Goal: Task Accomplishment & Management: Manage account settings

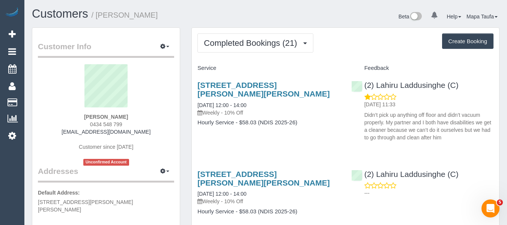
drag, startPoint x: 121, startPoint y: 126, endPoint x: 97, endPoint y: 130, distance: 24.0
click at [88, 126] on div "Aysha Keith 0434 548 799 aysha0803@gmail.com Customer since 2025 Unconfirmed Ac…" at bounding box center [106, 114] width 136 height 101
copy span "0434 548 799"
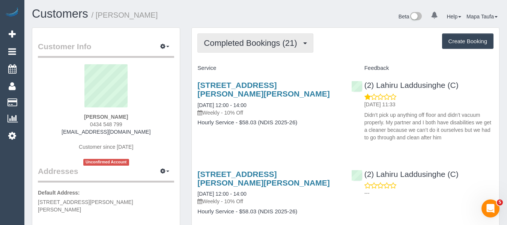
drag, startPoint x: 253, startPoint y: 48, endPoint x: 250, endPoint y: 61, distance: 13.6
click at [253, 49] on button "Completed Bookings (21)" at bounding box center [254, 42] width 115 height 19
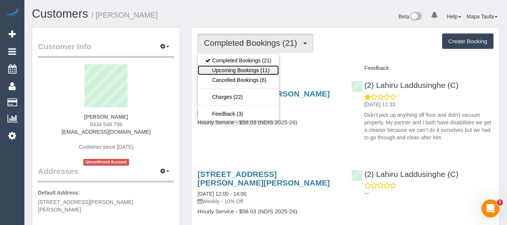
click at [247, 72] on link "Upcoming Bookings (11)" at bounding box center [238, 70] width 81 height 10
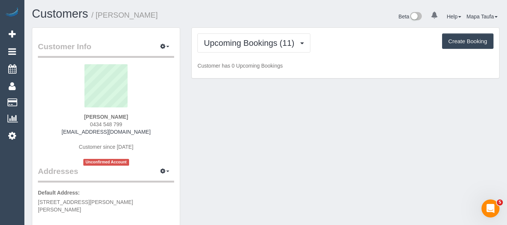
click at [259, 16] on h1 "Customers / Aysha Keith" at bounding box center [146, 13] width 228 height 13
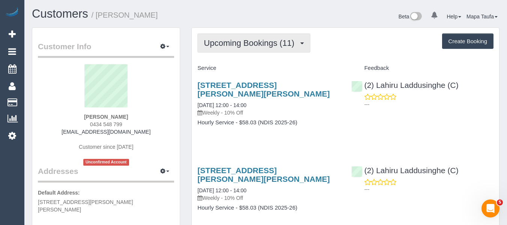
click at [243, 48] on button "Upcoming Bookings (11)" at bounding box center [253, 42] width 113 height 19
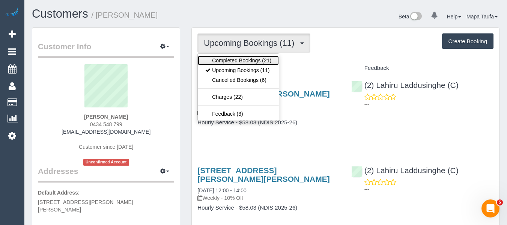
click at [238, 60] on link "Completed Bookings (21)" at bounding box center [238, 60] width 81 height 10
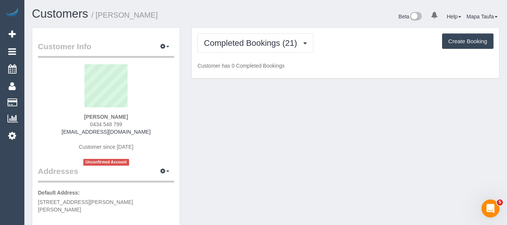
click at [345, 47] on div "Completed Bookings (21) Completed Bookings (21) Upcoming Bookings (11) Cancelle…" at bounding box center [345, 42] width 296 height 19
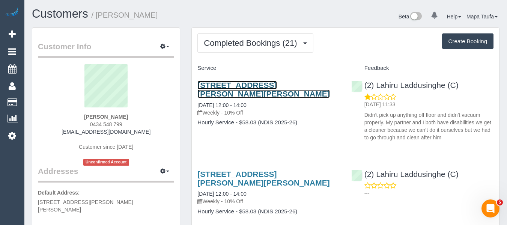
click at [222, 85] on link "8 Daisy Ct, Narre Warren South, VIC 3805" at bounding box center [263, 89] width 132 height 17
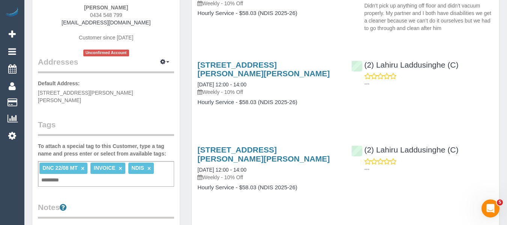
scroll to position [187, 0]
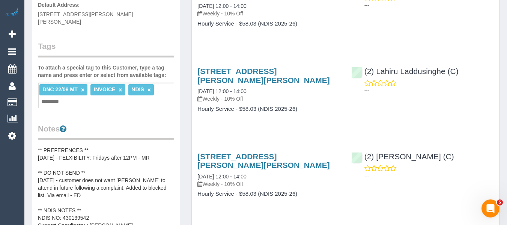
click at [81, 87] on link "×" at bounding box center [82, 90] width 3 height 6
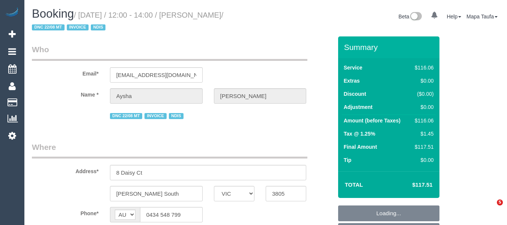
select select "VIC"
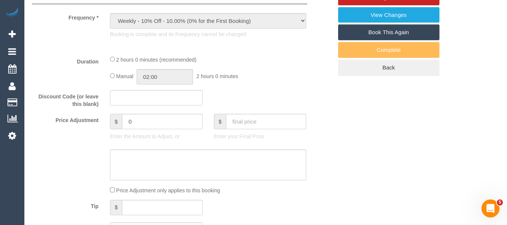
scroll to position [384, 0]
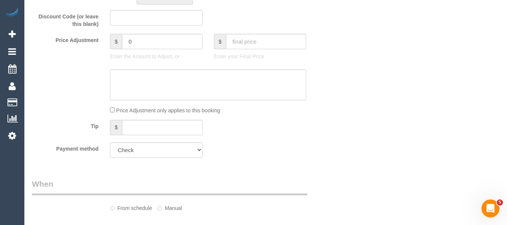
select select "object:545"
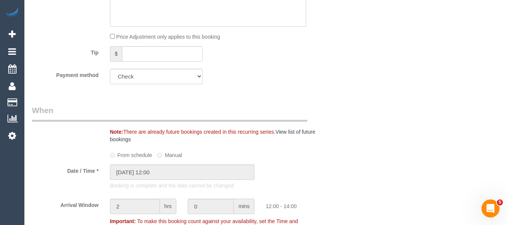
select select "number:27"
select select "number:14"
select select "number:18"
select select "number:24"
select select "number:33"
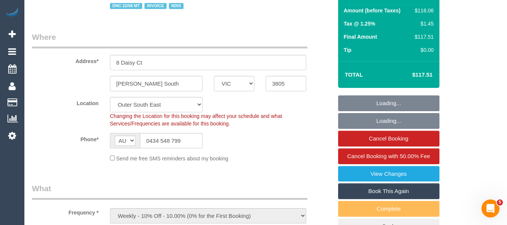
scroll to position [71, 0]
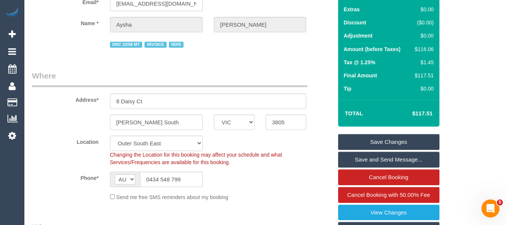
drag, startPoint x: 438, startPoint y: 108, endPoint x: 415, endPoint y: 106, distance: 22.6
click at [416, 109] on div "Total $117.51" at bounding box center [388, 113] width 101 height 27
copy table "Total $"
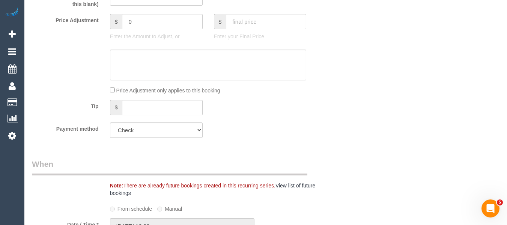
scroll to position [382, 0]
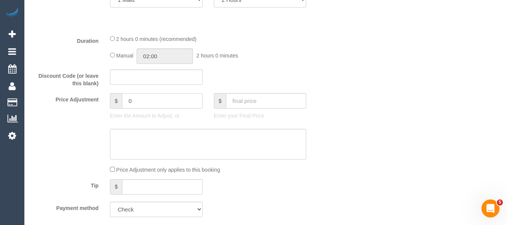
drag, startPoint x: 146, startPoint y: 109, endPoint x: 108, endPoint y: 106, distance: 37.6
click at [111, 106] on div "$ 0" at bounding box center [156, 100] width 93 height 15
type input "-11"
click at [131, 138] on sui-booking-price-adjustment "Price Adjustment $ -11 Enter the Amount to Adjust, or $ Enter your Final Price …" at bounding box center [182, 133] width 300 height 80
click at [131, 138] on textarea at bounding box center [208, 144] width 196 height 31
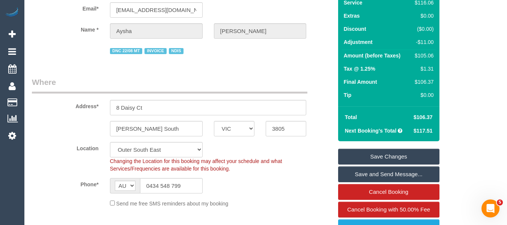
scroll to position [7, 0]
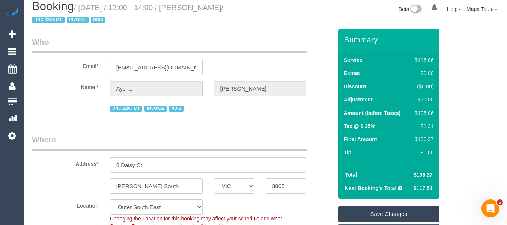
type textarea "discount for complaint - MT"
click at [405, 210] on link "Save Changes" at bounding box center [388, 214] width 101 height 16
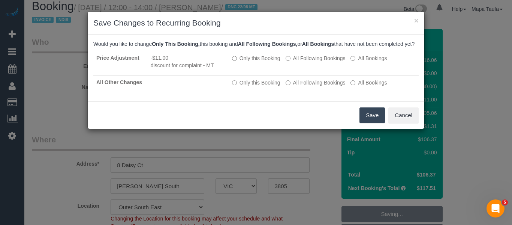
click at [368, 123] on button "Save" at bounding box center [372, 115] width 25 height 16
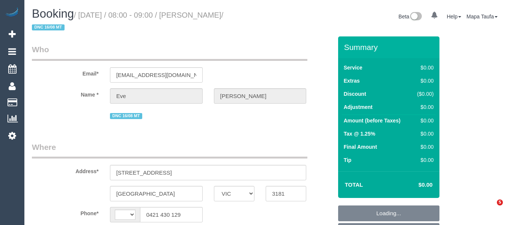
select select "VIC"
click at [223, 13] on small "/ August 26, 2025 / 08:00 - 09:00 / Eve McLaughlin / DNC 16/08 MT" at bounding box center [127, 21] width 191 height 21
select select "string:AU"
select select "string:stripe-pm_1Ru6Gm2GScqysDRVG8eaTa17"
select select "number:28"
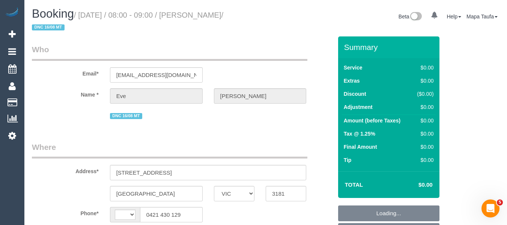
select select "number:15"
select select "number:19"
select select "number:25"
select select "number:35"
select select "number:13"
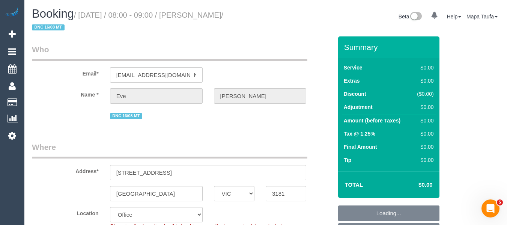
select select "object:2020"
drag, startPoint x: 201, startPoint y: 14, endPoint x: 194, endPoint y: 14, distance: 6.4
click at [194, 14] on small "/ August 26, 2025 / 08:00 - 09:00 / Eve McLaughlin / DNC 16/08 MT" at bounding box center [127, 21] width 191 height 21
copy small "[PERSON_NAME]"
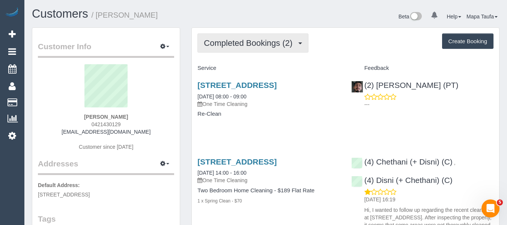
click at [258, 49] on button "Completed Bookings (2)" at bounding box center [252, 42] width 111 height 19
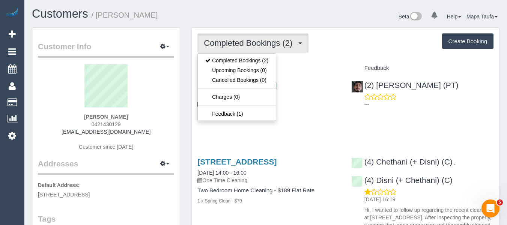
click at [327, 52] on div "Completed Bookings (2) Completed Bookings (2) Upcoming Bookings (0) Cancelled B…" at bounding box center [345, 42] width 296 height 19
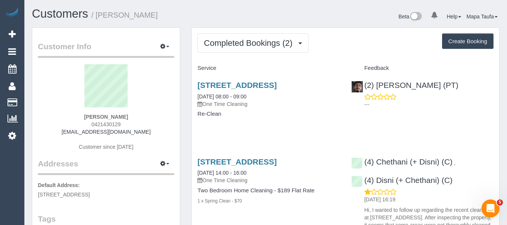
click at [235, 55] on div "Completed Bookings (2) Completed Bookings (2) Upcoming Bookings (0) Cancelled B…" at bounding box center [345, 179] width 307 height 303
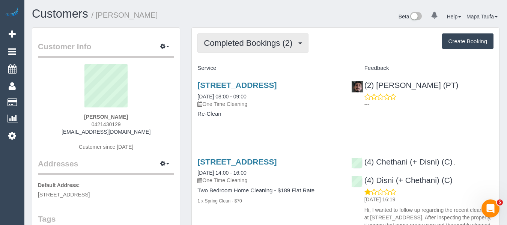
click at [239, 44] on span "Completed Bookings (2)" at bounding box center [250, 42] width 92 height 9
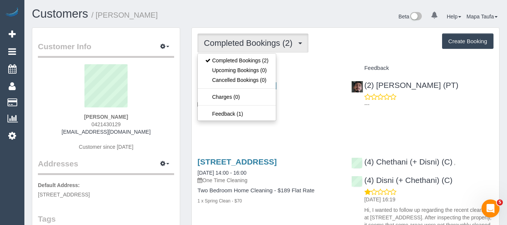
click at [307, 57] on div "Completed Bookings (2) Completed Bookings (2) Upcoming Bookings (0) Cancelled B…" at bounding box center [345, 179] width 307 height 303
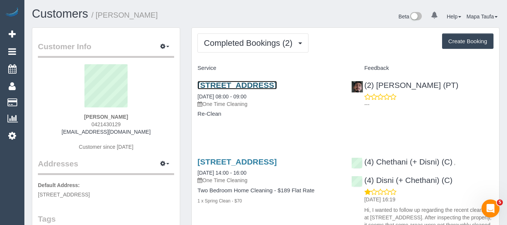
click at [233, 84] on link "[STREET_ADDRESS]" at bounding box center [236, 85] width 79 height 9
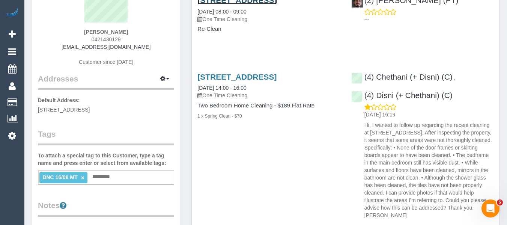
scroll to position [37, 0]
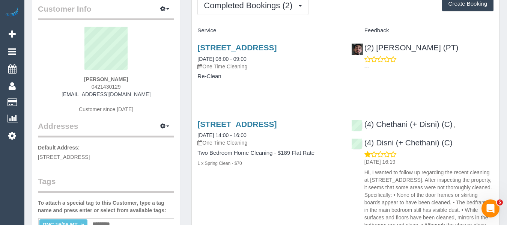
drag, startPoint x: 131, startPoint y: 77, endPoint x: 74, endPoint y: 79, distance: 57.0
click at [74, 79] on div "Eve McLaughlin 0421430129 evemclaughlin95@gmail.com Customer since 2025" at bounding box center [106, 74] width 136 height 94
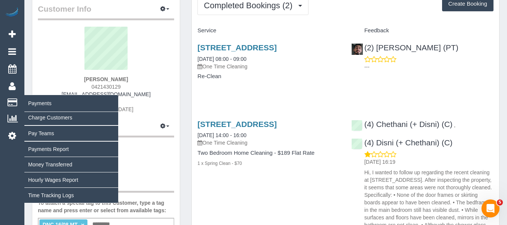
copy strong "Eve McLaughlin"
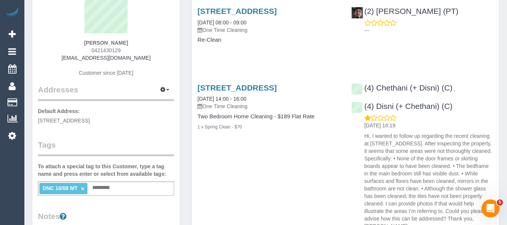
scroll to position [187, 0]
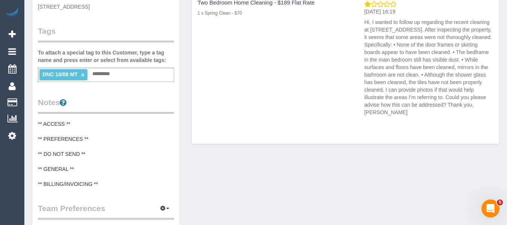
click at [84, 75] on link "×" at bounding box center [82, 75] width 3 height 6
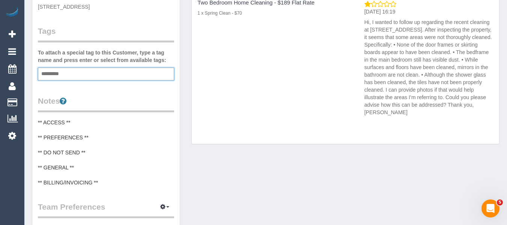
click at [282, 119] on div "5/7 Lewisham Road, 5, Windsor, VIC 3181 16/08/2025 14:00 - 16:00 One Time Clean…" at bounding box center [345, 41] width 307 height 156
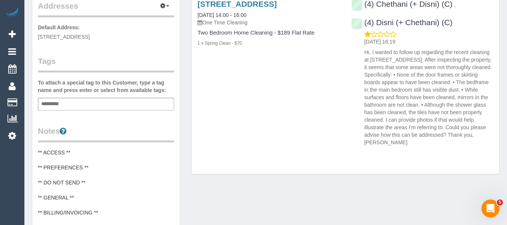
scroll to position [37, 0]
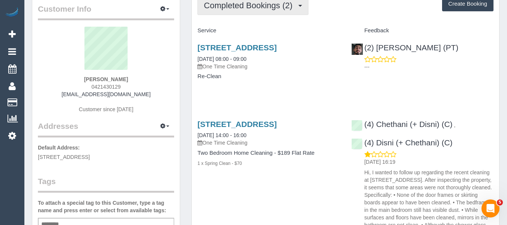
drag, startPoint x: 245, startPoint y: 6, endPoint x: 244, endPoint y: 11, distance: 4.9
click at [245, 6] on span "Completed Bookings (2)" at bounding box center [250, 5] width 92 height 9
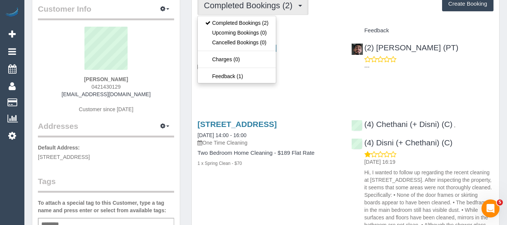
click at [330, 24] on div "Service" at bounding box center [268, 30] width 153 height 13
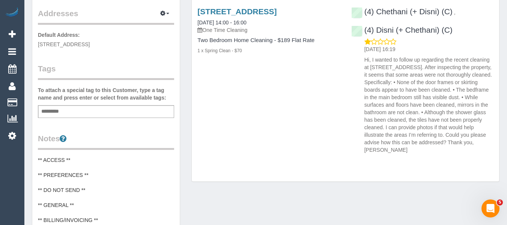
scroll to position [0, 0]
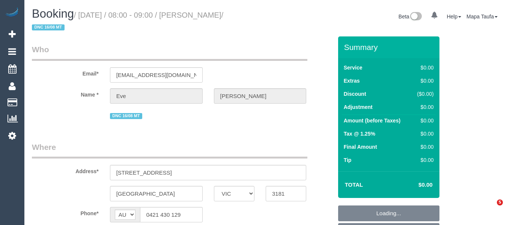
select select "VIC"
select select "object:567"
select select "string:stripe-pm_1Ru6Gm2GScqysDRVG8eaTa17"
select select "number:28"
select select "number:15"
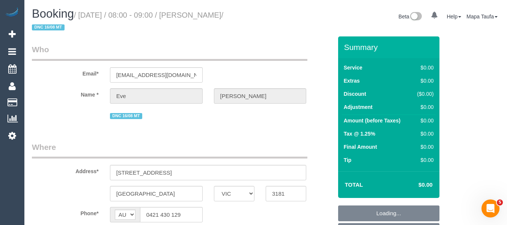
select select "number:19"
select select "number:25"
select select "number:35"
select select "number:13"
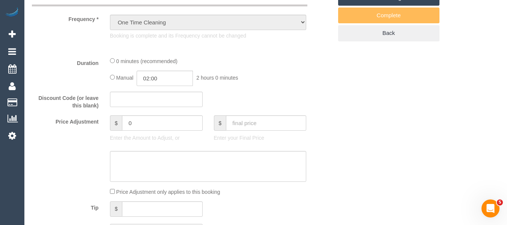
select select "object:777"
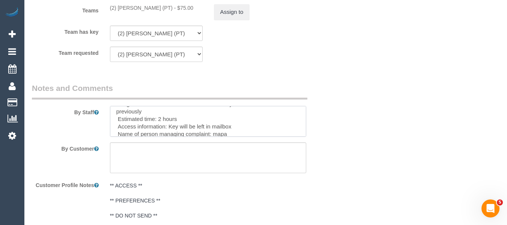
scroll to position [60, 0]
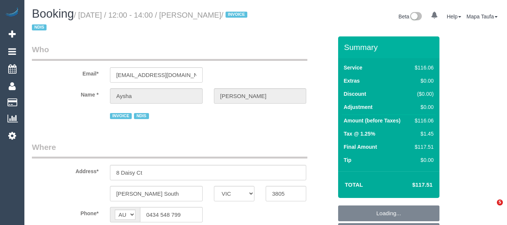
select select "VIC"
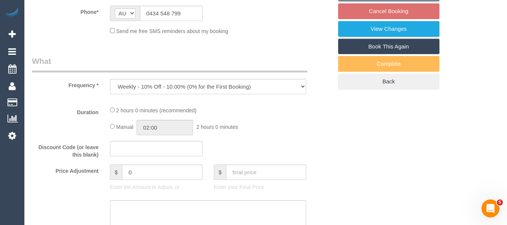
select select "object:1049"
select select "number:27"
select select "number:14"
select select "number:18"
select select "number:24"
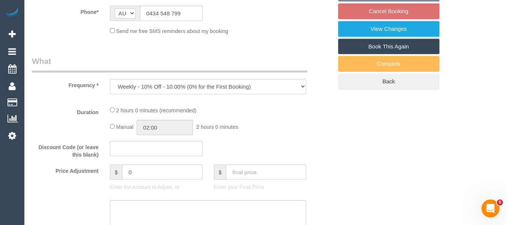
select select "number:33"
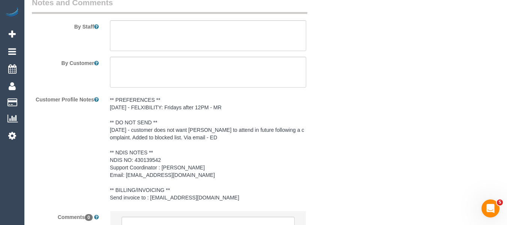
scroll to position [1105, 0]
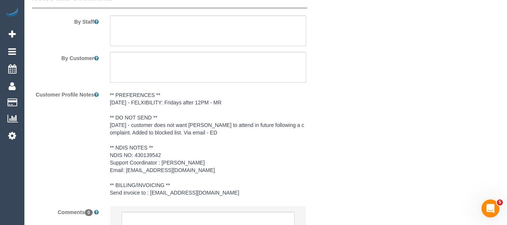
drag, startPoint x: 510, startPoint y: 20, endPoint x: 7, endPoint y: 0, distance: 503.2
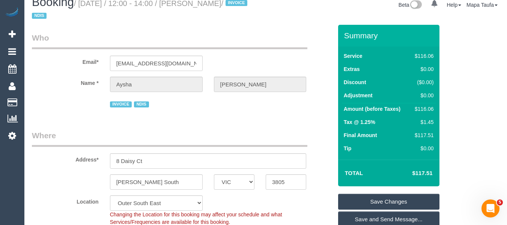
scroll to position [0, 0]
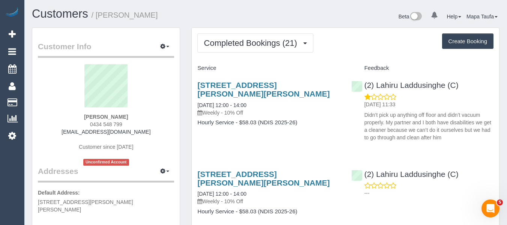
drag, startPoint x: 135, startPoint y: 126, endPoint x: 86, endPoint y: 124, distance: 48.8
click at [86, 124] on div "Aysha Keith 0434 548 799 aysha0803@gmail.com Customer since 2025 Unconfirmed Ac…" at bounding box center [106, 114] width 136 height 101
copy span "0434 548 799"
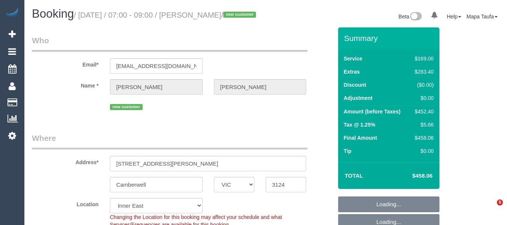
select select "VIC"
select select "object:714"
select select "string:stripe-pm_1Rwy1B2GScqysDRVoNS0Z8fI"
select select "number:28"
select select "number:14"
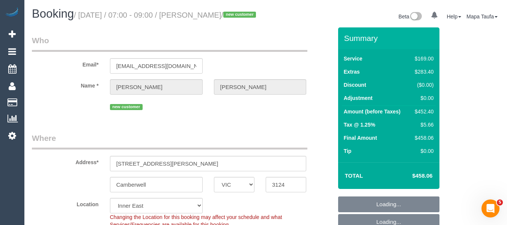
select select "number:18"
select select "number:36"
select select "number:26"
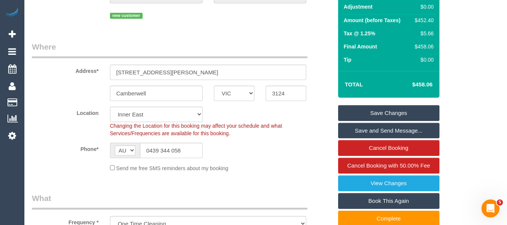
scroll to position [98, 0]
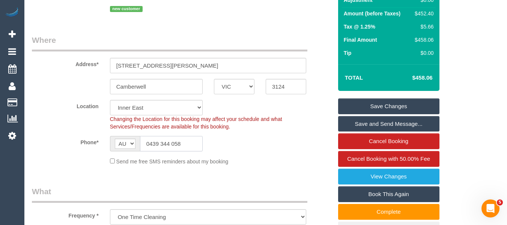
click at [175, 151] on input "0439 344 058" at bounding box center [171, 143] width 63 height 15
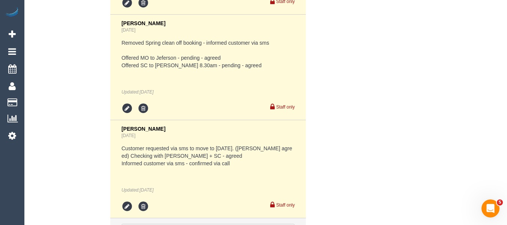
scroll to position [1567, 0]
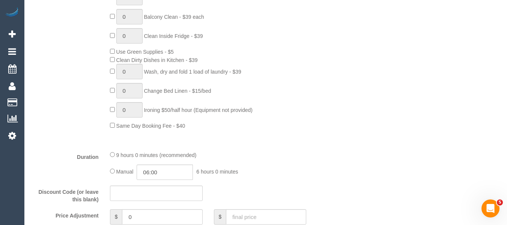
scroll to position [0, 0]
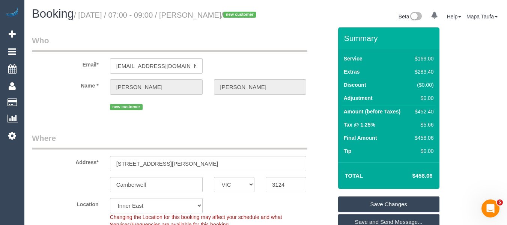
drag, startPoint x: 229, startPoint y: 16, endPoint x: 209, endPoint y: 17, distance: 20.3
click at [192, 16] on small "/ August 28, 2025 / 07:00 - 09:00 / Nicola Webster / new customer" at bounding box center [166, 15] width 184 height 8
copy small "Nicola Webster"
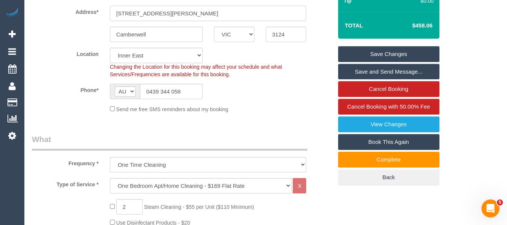
click at [147, 21] on input "436 Burke Road, 105" at bounding box center [208, 13] width 196 height 15
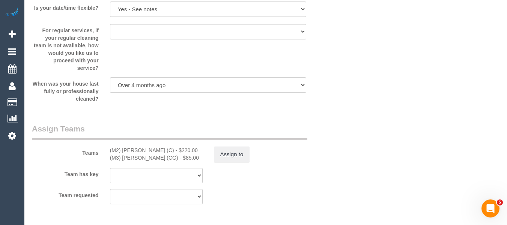
scroll to position [1609, 0]
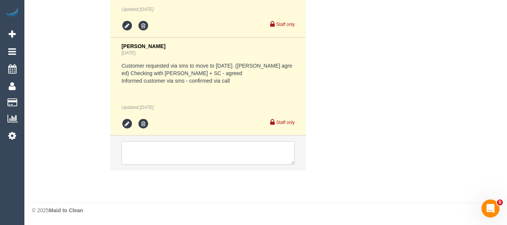
click at [172, 157] on textarea at bounding box center [207, 152] width 173 height 23
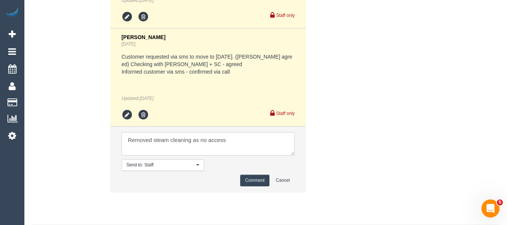
type textarea "Removed steam cleaning as no access"
click at [247, 185] on button "Comment" at bounding box center [254, 180] width 29 height 12
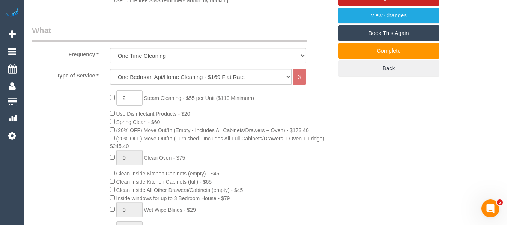
scroll to position [265, 0]
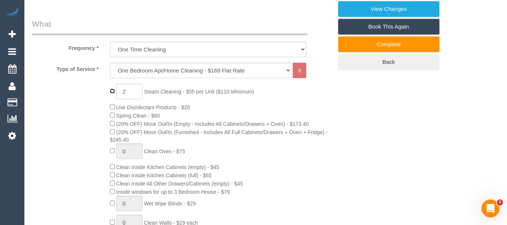
type input "0"
drag, startPoint x: 452, startPoint y: 105, endPoint x: 512, endPoint y: 55, distance: 78.0
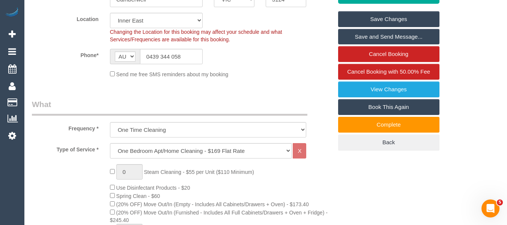
scroll to position [161, 0]
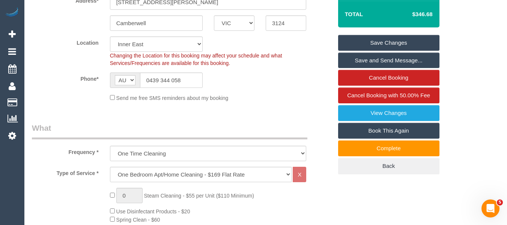
click at [391, 51] on link "Save Changes" at bounding box center [388, 43] width 101 height 16
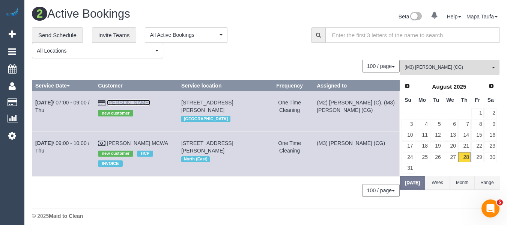
click at [123, 102] on link "Nicola Webster" at bounding box center [128, 102] width 43 height 6
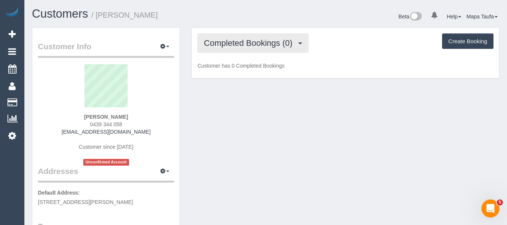
click at [274, 45] on span "Completed Bookings (0)" at bounding box center [250, 42] width 92 height 9
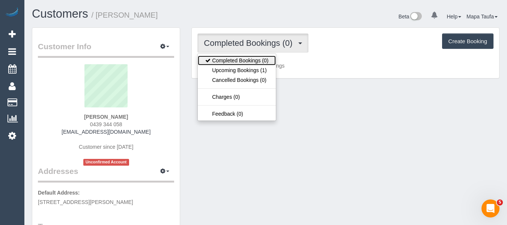
click at [267, 64] on link "Completed Bookings (0)" at bounding box center [237, 60] width 78 height 10
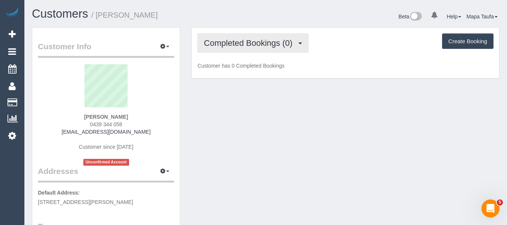
drag, startPoint x: 261, startPoint y: 43, endPoint x: 254, endPoint y: 66, distance: 23.5
click at [261, 46] on span "Completed Bookings (0)" at bounding box center [250, 42] width 92 height 9
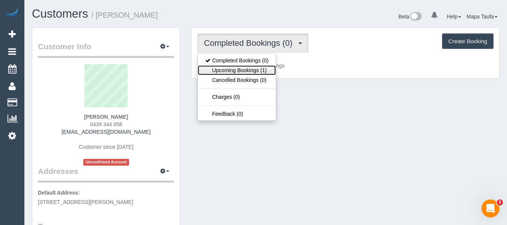
click at [252, 68] on link "Upcoming Bookings (1)" at bounding box center [237, 70] width 78 height 10
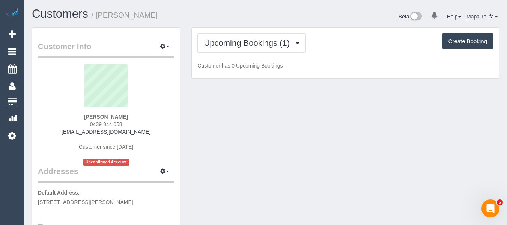
click at [366, 48] on div "Upcoming Bookings (1) Completed Bookings (0) Upcoming Bookings (1) Cancelled Bo…" at bounding box center [345, 42] width 296 height 19
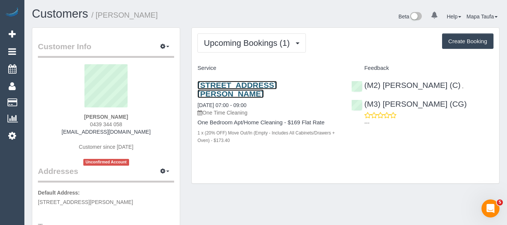
click at [255, 86] on link "436 Burke Road, 105, Camberwell, VIC 3124" at bounding box center [236, 89] width 79 height 17
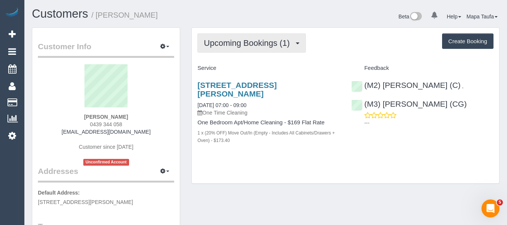
click at [260, 42] on span "Upcoming Bookings (1)" at bounding box center [249, 42] width 90 height 9
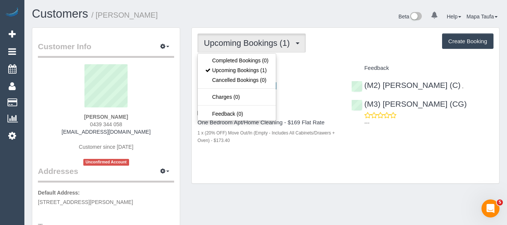
click at [359, 53] on div "Upcoming Bookings (1) Completed Bookings (0) Upcoming Bookings (1) Cancelled Bo…" at bounding box center [345, 106] width 307 height 156
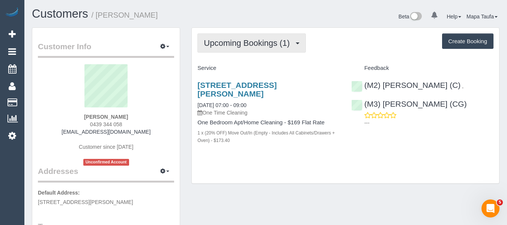
drag, startPoint x: 257, startPoint y: 45, endPoint x: 247, endPoint y: 65, distance: 22.1
click at [256, 46] on span "Upcoming Bookings (1)" at bounding box center [249, 42] width 90 height 9
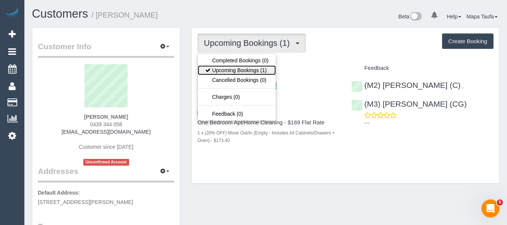
click at [246, 66] on link "Upcoming Bookings (1)" at bounding box center [237, 70] width 78 height 10
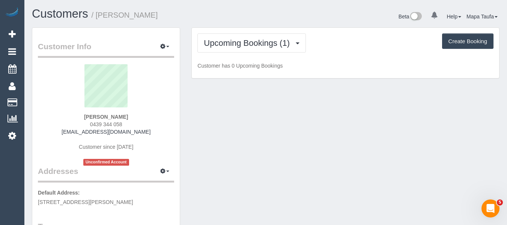
click at [343, 52] on div "Upcoming Bookings (1) Completed Bookings (0) Upcoming Bookings (1) Cancelled Bo…" at bounding box center [345, 53] width 307 height 51
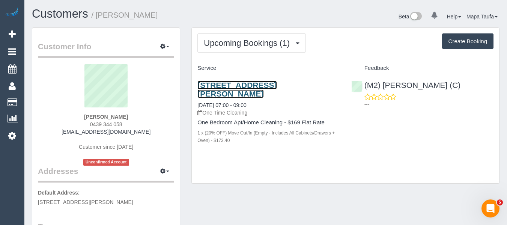
click at [240, 89] on link "436 Burke Road, 105, Camberwell, VIC 3124" at bounding box center [236, 89] width 79 height 17
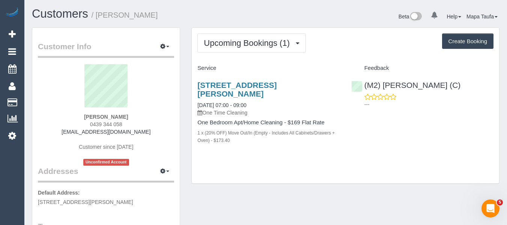
click at [243, 92] on h3 "436 Burke Road, 105, Camberwell, VIC 3124" at bounding box center [268, 89] width 142 height 17
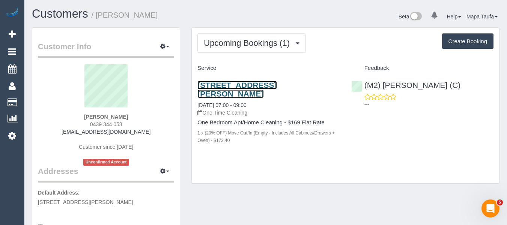
click at [247, 87] on link "436 Burke Road, 105, Camberwell, VIC 3124" at bounding box center [236, 89] width 79 height 17
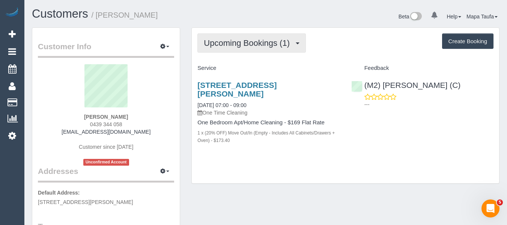
click at [268, 42] on span "Upcoming Bookings (1)" at bounding box center [249, 42] width 90 height 9
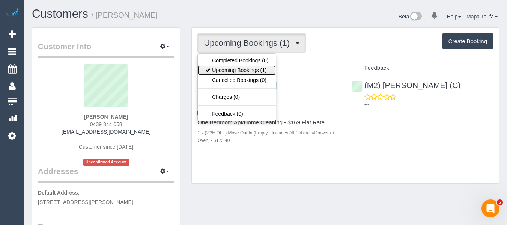
drag, startPoint x: 250, startPoint y: 68, endPoint x: 270, endPoint y: 61, distance: 21.2
click at [250, 68] on link "Upcoming Bookings (1)" at bounding box center [237, 70] width 78 height 10
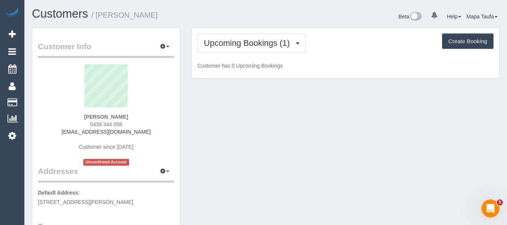
click at [345, 58] on div "Upcoming Bookings (1) Completed Bookings (0) Upcoming Bookings (1) Cancelled Bo…" at bounding box center [345, 53] width 307 height 51
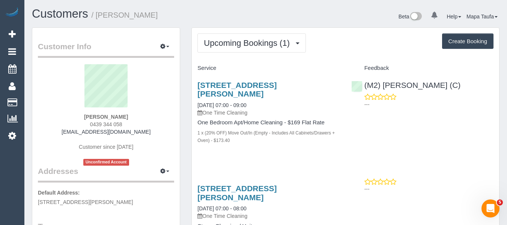
scroll to position [75, 0]
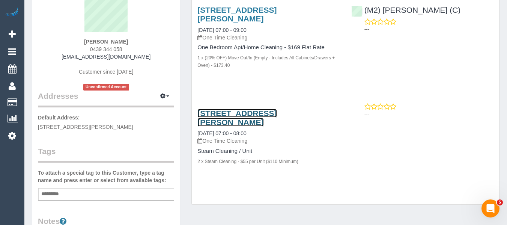
click at [247, 114] on link "436 Burke Road, 105, Camberwell, VIC 3124" at bounding box center [236, 117] width 79 height 17
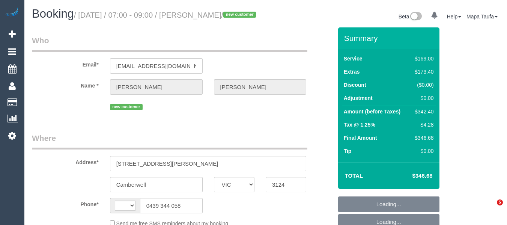
select select "VIC"
select select "string:stripe-pm_1Rwy1B2GScqysDRVoNS0Z8fI"
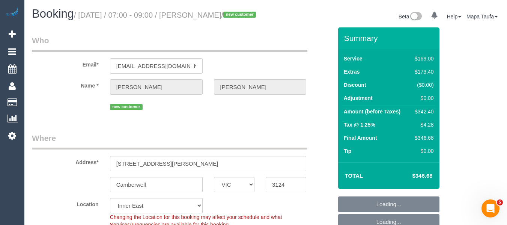
select select "string:AU"
select select "object:631"
select select "number:28"
select select "number:14"
select select "number:18"
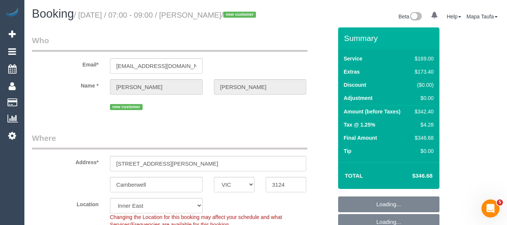
select select "number:36"
select select "number:26"
select select "object:1382"
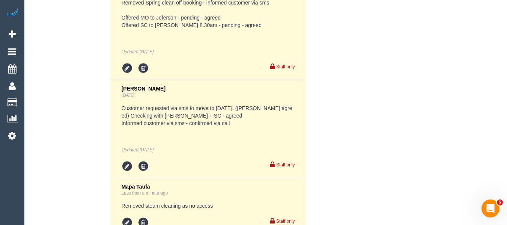
scroll to position [1622, 0]
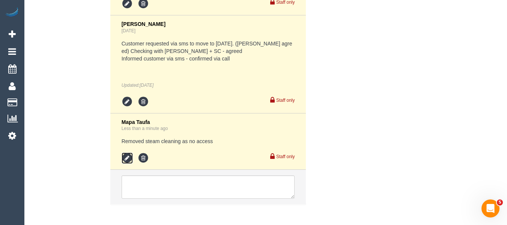
click at [130, 163] on icon at bounding box center [126, 157] width 11 height 11
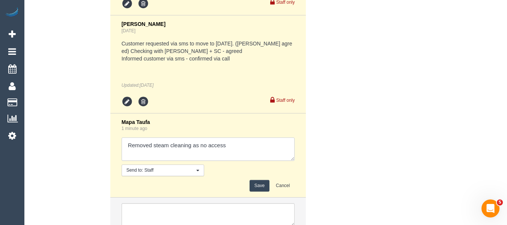
click at [238, 157] on textarea at bounding box center [207, 148] width 173 height 23
paste textarea "[STREET_ADDRESS][PERSON_NAME]"
type textarea "Removed steam cleaning as no access and U/A [PERSON_NAME]"
click at [259, 191] on button "Save" at bounding box center [259, 186] width 20 height 12
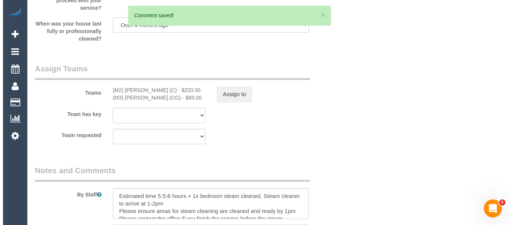
scroll to position [1170, 0]
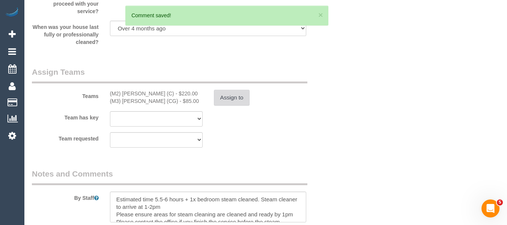
click at [231, 105] on button "Assign to" at bounding box center [232, 98] width 36 height 16
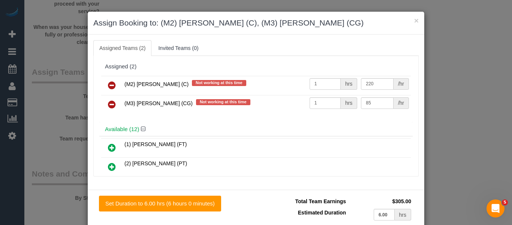
click at [113, 102] on link at bounding box center [112, 104] width 18 height 15
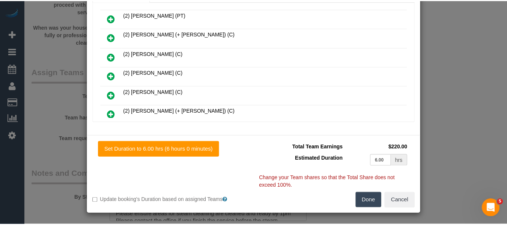
scroll to position [55, 0]
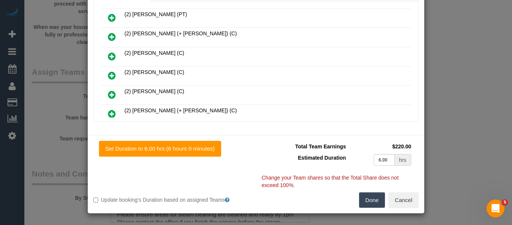
click at [370, 192] on button "Done" at bounding box center [372, 200] width 26 height 16
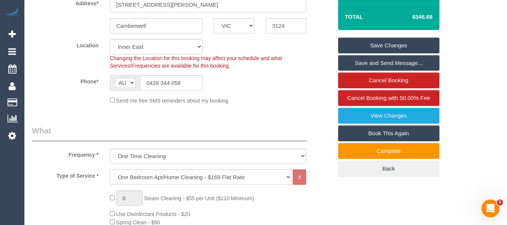
scroll to position [155, 0]
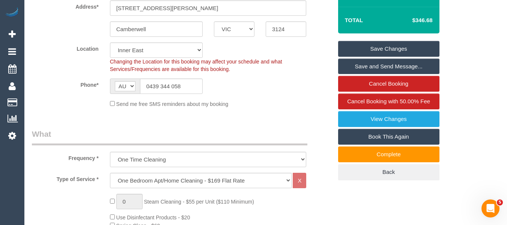
click at [426, 53] on link "Save Changes" at bounding box center [388, 49] width 101 height 16
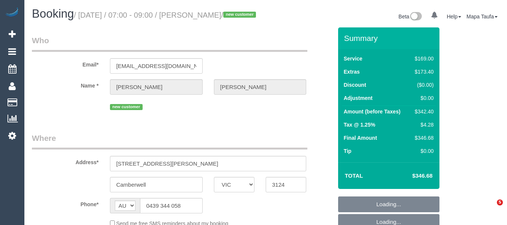
select select "VIC"
select select "string:stripe-pm_1Rwy1B2GScqysDRVoNS0Z8fI"
select select "number:28"
select select "number:14"
select select "number:18"
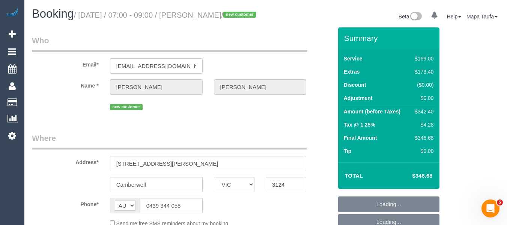
select select "number:36"
select select "number:26"
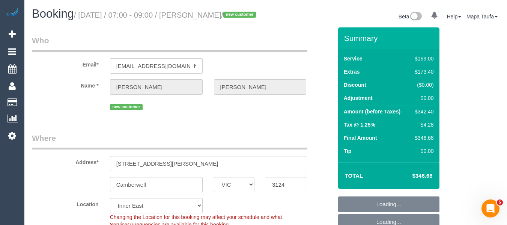
select select "object:877"
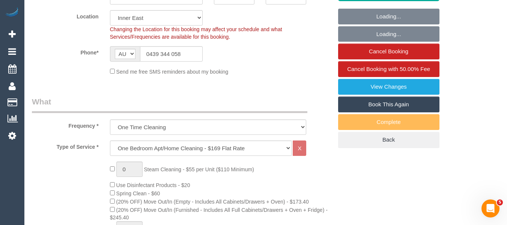
click at [393, 112] on link "Book This Again" at bounding box center [388, 104] width 101 height 16
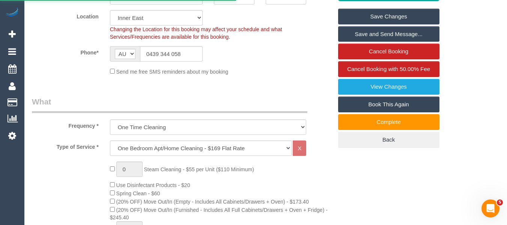
select select "VIC"
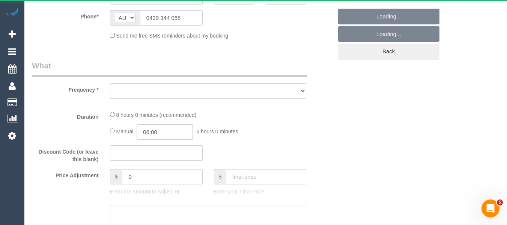
select select "number:28"
select select "number:14"
select select "number:18"
select select "number:36"
select select "number:26"
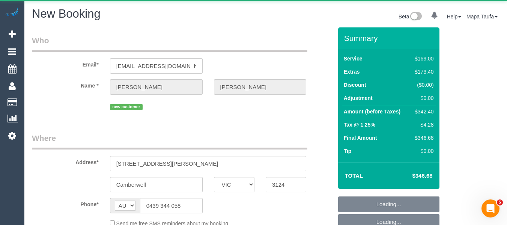
select select "string:stripe-pm_1Rwy1B2GScqysDRVoNS0Z8fI"
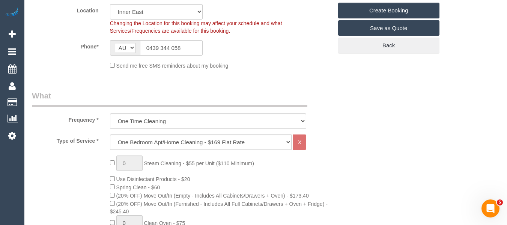
scroll to position [225, 0]
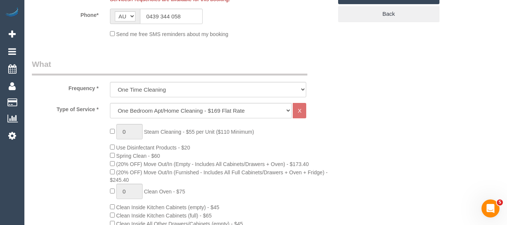
select select "object:2537"
click at [168, 116] on select "Hourly Service - $70/h Hourly Service - $65/h Hourly Service - $60/h Hourly Ser…" at bounding box center [201, 110] width 182 height 15
select select "29"
click at [110, 103] on select "Hourly Service - $70/h Hourly Service - $65/h Hourly Service - $60/h Hourly Ser…" at bounding box center [201, 110] width 182 height 15
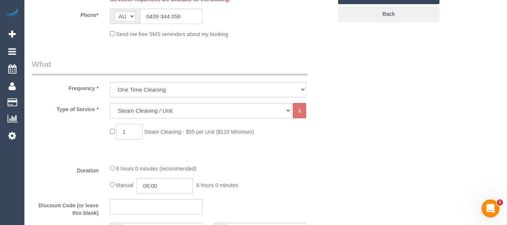
click at [110, 129] on span "1 Steam Cleaning - $55 per Unit ($110 Minimum)" at bounding box center [182, 132] width 144 height 6
type input "2"
click at [327, 164] on div "Duration 30 minutes (recommended) Manual 06:00 6 hours 0 minutes" at bounding box center [182, 178] width 312 height 29
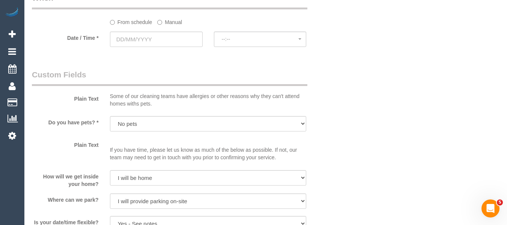
scroll to position [529, 0]
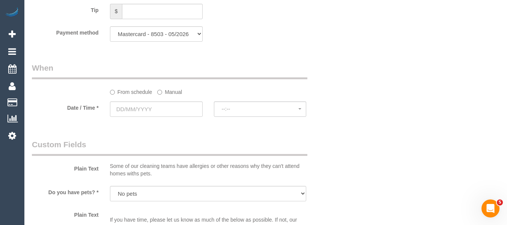
click at [165, 94] on label "Manual" at bounding box center [169, 90] width 25 height 10
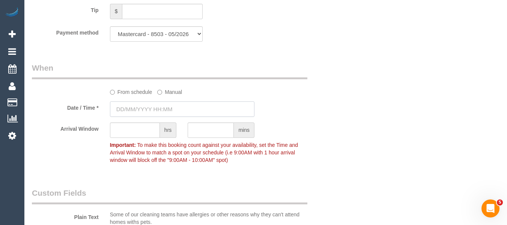
click at [158, 107] on input "text" at bounding box center [182, 108] width 144 height 15
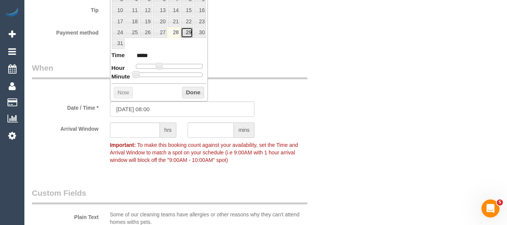
click at [187, 34] on link "29" at bounding box center [187, 32] width 12 height 10
click at [186, 92] on button "Done" at bounding box center [193, 93] width 22 height 12
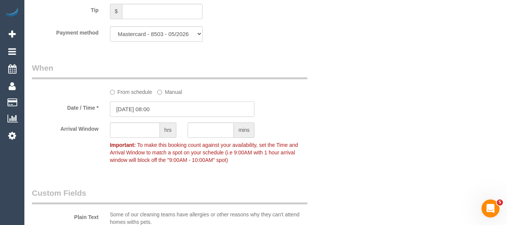
click at [152, 108] on input "29/08/2025 08:00" at bounding box center [182, 108] width 144 height 15
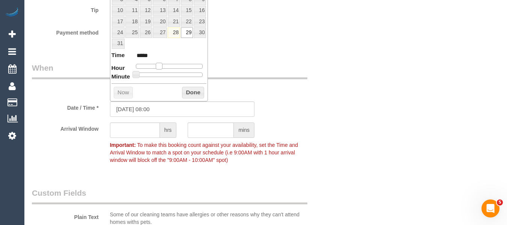
type input "29/08/2025 07:00"
type input "*****"
click at [153, 66] on span at bounding box center [156, 66] width 7 height 7
click at [187, 86] on div "Prev Next August 2025 Su Mo Tu We Th Fr Sa 1 2 3 4 5 6 7 8 9 10 11 12 13 14 15 …" at bounding box center [159, 28] width 98 height 148
click at [189, 92] on button "Done" at bounding box center [193, 93] width 22 height 12
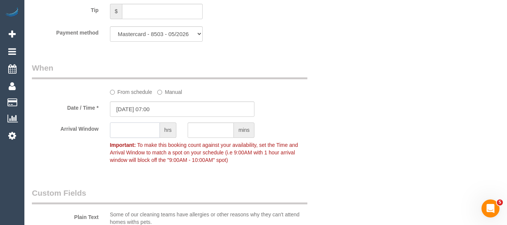
click at [143, 137] on input "text" at bounding box center [135, 129] width 50 height 15
type input "1"
click at [412, 132] on div "Who Email* nicola.webster91@hotmail.com Name * Nicola Webster new customer Wher…" at bounding box center [265, 91] width 467 height 1186
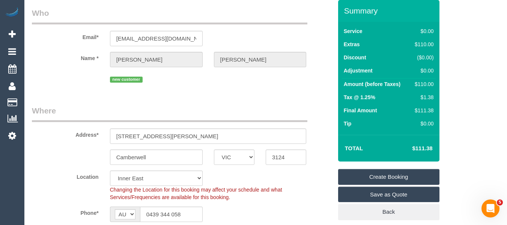
scroll to position [23, 0]
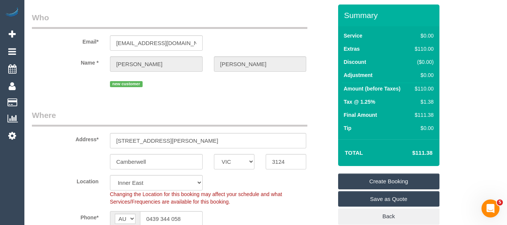
click at [420, 179] on link "Create Booking" at bounding box center [388, 181] width 101 height 16
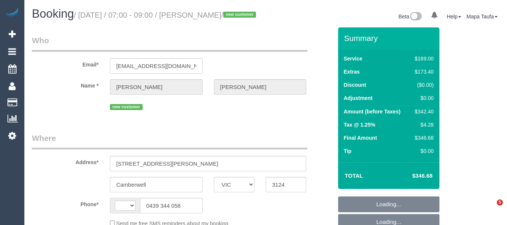
select select "VIC"
select select "string:stripe-pm_1Rwy1B2GScqysDRVoNS0Z8fI"
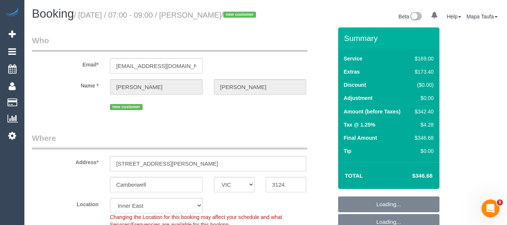
select select "string:AU"
select select "object:790"
select select "number:28"
select select "number:14"
select select "number:18"
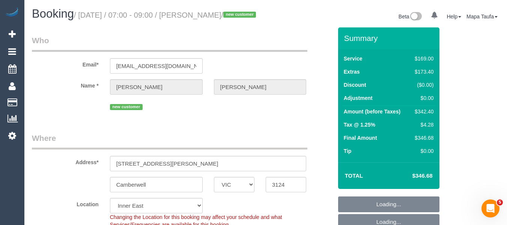
select select "number:36"
select select "number:26"
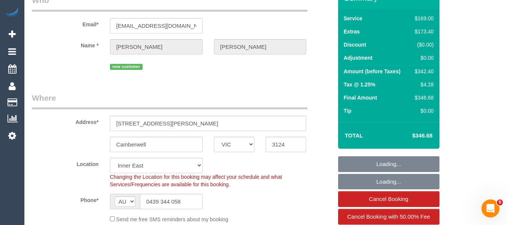
select select "object:1393"
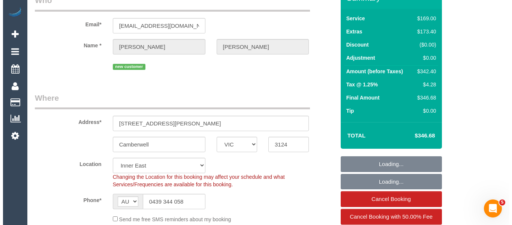
scroll to position [112, 0]
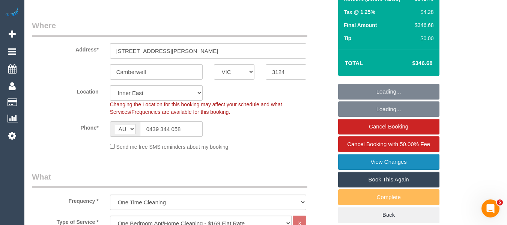
click at [392, 167] on link "View Changes" at bounding box center [388, 162] width 101 height 16
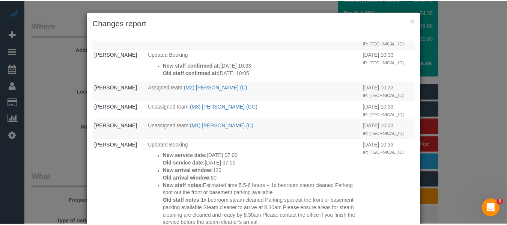
scroll to position [337, 0]
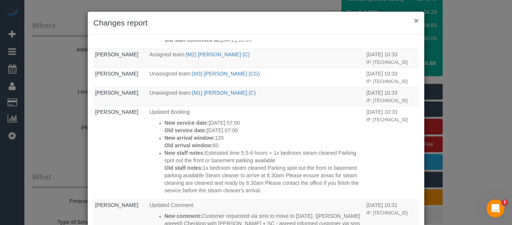
click at [414, 20] on button "×" at bounding box center [416, 20] width 4 height 8
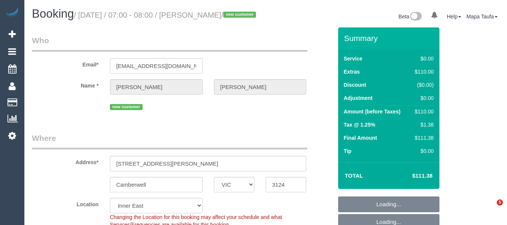
select select "VIC"
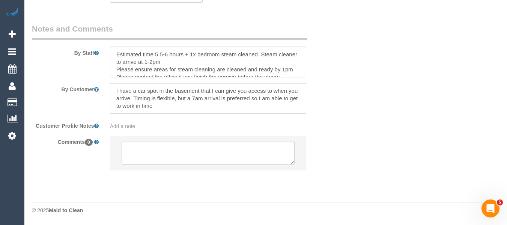
select select "object:684"
select select "string:stripe-pm_1Rwy1B2GScqysDRVoNS0Z8fI"
select select "number:28"
select select "number:14"
select select "number:18"
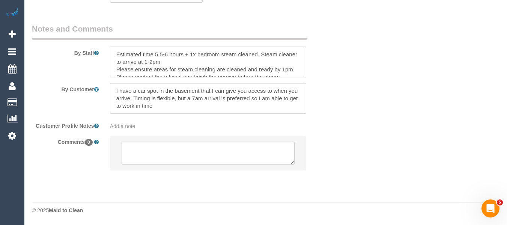
select select "number:36"
select select "number:26"
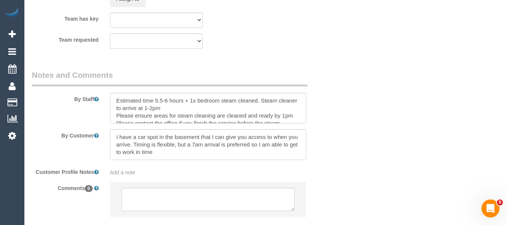
scroll to position [1072, 0]
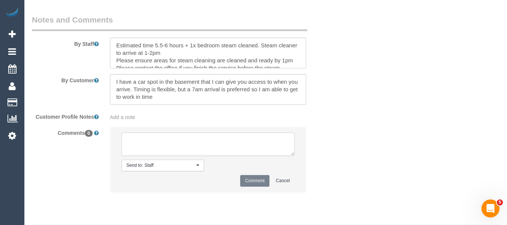
click at [208, 156] on textarea at bounding box center [207, 143] width 173 height 23
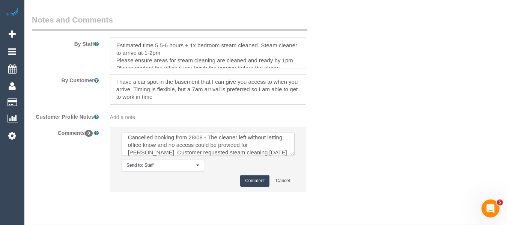
scroll to position [10, 0]
type textarea "Cancelled booking from 28/08 - The cleaner left without letting office know and…"
click at [250, 186] on button "Comment" at bounding box center [254, 181] width 29 height 12
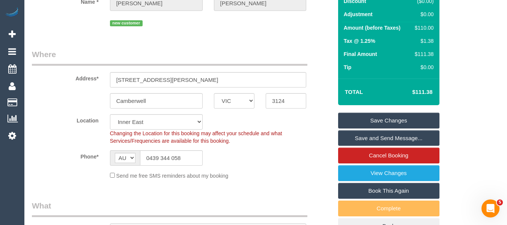
scroll to position [59, 0]
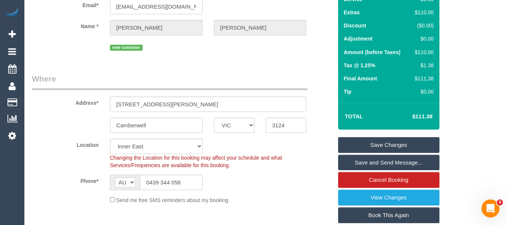
click at [405, 148] on link "Save Changes" at bounding box center [388, 145] width 101 height 16
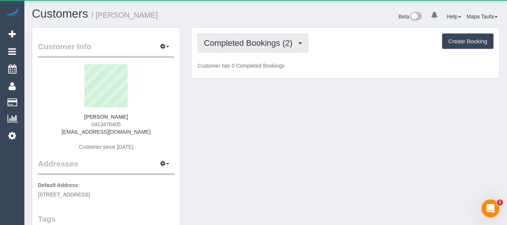
click at [244, 37] on button "Completed Bookings (2)" at bounding box center [252, 42] width 111 height 19
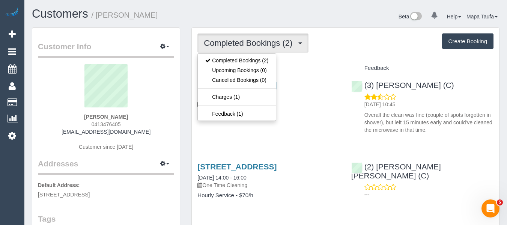
click at [330, 52] on div "Completed Bookings (2) Completed Bookings (2) Upcoming Bookings (0) Cancelled B…" at bounding box center [345, 42] width 296 height 19
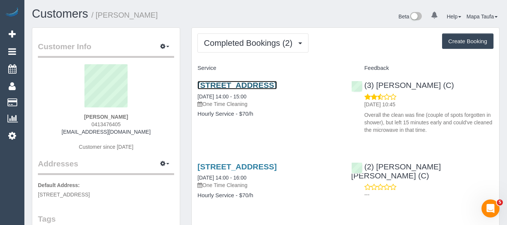
click at [242, 84] on link "[STREET_ADDRESS]" at bounding box center [236, 85] width 79 height 9
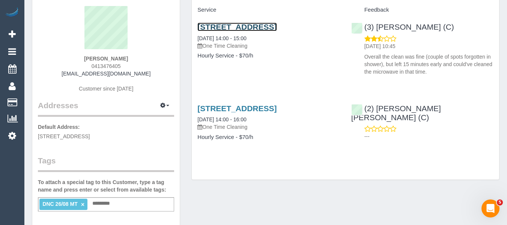
scroll to position [150, 0]
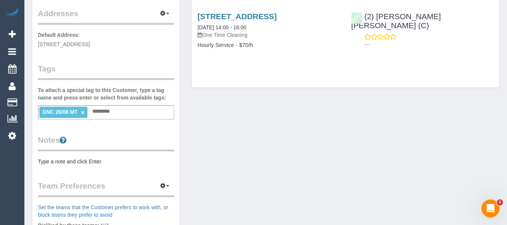
click at [81, 112] on link "×" at bounding box center [82, 112] width 3 height 6
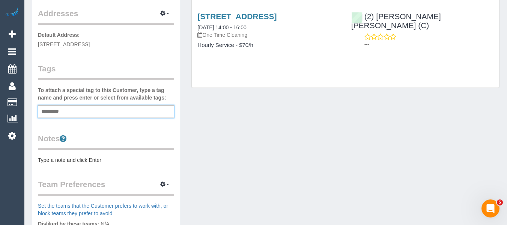
click at [278, 148] on div "Customer Info Edit Contact Info Send Message Email Preferences Special Sales Ta…" at bounding box center [265, 128] width 478 height 502
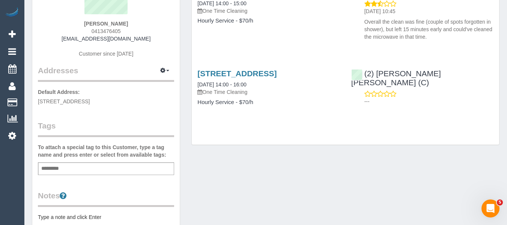
scroll to position [0, 0]
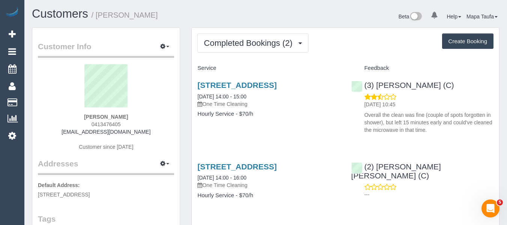
click at [309, 130] on div "5 De Chene Parade, Coburg North, VIC 3058 26/08/2025 14:00 - 15:00 One Time Cle…" at bounding box center [268, 103] width 153 height 58
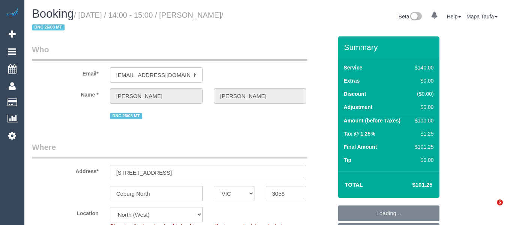
select select "VIC"
select select "string:stripe-pm_1RxRus2GScqysDRVxIBSD15G"
select select "number:28"
select select "number:14"
select select "number:19"
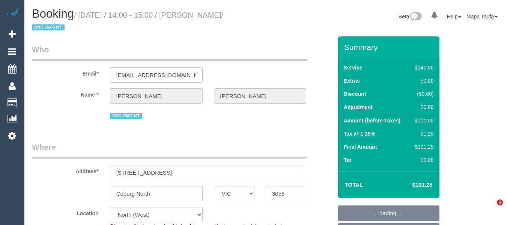
select select "number:22"
select select "number:33"
select select "number:13"
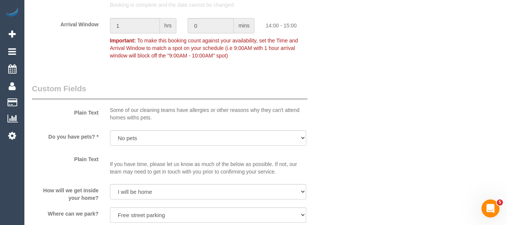
scroll to position [619, 0]
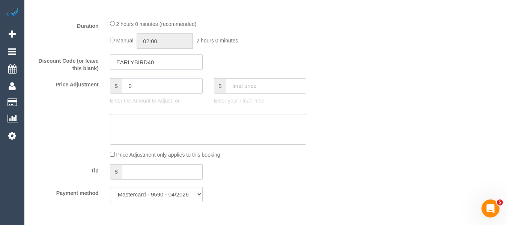
drag, startPoint x: 142, startPoint y: 84, endPoint x: 88, endPoint y: 84, distance: 54.7
click at [88, 84] on div "Price Adjustment $ 0 Enter the Amount to Adjust, or $ Enter your Final Price" at bounding box center [182, 93] width 312 height 30
type input "0"
type input "-30"
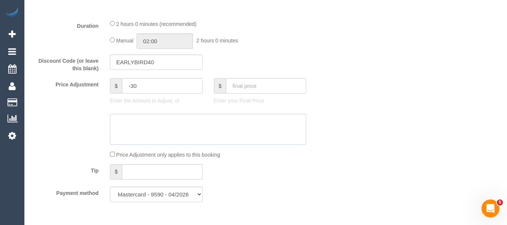
click at [189, 127] on textarea at bounding box center [208, 129] width 196 height 31
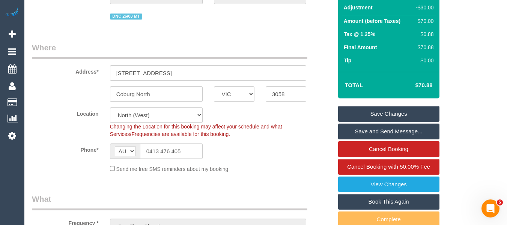
scroll to position [112, 0]
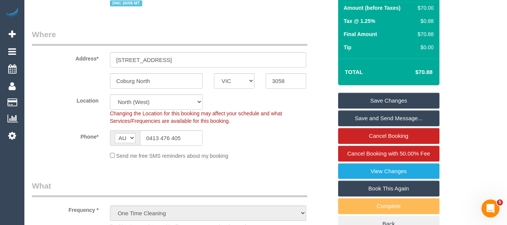
type textarea "discount for complaint -MT"
click at [406, 93] on link "Save Changes" at bounding box center [388, 101] width 101 height 16
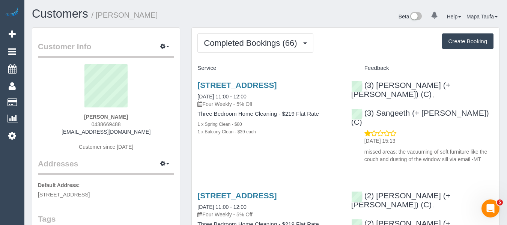
drag, startPoint x: 294, startPoint y: 160, endPoint x: 292, endPoint y: 165, distance: 5.1
drag, startPoint x: 127, startPoint y: 124, endPoint x: 85, endPoint y: 124, distance: 42.4
click at [85, 124] on div "Susie Wong 0438669488 swon22@gmail.com Customer since 2019" at bounding box center [106, 111] width 136 height 94
copy span "0438669488"
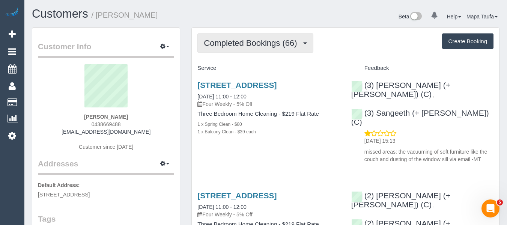
drag, startPoint x: 238, startPoint y: 39, endPoint x: 235, endPoint y: 61, distance: 23.1
click at [237, 39] on span "Completed Bookings (66)" at bounding box center [252, 42] width 97 height 9
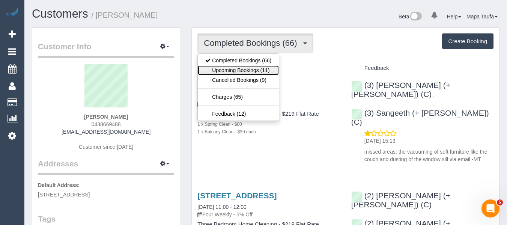
click at [234, 68] on link "Upcoming Bookings (11)" at bounding box center [238, 70] width 81 height 10
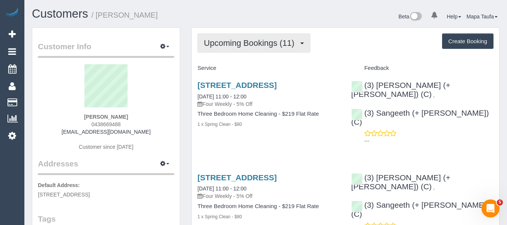
click at [238, 46] on span "Upcoming Bookings (11)" at bounding box center [251, 42] width 94 height 9
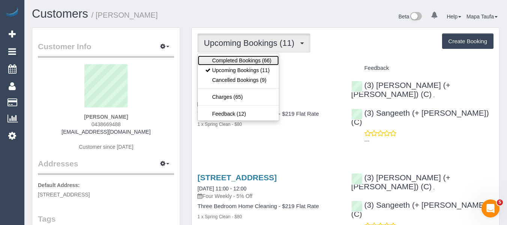
click at [235, 56] on link "Completed Bookings (66)" at bounding box center [238, 60] width 81 height 10
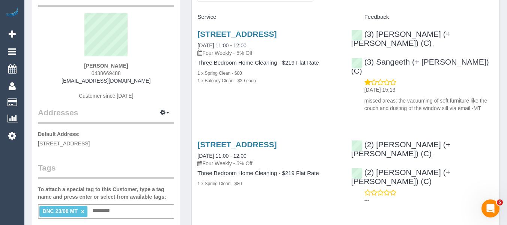
scroll to position [37, 0]
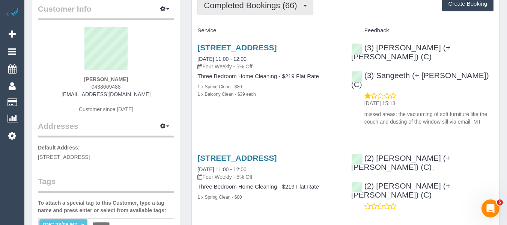
click at [261, 9] on span "Completed Bookings (66)" at bounding box center [252, 5] width 97 height 9
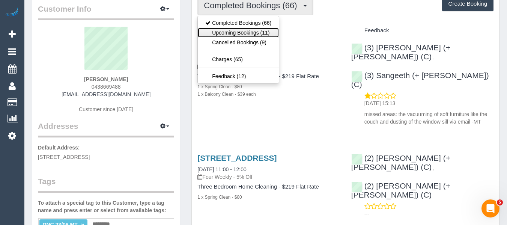
click at [250, 33] on link "Upcoming Bookings (11)" at bounding box center [238, 33] width 81 height 10
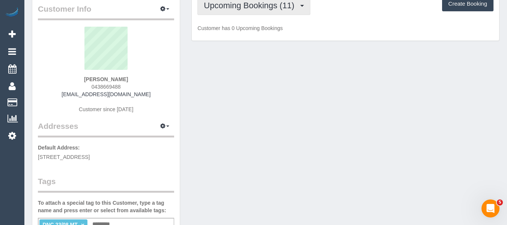
click at [249, 11] on button "Upcoming Bookings (11)" at bounding box center [253, 5] width 113 height 19
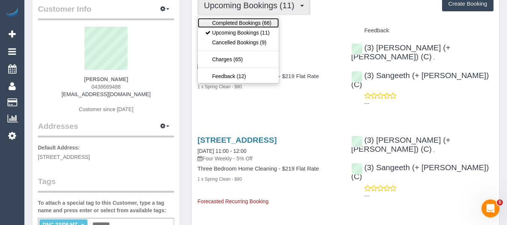
click at [247, 19] on link "Completed Bookings (66)" at bounding box center [238, 23] width 81 height 10
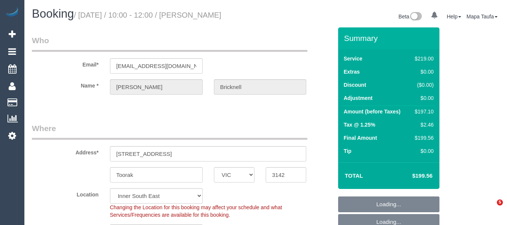
select select "VIC"
select select "string:AU"
select select "string:stripe-pm_1RoZQN2GScqysDRV1n5C7A1u"
select select "number:28"
select select "number:14"
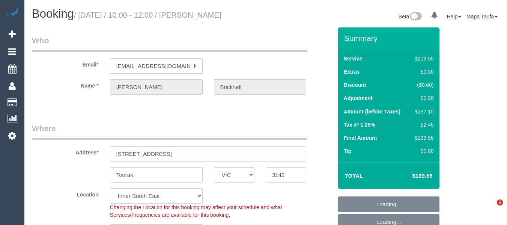
select select "number:19"
select select "number:23"
select select "number:34"
select select "number:13"
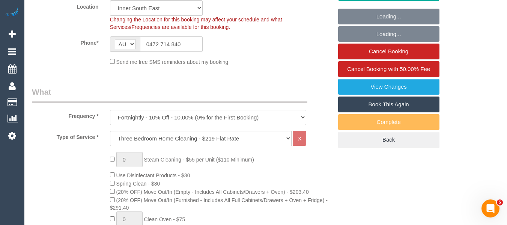
select select "object:1354"
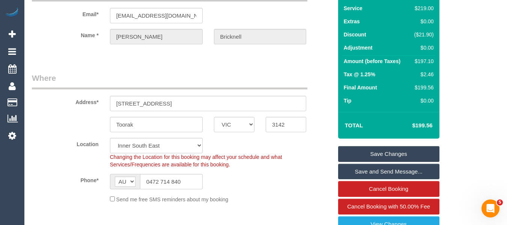
scroll to position [37, 0]
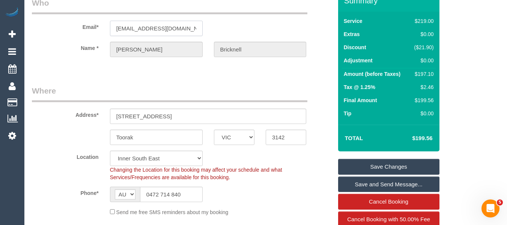
click at [178, 33] on input "[EMAIL_ADDRESS][DOMAIN_NAME]" at bounding box center [156, 28] width 93 height 15
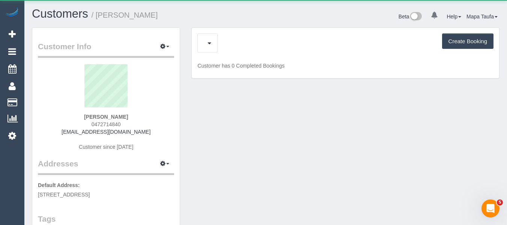
click at [229, 47] on div "Charges (2) Create Booking" at bounding box center [345, 42] width 296 height 19
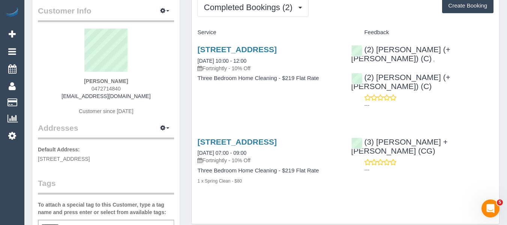
scroll to position [75, 0]
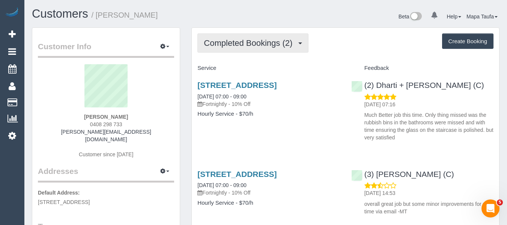
click at [229, 49] on button "Completed Bookings (2)" at bounding box center [252, 42] width 111 height 19
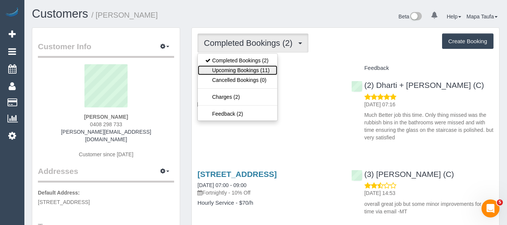
click at [232, 70] on link "Upcoming Bookings (11)" at bounding box center [237, 70] width 79 height 10
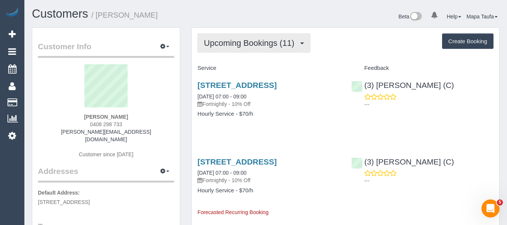
click at [250, 44] on span "Upcoming Bookings (11)" at bounding box center [251, 42] width 94 height 9
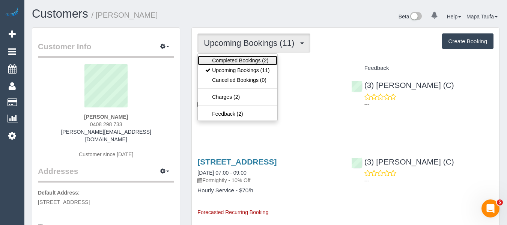
click at [244, 56] on link "Completed Bookings (2)" at bounding box center [237, 60] width 79 height 10
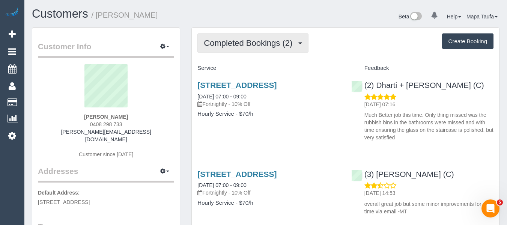
click at [276, 47] on span "Completed Bookings (2)" at bounding box center [250, 42] width 92 height 9
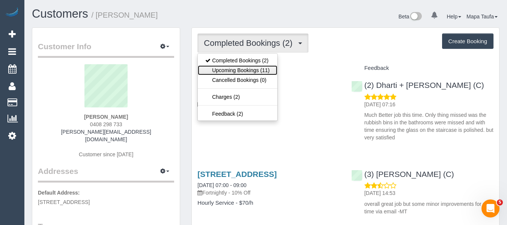
click at [257, 68] on link "Upcoming Bookings (11)" at bounding box center [237, 70] width 79 height 10
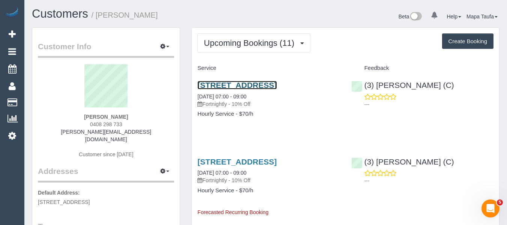
click at [264, 84] on link "34 Sparrowhawk Crescent, Deanside, VIC 3336" at bounding box center [236, 85] width 79 height 9
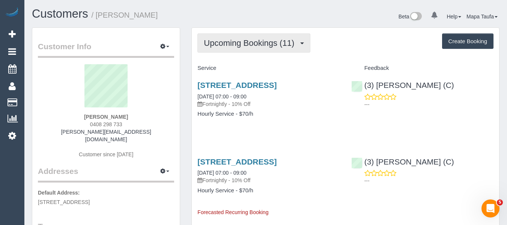
click at [272, 43] on span "Upcoming Bookings (11)" at bounding box center [251, 42] width 94 height 9
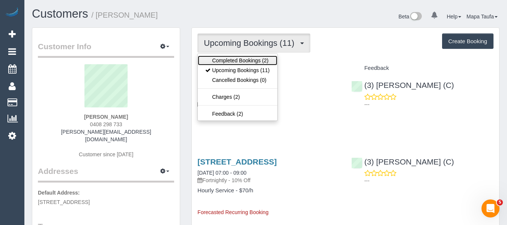
click at [262, 58] on link "Completed Bookings (2)" at bounding box center [237, 60] width 79 height 10
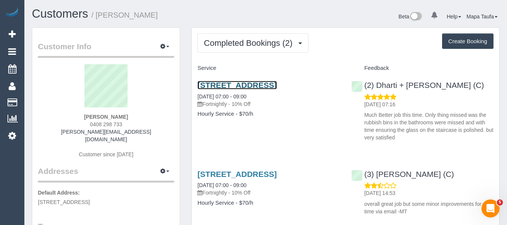
click at [264, 82] on link "34 Sparrowhawk Crescent, Deanside, VIC 3336" at bounding box center [236, 85] width 79 height 9
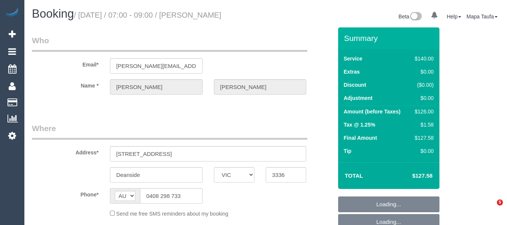
select select "VIC"
select select "string:stripe-pm_1Rtirs2GScqysDRVX7B13LOd"
select select "number:27"
select select "number:14"
select select "number:18"
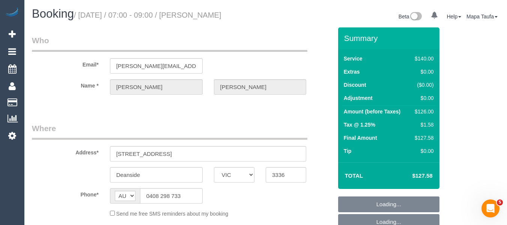
select select "number:25"
select select "number:34"
select select "number:13"
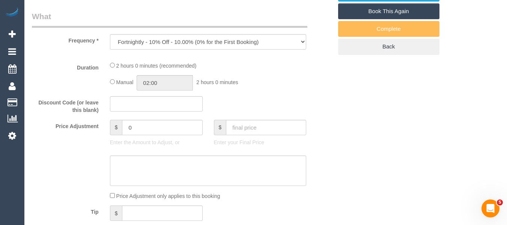
select select "object:880"
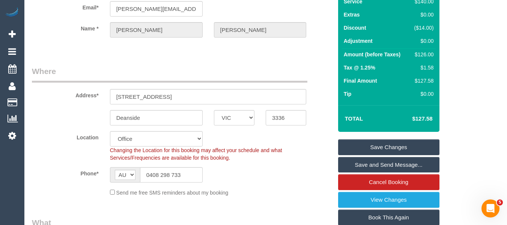
scroll to position [51, 0]
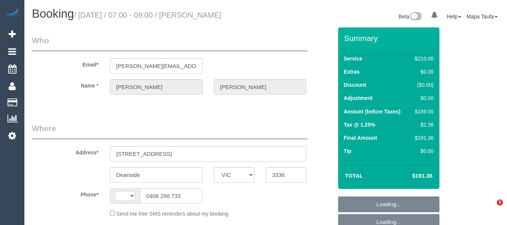
select select "VIC"
select select "number:27"
select select "number:14"
select select "number:18"
select select "number:25"
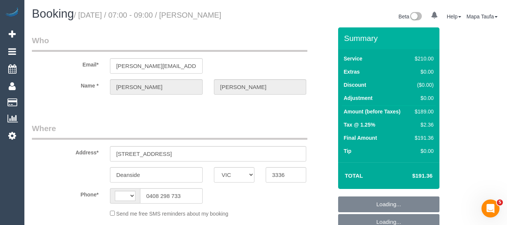
select select "number:34"
select select "number:13"
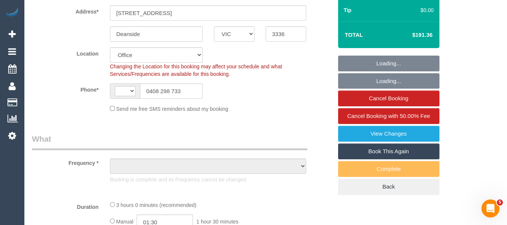
select select "string:AU"
select select "object:724"
select select "string:stripe-pm_1Rtirs2GScqysDRVX7B13LOd"
select select "180"
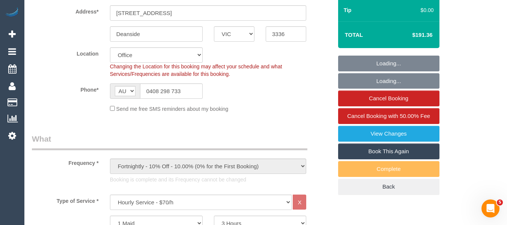
select select "object:2136"
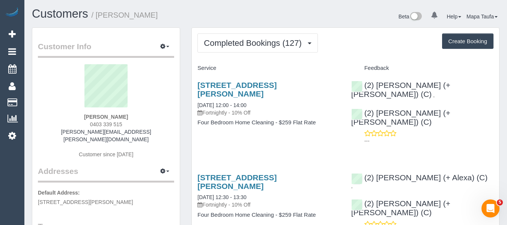
drag, startPoint x: 135, startPoint y: 121, endPoint x: 89, endPoint y: 121, distance: 45.4
click at [89, 121] on div "Sally Tingay 0403 339 515 sally.duguid@icloud.com Customer since 2022" at bounding box center [106, 114] width 136 height 101
copy span "0403 339 515"
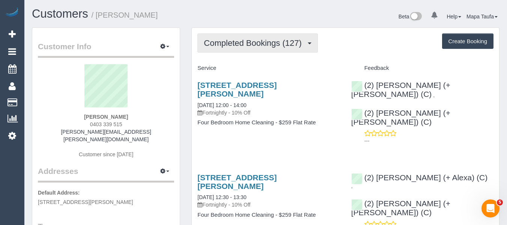
click at [275, 44] on span "Completed Bookings (127)" at bounding box center [254, 42] width 101 height 9
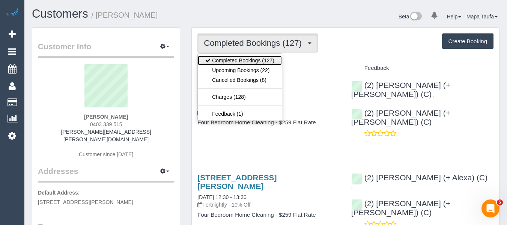
click at [268, 64] on link "Completed Bookings (127)" at bounding box center [240, 60] width 84 height 10
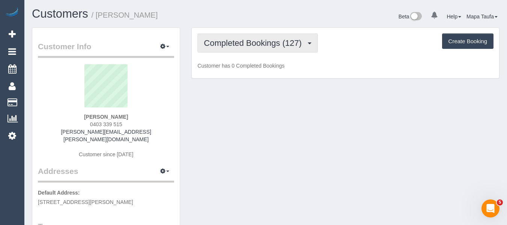
click at [261, 51] on button "Completed Bookings (127)" at bounding box center [257, 42] width 120 height 19
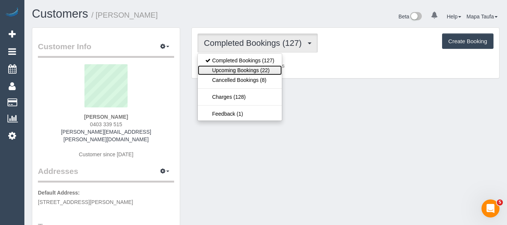
click at [254, 70] on link "Upcoming Bookings (22)" at bounding box center [240, 70] width 84 height 10
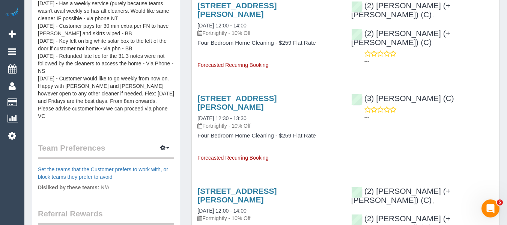
scroll to position [367, 0]
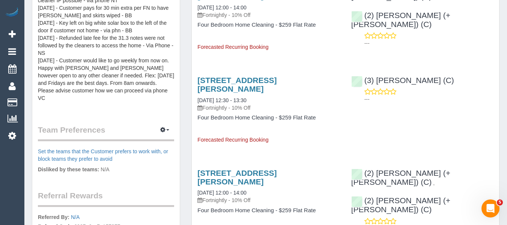
click at [106, 96] on pre "** GENERAL ** 24/04/25 - This is a 5-bedroom house. Customer advised to clean a…" at bounding box center [106, 34] width 136 height 150
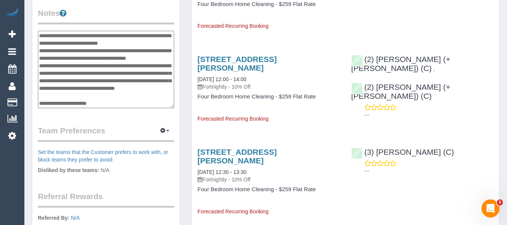
scroll to position [292, 0]
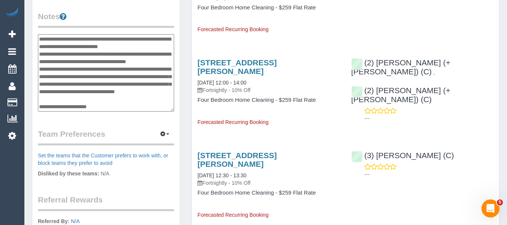
click at [97, 99] on textarea "**********" at bounding box center [106, 72] width 136 height 77
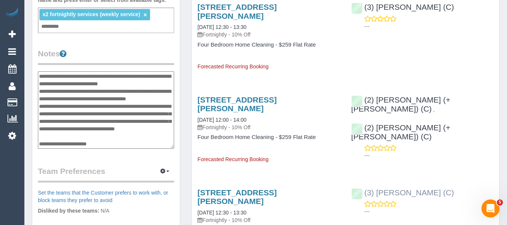
scroll to position [255, 0]
click at [209, 142] on div "34 Woolhouse Street, Northcote, VIC 3070 18/09/2025 12:00 - 14:00 Fortnightly -…" at bounding box center [268, 126] width 153 height 74
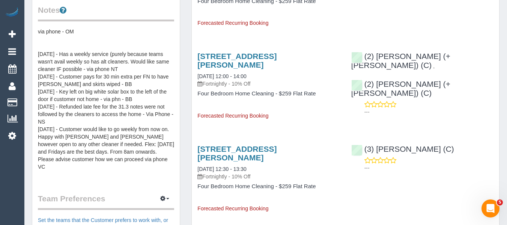
scroll to position [337, 0]
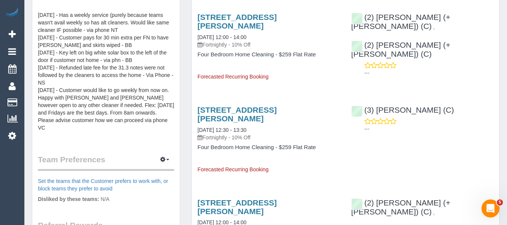
click at [110, 127] on pre "** GENERAL ** 24/04/25 - This is a 5-bedroom house. Customer advised to clean a…" at bounding box center [106, 64] width 136 height 150
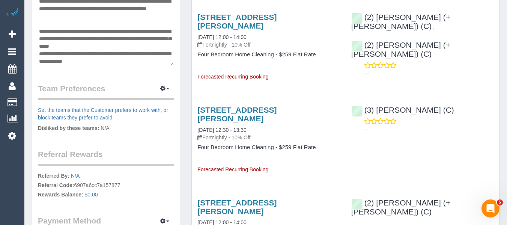
scroll to position [97, 0]
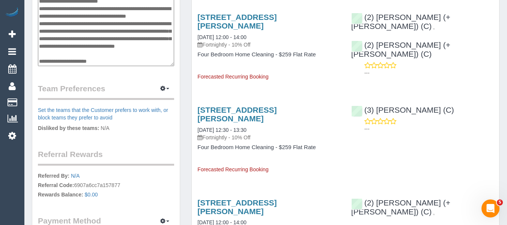
drag, startPoint x: 71, startPoint y: 53, endPoint x: 38, endPoint y: 51, distance: 32.7
click at [38, 51] on textarea "**********" at bounding box center [106, 27] width 136 height 77
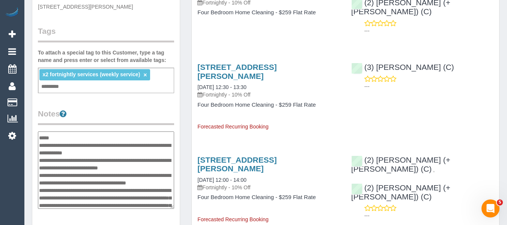
scroll to position [0, 0]
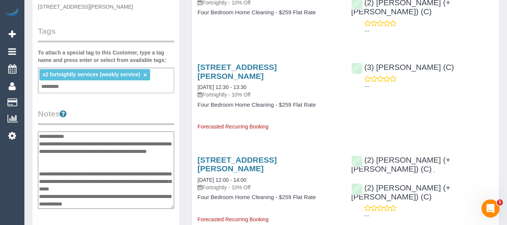
click at [90, 131] on textarea "**********" at bounding box center [106, 169] width 136 height 77
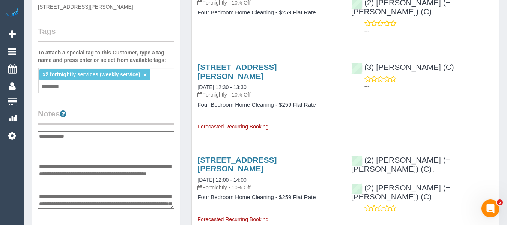
click at [67, 143] on textarea "**********" at bounding box center [106, 169] width 136 height 77
type textarea "**********"
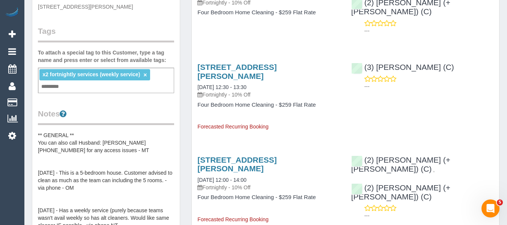
click at [85, 122] on div "Notes ** GENERAL ** You can also call Husband: David 0413567295 for any access …" at bounding box center [106, 194] width 136 height 173
click at [87, 131] on pre "** GENERAL ** You can also call Husband: David 0413567295 for any access issues…" at bounding box center [106, 206] width 136 height 150
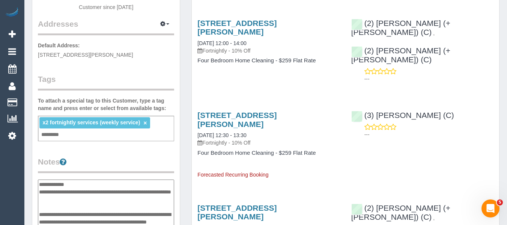
scroll to position [157, 0]
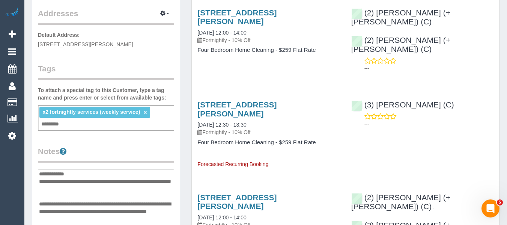
click at [85, 169] on textarea "**********" at bounding box center [106, 207] width 136 height 77
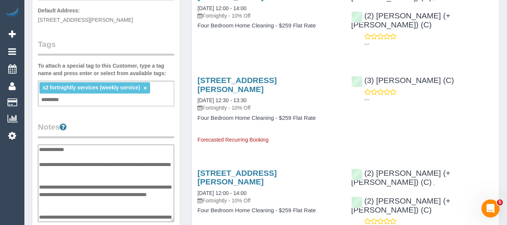
scroll to position [195, 0]
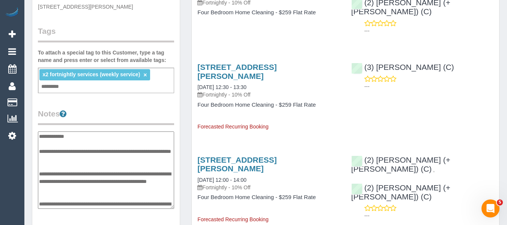
click at [81, 166] on textarea "**********" at bounding box center [106, 169] width 136 height 77
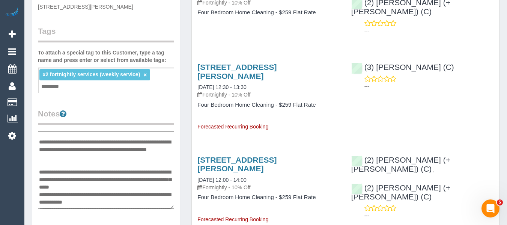
scroll to position [37, 0]
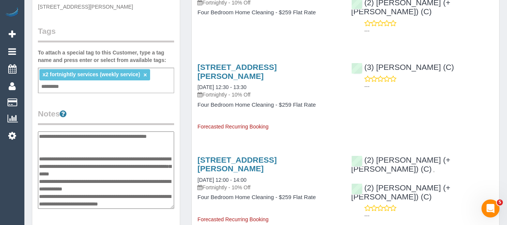
click at [75, 159] on textarea "**********" at bounding box center [106, 169] width 136 height 77
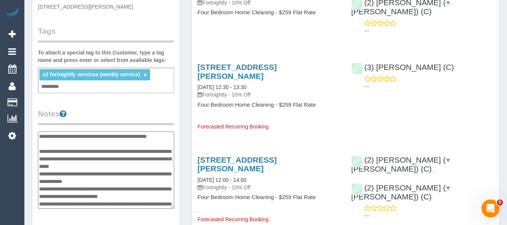
scroll to position [0, 0]
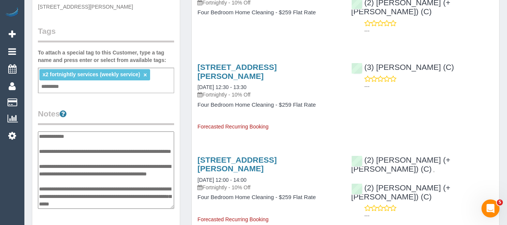
type textarea "**********"
click at [107, 108] on legend "Notes" at bounding box center [106, 116] width 136 height 17
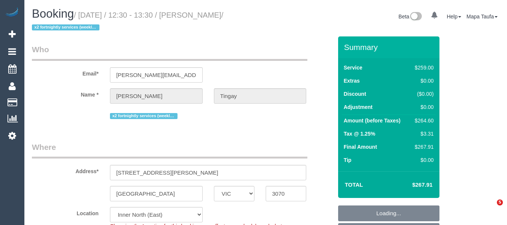
select select "VIC"
select select "number:30"
select select "number:16"
select select "number:21"
select select "number:24"
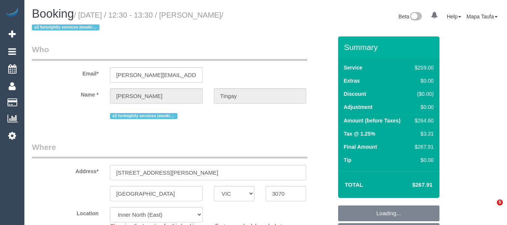
select select "number:34"
select select "number:11"
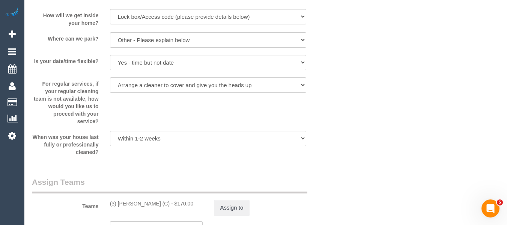
scroll to position [1100, 0]
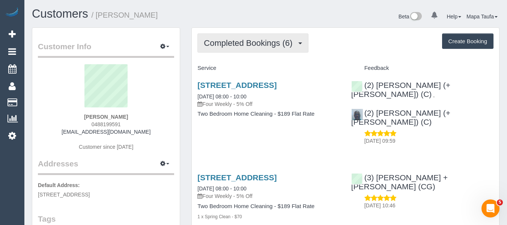
click at [265, 43] on span "Completed Bookings (6)" at bounding box center [250, 42] width 92 height 9
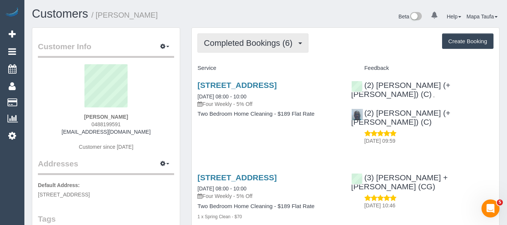
click at [264, 45] on span "Completed Bookings (6)" at bounding box center [250, 42] width 92 height 9
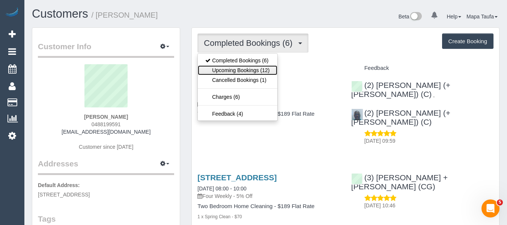
click at [252, 69] on link "Upcoming Bookings (12)" at bounding box center [237, 70] width 79 height 10
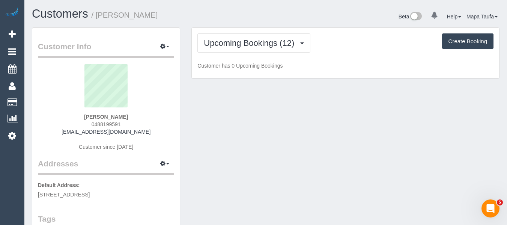
click at [338, 44] on div "Upcoming Bookings (12) Completed Bookings (6) Upcoming Bookings (12) Cancelled …" at bounding box center [345, 42] width 296 height 19
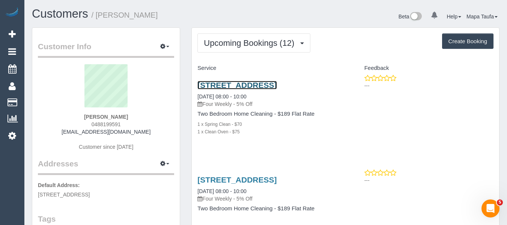
click at [208, 89] on link "[STREET_ADDRESS]" at bounding box center [236, 85] width 79 height 9
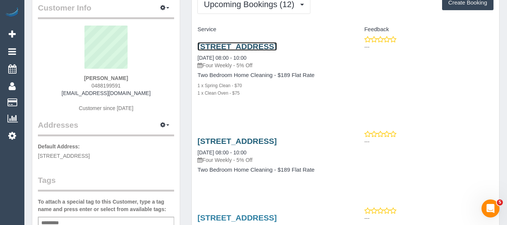
scroll to position [75, 0]
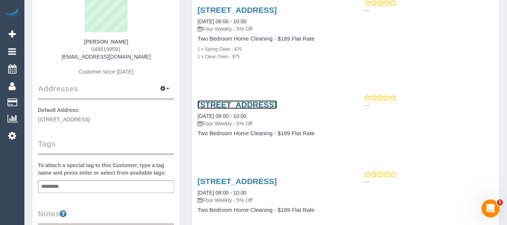
click at [217, 109] on link "[STREET_ADDRESS]" at bounding box center [236, 104] width 79 height 9
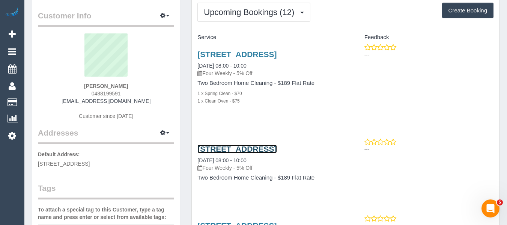
scroll to position [0, 0]
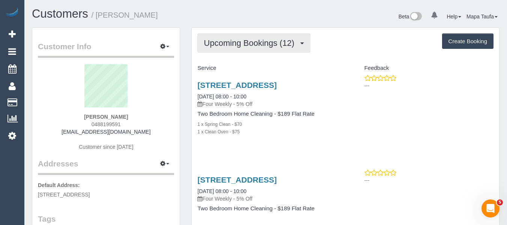
click at [240, 47] on span "Upcoming Bookings (12)" at bounding box center [251, 42] width 94 height 9
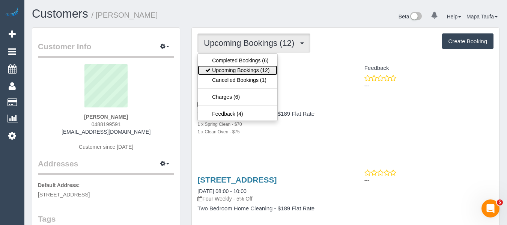
click at [237, 68] on link "Upcoming Bookings (12)" at bounding box center [237, 70] width 79 height 10
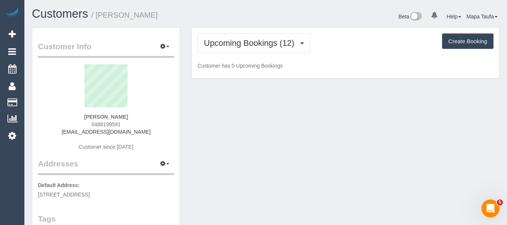
click at [273, 19] on div "Beta 0 Your Notifications You have 0 alerts Help Help Docs Take a Tour Contact …" at bounding box center [384, 17] width 239 height 20
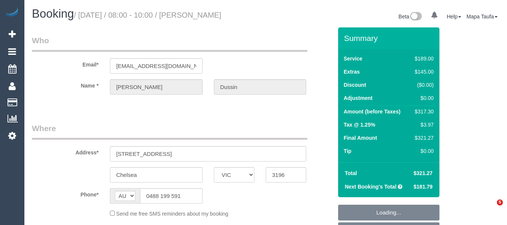
select select "VIC"
select select "string:stripe-pm_1RkvUj2GScqysDRVM3jIRHrV"
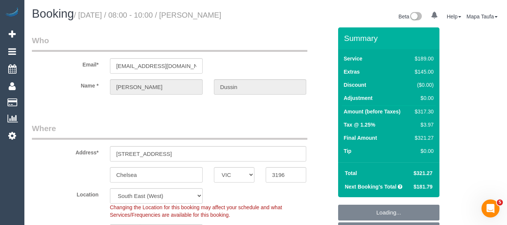
select select "object:694"
select select "number:27"
select select "number:16"
select select "number:19"
select select "number:22"
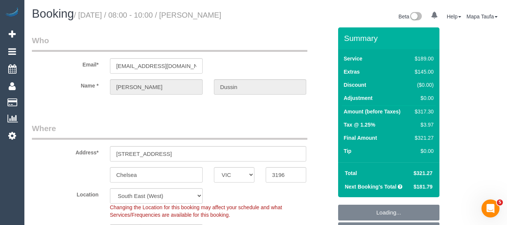
select select "number:33"
select select "number:13"
select select "object:797"
select select "spot2"
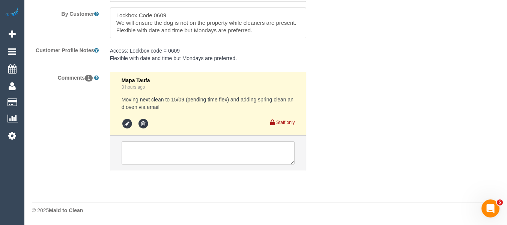
scroll to position [1361, 0]
click at [124, 120] on icon at bounding box center [126, 123] width 11 height 11
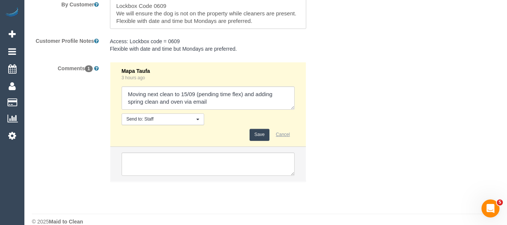
click at [277, 140] on button "Cancel" at bounding box center [283, 135] width 24 height 12
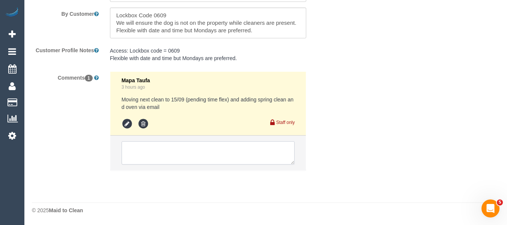
click at [219, 162] on textarea at bounding box center [207, 152] width 173 height 23
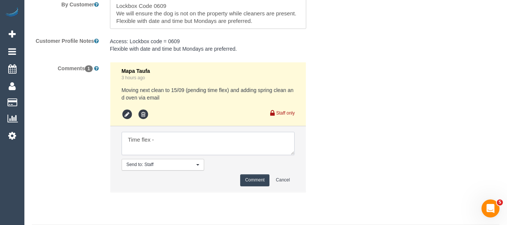
paste textarea "We are very flexible with the time of that cleaning, so whenever suits."
type textarea "Time flex - We are very flexible with the time of that cleaning, so whenever su…"
click at [255, 186] on button "Comment" at bounding box center [254, 180] width 29 height 12
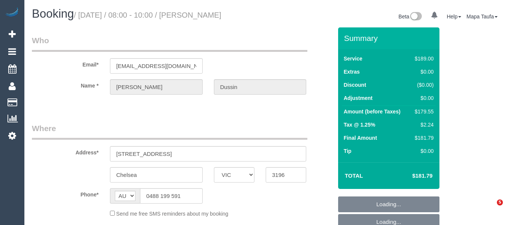
select select "VIC"
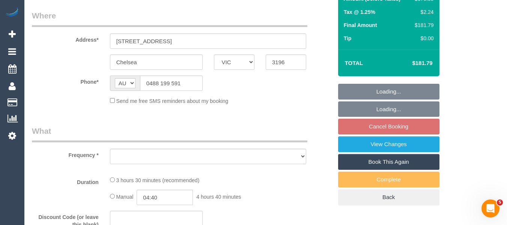
select select "object:522"
select select "string:stripe-pm_1RkvUj2GScqysDRVM3jIRHrV"
select select "number:27"
select select "number:16"
select select "number:19"
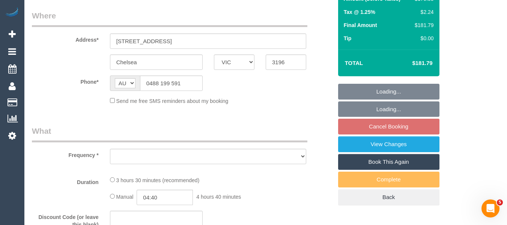
select select "number:22"
select select "number:33"
select select "number:13"
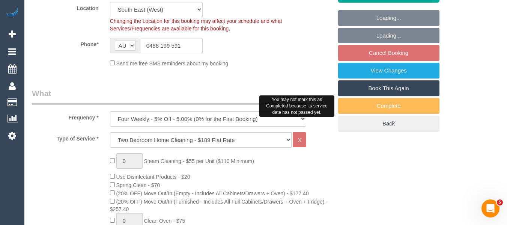
scroll to position [187, 0]
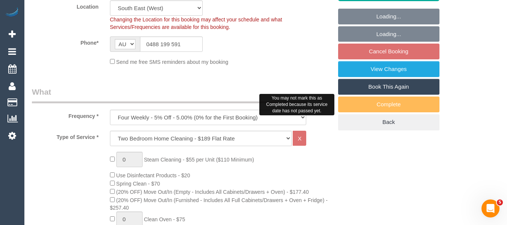
select select "object:779"
select select "spot2"
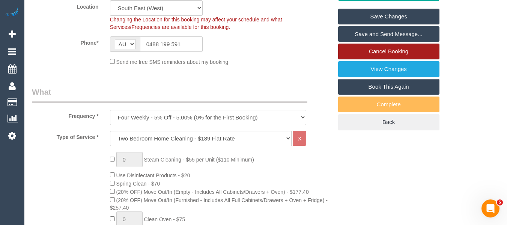
click at [393, 52] on link "Cancel Booking" at bounding box center [388, 51] width 101 height 16
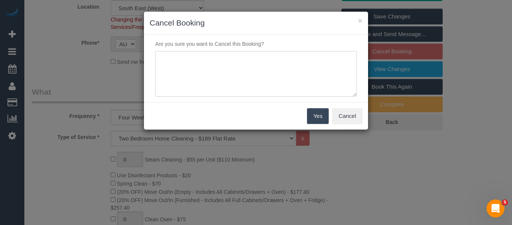
click at [239, 53] on textarea at bounding box center [256, 74] width 202 height 46
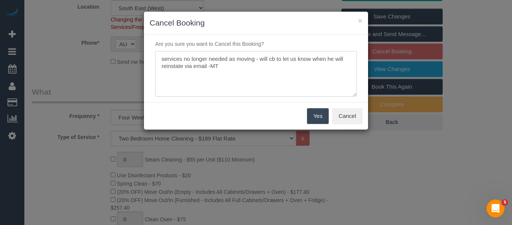
type textarea "services no longer needed as moving - will cb to let us know when he will reins…"
click at [306, 120] on div "Yes Cancel" at bounding box center [256, 115] width 224 height 27
click at [308, 118] on button "Yes" at bounding box center [318, 116] width 22 height 16
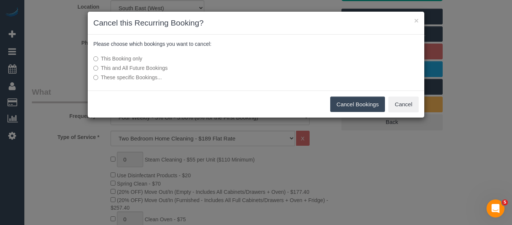
click at [125, 66] on label "This and All Future Bookings" at bounding box center [199, 67] width 213 height 7
click at [348, 103] on button "Cancel Bookings" at bounding box center [357, 104] width 55 height 16
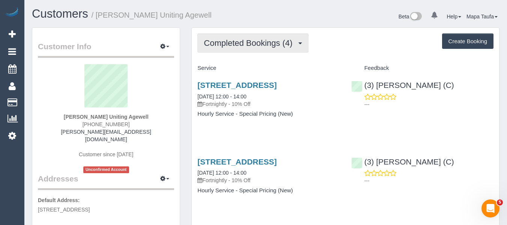
click at [230, 52] on button "Completed Bookings (4)" at bounding box center [252, 42] width 111 height 19
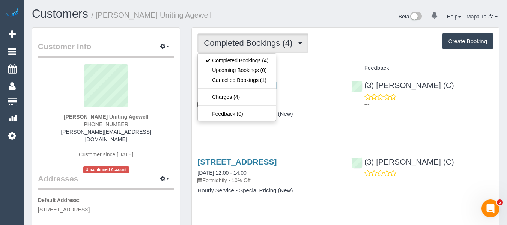
click at [230, 49] on button "Completed Bookings (4)" at bounding box center [252, 42] width 111 height 19
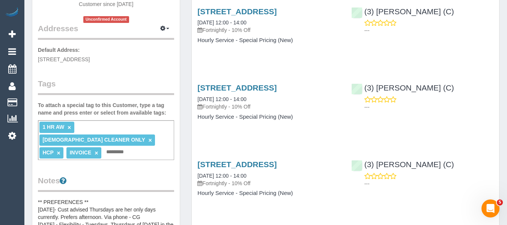
scroll to position [37, 0]
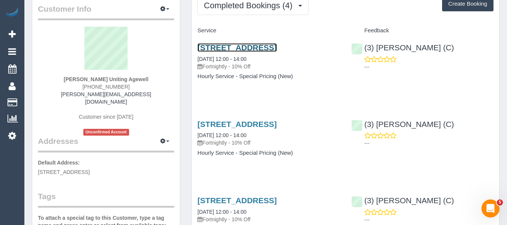
click at [276, 47] on link "[STREET_ADDRESS]" at bounding box center [236, 47] width 79 height 9
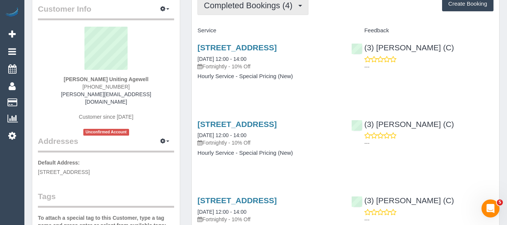
click at [258, 11] on button "Completed Bookings (4)" at bounding box center [252, 5] width 111 height 19
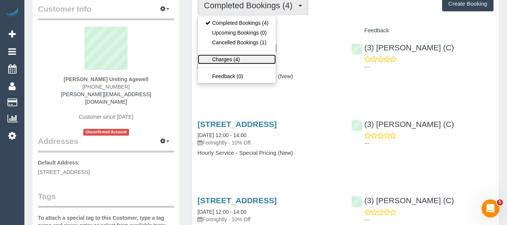
click at [240, 55] on link "Charges (4)" at bounding box center [237, 59] width 78 height 10
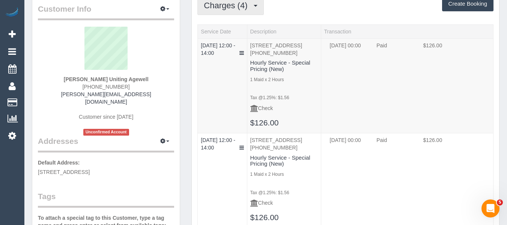
click at [249, 11] on button "Charges (4)" at bounding box center [230, 5] width 66 height 19
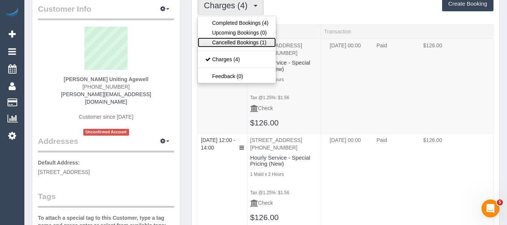
click at [236, 43] on link "Cancelled Bookings (1)" at bounding box center [237, 42] width 78 height 10
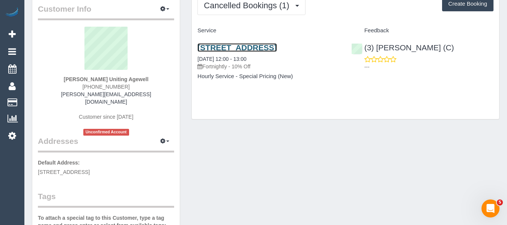
click at [276, 44] on link "[STREET_ADDRESS]" at bounding box center [236, 47] width 79 height 9
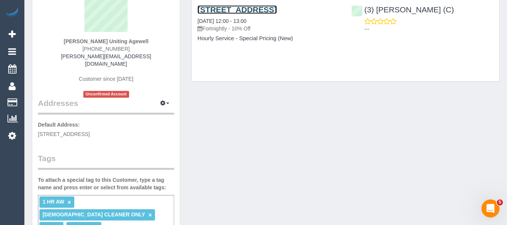
scroll to position [0, 0]
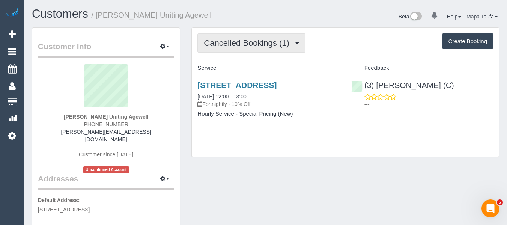
click at [254, 40] on span "Cancelled Bookings (1)" at bounding box center [248, 42] width 89 height 9
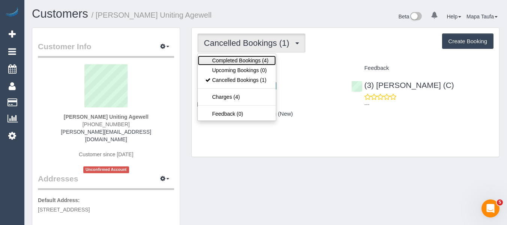
click at [251, 55] on link "Completed Bookings (4)" at bounding box center [237, 60] width 78 height 10
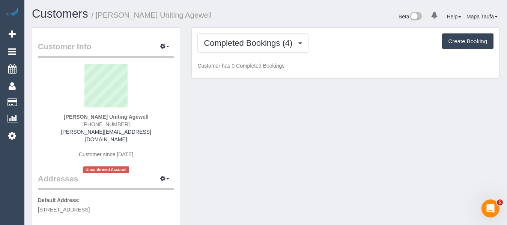
click at [334, 44] on div "Completed Bookings (4) Completed Bookings (4) Upcoming Bookings (0) Cancelled B…" at bounding box center [345, 42] width 296 height 19
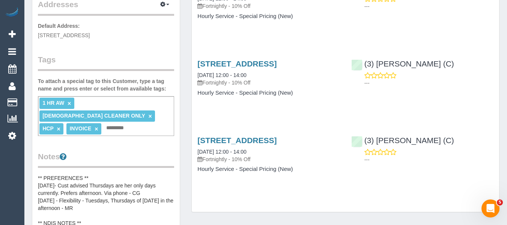
scroll to position [188, 0]
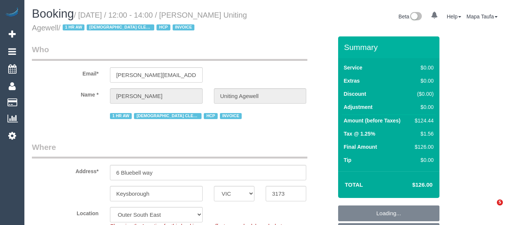
select select "VIC"
select select "120"
select select "number:28"
select select "number:14"
select select "number:19"
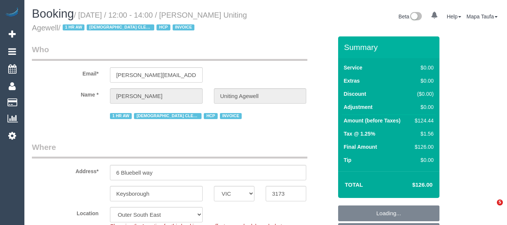
select select "number:36"
select select "number:35"
select select "spot1"
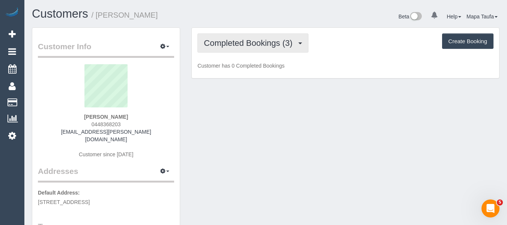
click at [283, 45] on span "Completed Bookings (3)" at bounding box center [250, 42] width 92 height 9
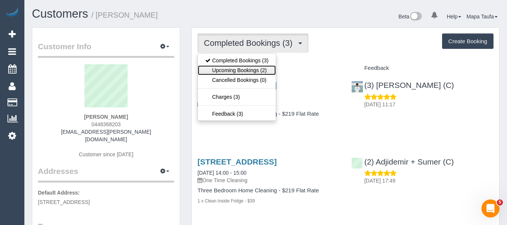
click at [259, 68] on link "Upcoming Bookings (2)" at bounding box center [237, 70] width 78 height 10
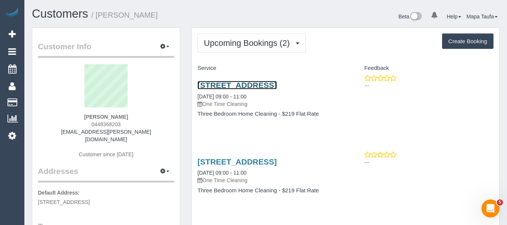
click at [252, 85] on link "10 Jarrahdale Street, 2, Cheltenham, VIC 3192" at bounding box center [236, 85] width 79 height 9
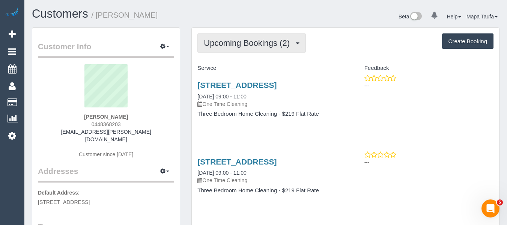
click at [237, 41] on span "Upcoming Bookings (2)" at bounding box center [249, 42] width 90 height 9
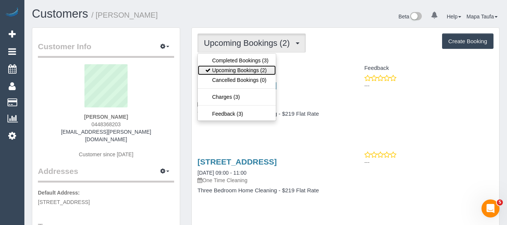
drag, startPoint x: 240, startPoint y: 72, endPoint x: 222, endPoint y: 75, distance: 18.1
click at [240, 72] on link "Upcoming Bookings (2)" at bounding box center [237, 70] width 78 height 10
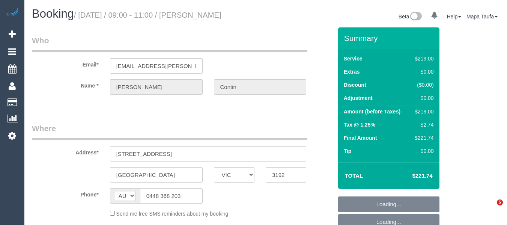
select select "VIC"
select select "string:stripe-pm_1RSqlj2GScqysDRVYZYbwciU"
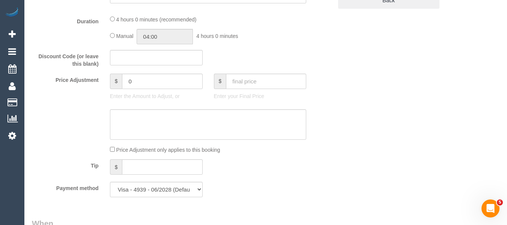
select select "object:1056"
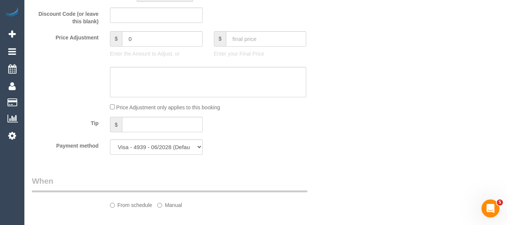
select select "number:27"
select select "number:14"
select select "number:21"
select select "number:25"
select select "number:26"
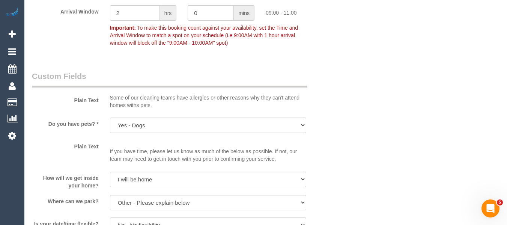
scroll to position [825, 0]
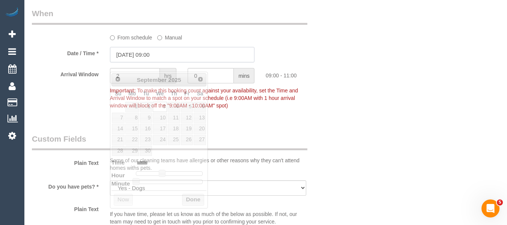
click at [174, 62] on input "03/09/2025 09:00" at bounding box center [182, 54] width 144 height 15
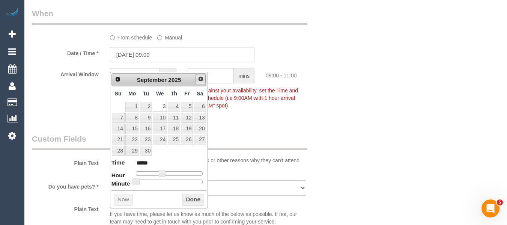
click at [201, 81] on span "Next" at bounding box center [201, 79] width 6 height 6
click at [161, 117] on link "8" at bounding box center [160, 117] width 14 height 10
type input "08/10/2025 09:00"
click at [191, 198] on button "Done" at bounding box center [193, 199] width 22 height 12
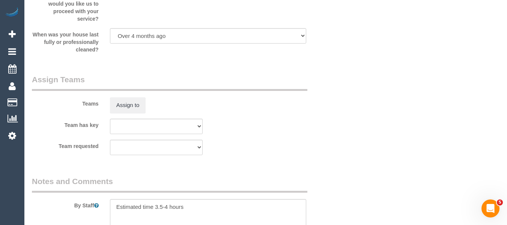
scroll to position [1369, 0]
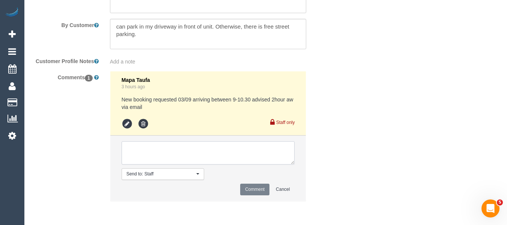
click at [229, 164] on textarea at bounding box center [207, 152] width 173 height 23
type textarea "Moving to 8th of Oct as requested via email"
click at [252, 195] on button "Comment" at bounding box center [254, 189] width 29 height 12
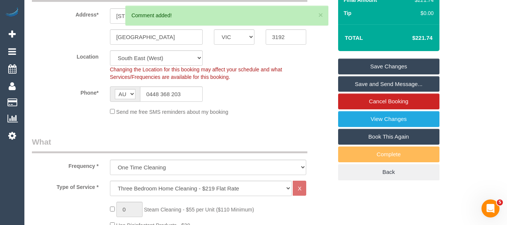
scroll to position [123, 0]
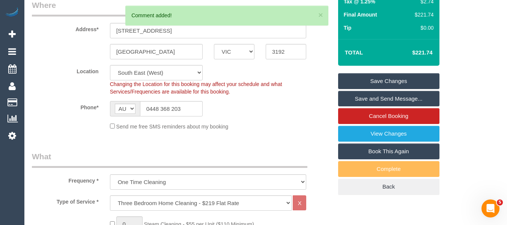
click at [380, 87] on link "Save Changes" at bounding box center [388, 81] width 101 height 16
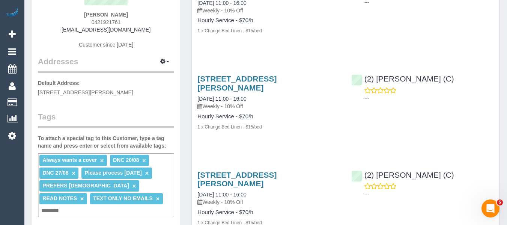
scroll to position [37, 0]
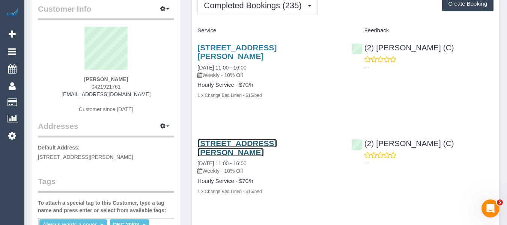
click at [222, 142] on link "[STREET_ADDRESS][PERSON_NAME]" at bounding box center [236, 147] width 79 height 17
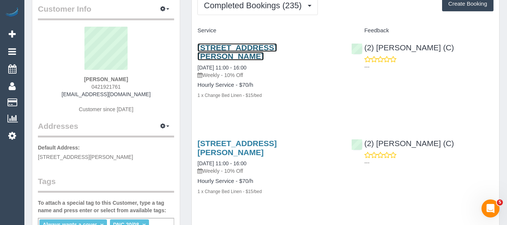
click at [223, 50] on link "143 Clark St, Port Melbourne, VIC 3207" at bounding box center [236, 51] width 79 height 17
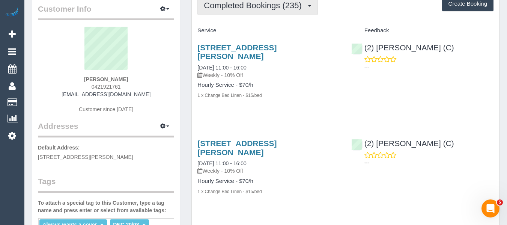
click at [264, 12] on button "Completed Bookings (235)" at bounding box center [257, 5] width 120 height 19
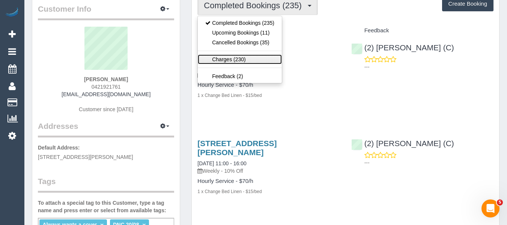
click at [247, 55] on link "Charges (230)" at bounding box center [240, 59] width 84 height 10
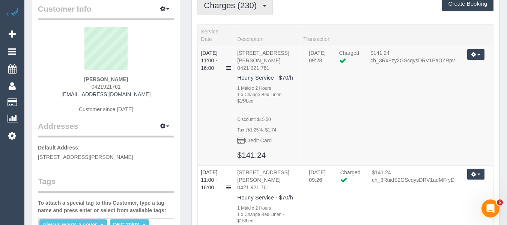
click at [238, 7] on span "Charges (230)" at bounding box center [232, 5] width 57 height 9
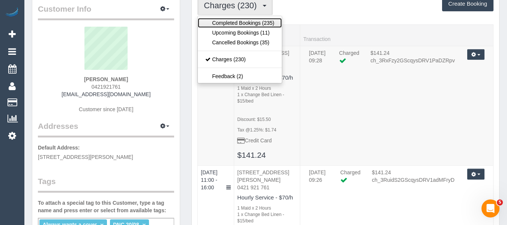
click at [231, 22] on link "Completed Bookings (235)" at bounding box center [240, 23] width 84 height 10
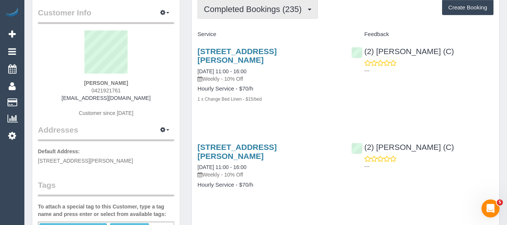
scroll to position [0, 0]
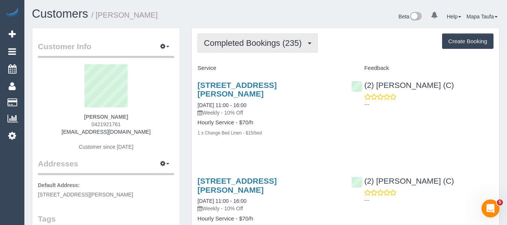
click at [229, 40] on span "Completed Bookings (235)" at bounding box center [254, 42] width 101 height 9
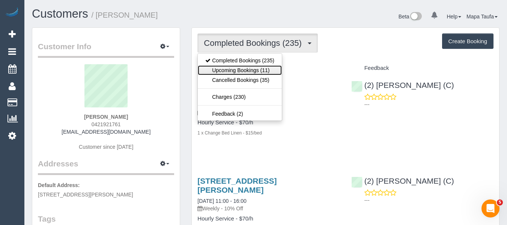
click at [229, 65] on link "Upcoming Bookings (11)" at bounding box center [240, 70] width 84 height 10
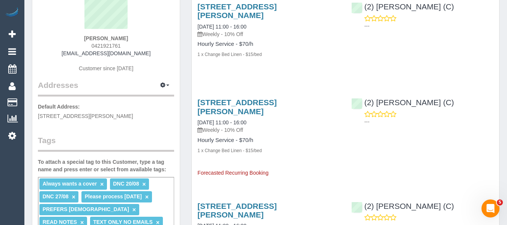
scroll to position [37, 0]
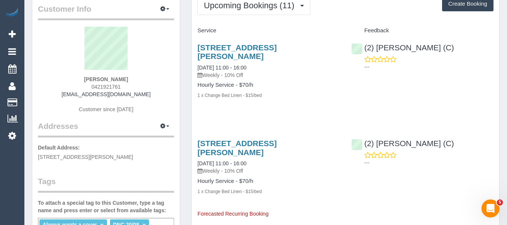
drag, startPoint x: 127, startPoint y: 86, endPoint x: 91, endPoint y: 84, distance: 36.4
click at [91, 84] on div "Daniella Miletic 0421921761 daniellamiletic@yahoo.com.au Customer since 2020" at bounding box center [106, 74] width 136 height 94
copy span "0421921761"
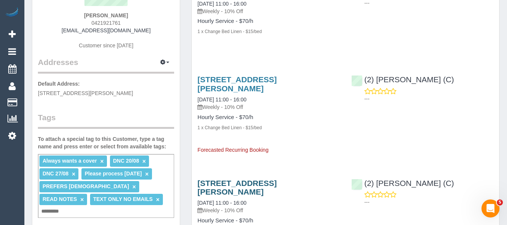
scroll to position [0, 0]
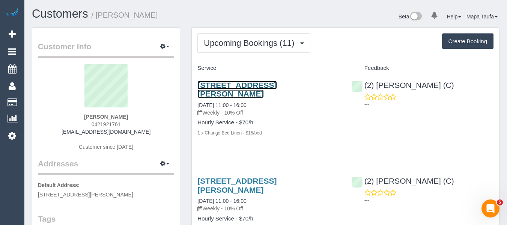
click at [223, 85] on link "143 Clark St, Port Melbourne, VIC 3207" at bounding box center [236, 89] width 79 height 17
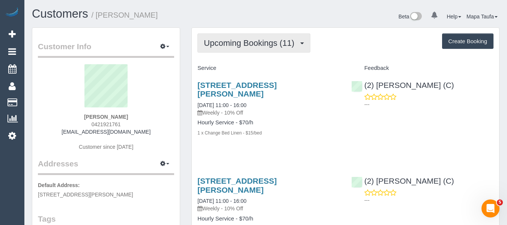
click at [253, 43] on span "Upcoming Bookings (11)" at bounding box center [251, 42] width 94 height 9
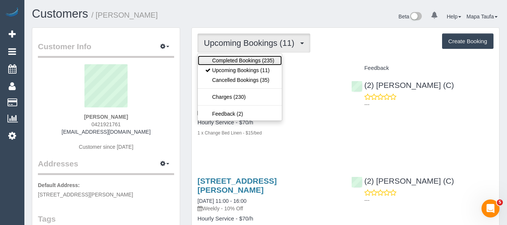
click at [246, 57] on link "Completed Bookings (235)" at bounding box center [240, 60] width 84 height 10
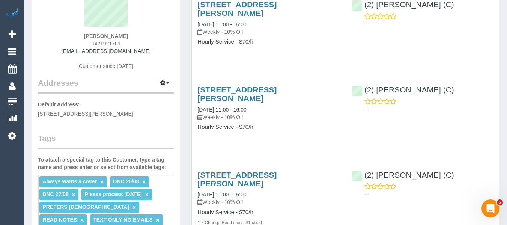
scroll to position [75, 0]
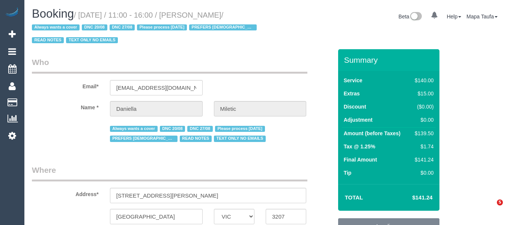
select select "VIC"
select select "string:stripe-pm_1QTxYG2GScqysDRV9h284U4H"
select select "number:28"
select select "number:34"
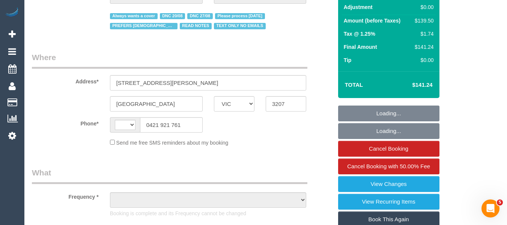
select select "string:AU"
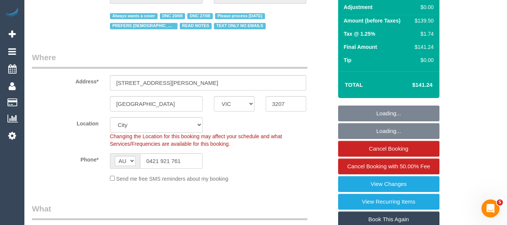
select select "object:1326"
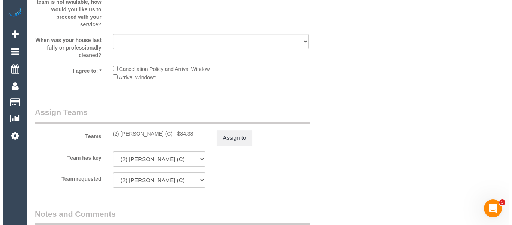
scroll to position [1322, 0]
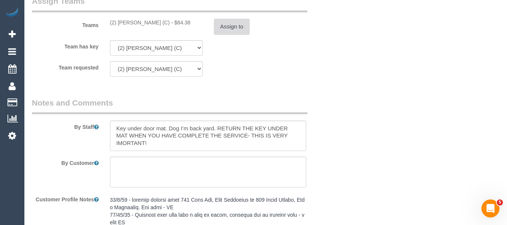
click at [243, 28] on button "Assign to" at bounding box center [232, 27] width 36 height 16
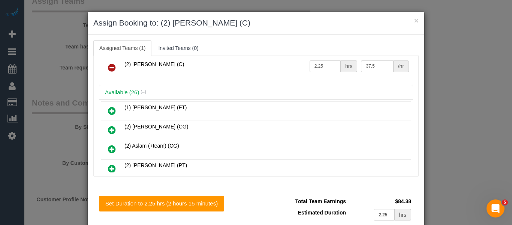
scroll to position [0, 0]
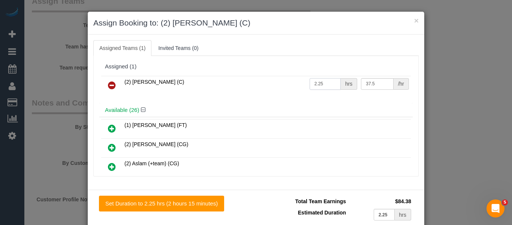
drag, startPoint x: 317, startPoint y: 88, endPoint x: 284, endPoint y: 87, distance: 32.7
click at [284, 87] on tr "(2) Megan Kaewpinich (C) 2.25 hrs 37.5 /hr" at bounding box center [256, 85] width 310 height 19
type input "2"
click at [285, 59] on div "Assigned (1) (2) Megan Kaewpinich (C) 2 hrs 37.5 /hr Available (26) (1) Kumpee …" at bounding box center [255, 116] width 325 height 120
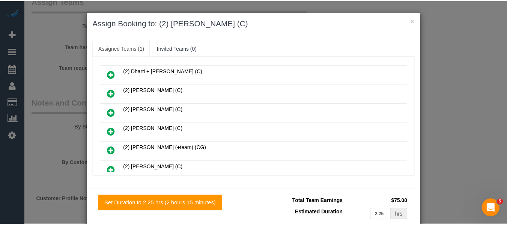
scroll to position [37, 0]
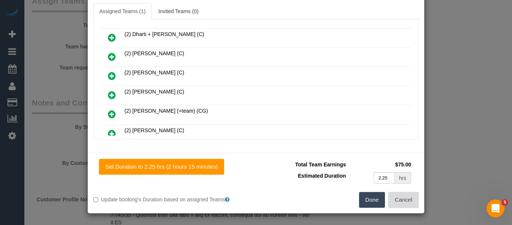
click at [405, 196] on button "Cancel" at bounding box center [403, 200] width 30 height 16
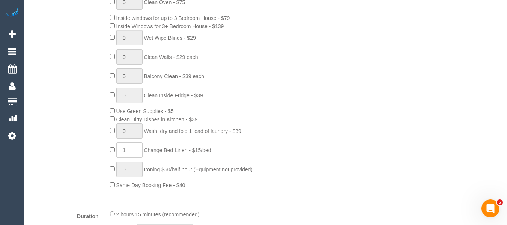
scroll to position [422, 0]
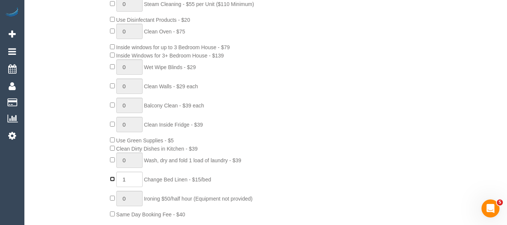
type input "0"
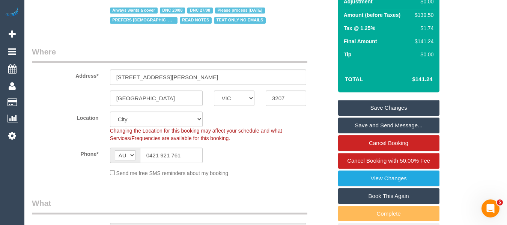
scroll to position [85, 0]
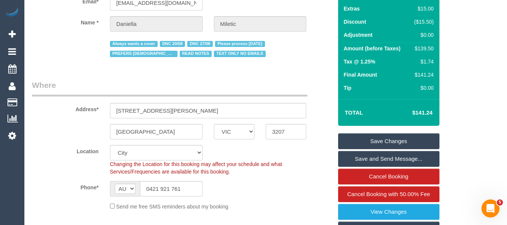
click at [375, 138] on link "Save Changes" at bounding box center [388, 141] width 101 height 16
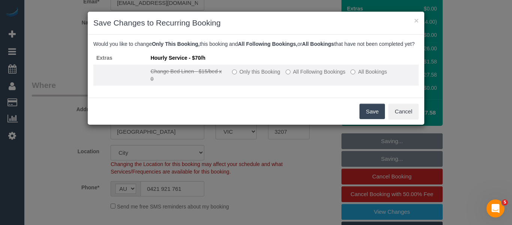
click at [255, 75] on label "Only this Booking" at bounding box center [256, 71] width 48 height 7
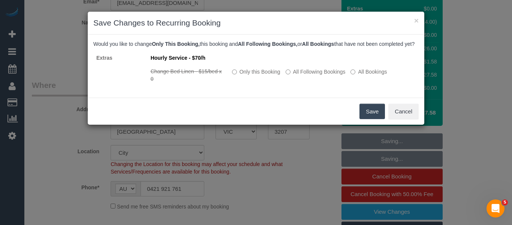
click at [373, 119] on button "Save" at bounding box center [372, 111] width 25 height 16
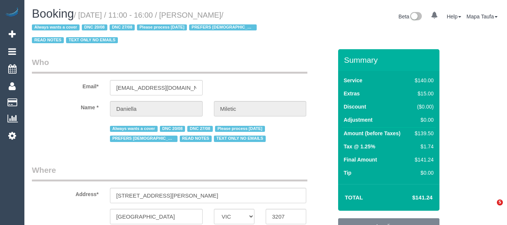
select select "VIC"
select select "number:28"
select select "number:34"
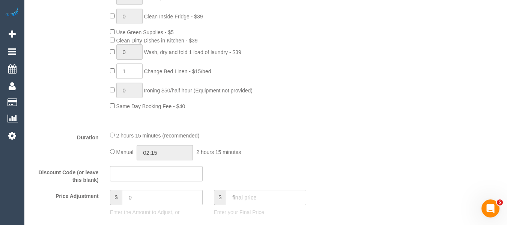
scroll to position [527, 0]
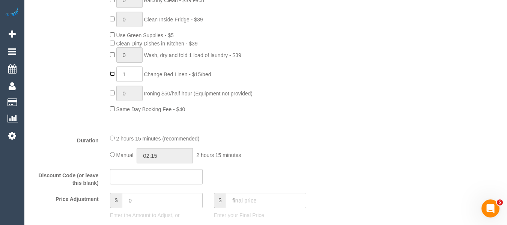
type input "0"
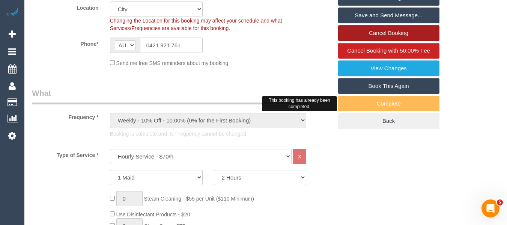
scroll to position [186, 0]
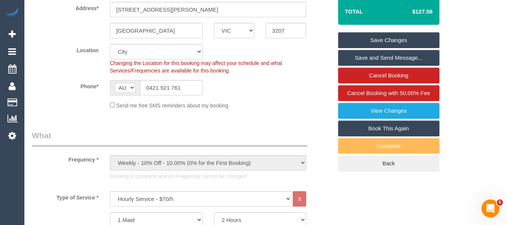
click at [376, 45] on link "Save Changes" at bounding box center [388, 40] width 101 height 16
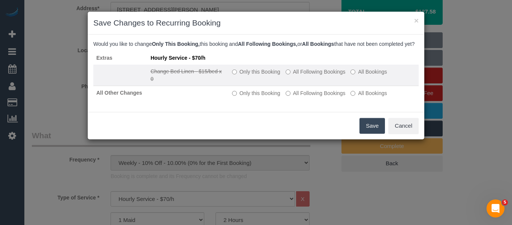
click at [247, 75] on label "Only this Booking" at bounding box center [256, 71] width 48 height 7
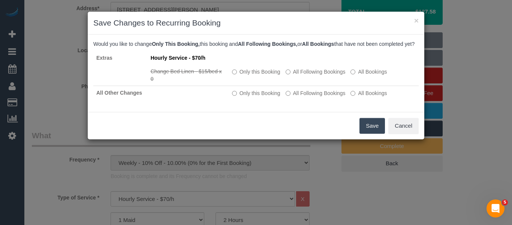
click at [368, 133] on button "Save" at bounding box center [372, 126] width 25 height 16
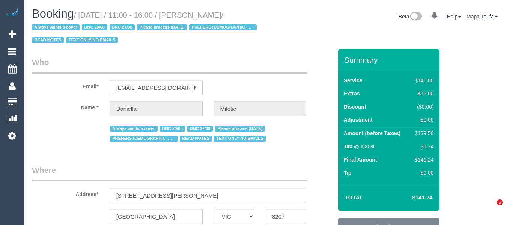
select select "VIC"
select select "string:AU"
select select "string:stripe-pm_1QTxYG2GScqysDRV9h284U4H"
select select "number:28"
select select "number:34"
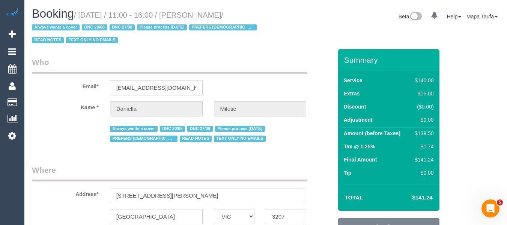
select select "object:1312"
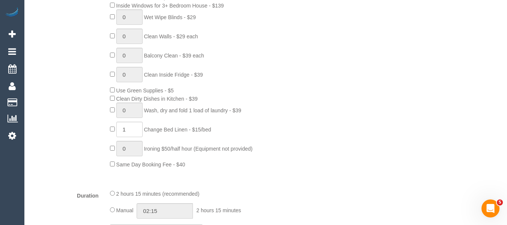
scroll to position [354, 0]
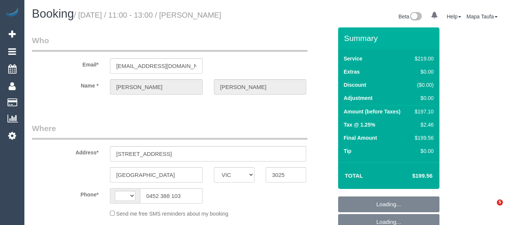
select select "VIC"
select select "string:stripe-pm_1ROqrO2GScqysDRVOYqVWFcC"
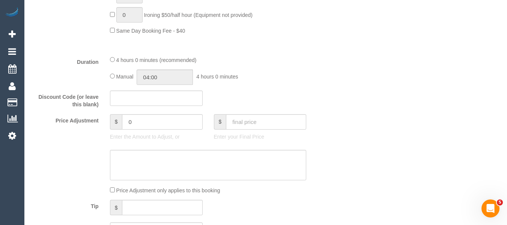
select select "string:AU"
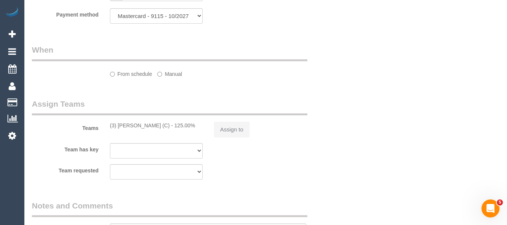
select select "object:635"
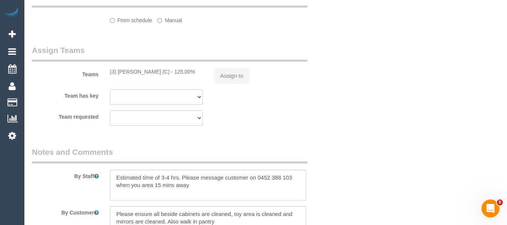
select select "number:27"
select select "number:14"
select select "number:19"
select select "number:22"
select select "number:34"
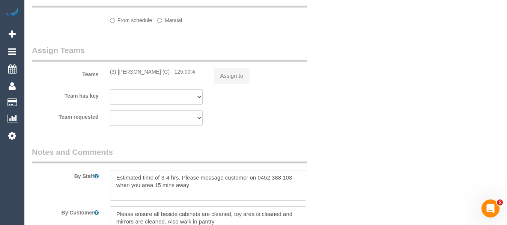
select select "number:11"
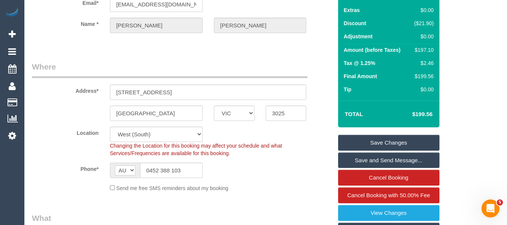
scroll to position [76, 0]
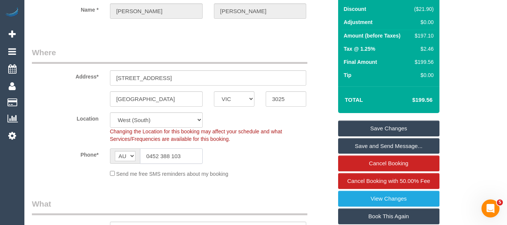
click at [189, 158] on input "0452 388 103" at bounding box center [171, 155] width 63 height 15
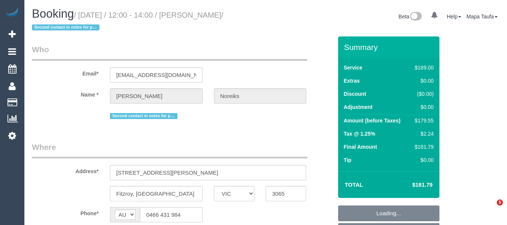
select select "VIC"
select select "number:27"
select select "number:14"
select select "number:19"
select select "number:22"
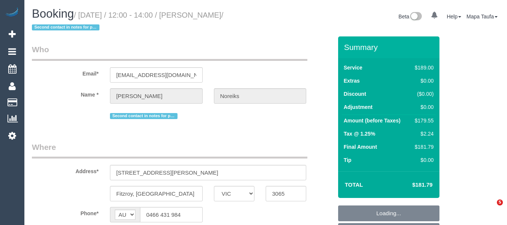
select select "number:34"
select select "number:26"
select select "object:1651"
select select "spot1"
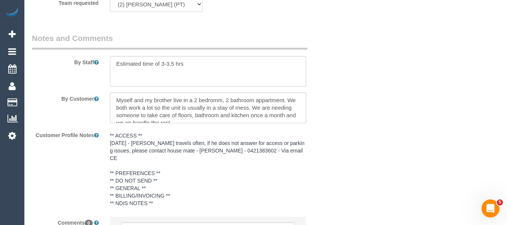
scroll to position [1303, 0]
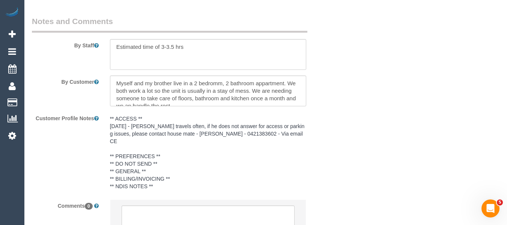
click at [220, 132] on pre "** ACCESS ** [DATE] - [PERSON_NAME] travels often, if he does not answer for ac…" at bounding box center [208, 152] width 196 height 75
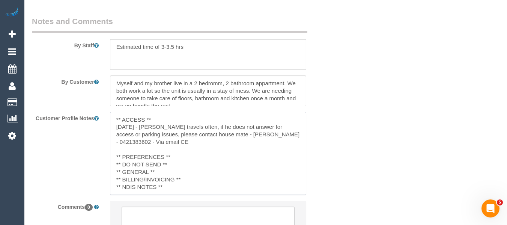
click at [279, 134] on textarea "** ACCESS ** [DATE] - [PERSON_NAME] travels often, if he does not answer for ac…" at bounding box center [208, 153] width 196 height 83
click at [279, 134] on textarea "** ACCESS ** 04/07/2025 - Ryan travels often, if he does not answer for access …" at bounding box center [208, 153] width 196 height 83
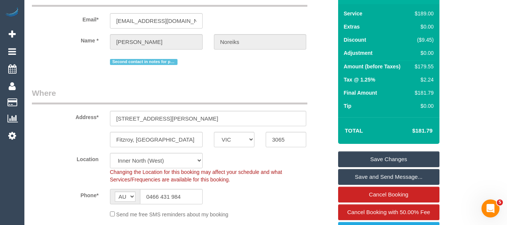
scroll to position [112, 0]
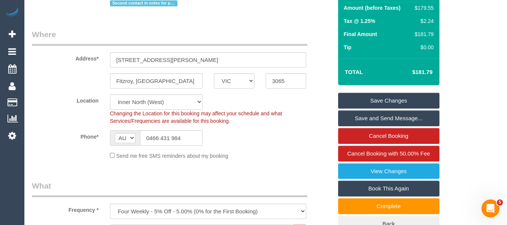
click at [174, 146] on sui-booking-location "Location Office City East (North) East (South) Inner East Inner North (East) In…" at bounding box center [182, 126] width 300 height 65
drag, startPoint x: 174, startPoint y: 146, endPoint x: 176, endPoint y: 140, distance: 6.6
click at [174, 145] on sui-booking-location "Location Office City East (North) East (South) Inner East Inner North (East) In…" at bounding box center [182, 126] width 300 height 65
click at [176, 140] on input "0466 431 984" at bounding box center [171, 137] width 63 height 15
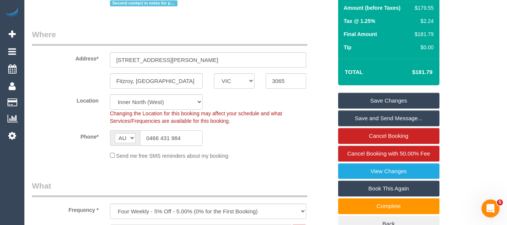
click at [176, 140] on input "0466 431 984" at bounding box center [171, 137] width 63 height 15
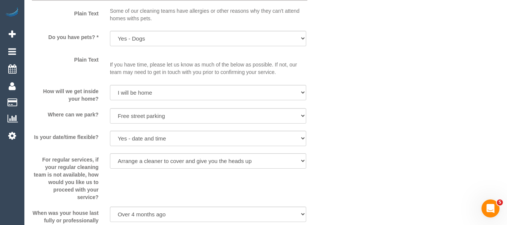
scroll to position [1359, 0]
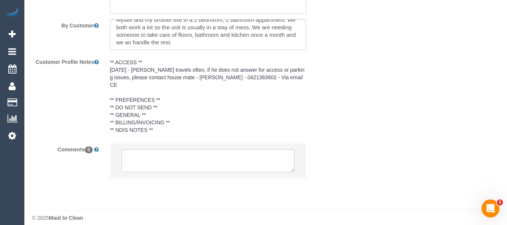
click at [240, 81] on pre "** ACCESS ** 04/07/2025 - Ryan travels often, if he does not answer for access …" at bounding box center [208, 95] width 196 height 75
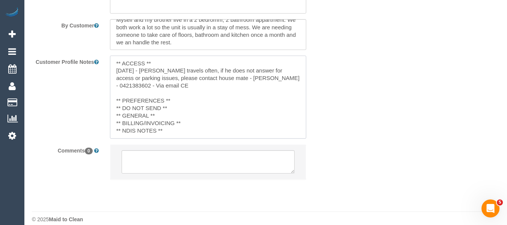
click at [272, 79] on textarea "** ACCESS ** 04/07/2025 - Ryan travels often, if he does not answer for access …" at bounding box center [208, 96] width 196 height 83
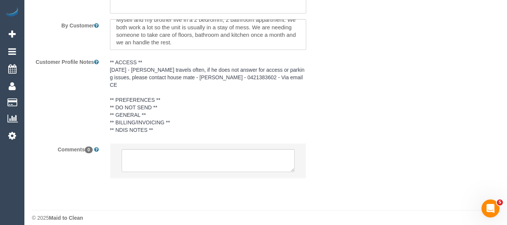
drag, startPoint x: 219, startPoint y: 117, endPoint x: 224, endPoint y: 117, distance: 5.3
click at [223, 117] on pre "** ACCESS ** 04/07/2025 - Ryan travels often, if he does not answer for access …" at bounding box center [208, 95] width 196 height 75
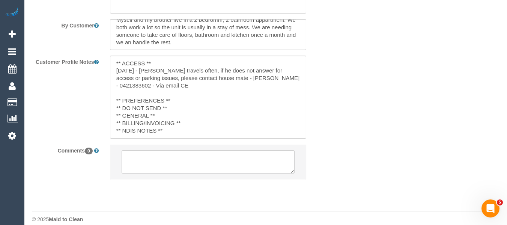
drag, startPoint x: 410, startPoint y: 142, endPoint x: 393, endPoint y: 129, distance: 21.1
click at [278, 79] on textarea "** ACCESS ** 04/07/2025 - Ryan travels often, if he does not answer for access …" at bounding box center [208, 96] width 196 height 83
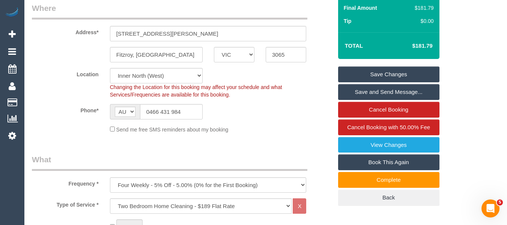
scroll to position [150, 0]
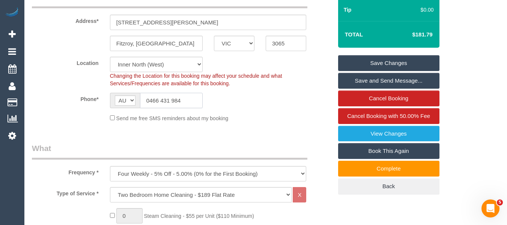
click at [166, 100] on input "0466 431 984" at bounding box center [171, 100] width 63 height 15
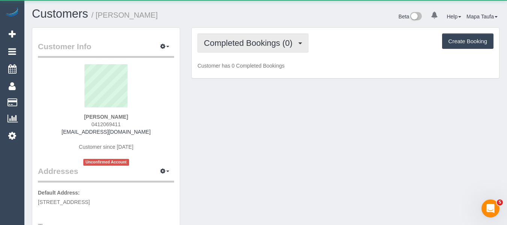
drag, startPoint x: 248, startPoint y: 38, endPoint x: 250, endPoint y: 56, distance: 18.5
click at [248, 41] on button "Completed Bookings (0)" at bounding box center [252, 42] width 111 height 19
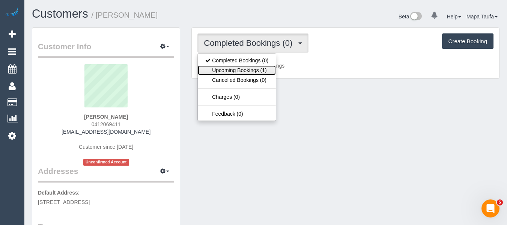
click at [244, 70] on link "Upcoming Bookings (1)" at bounding box center [237, 70] width 78 height 10
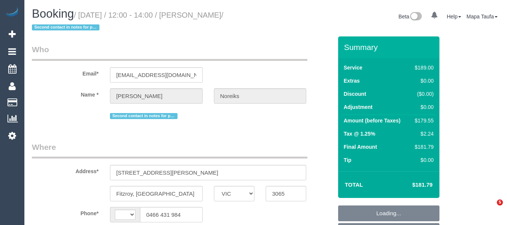
select select "VIC"
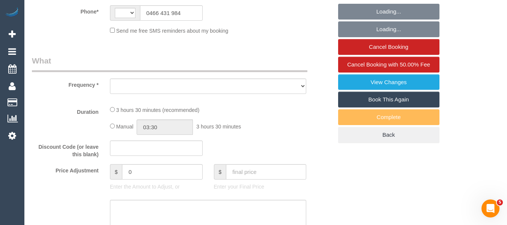
select select "string:AU"
select select "object:541"
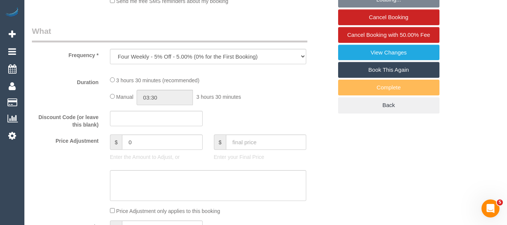
select select "string:stripe-pm_1RAmjl2GScqysDRVPvEuMGzw"
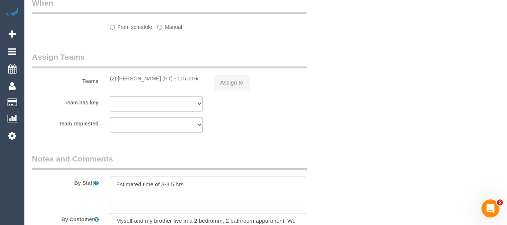
select select "object:644"
select select "number:27"
select select "number:14"
select select "number:19"
select select "number:22"
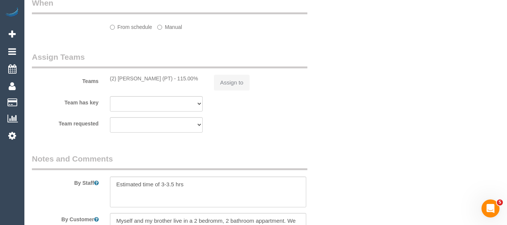
select select "number:34"
select select "number:26"
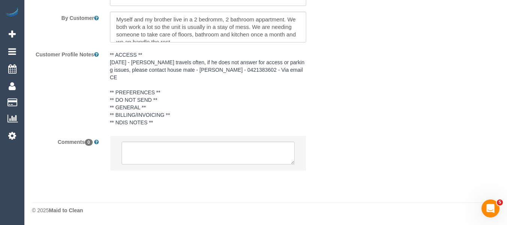
select select "spot1"
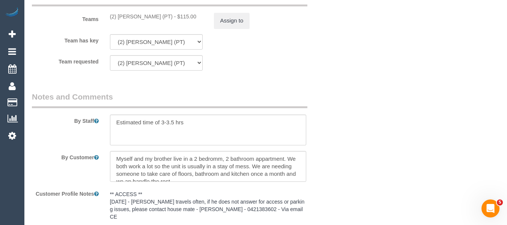
scroll to position [1340, 0]
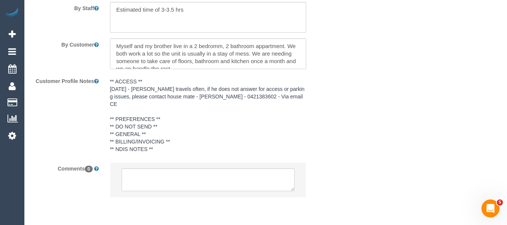
drag, startPoint x: 202, startPoint y: 115, endPoint x: 199, endPoint y: 117, distance: 4.2
click at [204, 114] on pre "** ACCESS ** 04/07/2025 - Ryan travels often, if he does not answer for access …" at bounding box center [208, 115] width 196 height 75
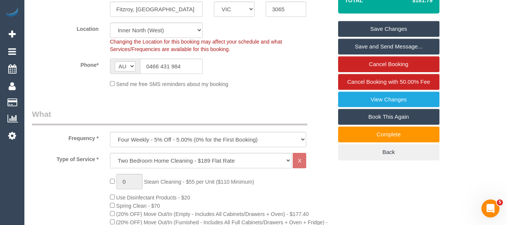
scroll to position [187, 0]
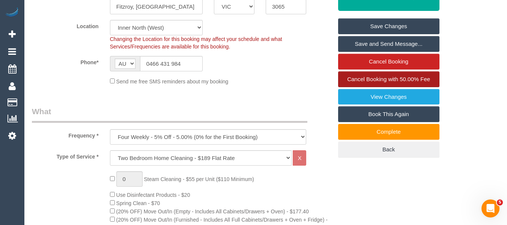
click at [417, 72] on link "Cancel Booking with 50.00% Fee" at bounding box center [388, 79] width 101 height 16
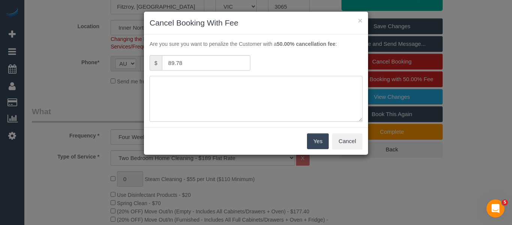
click at [279, 80] on textarea at bounding box center [256, 99] width 213 height 46
type textarea "could not provide access - got pulled in to work adv fee via phone -MT"
click at [313, 138] on button "Yes" at bounding box center [318, 141] width 22 height 16
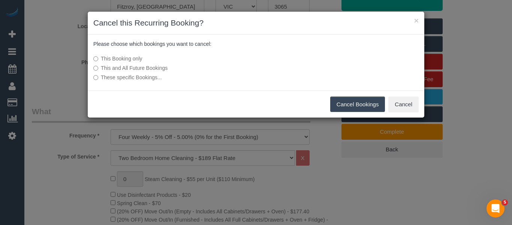
click at [357, 104] on button "Cancel Bookings" at bounding box center [357, 104] width 55 height 16
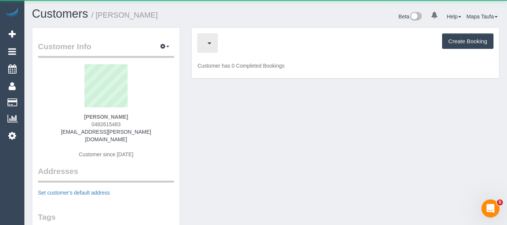
click at [207, 40] on span "button" at bounding box center [206, 42] width 4 height 9
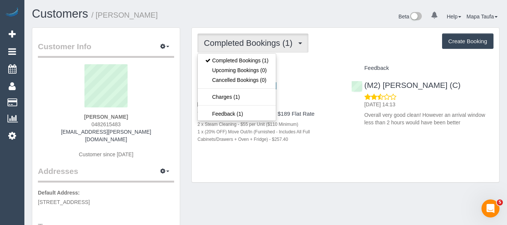
click at [390, 40] on div "Completed Bookings (1) Completed Bookings (1) Upcoming Bookings (0) Cancelled B…" at bounding box center [345, 42] width 296 height 19
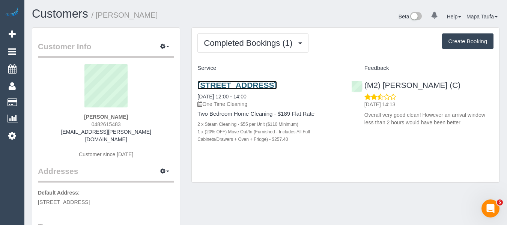
click at [270, 83] on link "[STREET_ADDRESS]" at bounding box center [236, 85] width 79 height 9
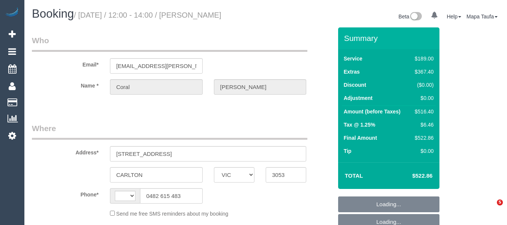
select select "VIC"
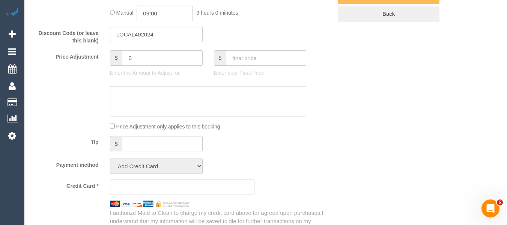
select select "string:AU"
select select "object:618"
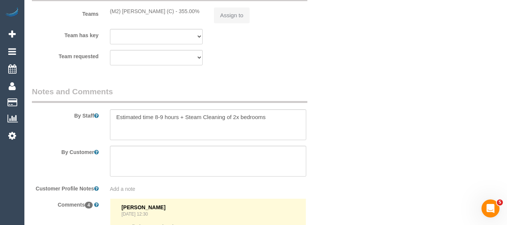
select select "string:stripe-pm_1Ru5uc2GScqysDRV6bX6Viyu"
select select "number:28"
select select "number:14"
select select "number:18"
select select "number:22"
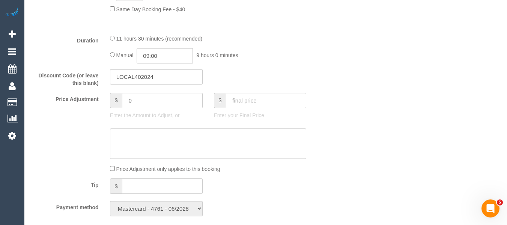
select select "object:2126"
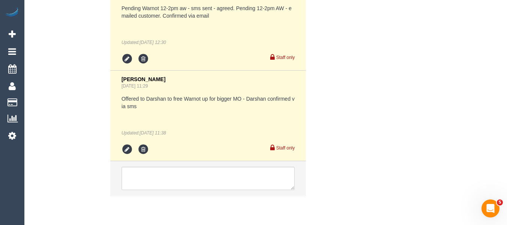
scroll to position [1511, 0]
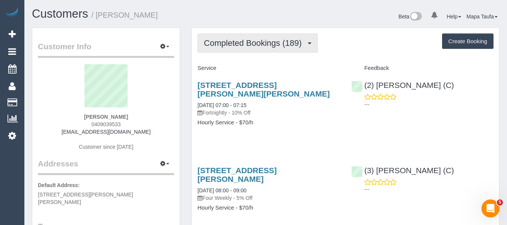
click at [251, 43] on span "Completed Bookings (189)" at bounding box center [254, 42] width 101 height 9
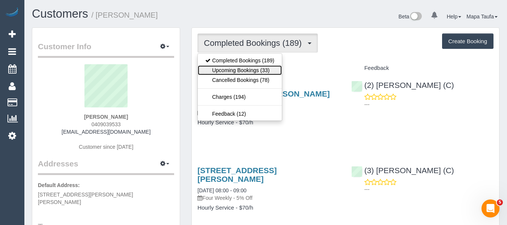
click at [249, 68] on link "Upcoming Bookings (33)" at bounding box center [240, 70] width 84 height 10
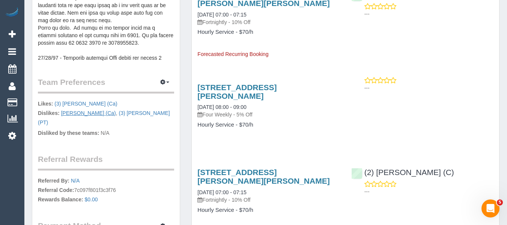
scroll to position [450, 0]
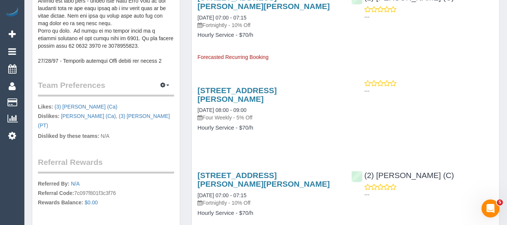
drag, startPoint x: 212, startPoint y: 97, endPoint x: 196, endPoint y: 93, distance: 16.4
click at [196, 93] on div "2/35 Adam Street, South Yarra, VIC 3141 06/11/2025 08:00 - 09:00 Four Weekly - …" at bounding box center [268, 112] width 153 height 66
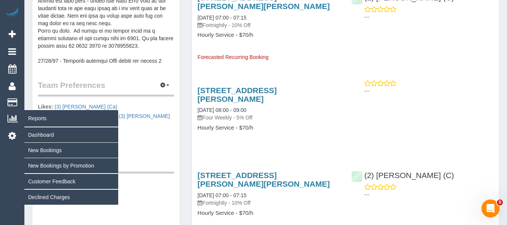
copy link "2/35 Adam Street, South Yarra, VIC 3141"
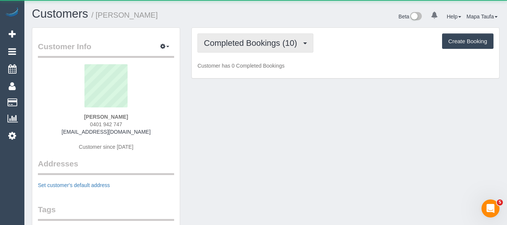
click at [264, 39] on span "Completed Bookings (10)" at bounding box center [252, 42] width 97 height 9
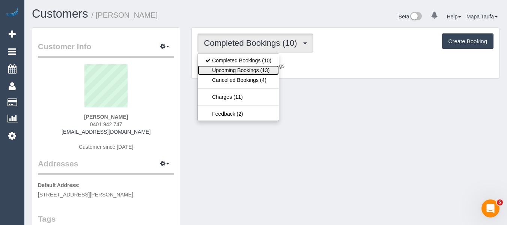
click at [247, 68] on link "Upcoming Bookings (13)" at bounding box center [238, 70] width 81 height 10
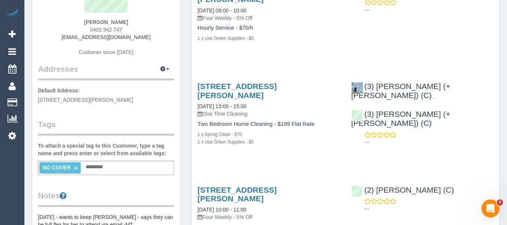
scroll to position [112, 0]
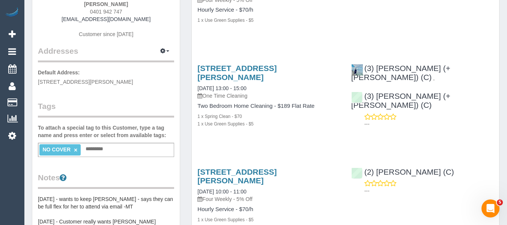
drag, startPoint x: 250, startPoint y: 116, endPoint x: 253, endPoint y: 119, distance: 4.5
click at [253, 119] on div "[STREET_ADDRESS][PERSON_NAME] [DATE] 13:00 - 15:00 One Time Cleaning Two Bedroo…" at bounding box center [268, 99] width 153 height 84
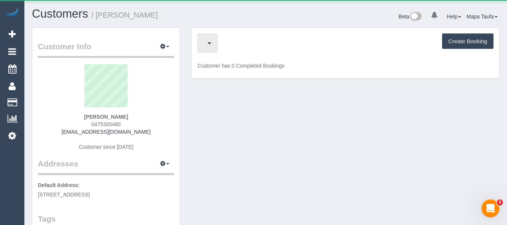
click at [207, 42] on span "button" at bounding box center [206, 42] width 4 height 9
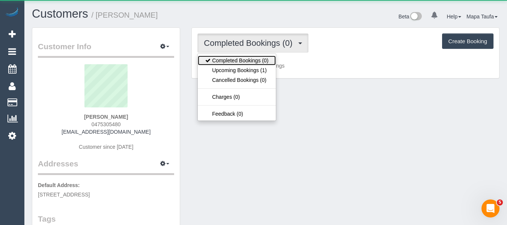
click at [235, 64] on link "Completed Bookings (0)" at bounding box center [237, 60] width 78 height 10
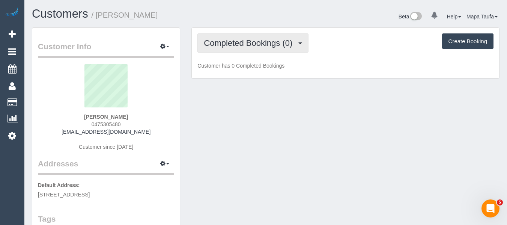
drag, startPoint x: 243, startPoint y: 48, endPoint x: 238, endPoint y: 73, distance: 25.2
click at [243, 49] on button "Completed Bookings (0)" at bounding box center [252, 42] width 111 height 19
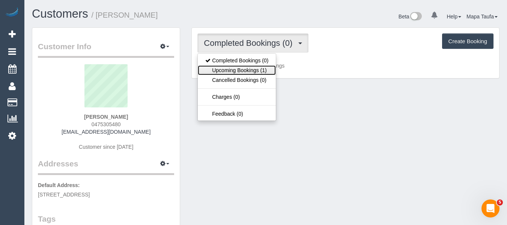
click at [238, 73] on link "Upcoming Bookings (1)" at bounding box center [237, 70] width 78 height 10
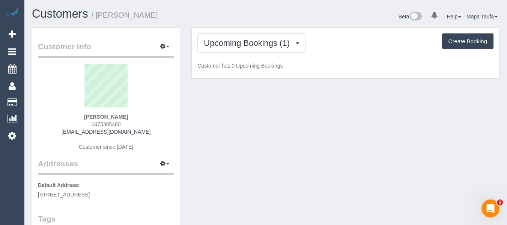
click at [262, 22] on div "Customers / Hassan Al-Hamza" at bounding box center [145, 15] width 239 height 16
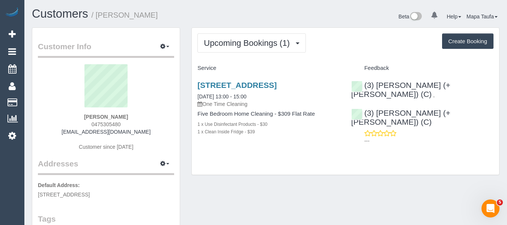
click at [249, 164] on div "Upcoming Bookings (1) Completed Bookings (0) Upcoming Bookings (1) Cancelled Bo…" at bounding box center [345, 101] width 307 height 147
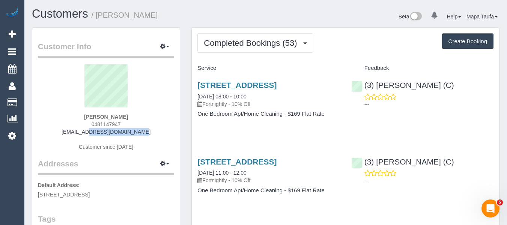
drag, startPoint x: 138, startPoint y: 130, endPoint x: 71, endPoint y: 136, distance: 67.0
click at [73, 135] on div "Annabel Mactier 0481147947 amactier@gmail.com Customer since 2016" at bounding box center [106, 111] width 136 height 94
copy link "[EMAIL_ADDRESS][DOMAIN_NAME]"
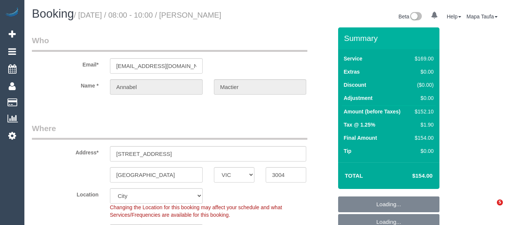
select select "VIC"
select select "string:stripe"
select select "spot1"
select select "number:27"
select select "number:14"
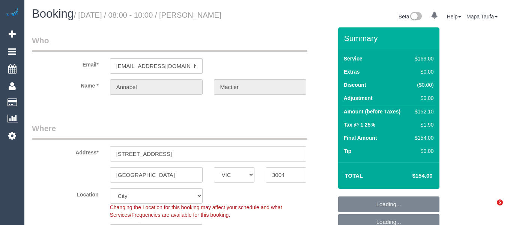
select select "number:19"
select select "number:22"
select select "number:35"
select select "number:26"
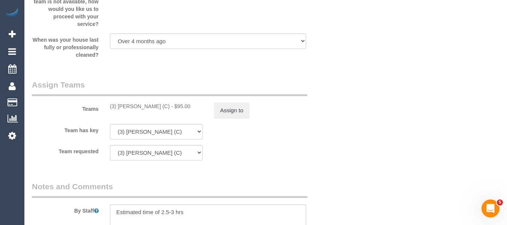
scroll to position [1226, 0]
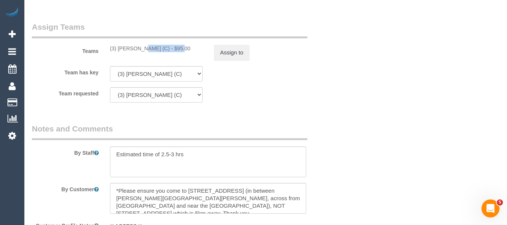
drag, startPoint x: 157, startPoint y: 49, endPoint x: 119, endPoint y: 49, distance: 38.6
click at [119, 49] on div "(3) Lara Mendes (C) - $95.00" at bounding box center [156, 48] width 93 height 7
copy div "[PERSON_NAME] (C)"
click at [236, 58] on button "Assign to" at bounding box center [232, 53] width 36 height 16
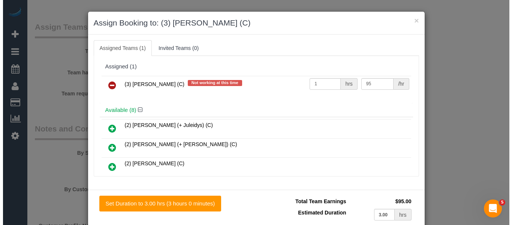
scroll to position [1218, 0]
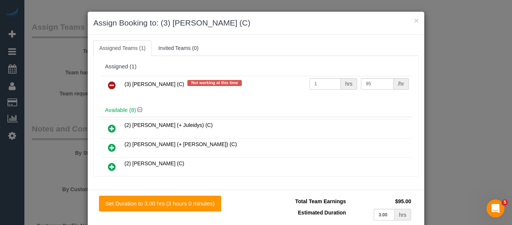
drag, startPoint x: 108, startPoint y: 80, endPoint x: 105, endPoint y: 85, distance: 6.2
click at [105, 85] on td at bounding box center [111, 85] width 21 height 19
click at [105, 85] on link at bounding box center [112, 85] width 18 height 15
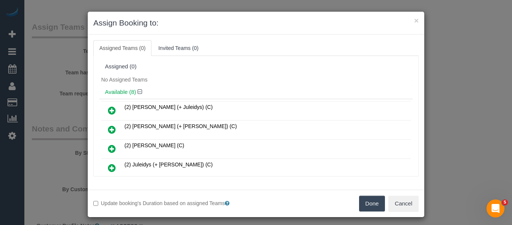
click at [366, 201] on button "Done" at bounding box center [372, 203] width 26 height 16
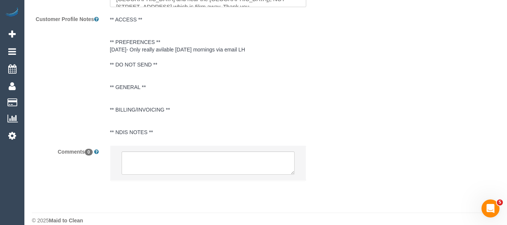
scroll to position [1442, 0]
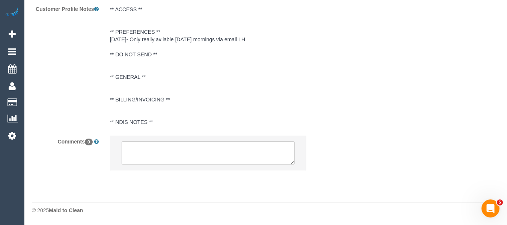
click at [188, 165] on li at bounding box center [208, 152] width 196 height 34
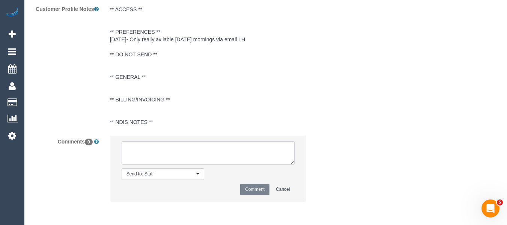
click at [206, 156] on textarea at bounding box center [207, 152] width 173 height 23
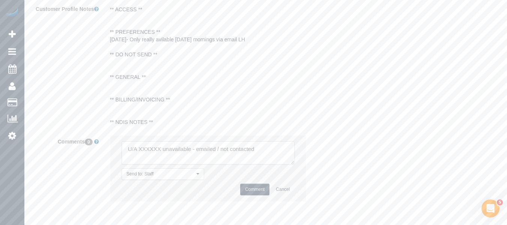
click at [150, 149] on textarea at bounding box center [207, 152] width 173 height 23
paste textarea "Lara Mendes (C)"
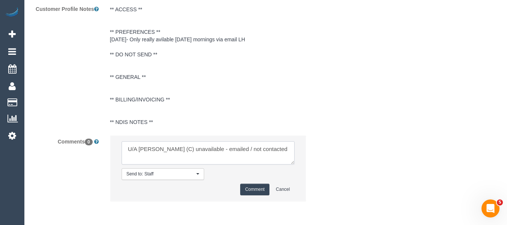
drag, startPoint x: 237, startPoint y: 148, endPoint x: 306, endPoint y: 148, distance: 69.4
click at [306, 148] on div "Send to: Staff Nothing selected Send to: Staff Send to: Customer Send to: Team …" at bounding box center [208, 171] width 208 height 73
type textarea "U/A Lara Mendes (C) unavailable - emailed"
click at [256, 185] on button "Comment" at bounding box center [254, 189] width 29 height 12
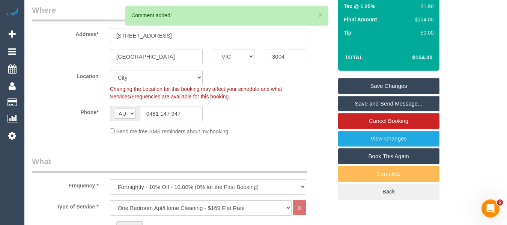
scroll to position [121, 0]
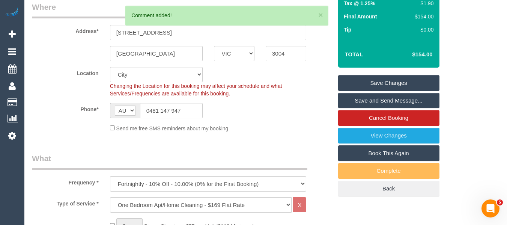
click at [391, 81] on link "Save Changes" at bounding box center [388, 83] width 101 height 16
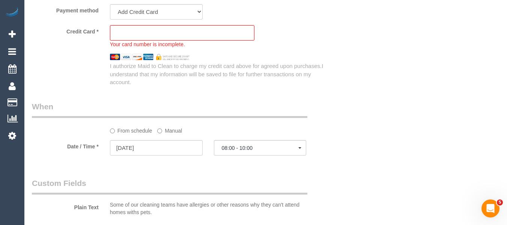
scroll to position [770, 0]
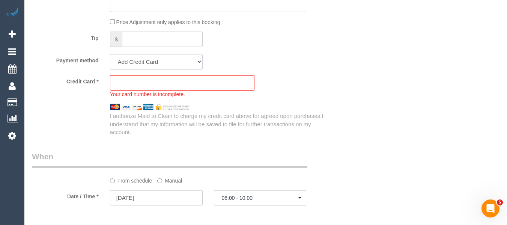
click at [172, 61] on select "Visa - 2930 - 07/2029 (Default) Add Credit Card ─────────────── Cash Check Payp…" at bounding box center [156, 61] width 93 height 15
select select "string:stripe-pm_1RqjJO2GScqysDRVUqMsaxGD"
click at [110, 54] on select "Visa - 2930 - 07/2029 (Default) Add Credit Card ─────────────── Cash Check Payp…" at bounding box center [156, 61] width 93 height 15
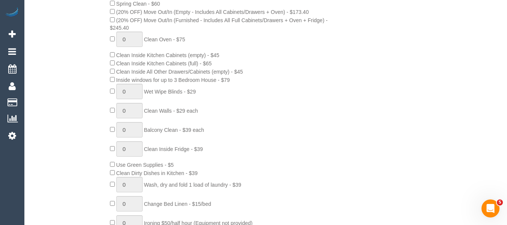
scroll to position [150, 0]
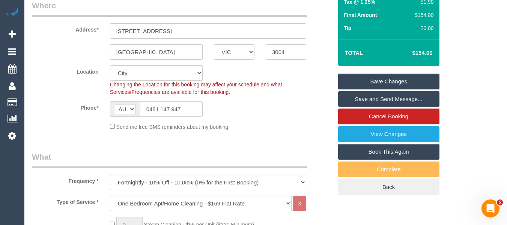
click at [387, 75] on link "Save Changes" at bounding box center [388, 81] width 101 height 16
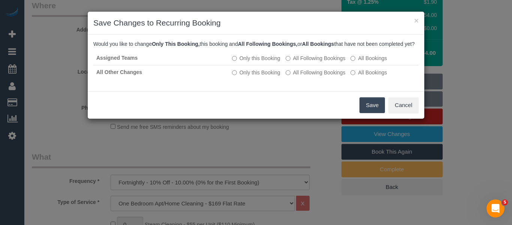
click at [366, 106] on button "Save" at bounding box center [372, 105] width 25 height 16
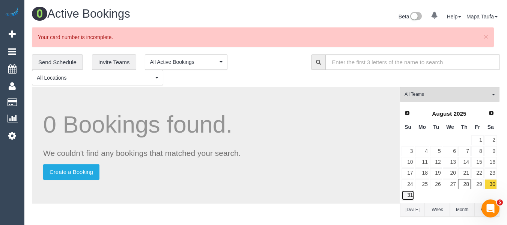
click at [411, 193] on link "31" at bounding box center [407, 195] width 13 height 10
click at [495, 115] on link "Next" at bounding box center [491, 113] width 10 height 10
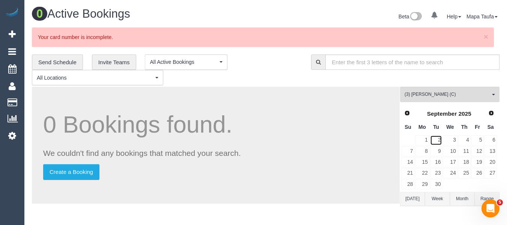
click at [430, 139] on link "2" at bounding box center [436, 140] width 12 height 10
click at [425, 139] on link "1" at bounding box center [422, 140] width 14 height 10
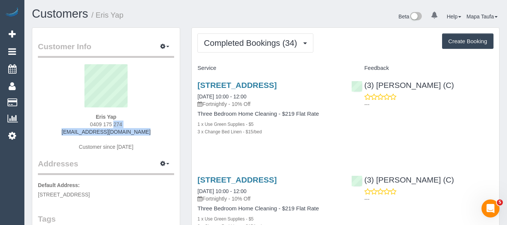
drag, startPoint x: 137, startPoint y: 130, endPoint x: 79, endPoint y: 128, distance: 57.8
click at [80, 128] on div "Eris Yap 0409 175 274 erisr.yap@gmail.com Customer since 2021" at bounding box center [106, 111] width 136 height 94
copy link "erisr.yap@gmail.com"
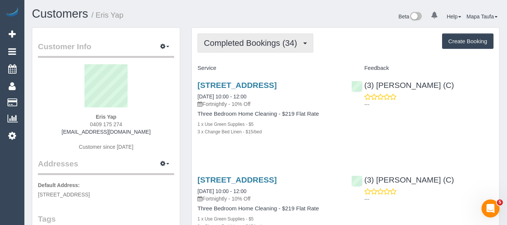
drag, startPoint x: 253, startPoint y: 46, endPoint x: 250, endPoint y: 55, distance: 9.8
click at [252, 46] on span "Completed Bookings (34)" at bounding box center [252, 42] width 97 height 9
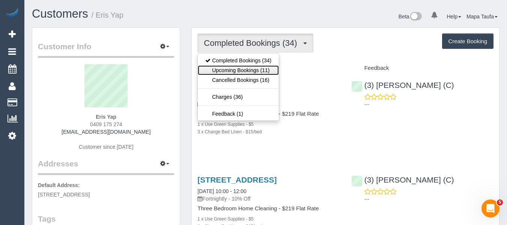
click at [242, 67] on link "Upcoming Bookings (11)" at bounding box center [238, 70] width 81 height 10
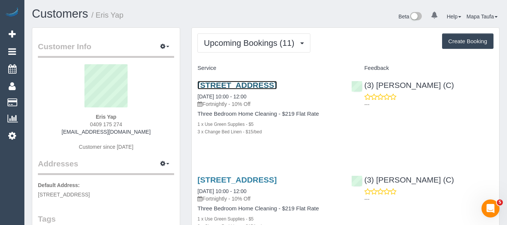
click at [222, 85] on link "133 Eastern Road, South Melbourne, VIC 3205" at bounding box center [236, 85] width 79 height 9
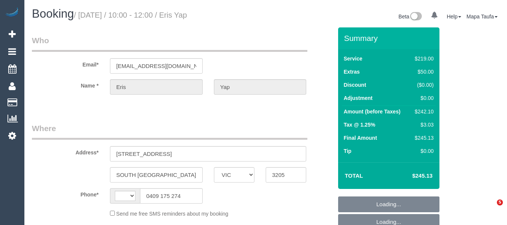
select select "VIC"
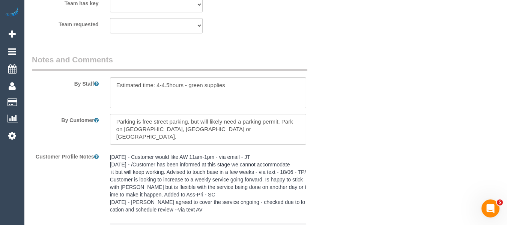
select select "string:AU"
select select "string:stripe-pm_1Pgfug2GScqysDRVwaFYspZa"
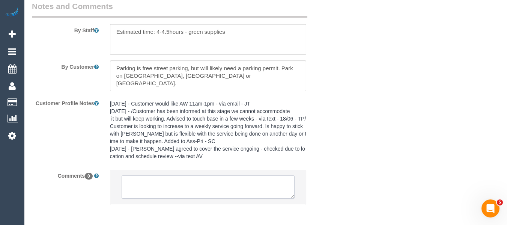
click at [224, 183] on textarea at bounding box center [207, 186] width 173 height 23
select select "object:538"
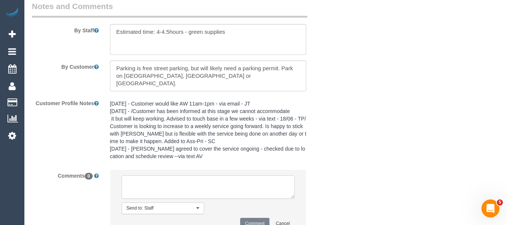
type textarea "-"
select select "object:644"
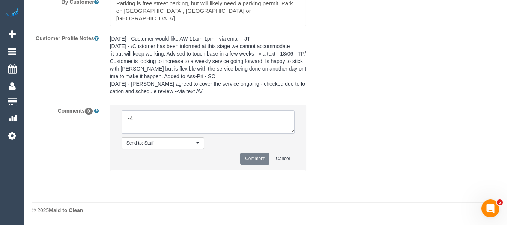
type textarea "U/A XXXXXX unavailable - emailed / not contacted"
select select "spot3"
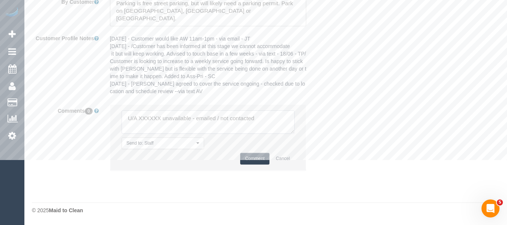
select select "number:28"
select select "number:14"
select select "number:19"
select select "number:22"
select select "number:12"
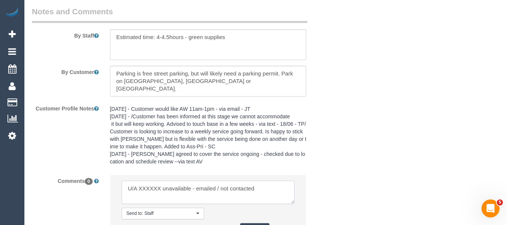
scroll to position [1091, 0]
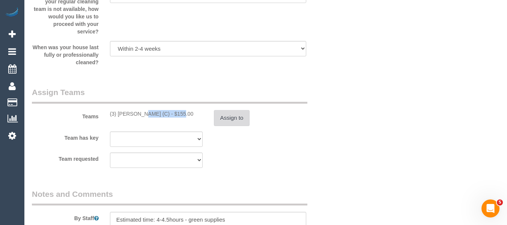
drag, startPoint x: 156, startPoint y: 112, endPoint x: 225, endPoint y: 113, distance: 68.3
click at [118, 113] on div "(3) Lara Mendes (C) - $155.00" at bounding box center [156, 113] width 93 height 7
copy div "Lara Mendes (C)"
click at [259, 117] on div "Assign to" at bounding box center [260, 118] width 104 height 16
click at [235, 119] on button "Assign to" at bounding box center [232, 118] width 36 height 16
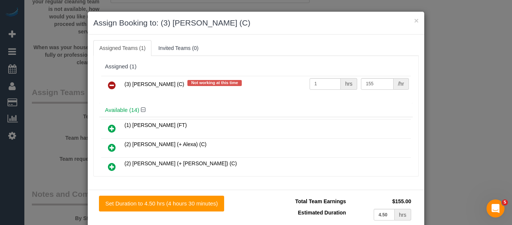
drag, startPoint x: 105, startPoint y: 87, endPoint x: 208, endPoint y: 126, distance: 110.9
click at [105, 86] on link at bounding box center [112, 85] width 18 height 15
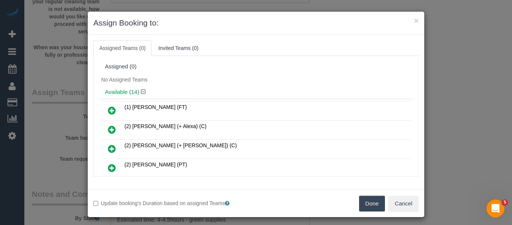
drag, startPoint x: 356, startPoint y: 205, endPoint x: 373, endPoint y: 201, distance: 17.5
click at [370, 203] on div "Done Cancel" at bounding box center [340, 203] width 168 height 16
click at [373, 201] on button "Done" at bounding box center [372, 203] width 26 height 16
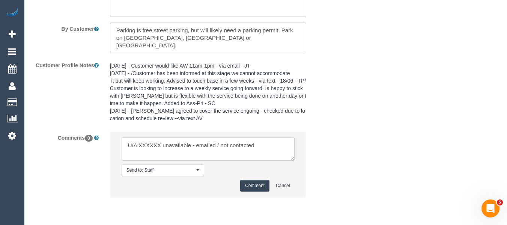
scroll to position [1343, 0]
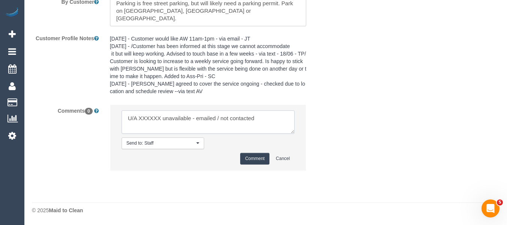
click at [149, 118] on textarea at bounding box center [207, 121] width 173 height 23
paste textarea "Lara Mendes (C)"
drag, startPoint x: 238, startPoint y: 118, endPoint x: 339, endPoint y: 118, distance: 101.2
click at [334, 118] on div "Comments 0 Send to: Staff Nothing selected Send to: Staff Send to: Customer Sen…" at bounding box center [182, 140] width 312 height 73
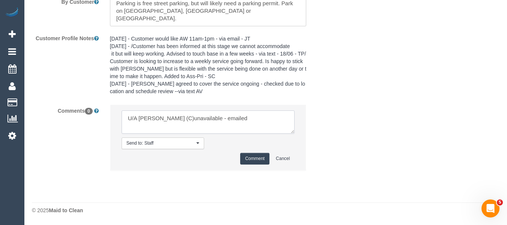
type textarea "U/A Lara Mendes (C)unavailable - emailed"
click at [252, 157] on button "Comment" at bounding box center [254, 159] width 29 height 12
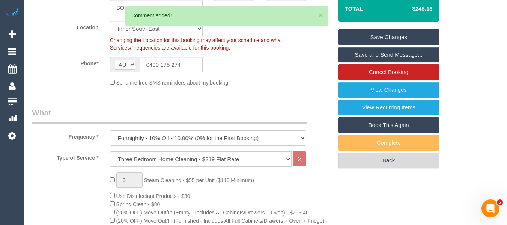
scroll to position [54, 0]
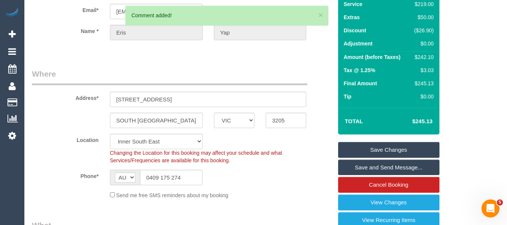
click at [400, 150] on link "Save Changes" at bounding box center [388, 150] width 101 height 16
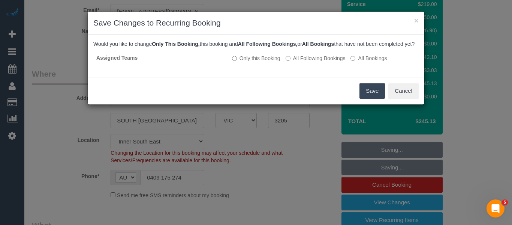
click at [370, 98] on button "Save" at bounding box center [372, 91] width 25 height 16
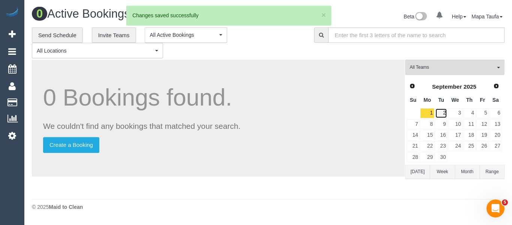
click at [446, 114] on link "2" at bounding box center [441, 113] width 12 height 10
click at [452, 113] on link "3" at bounding box center [455, 113] width 14 height 10
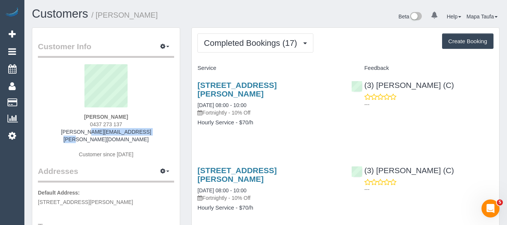
drag, startPoint x: 139, startPoint y: 131, endPoint x: 76, endPoint y: 132, distance: 63.4
click at [76, 132] on div "[PERSON_NAME] 0437 273 137 [PERSON_NAME][EMAIL_ADDRESS][PERSON_NAME][DOMAIN_NAM…" at bounding box center [106, 114] width 136 height 101
copy link "[PERSON_NAME][EMAIL_ADDRESS][PERSON_NAME][DOMAIN_NAME]"
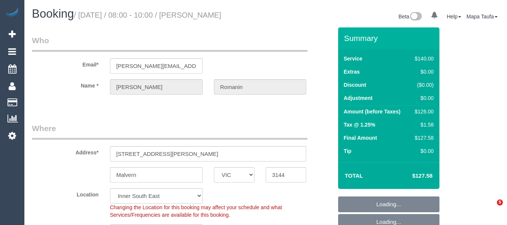
select select "VIC"
select select "spot2"
select select "number:28"
select select "number:14"
select select "number:19"
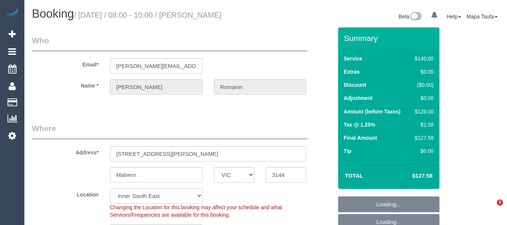
select select "number:22"
select select "number:34"
select select "number:12"
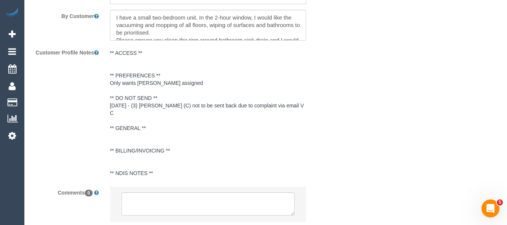
scroll to position [1354, 0]
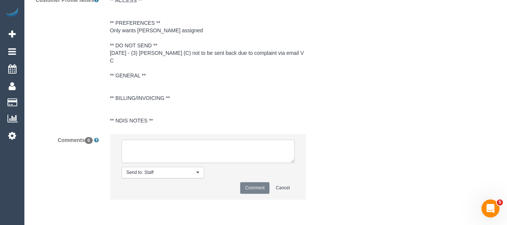
click at [218, 147] on textarea at bounding box center [207, 150] width 173 height 23
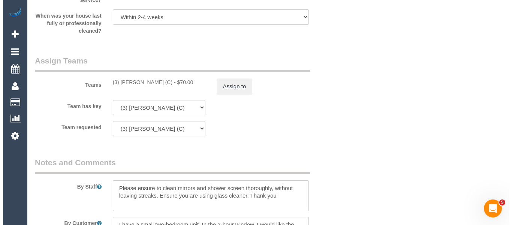
scroll to position [1054, 0]
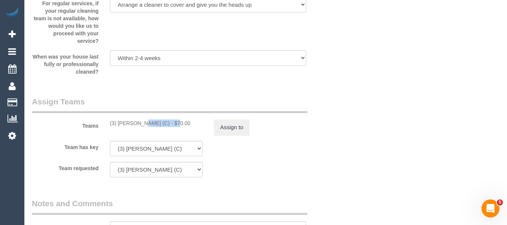
drag, startPoint x: 152, startPoint y: 134, endPoint x: 118, endPoint y: 132, distance: 33.4
click at [118, 127] on div "(3) [PERSON_NAME] (C) - $70.00" at bounding box center [156, 122] width 93 height 7
copy div "[PERSON_NAME] ("
click at [235, 135] on button "Assign to" at bounding box center [232, 127] width 36 height 16
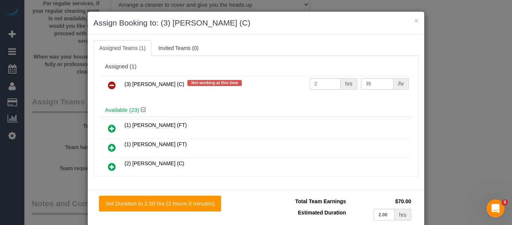
click at [103, 82] on link at bounding box center [112, 85] width 18 height 15
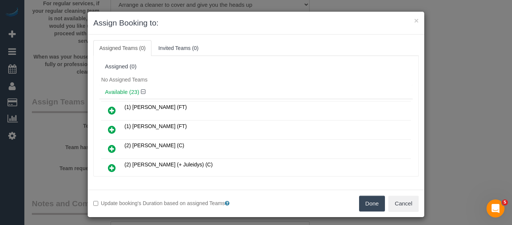
drag, startPoint x: 360, startPoint y: 201, endPoint x: 358, endPoint y: 191, distance: 10.4
click at [361, 201] on button "Done" at bounding box center [372, 203] width 26 height 16
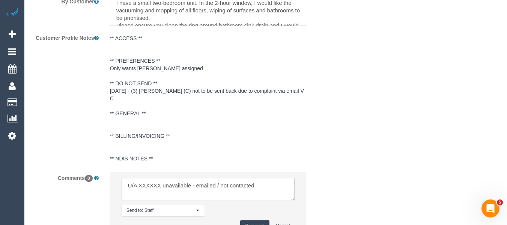
scroll to position [1384, 0]
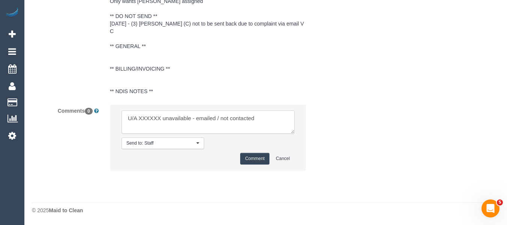
click at [144, 121] on textarea at bounding box center [207, 121] width 173 height 23
paste textarea "[PERSON_NAME] ("
drag, startPoint x: 225, startPoint y: 118, endPoint x: 320, endPoint y: 119, distance: 94.9
click at [320, 119] on div "Comments 0 Send to: Staff Nothing selected Send to: Staff Send to: Customer Sen…" at bounding box center [182, 140] width 312 height 73
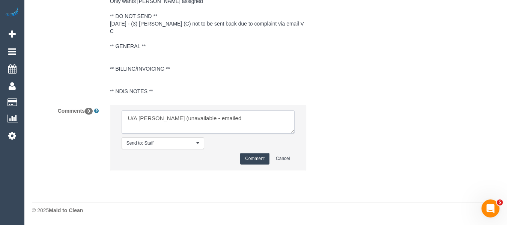
type textarea "U/A [PERSON_NAME] (unavailable - emailed"
click at [259, 160] on button "Comment" at bounding box center [254, 159] width 29 height 12
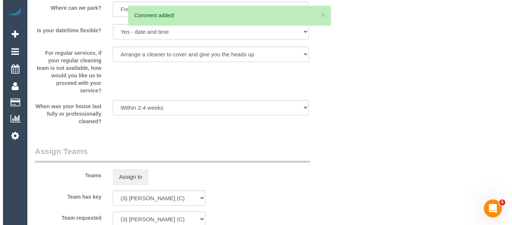
scroll to position [0, 0]
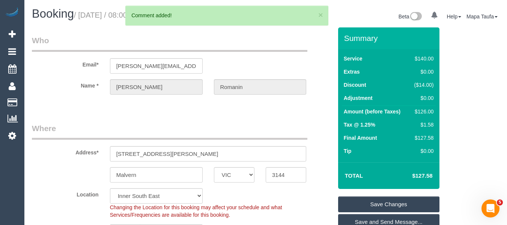
click at [397, 210] on link "Save Changes" at bounding box center [388, 204] width 101 height 16
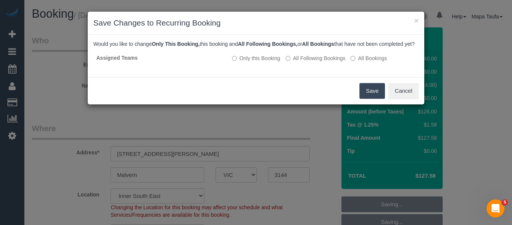
click at [368, 99] on button "Save" at bounding box center [372, 91] width 25 height 16
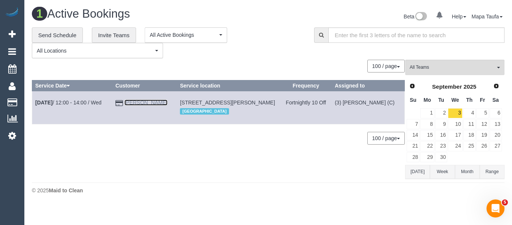
drag, startPoint x: 141, startPoint y: 100, endPoint x: 136, endPoint y: 102, distance: 4.7
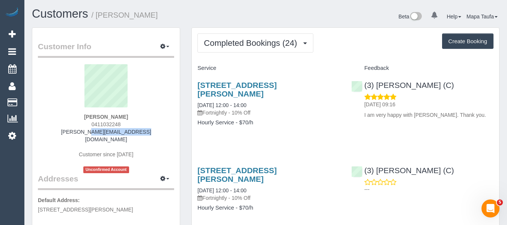
drag, startPoint x: 142, startPoint y: 131, endPoint x: 63, endPoint y: 139, distance: 79.5
click at [61, 137] on div "[PERSON_NAME] 0411032248 [PERSON_NAME][EMAIL_ADDRESS][DOMAIN_NAME] Customer sin…" at bounding box center [106, 118] width 136 height 109
copy div
drag, startPoint x: 179, startPoint y: 131, endPoint x: 174, endPoint y: 132, distance: 5.3
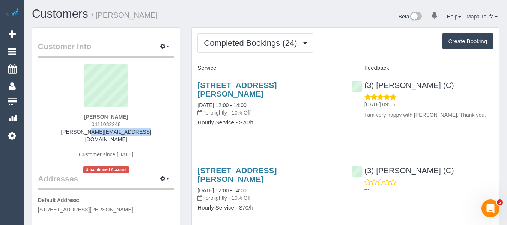
drag, startPoint x: 142, startPoint y: 133, endPoint x: 75, endPoint y: 133, distance: 67.9
click at [75, 133] on div "Alison Russell 0411032248 alison@martalis.com Customer since 2024 Unconfirmed A…" at bounding box center [106, 118] width 136 height 109
copy link "alison@martalis.com"
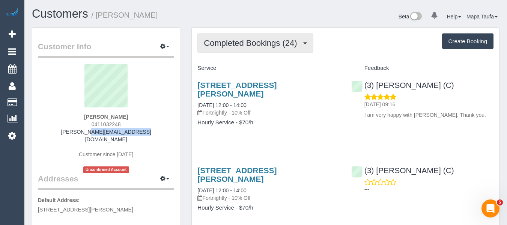
click at [231, 38] on span "Completed Bookings (24)" at bounding box center [252, 42] width 97 height 9
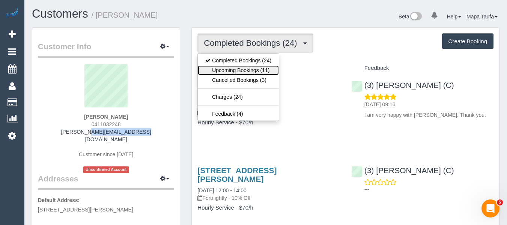
click at [231, 65] on link "Upcoming Bookings (11)" at bounding box center [238, 70] width 81 height 10
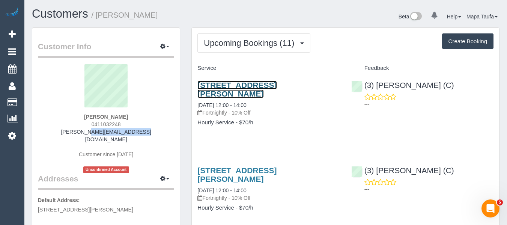
click at [219, 85] on link "81 Addison Street, Elwood, VIC 3184" at bounding box center [236, 89] width 79 height 17
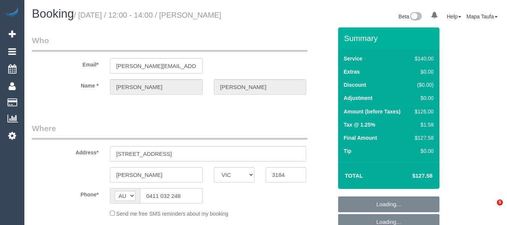
select select "VIC"
select select "string:stripe-pm_1PkfAL2GScqysDRVzj7AGl1Q"
select select "spot3"
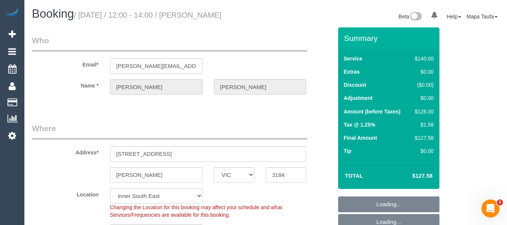
select select "object:1403"
select select "number:28"
select select "number:14"
select select "number:19"
select select "number:22"
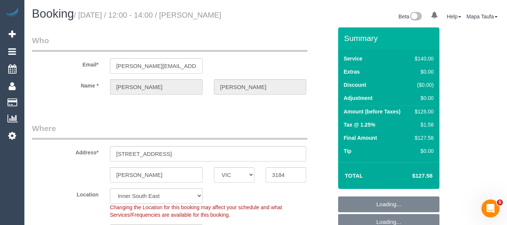
select select "number:35"
select select "number:11"
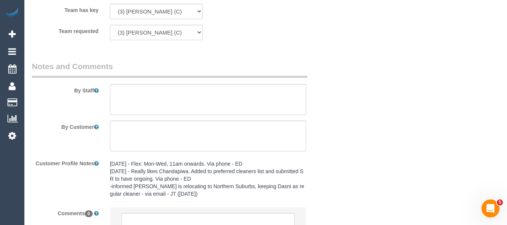
scroll to position [1262, 0]
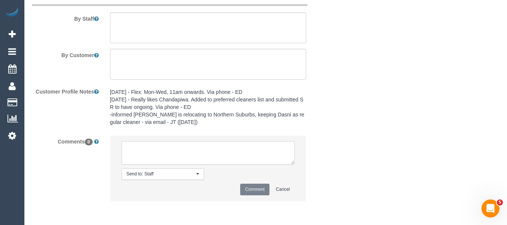
click at [198, 153] on textarea at bounding box center [207, 152] width 173 height 23
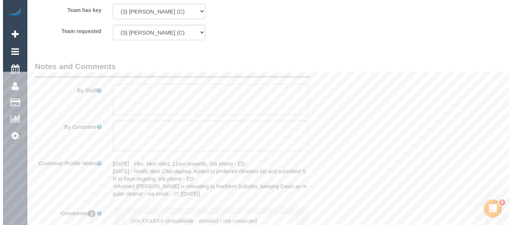
scroll to position [1150, 0]
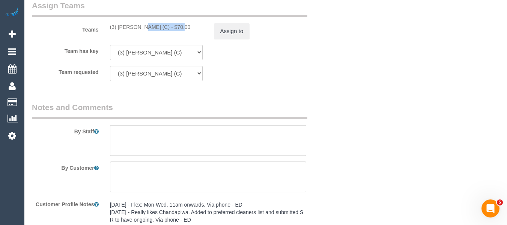
drag, startPoint x: 157, startPoint y: 27, endPoint x: 117, endPoint y: 27, distance: 40.1
click at [117, 27] on div "(3) Lara Mendes (C) - $70.00" at bounding box center [156, 26] width 93 height 7
copy div "Lara Mendes (C)"
click at [224, 31] on button "Assign to" at bounding box center [232, 31] width 36 height 16
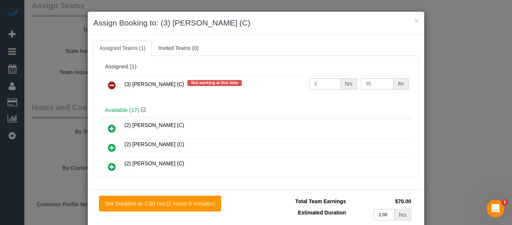
drag, startPoint x: 117, startPoint y: 74, endPoint x: 110, endPoint y: 88, distance: 15.6
click at [117, 75] on div "(3) Lara Mendes (C) Not working at this time 2 hrs 35 /hr" at bounding box center [255, 88] width 313 height 29
click at [110, 88] on icon at bounding box center [112, 85] width 8 height 9
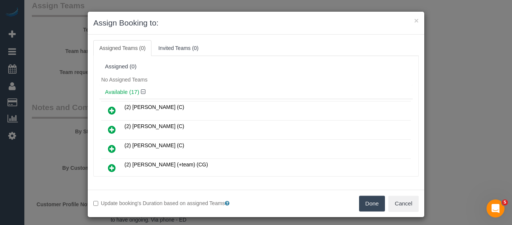
drag, startPoint x: 363, startPoint y: 205, endPoint x: 339, endPoint y: 175, distance: 38.7
click at [363, 205] on button "Done" at bounding box center [372, 203] width 26 height 16
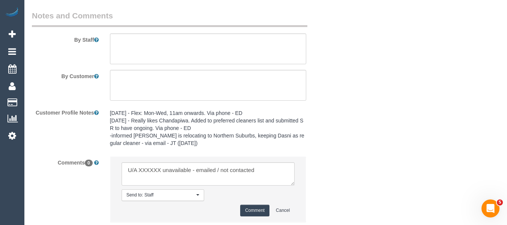
scroll to position [1293, 0]
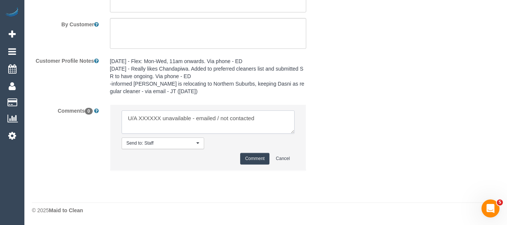
click at [180, 116] on textarea at bounding box center [207, 121] width 173 height 23
click at [144, 118] on textarea at bounding box center [207, 121] width 173 height 23
paste textarea "Lara Mendes (C)"
drag, startPoint x: 233, startPoint y: 119, endPoint x: 426, endPoint y: 118, distance: 192.4
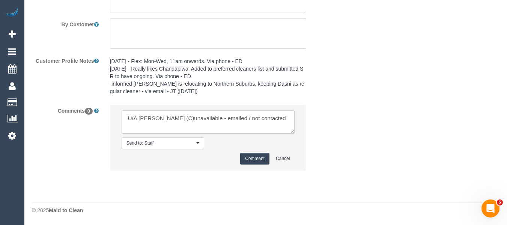
type textarea "U/A Lara Mendes (C)unavailable - emailed"
click at [254, 156] on button "Comment" at bounding box center [254, 159] width 29 height 12
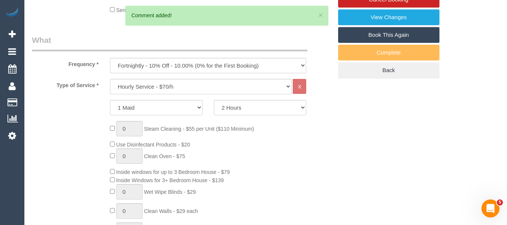
scroll to position [134, 0]
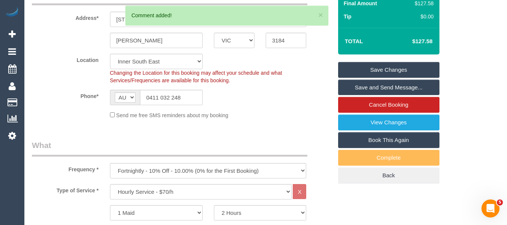
click at [393, 65] on link "Save Changes" at bounding box center [388, 70] width 101 height 16
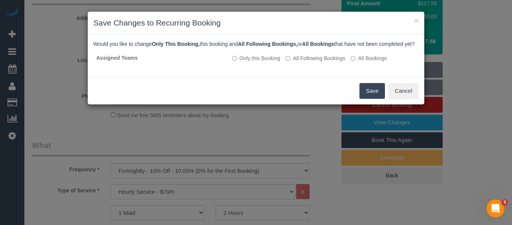
click at [360, 94] on button "Save" at bounding box center [372, 91] width 25 height 16
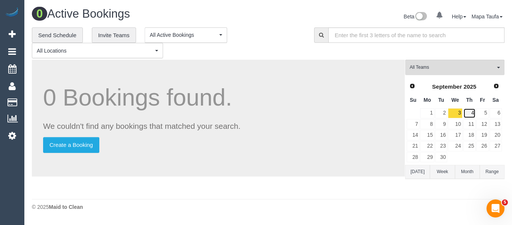
click at [471, 112] on link "4" at bounding box center [469, 113] width 12 height 10
click at [485, 110] on link "5" at bounding box center [483, 113] width 12 height 10
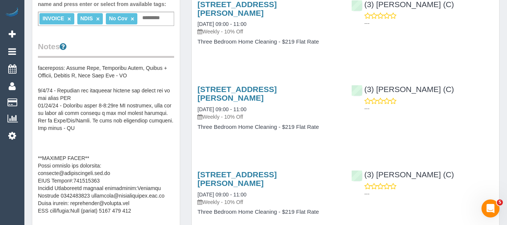
scroll to position [262, 0]
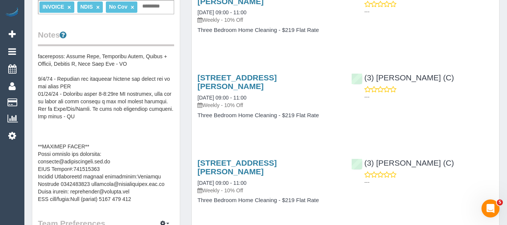
click at [135, 189] on pre at bounding box center [106, 127] width 136 height 150
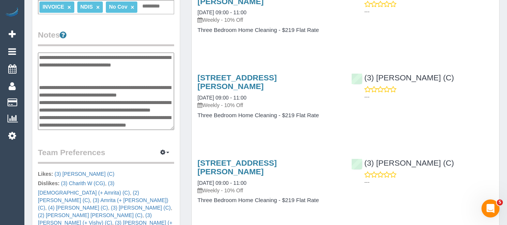
scroll to position [210, 0]
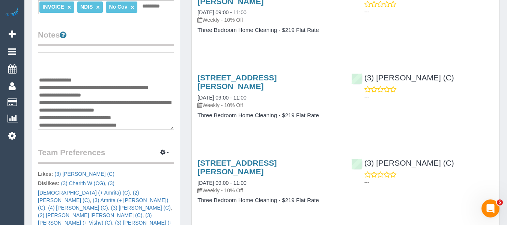
drag, startPoint x: 145, startPoint y: 116, endPoint x: 75, endPoint y: 118, distance: 69.8
click at [75, 118] on textarea at bounding box center [106, 90] width 136 height 77
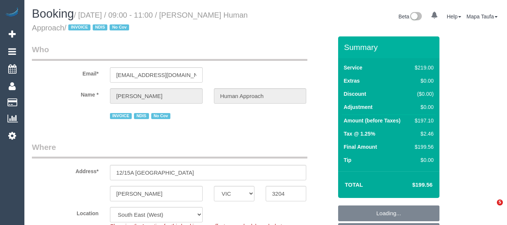
select select "VIC"
select select "number:27"
select select "number:14"
select select "number:18"
select select "number:36"
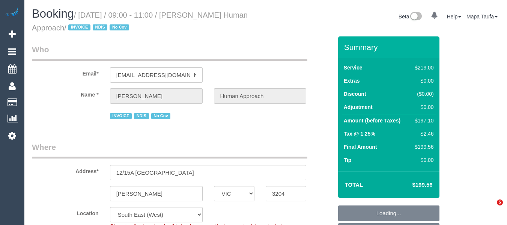
select select "number:35"
select select "number:13"
select select "object:778"
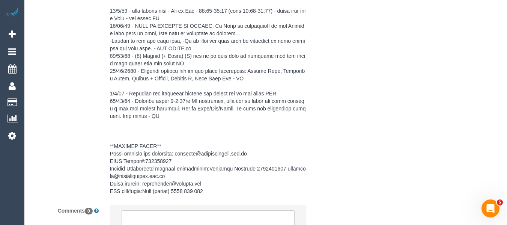
scroll to position [1537, 0]
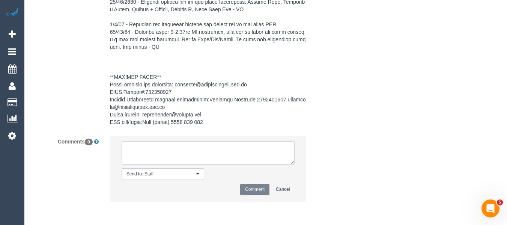
click at [219, 148] on textarea at bounding box center [207, 152] width 173 height 23
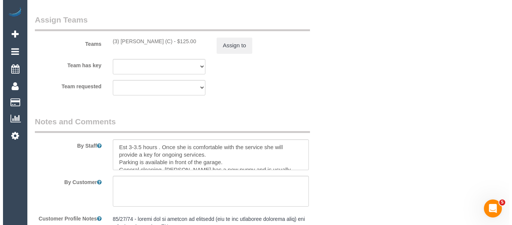
scroll to position [1162, 0]
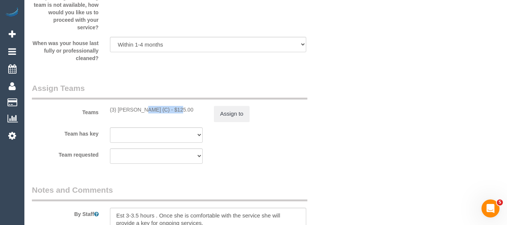
drag, startPoint x: 154, startPoint y: 109, endPoint x: 118, endPoint y: 109, distance: 35.3
click at [118, 109] on div "(3) Lara Mendes (C) - $125.00" at bounding box center [156, 109] width 93 height 7
copy div "[PERSON_NAME] (C"
click at [219, 115] on button "Assign to" at bounding box center [232, 114] width 36 height 16
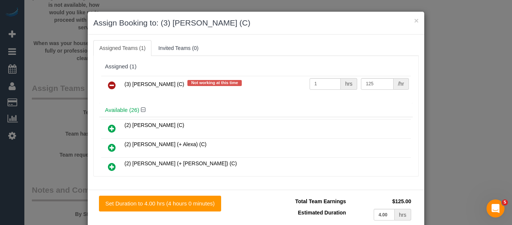
click at [109, 85] on icon at bounding box center [112, 85] width 8 height 9
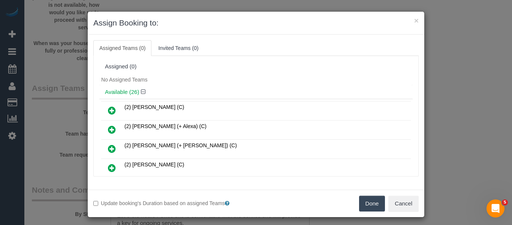
click at [373, 200] on button "Done" at bounding box center [372, 203] width 26 height 16
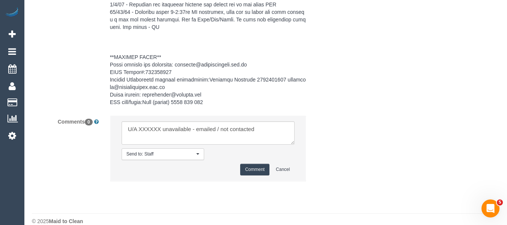
scroll to position [1568, 0]
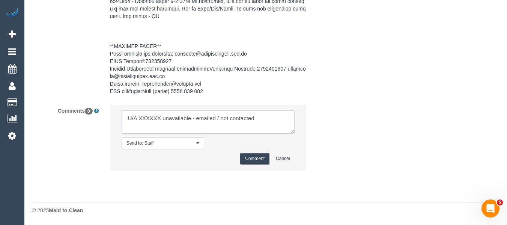
click at [150, 117] on textarea at bounding box center [207, 121] width 173 height 23
paste textarea "Lara Mendes (C"
drag, startPoint x: 261, startPoint y: 117, endPoint x: 360, endPoint y: 117, distance: 99.0
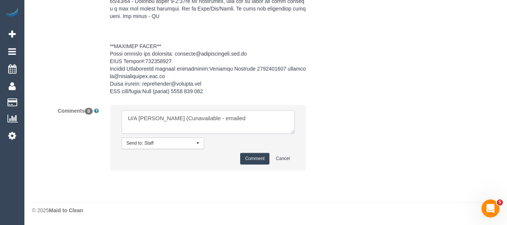
type textarea "U/A Lara Mendes (Cunavailable - emailed"
click at [250, 154] on button "Comment" at bounding box center [254, 159] width 29 height 12
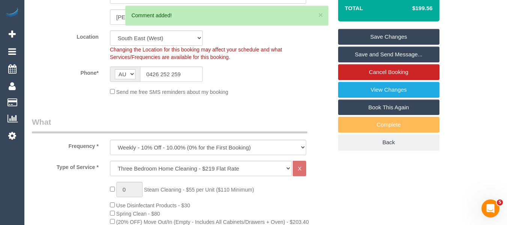
scroll to position [130, 0]
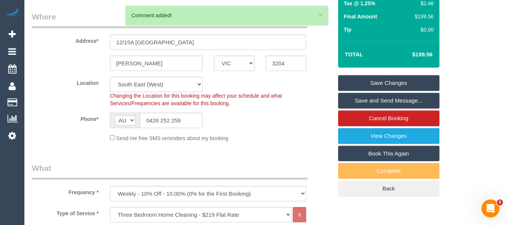
click at [401, 76] on link "Save Changes" at bounding box center [388, 83] width 101 height 16
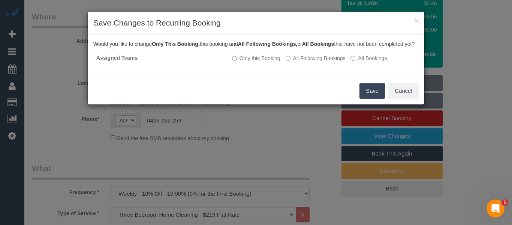
click at [360, 96] on button "Save" at bounding box center [372, 91] width 25 height 16
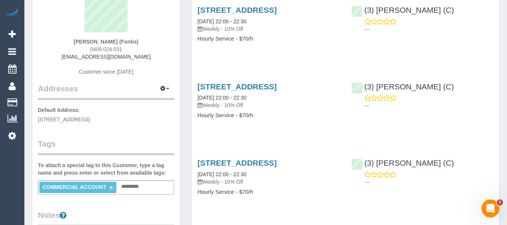
scroll to position [37, 0]
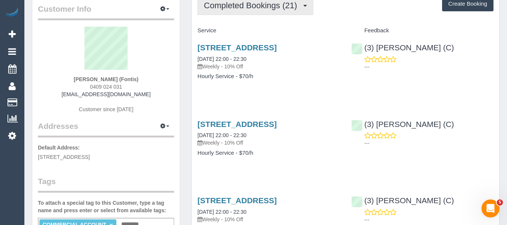
click at [231, 12] on button "Completed Bookings (21)" at bounding box center [254, 5] width 115 height 19
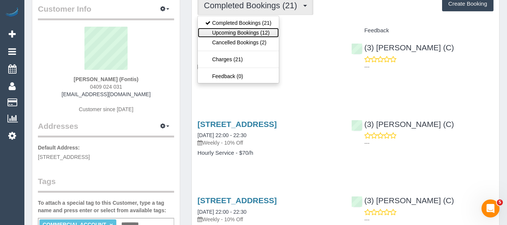
click at [234, 31] on link "Upcoming Bookings (12)" at bounding box center [238, 33] width 81 height 10
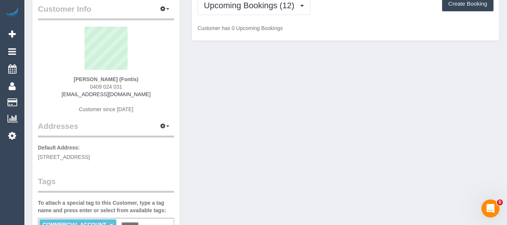
click at [340, 24] on p "Customer has 0 Upcoming Bookings" at bounding box center [345, 27] width 296 height 7
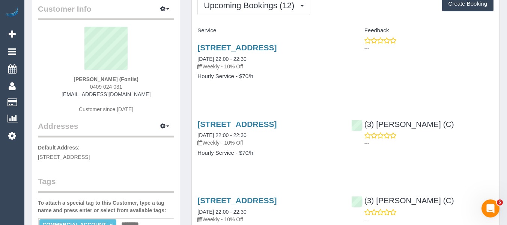
click at [146, 88] on div "Lloyd Hazlett (Fontis) 0409 024 031 accounts@fontis.com.au Customer since 2025" at bounding box center [106, 74] width 136 height 94
drag, startPoint x: 148, startPoint y: 94, endPoint x: 69, endPoint y: 97, distance: 78.4
click at [71, 98] on div "Lloyd Hazlett (Fontis) 0409 024 031 accounts@fontis.com.au Customer since 2025" at bounding box center [106, 74] width 136 height 94
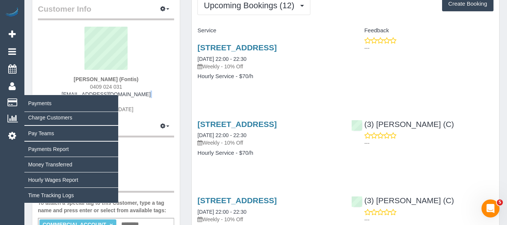
copy div
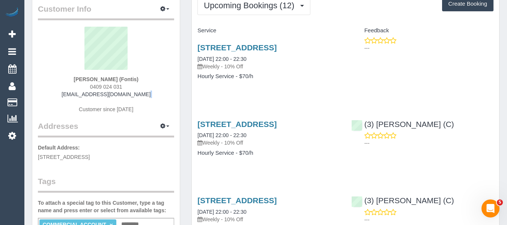
click at [137, 93] on div "Lloyd Hazlett (Fontis) 0409 024 031 accounts@fontis.com.au Customer since 2025" at bounding box center [106, 74] width 136 height 94
drag, startPoint x: 142, startPoint y: 94, endPoint x: 71, endPoint y: 93, distance: 71.2
click at [71, 93] on div "Lloyd Hazlett (Fontis) 0409 024 031 accounts@fontis.com.au Customer since 2025" at bounding box center [106, 74] width 136 height 94
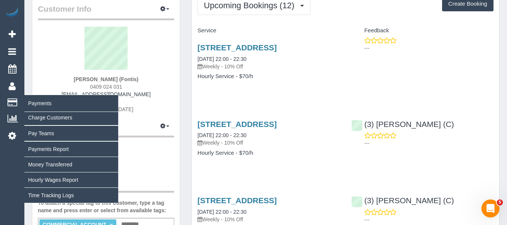
copy link "[EMAIL_ADDRESS][DOMAIN_NAME]"
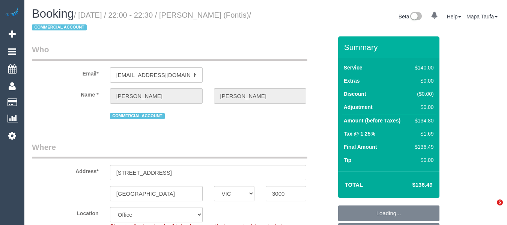
select select "VIC"
select select "number:28"
select select "number:14"
select select "number:20"
select select "number:25"
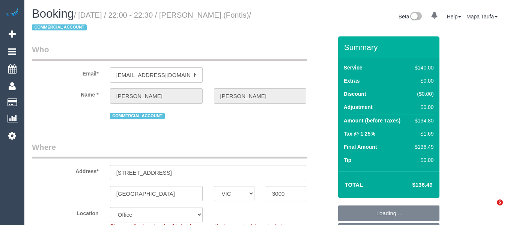
select select "29575"
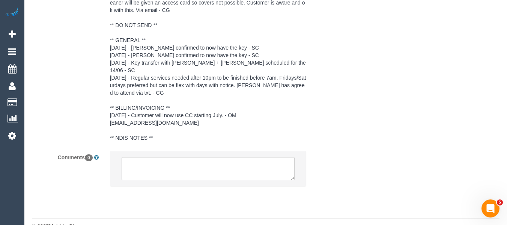
scroll to position [1487, 0]
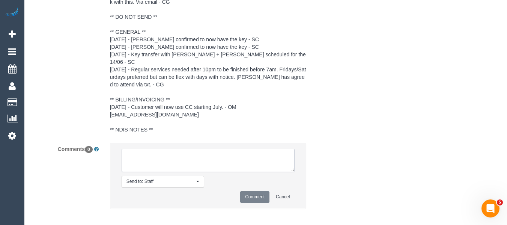
click at [215, 148] on textarea at bounding box center [207, 159] width 173 height 23
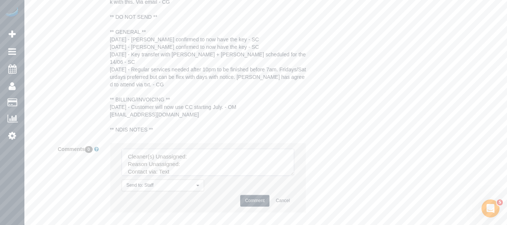
drag, startPoint x: 294, startPoint y: 162, endPoint x: 295, endPoint y: 190, distance: 28.5
click at [294, 175] on textarea at bounding box center [207, 161] width 172 height 27
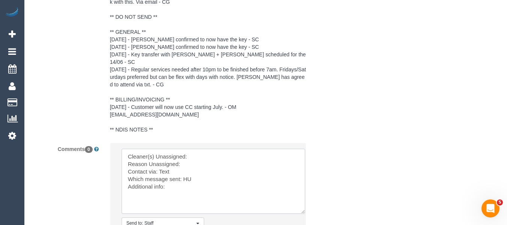
drag, startPoint x: 225, startPoint y: 189, endPoint x: 97, endPoint y: 119, distance: 145.6
click at [97, 119] on sui-booking-comments "By Staff By Customer Customer Profile Notes Comments 0 Send to: Staff Nothing s…" at bounding box center [182, 45] width 300 height 426
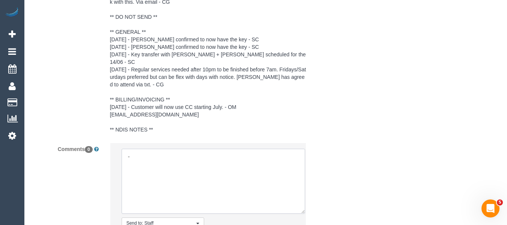
scroll to position [1559, 0]
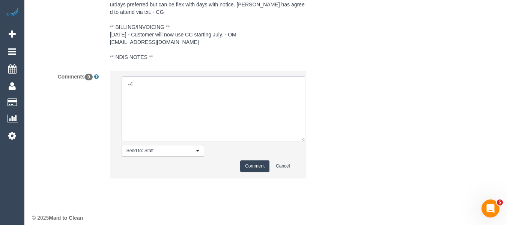
click at [62, 70] on div "Comments 0 Send to: Staff Nothing selected Send to: Staff Send to: Customer Sen…" at bounding box center [182, 127] width 312 height 115
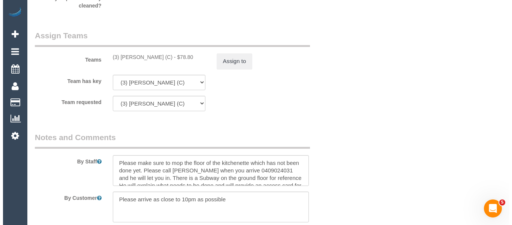
scroll to position [1185, 0]
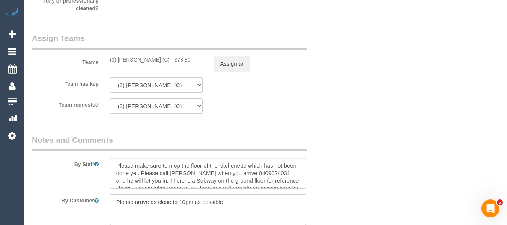
type textarea "U/A XXXXXX unavailable - emailed / not contacted"
drag, startPoint x: 156, startPoint y: 58, endPoint x: 119, endPoint y: 60, distance: 37.2
click at [119, 60] on div "(3) Lara Mendes (C) - $78.80" at bounding box center [156, 59] width 93 height 7
copy div "Lara Mendes (C"
click at [228, 66] on button "Assign to" at bounding box center [232, 64] width 36 height 16
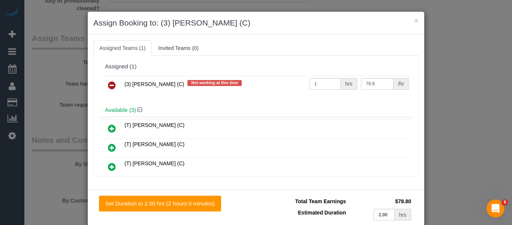
drag, startPoint x: 109, startPoint y: 79, endPoint x: 159, endPoint y: 95, distance: 51.8
click at [109, 79] on link at bounding box center [112, 85] width 18 height 15
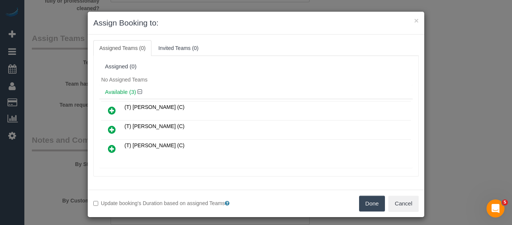
click at [371, 205] on button "Done" at bounding box center [372, 203] width 26 height 16
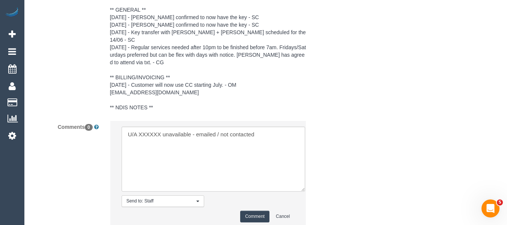
scroll to position [1559, 0]
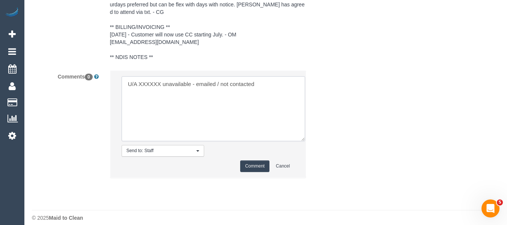
click at [149, 76] on textarea at bounding box center [212, 108] width 183 height 65
paste textarea "Lara Mendes (C"
drag, startPoint x: 231, startPoint y: 77, endPoint x: 387, endPoint y: 79, distance: 156.4
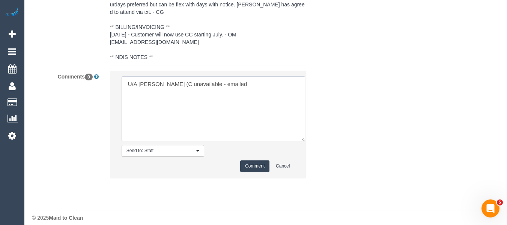
type textarea "U/A Lara Mendes (C unavailable - emailed"
click at [258, 160] on button "Comment" at bounding box center [254, 166] width 29 height 12
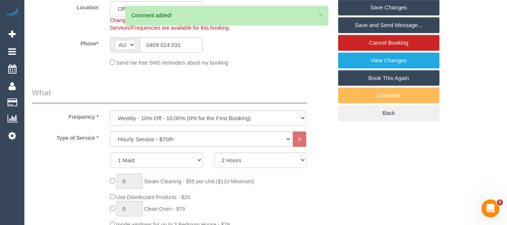
scroll to position [148, 0]
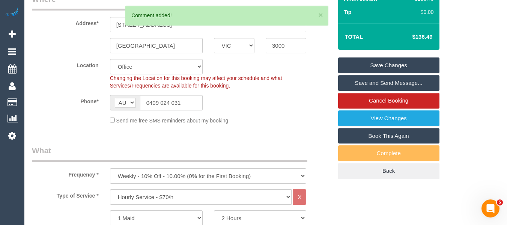
click at [393, 57] on link "Save Changes" at bounding box center [388, 65] width 101 height 16
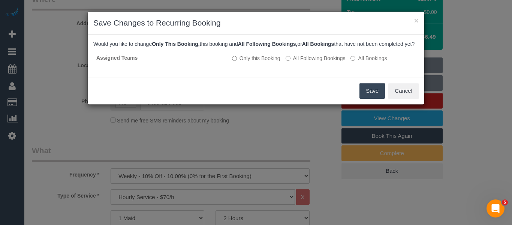
click at [370, 98] on button "Save" at bounding box center [372, 91] width 25 height 16
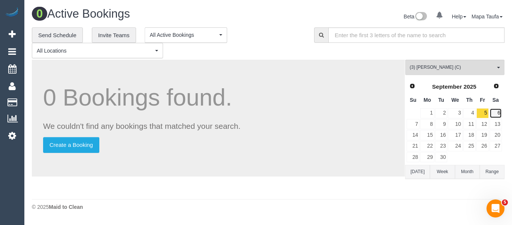
click at [499, 111] on link "6" at bounding box center [496, 113] width 12 height 10
click at [431, 120] on link "8" at bounding box center [427, 124] width 14 height 10
click at [446, 125] on link "9" at bounding box center [441, 124] width 12 height 10
click at [454, 124] on link "10" at bounding box center [455, 124] width 14 height 10
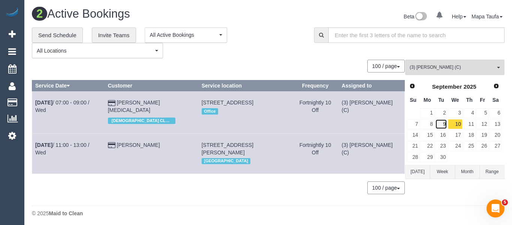
click at [442, 124] on link "9" at bounding box center [441, 124] width 12 height 10
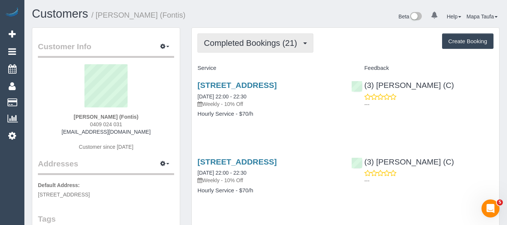
click at [226, 40] on span "Completed Bookings (21)" at bounding box center [252, 42] width 97 height 9
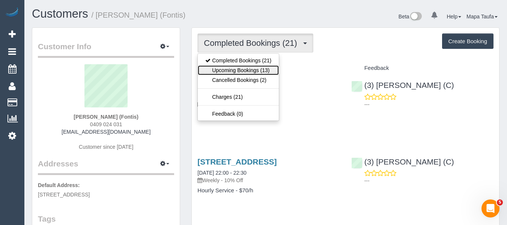
click at [233, 66] on link "Upcoming Bookings (13)" at bounding box center [238, 70] width 81 height 10
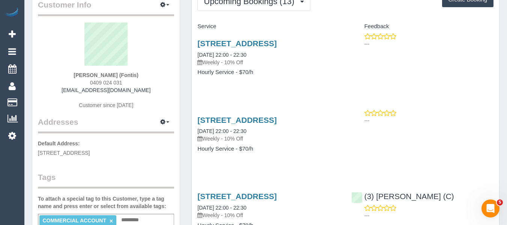
scroll to position [37, 0]
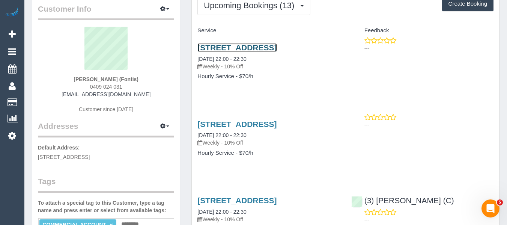
click at [226, 49] on link "[STREET_ADDRESS]" at bounding box center [236, 47] width 79 height 9
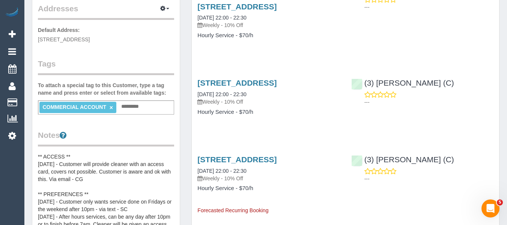
scroll to position [75, 0]
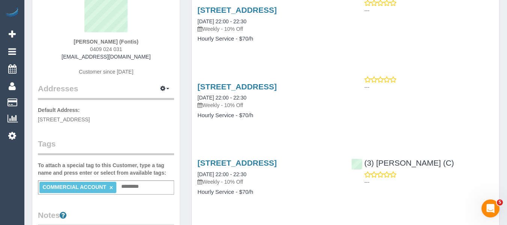
drag, startPoint x: 124, startPoint y: 48, endPoint x: 73, endPoint y: 46, distance: 50.6
click at [74, 46] on div "[PERSON_NAME] (Fontis) 0409 024 031 [EMAIL_ADDRESS][DOMAIN_NAME] Customer since…" at bounding box center [106, 36] width 136 height 94
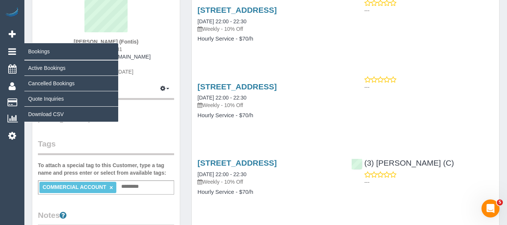
copy span "0409 024 031"
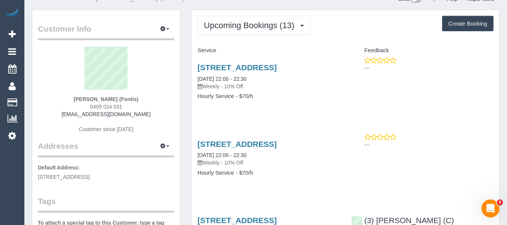
scroll to position [0, 0]
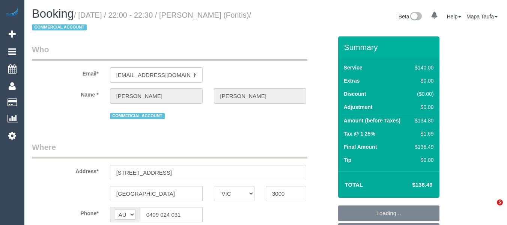
select select "VIC"
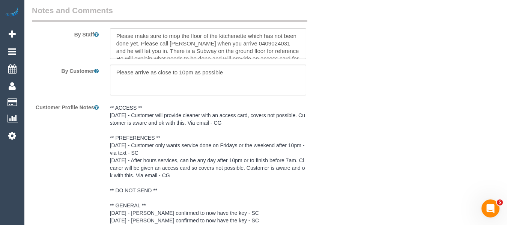
select select "object:557"
select select "string:stripe-pm_1Rm1s52GScqysDRVmFzxL4mL"
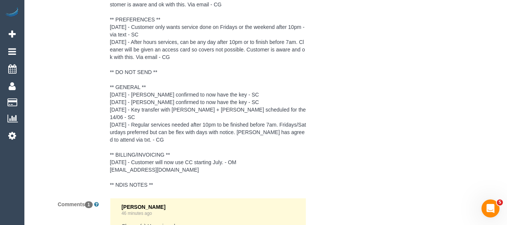
select select "object:710"
select select "number:28"
select select "number:14"
select select "number:20"
select select "number:25"
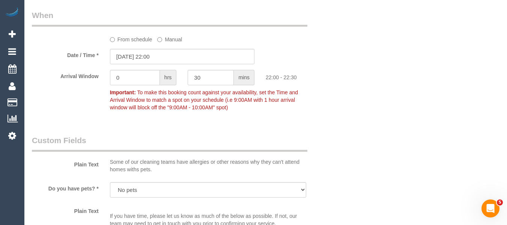
select select "29575"
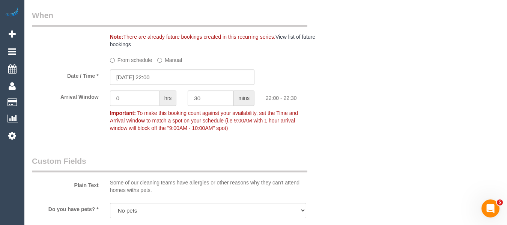
scroll to position [1598, 0]
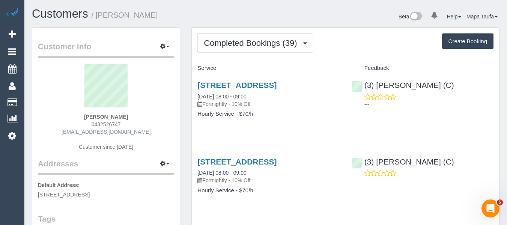
drag, startPoint x: 162, startPoint y: 132, endPoint x: 74, endPoint y: 132, distance: 88.1
click at [70, 131] on div "[PERSON_NAME] 0432526747 [EMAIL_ADDRESS][DOMAIN_NAME] Customer since [DATE]" at bounding box center [106, 111] width 136 height 94
copy link "[EMAIL_ADDRESS][DOMAIN_NAME]"
drag, startPoint x: 252, startPoint y: 63, endPoint x: 244, endPoint y: 64, distance: 8.0
click at [252, 63] on div "Service" at bounding box center [268, 68] width 153 height 13
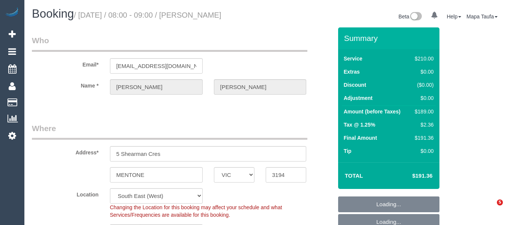
select select "VIC"
select select "180"
select select "number:27"
select select "number:14"
select select "number:18"
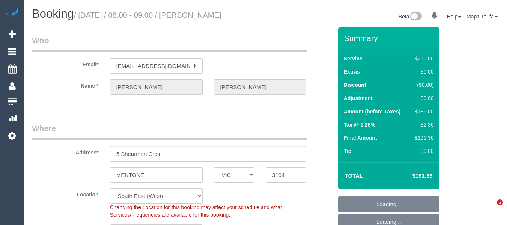
select select "number:22"
select select "number:34"
select select "number:12"
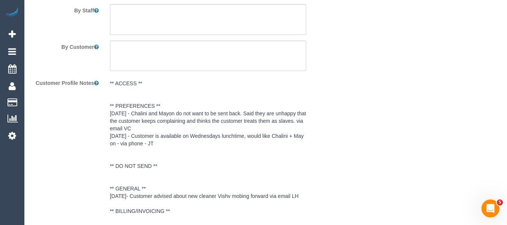
scroll to position [1447, 0]
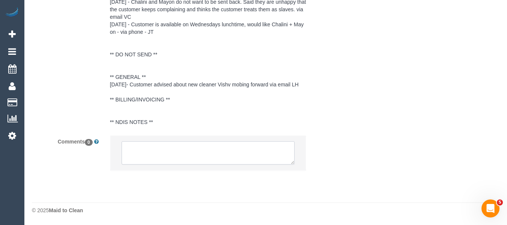
click at [192, 150] on textarea at bounding box center [207, 152] width 173 height 23
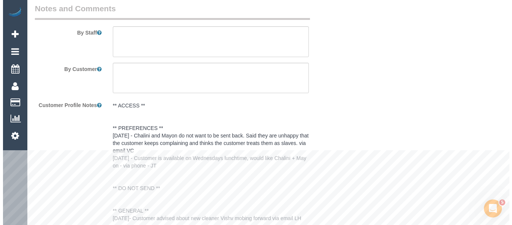
scroll to position [1185, 0]
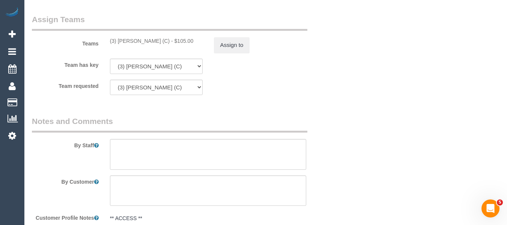
drag, startPoint x: 153, startPoint y: 50, endPoint x: 124, endPoint y: 49, distance: 29.2
click at [117, 45] on div "(3) Milasha Fernando (C) - $105.00" at bounding box center [156, 40] width 93 height 7
copy div "Milasha Fernando (C"
click at [238, 53] on button "Assign to" at bounding box center [232, 45] width 36 height 16
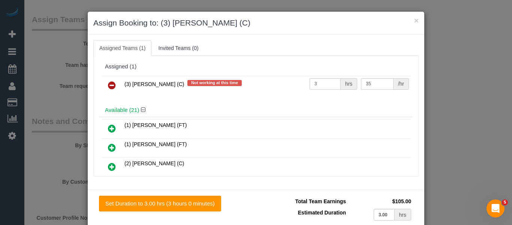
click at [111, 81] on icon at bounding box center [112, 85] width 8 height 9
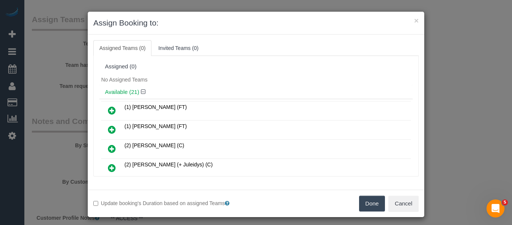
click at [367, 201] on button "Done" at bounding box center [372, 203] width 26 height 16
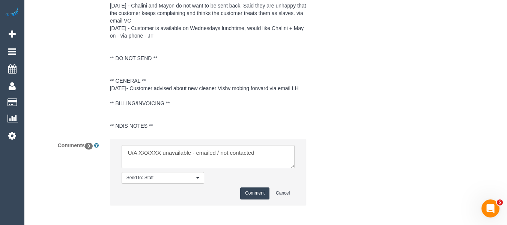
scroll to position [1478, 0]
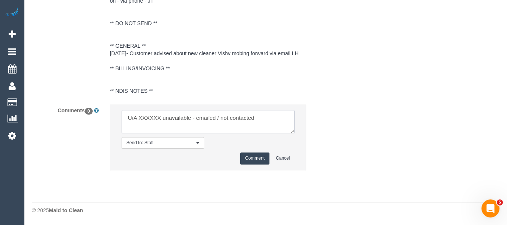
click at [156, 117] on textarea at bounding box center [207, 121] width 173 height 23
paste textarea "Milasha Fernando (C"
drag, startPoint x: 250, startPoint y: 117, endPoint x: 322, endPoint y: 117, distance: 71.6
click at [317, 117] on div "Comments 0 Send to: Staff Nothing selected Send to: Staff Send to: Customer Sen…" at bounding box center [182, 140] width 312 height 73
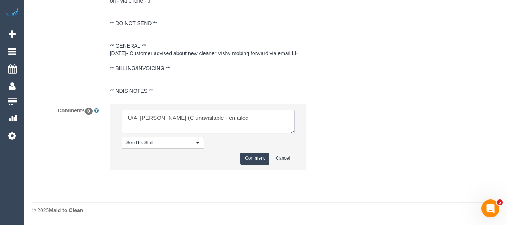
type textarea "U/A Milasha Fernando (C unavailable - emailed"
click at [258, 158] on button "Comment" at bounding box center [254, 158] width 29 height 12
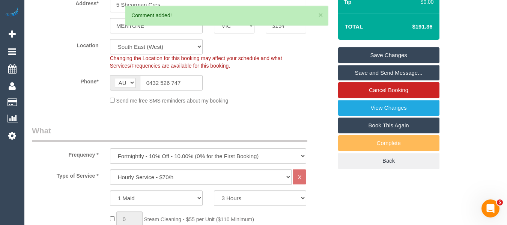
scroll to position [152, 0]
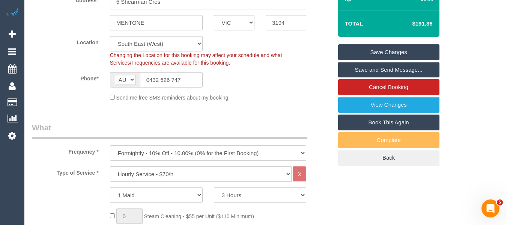
click at [423, 59] on link "Save Changes" at bounding box center [388, 52] width 101 height 16
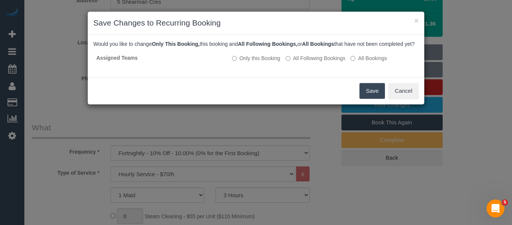
click at [366, 95] on button "Save" at bounding box center [372, 91] width 25 height 16
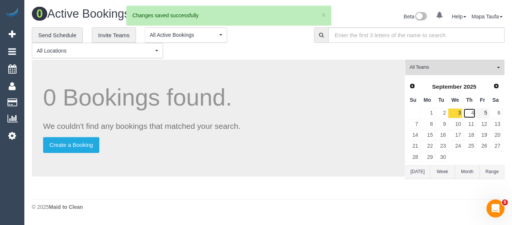
click at [473, 113] on link "4" at bounding box center [469, 113] width 12 height 10
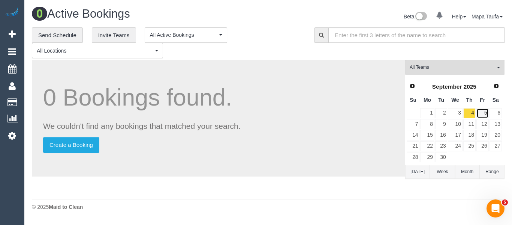
click at [485, 114] on link "5" at bounding box center [483, 113] width 12 height 10
click at [498, 111] on link "6" at bounding box center [496, 113] width 12 height 10
click at [429, 124] on link "8" at bounding box center [427, 124] width 14 height 10
click at [440, 125] on link "9" at bounding box center [441, 124] width 12 height 10
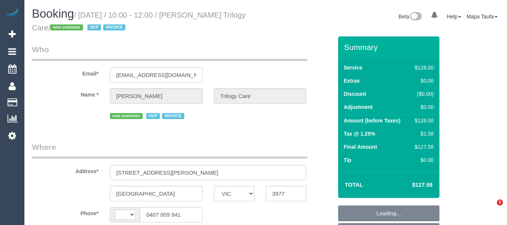
select select "VIC"
select select "string:AU"
select select "object:594"
select select "120"
select select "object:599"
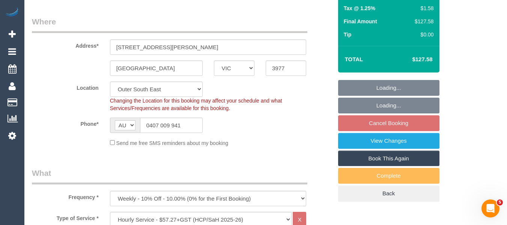
select select "spot3"
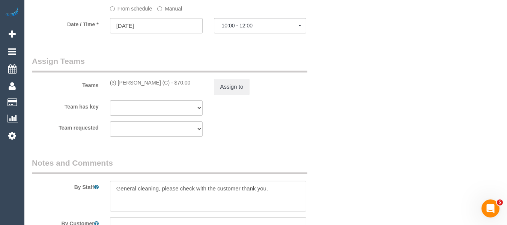
select select "number:27"
select select "number:14"
select select "number:19"
select select "number:23"
select select "number:35"
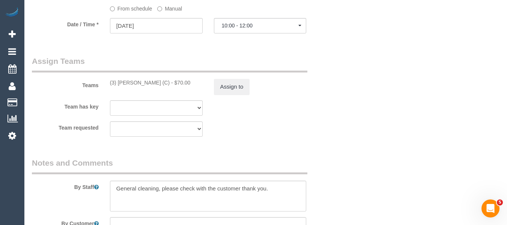
select select "number:12"
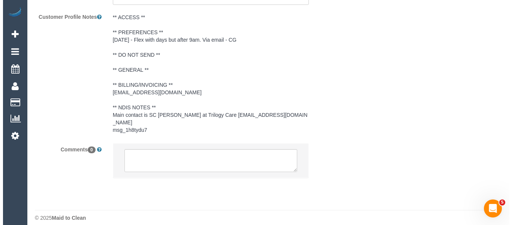
scroll to position [863, 0]
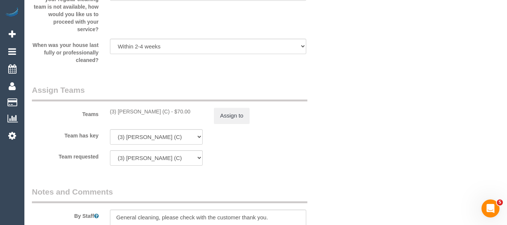
drag, startPoint x: 169, startPoint y: 111, endPoint x: 116, endPoint y: 110, distance: 52.5
click at [116, 110] on div "(3) Milasha Fernando (C) - $70.00" at bounding box center [156, 111] width 93 height 7
copy div "Milasha Fernando (C)"
click at [225, 115] on button "Assign to" at bounding box center [232, 116] width 36 height 16
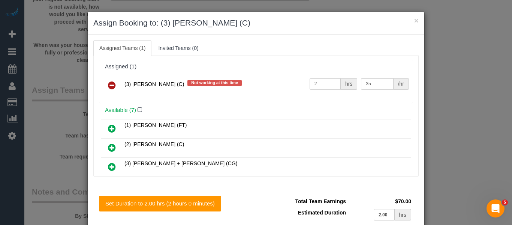
click at [104, 78] on link at bounding box center [112, 85] width 18 height 15
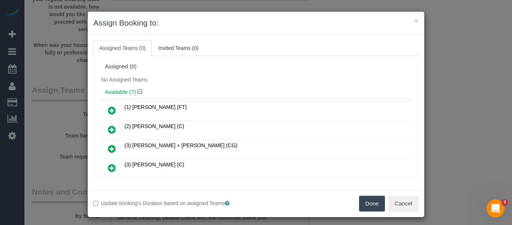
click at [373, 205] on button "Done" at bounding box center [372, 203] width 26 height 16
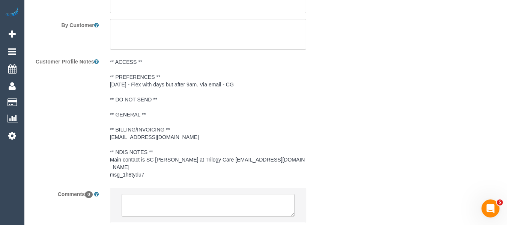
scroll to position [1135, 0]
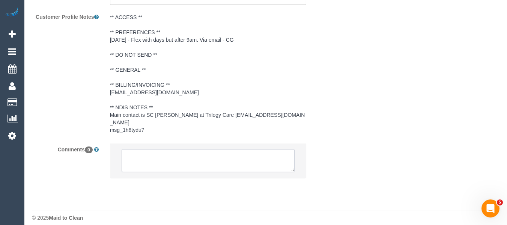
click at [163, 153] on textarea at bounding box center [207, 160] width 173 height 23
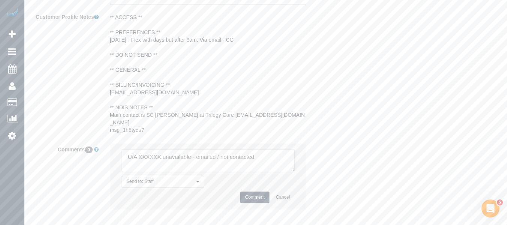
click at [145, 149] on textarea at bounding box center [207, 160] width 173 height 23
paste textarea "Milasha Fernando (C)"
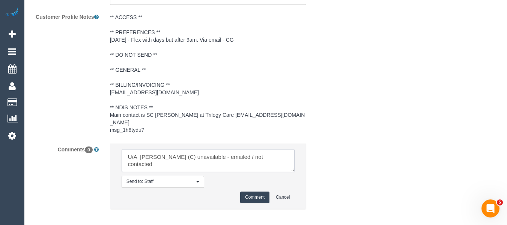
drag, startPoint x: 253, startPoint y: 149, endPoint x: 228, endPoint y: 147, distance: 25.5
click at [228, 149] on textarea at bounding box center [207, 160] width 173 height 23
type textarea "U/A Milasha Fernando (C) unavailable -not contacted"
click at [251, 191] on button "Comment" at bounding box center [254, 197] width 29 height 12
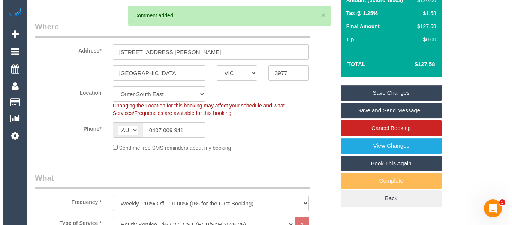
scroll to position [0, 0]
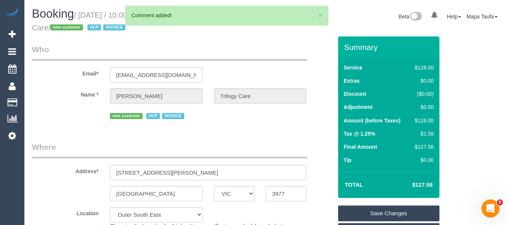
click at [379, 209] on link "Save Changes" at bounding box center [388, 213] width 101 height 16
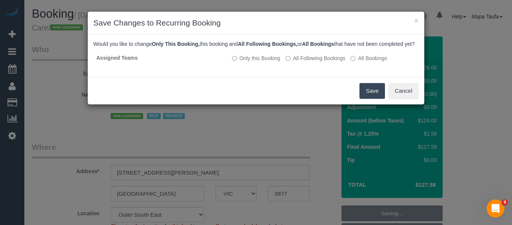
drag, startPoint x: 376, startPoint y: 97, endPoint x: 372, endPoint y: 99, distance: 4.3
click at [376, 97] on button "Save" at bounding box center [372, 91] width 25 height 16
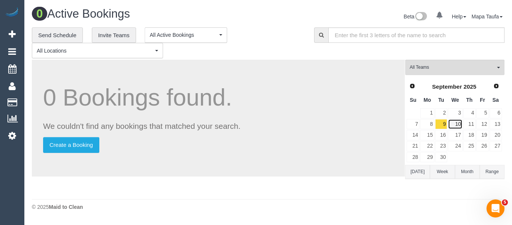
click at [455, 124] on link "10" at bounding box center [455, 124] width 14 height 10
click at [426, 68] on span "(3) [PERSON_NAME] (C)" at bounding box center [452, 67] width 85 height 6
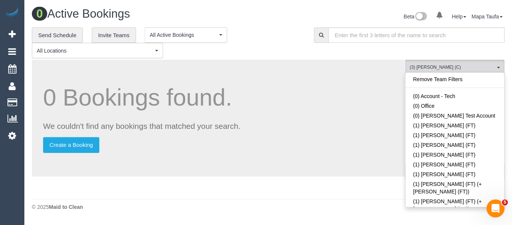
scroll to position [1409, 0]
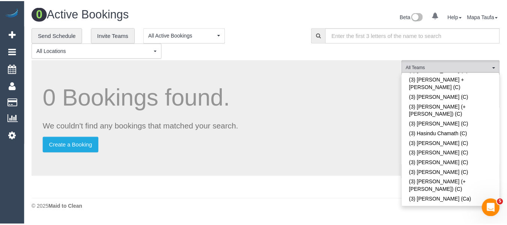
scroll to position [200, 0]
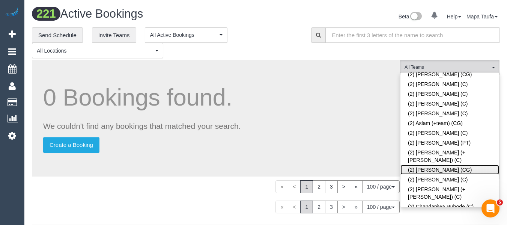
click at [423, 165] on link "(2) [PERSON_NAME] (CG)" at bounding box center [449, 170] width 99 height 10
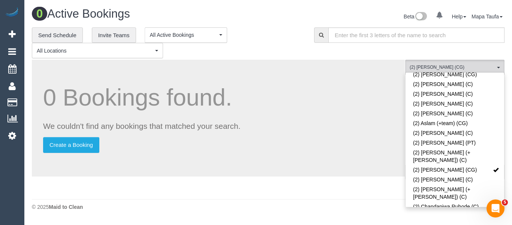
click at [264, 48] on div "**********" at bounding box center [167, 42] width 271 height 31
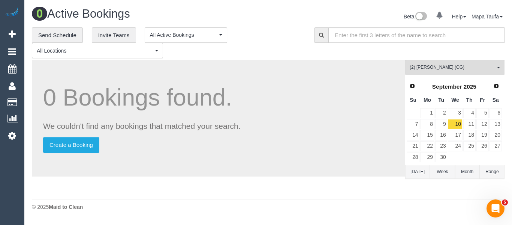
click at [419, 175] on button "[DATE]" at bounding box center [417, 172] width 25 height 14
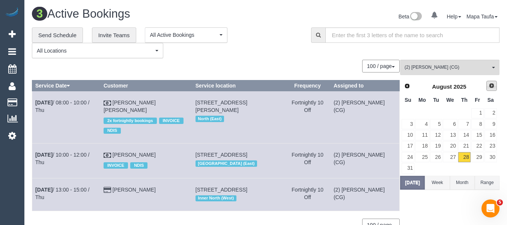
click at [491, 89] on link "Next" at bounding box center [491, 86] width 10 height 10
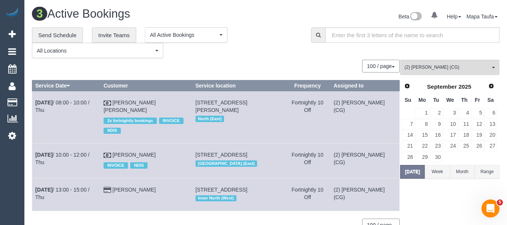
click at [497, 112] on div "Prev Next September 2025 Su Mo Tu We Th Fr Sa 1 2 3 4 5 6 7 8 9 10 11 12 13 14 …" at bounding box center [449, 121] width 98 height 85
click at [496, 112] on td "6" at bounding box center [490, 113] width 13 height 11
click at [495, 112] on link "6" at bounding box center [490, 113] width 12 height 10
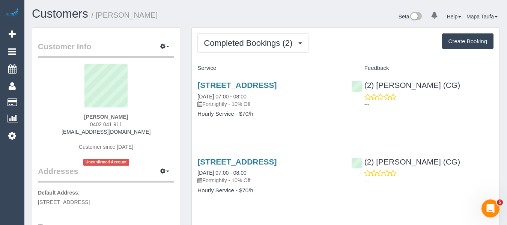
drag, startPoint x: 151, startPoint y: 131, endPoint x: 57, endPoint y: 138, distance: 94.0
click at [59, 137] on div "[PERSON_NAME] 0402 041 911 [EMAIL_ADDRESS][DOMAIN_NAME] Customer since [DATE] U…" at bounding box center [106, 114] width 136 height 101
click at [144, 137] on div "[PERSON_NAME] 0402 041 911 [EMAIL_ADDRESS][DOMAIN_NAME] Customer since [DATE] U…" at bounding box center [106, 114] width 136 height 101
click at [151, 133] on div "[PERSON_NAME] 0402 041 911 [EMAIL_ADDRESS][DOMAIN_NAME] Customer since [DATE] U…" at bounding box center [106, 114] width 136 height 101
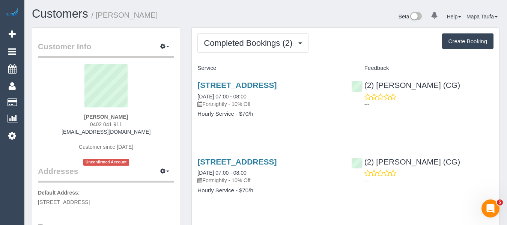
drag, startPoint x: 149, startPoint y: 130, endPoint x: 78, endPoint y: 129, distance: 71.2
click at [78, 129] on div "[PERSON_NAME] 0402 041 911 [EMAIL_ADDRESS][DOMAIN_NAME] Customer since [DATE] U…" at bounding box center [106, 114] width 136 height 101
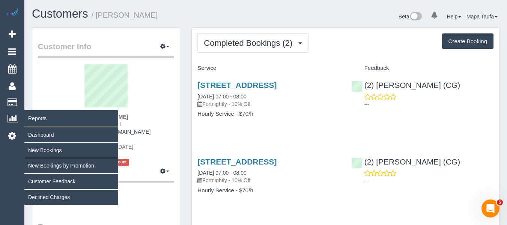
copy link "[EMAIL_ADDRESS][DOMAIN_NAME]"
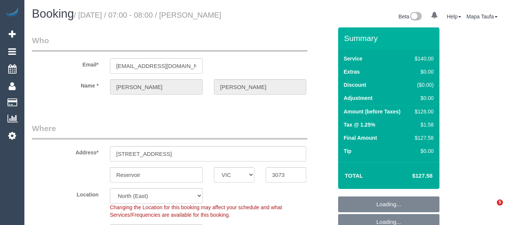
select select "VIC"
select select "number:28"
select select "number:14"
select select "number:19"
select select "number:36"
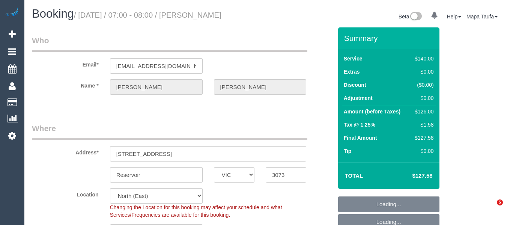
select select "spot1"
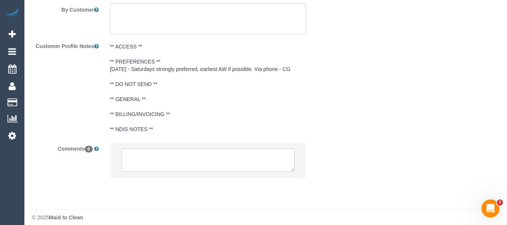
scroll to position [1315, 0]
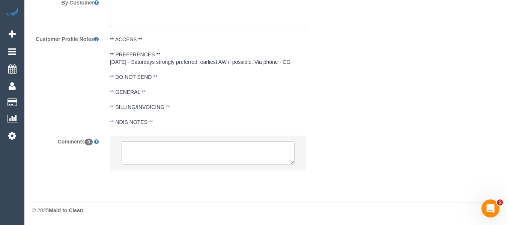
click at [160, 159] on textarea at bounding box center [207, 152] width 173 height 23
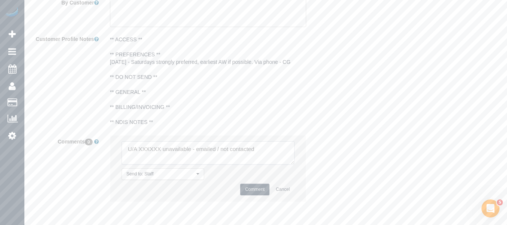
type textarea "U/A XXXXXX unavailable - emailed / not contacted"
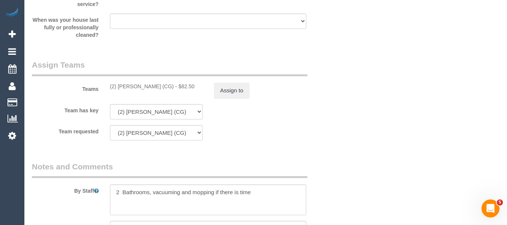
scroll to position [1090, 0]
drag, startPoint x: 159, startPoint y: 87, endPoint x: 119, endPoint y: 87, distance: 39.7
click at [119, 87] on div "(2) [PERSON_NAME] (CG) - $82.50" at bounding box center [156, 86] width 93 height 7
copy div "Binoy Adheesha ("
click at [231, 92] on button "Assign to" at bounding box center [232, 91] width 36 height 16
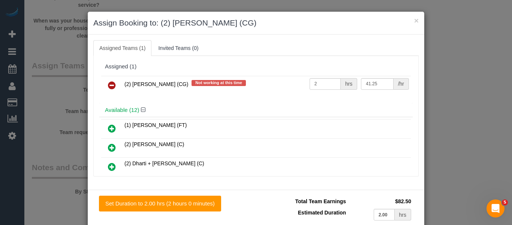
click at [108, 85] on icon at bounding box center [112, 85] width 8 height 9
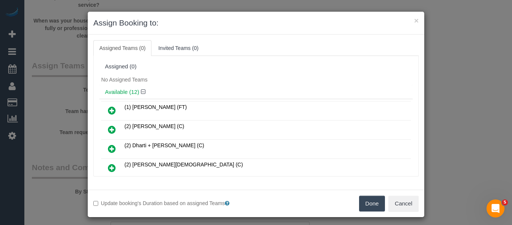
click at [364, 203] on button "Done" at bounding box center [372, 203] width 26 height 16
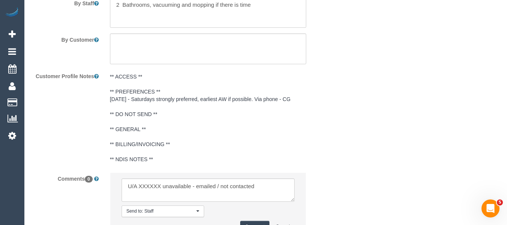
scroll to position [1345, 0]
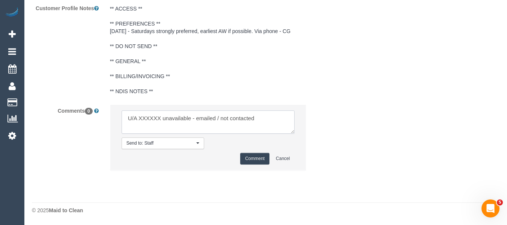
click at [145, 117] on textarea at bounding box center [207, 121] width 173 height 23
paste textarea "Binoy Adheesha ("
type textarea "U/A Binoy Adheesha ( unavailable - emailed / not contacted"
click at [255, 160] on button "Comment" at bounding box center [254, 159] width 29 height 12
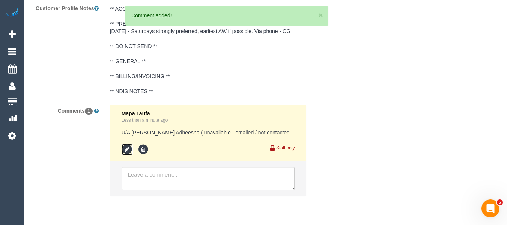
click at [124, 150] on icon at bounding box center [126, 149] width 11 height 11
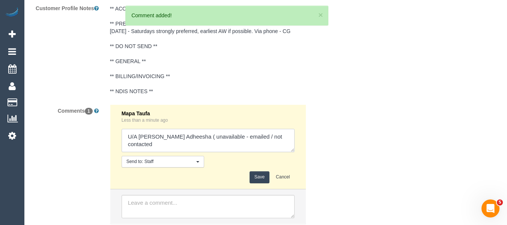
drag, startPoint x: 268, startPoint y: 136, endPoint x: 367, endPoint y: 136, distance: 99.0
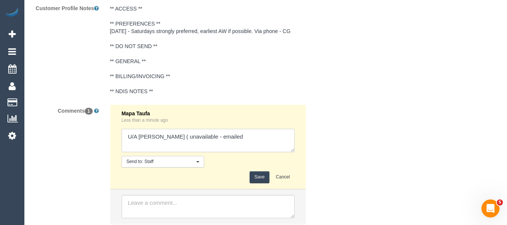
type textarea "U/A Binoy Adheesha ( unavailable - emailed"
click at [257, 170] on div "Mapa Taufa Less than a minute ago Send to: Staff Nothing selected Send to: Staf…" at bounding box center [207, 146] width 173 height 73
click at [258, 174] on button "Save" at bounding box center [259, 177] width 20 height 12
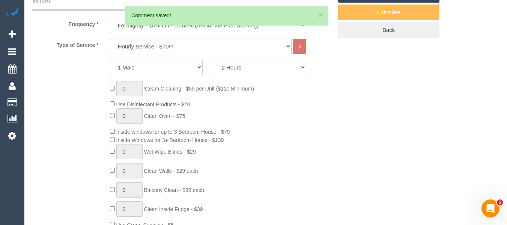
scroll to position [0, 0]
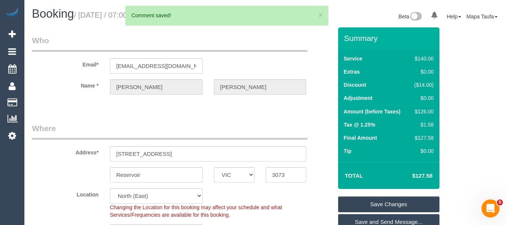
click at [369, 199] on link "Save Changes" at bounding box center [388, 204] width 101 height 16
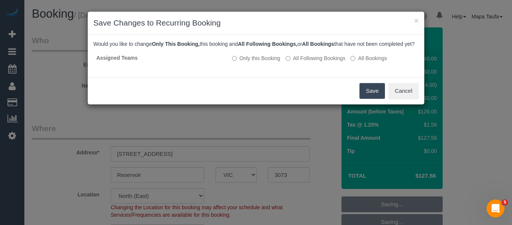
drag, startPoint x: 370, startPoint y: 99, endPoint x: 327, endPoint y: 76, distance: 48.8
click at [370, 99] on button "Save" at bounding box center [372, 91] width 25 height 16
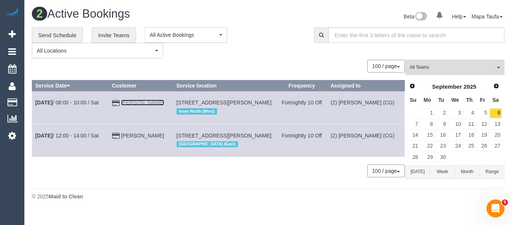
drag, startPoint x: 129, startPoint y: 100, endPoint x: 142, endPoint y: 105, distance: 13.6
click at [142, 105] on link "Alex Wyatt" at bounding box center [142, 102] width 43 height 6
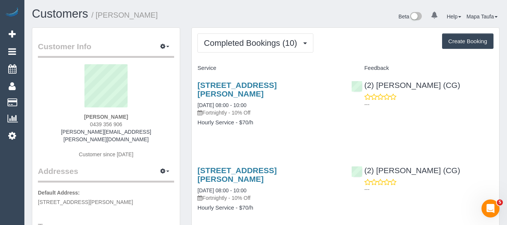
drag, startPoint x: 144, startPoint y: 127, endPoint x: 137, endPoint y: 126, distance: 6.9
click at [94, 127] on div "Alex Wyatt 0439 356 906 alex@wyatt-family.com Customer since 2025" at bounding box center [106, 114] width 136 height 101
click at [147, 122] on div "Alex Wyatt 0439 356 906 alex@wyatt-family.com Customer since 2025" at bounding box center [106, 114] width 136 height 101
drag, startPoint x: 149, startPoint y: 130, endPoint x: 76, endPoint y: 132, distance: 72.8
click at [76, 132] on div "Alex Wyatt 0439 356 906 alex@wyatt-family.com Customer since 2025" at bounding box center [106, 114] width 136 height 101
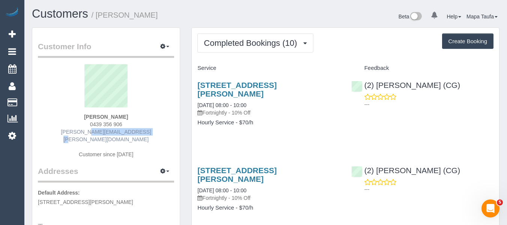
copy link "alex@wyatt-family.com"
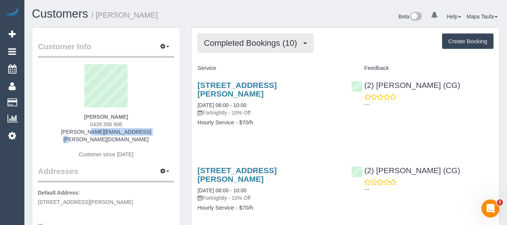
drag, startPoint x: 232, startPoint y: 45, endPoint x: 235, endPoint y: 59, distance: 14.1
click at [233, 45] on span "Completed Bookings (10)" at bounding box center [252, 42] width 97 height 9
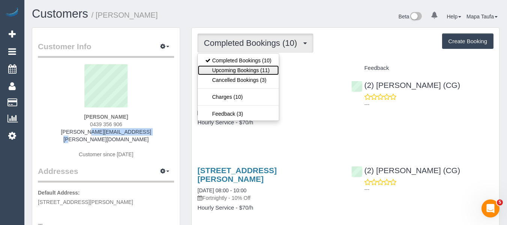
click at [235, 68] on link "Upcoming Bookings (11)" at bounding box center [238, 70] width 81 height 10
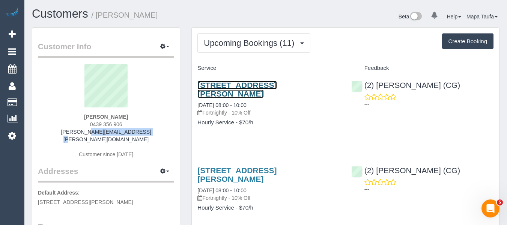
click at [226, 88] on link "202c/14 Little Miller St, Brunswick East, VIC 3057" at bounding box center [236, 89] width 79 height 17
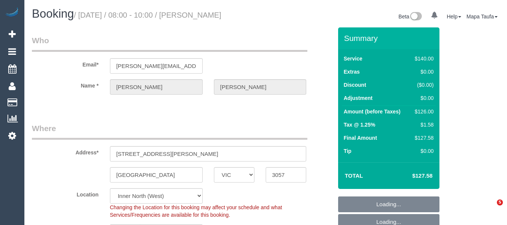
select select "VIC"
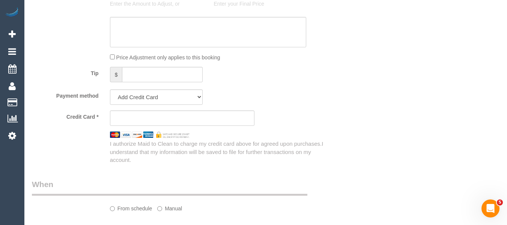
select select "string:AU"
select select "string:stripe-pm_1QliwR2GScqysDRVSKtJxvD9"
select select "number:27"
select select "number:14"
select select "number:19"
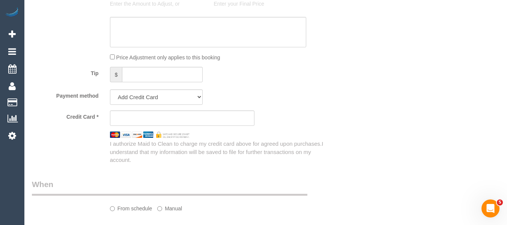
select select "number:24"
select select "number:34"
select select "number:13"
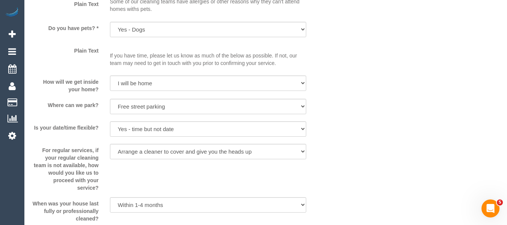
select select "object:676"
select select "spot2"
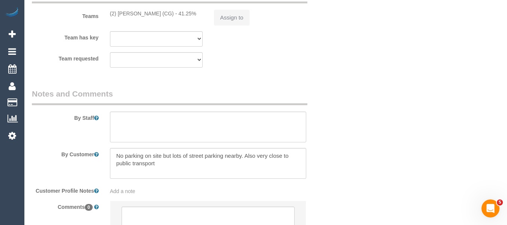
select select "object:1703"
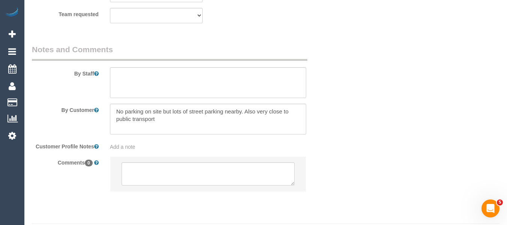
scroll to position [1228, 0]
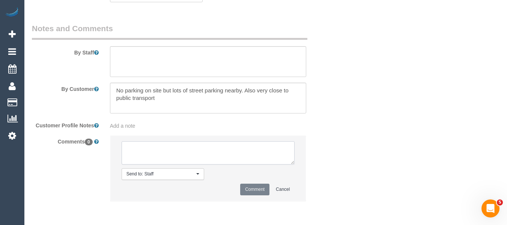
click at [167, 159] on textarea at bounding box center [207, 152] width 173 height 23
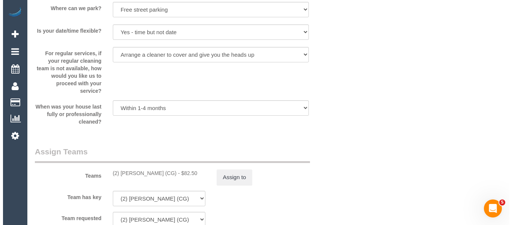
scroll to position [1003, 0]
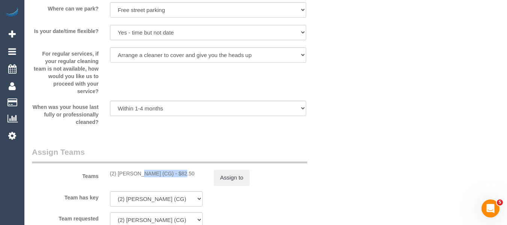
drag, startPoint x: 157, startPoint y: 169, endPoint x: 150, endPoint y: 173, distance: 7.2
click at [116, 172] on div "(2) [PERSON_NAME] (CG) - $82.50" at bounding box center [156, 172] width 93 height 7
copy div "[PERSON_NAME]"
click at [229, 177] on button "Assign to" at bounding box center [232, 177] width 36 height 16
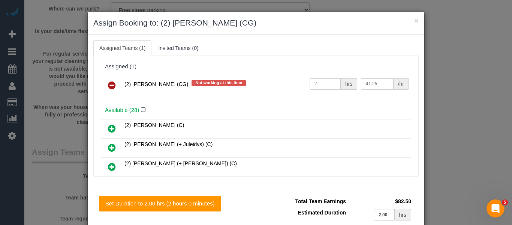
click at [108, 87] on icon at bounding box center [112, 85] width 8 height 9
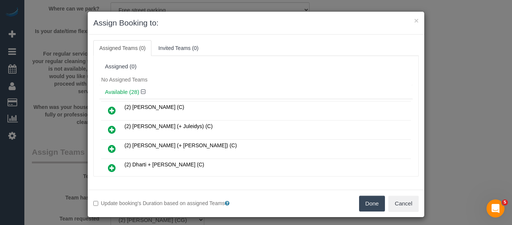
click at [375, 200] on button "Done" at bounding box center [372, 203] width 26 height 16
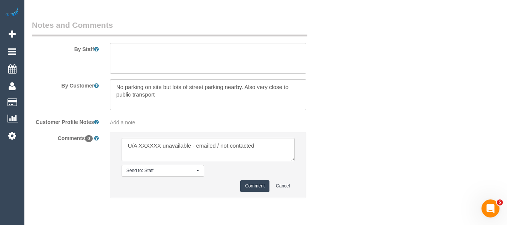
scroll to position [1259, 0]
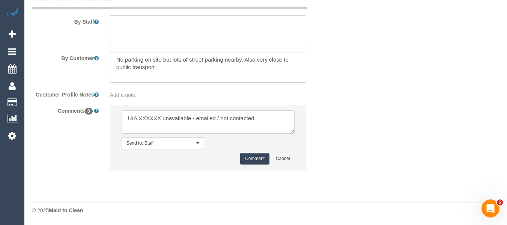
click at [151, 116] on textarea at bounding box center [207, 121] width 173 height 23
paste textarea "[PERSON_NAME]"
drag, startPoint x: 238, startPoint y: 117, endPoint x: 352, endPoint y: 117, distance: 114.4
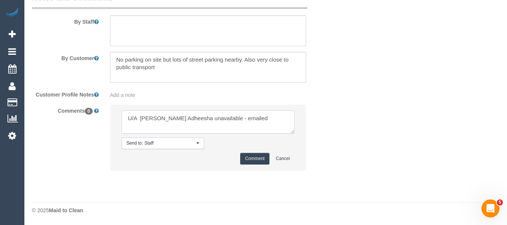
type textarea "U/A [PERSON_NAME] Adheesha unavailable - emailed"
click at [257, 156] on button "Comment" at bounding box center [254, 159] width 29 height 12
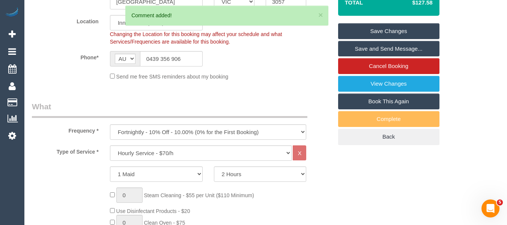
scroll to position [165, 0]
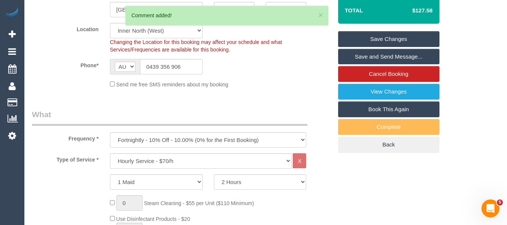
click at [420, 40] on link "Save Changes" at bounding box center [388, 39] width 101 height 16
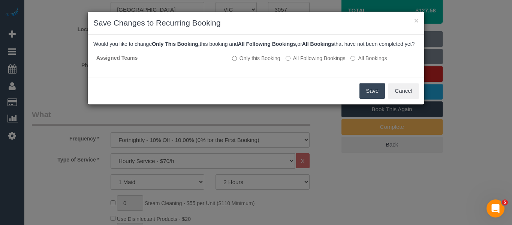
click at [375, 96] on button "Save" at bounding box center [372, 91] width 25 height 16
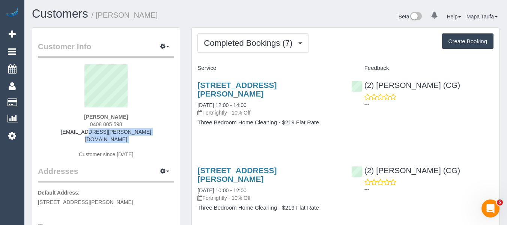
drag, startPoint x: 147, startPoint y: 135, endPoint x: 63, endPoint y: 132, distance: 84.0
click at [63, 132] on div "[PERSON_NAME] 0408 005 598 [EMAIL_ADDRESS][PERSON_NAME][DOMAIN_NAME] Customer s…" at bounding box center [106, 114] width 136 height 101
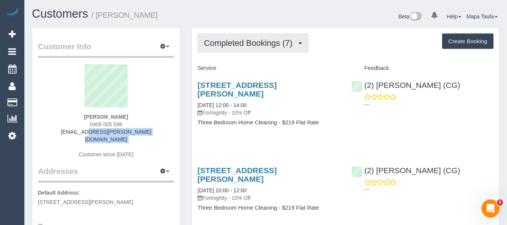
click at [245, 48] on button "Completed Bookings (7)" at bounding box center [252, 42] width 111 height 19
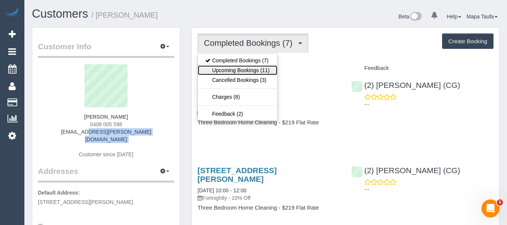
click at [243, 69] on link "Upcoming Bookings (11)" at bounding box center [237, 70] width 79 height 10
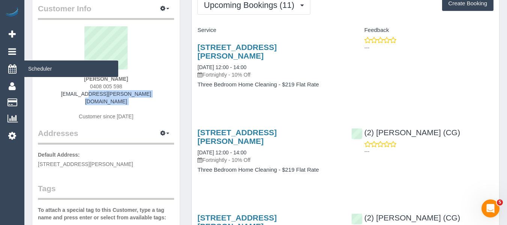
scroll to position [37, 0]
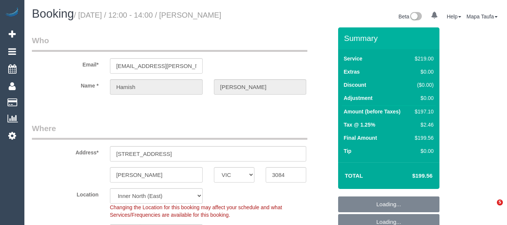
select select "VIC"
select select "number:27"
select select "number:14"
select select "number:19"
select select "number:25"
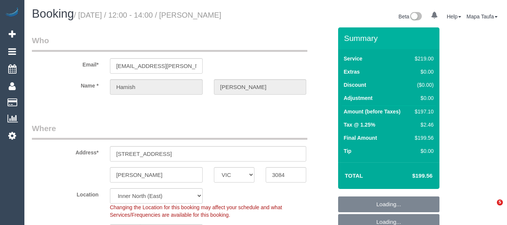
select select "spot4"
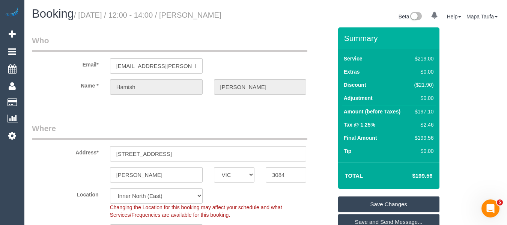
scroll to position [1260, 0]
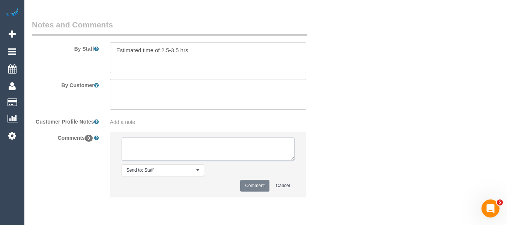
click at [214, 160] on textarea at bounding box center [207, 148] width 173 height 23
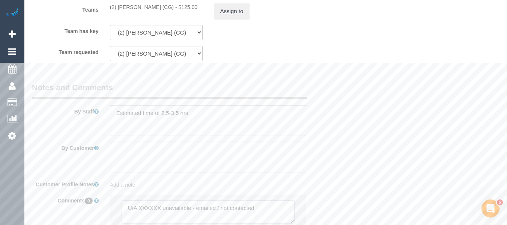
scroll to position [1072, 0]
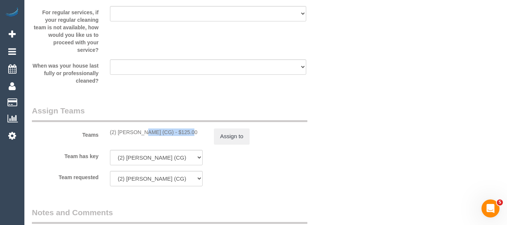
drag, startPoint x: 132, startPoint y: 141, endPoint x: 119, endPoint y: 141, distance: 13.5
click at [119, 136] on div "(2) Binoy Adheesha (CG) - $125.00" at bounding box center [156, 131] width 93 height 7
copy div "Binoy Adheesha (CG"
click at [218, 141] on button "Assign to" at bounding box center [232, 136] width 36 height 16
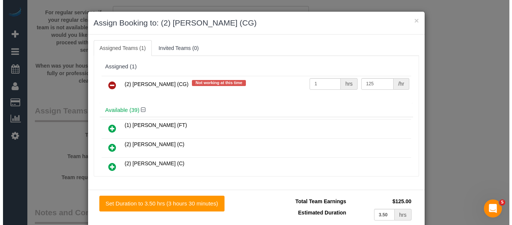
scroll to position [1063, 0]
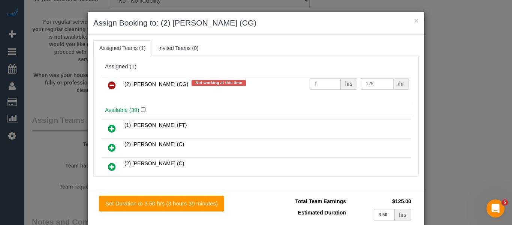
click at [110, 83] on icon at bounding box center [112, 85] width 8 height 9
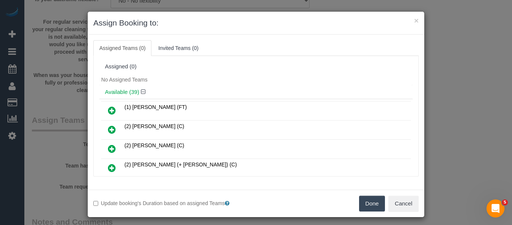
click at [376, 204] on button "Done" at bounding box center [372, 203] width 26 height 16
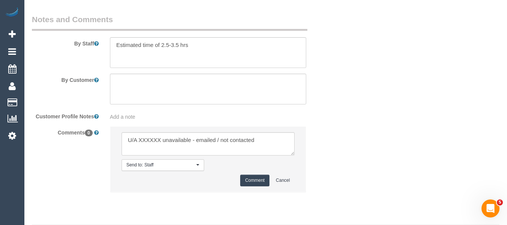
scroll to position [1296, 0]
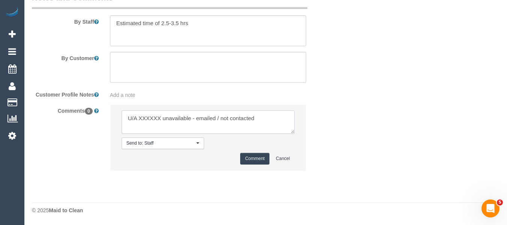
click at [145, 120] on textarea at bounding box center [207, 121] width 173 height 23
paste textarea "Binoy Adheesha (CG"
drag, startPoint x: 247, startPoint y: 118, endPoint x: 341, endPoint y: 119, distance: 94.1
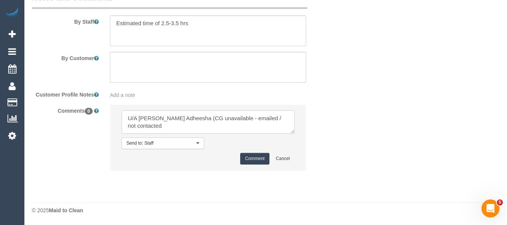
type textarea "U/A Binoy Adheesha (CG unavailable - emailed"
click at [253, 155] on button "Comment" at bounding box center [254, 159] width 29 height 12
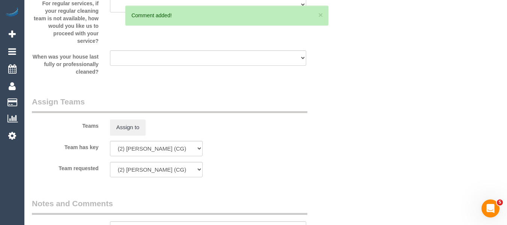
scroll to position [76, 0]
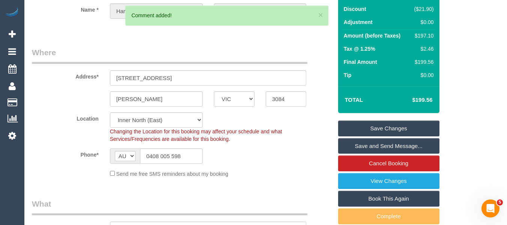
click at [399, 136] on link "Save Changes" at bounding box center [388, 128] width 101 height 16
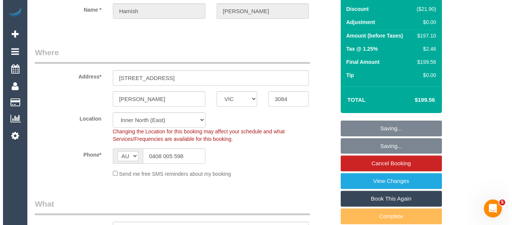
scroll to position [67, 0]
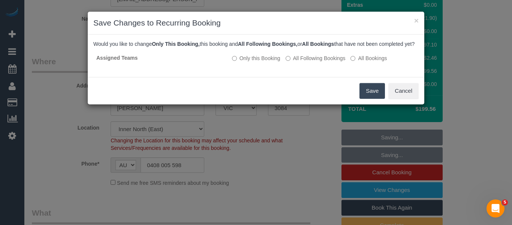
click at [365, 97] on button "Save" at bounding box center [372, 91] width 25 height 16
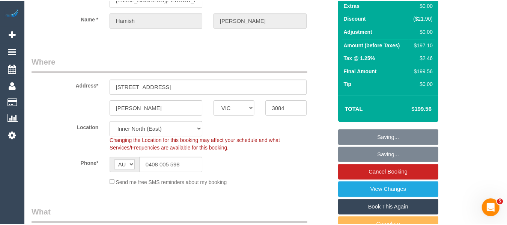
scroll to position [76, 0]
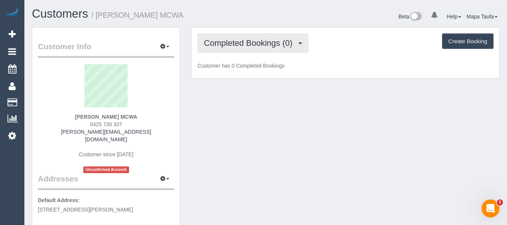
click at [260, 47] on span "Completed Bookings (0)" at bounding box center [250, 42] width 92 height 9
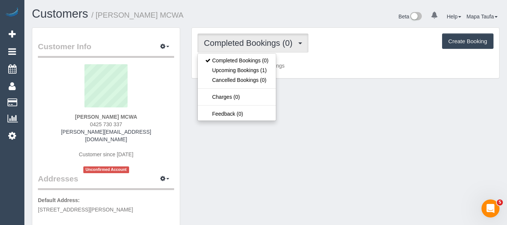
click at [322, 34] on div "Completed Bookings (0) Completed Bookings (0) Upcoming Bookings (1) Cancelled B…" at bounding box center [345, 42] width 296 height 19
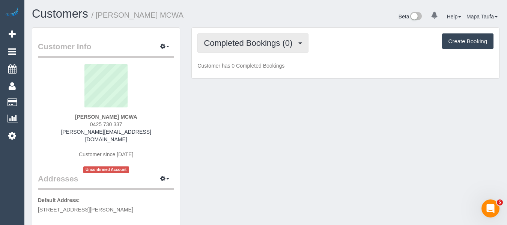
drag, startPoint x: 271, startPoint y: 43, endPoint x: 258, endPoint y: 64, distance: 24.6
click at [270, 44] on span "Completed Bookings (0)" at bounding box center [250, 42] width 92 height 9
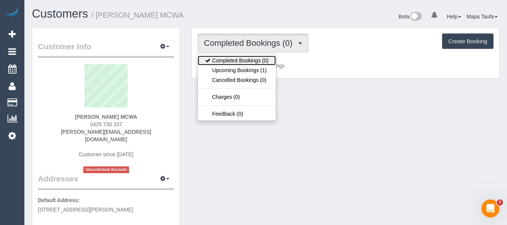
click at [258, 64] on link "Completed Bookings (0)" at bounding box center [237, 60] width 78 height 10
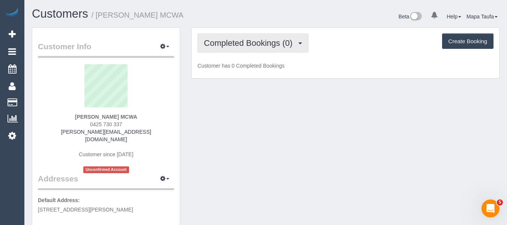
drag, startPoint x: 285, startPoint y: 49, endPoint x: 264, endPoint y: 60, distance: 23.8
click at [285, 48] on button "Completed Bookings (0)" at bounding box center [252, 42] width 111 height 19
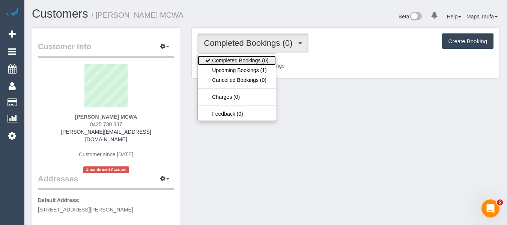
click at [263, 61] on link "Completed Bookings (0)" at bounding box center [237, 60] width 78 height 10
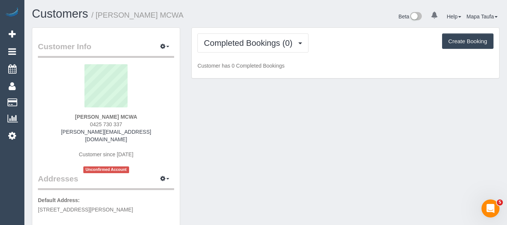
click at [264, 54] on div "Completed Bookings (0) Completed Bookings (0) Upcoming Bookings (1) Cancelled B…" at bounding box center [345, 53] width 307 height 51
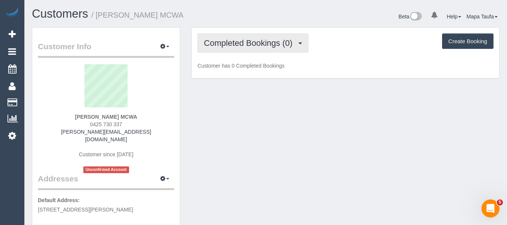
drag, startPoint x: 262, startPoint y: 42, endPoint x: 256, endPoint y: 64, distance: 23.3
click at [261, 46] on span "Completed Bookings (0)" at bounding box center [250, 42] width 92 height 9
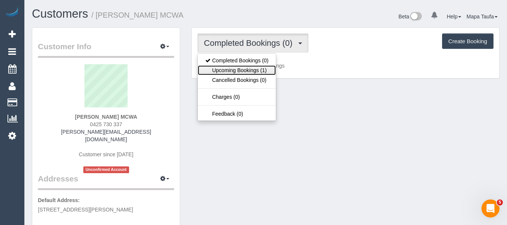
click at [255, 67] on link "Upcoming Bookings (1)" at bounding box center [237, 70] width 78 height 10
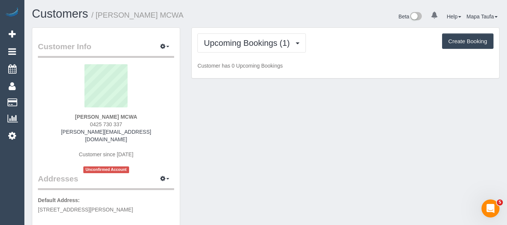
click at [357, 41] on div "Upcoming Bookings (1) Completed Bookings (0) Upcoming Bookings (1) Cancelled Bo…" at bounding box center [345, 42] width 296 height 19
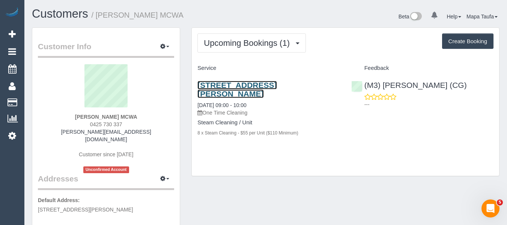
click at [272, 86] on link "5 Tandarra Crescent, Lalor, VIC 3075" at bounding box center [236, 89] width 79 height 17
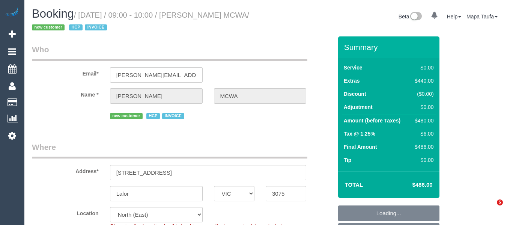
select select "VIC"
select select "number:28"
select select "number:14"
select select "number:18"
select select "number:24"
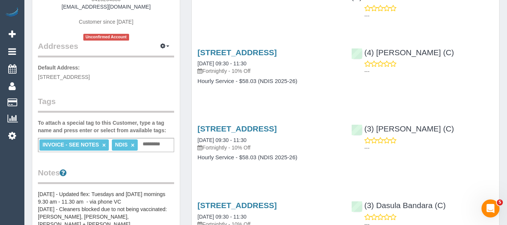
scroll to position [37, 0]
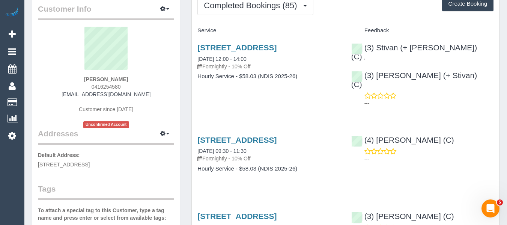
drag, startPoint x: 121, startPoint y: 95, endPoint x: 87, endPoint y: 97, distance: 34.6
click at [78, 96] on div "[PERSON_NAME] 0416254580 [EMAIL_ADDRESS][DOMAIN_NAME] Customer since [DATE] Unc…" at bounding box center [106, 77] width 136 height 101
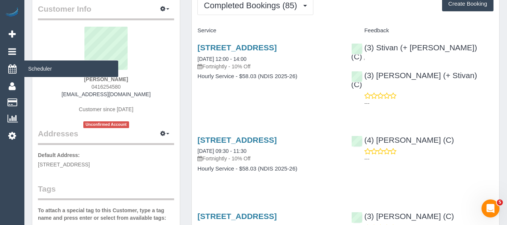
copy link "[EMAIL_ADDRESS][DOMAIN_NAME]"
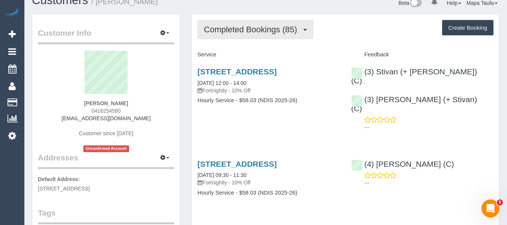
scroll to position [0, 0]
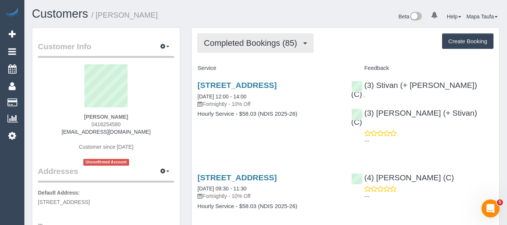
click at [288, 46] on span "Completed Bookings (85)" at bounding box center [252, 42] width 97 height 9
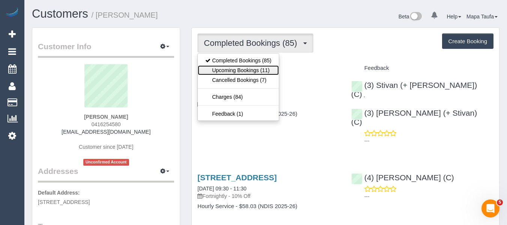
click at [267, 70] on link "Upcoming Bookings (11)" at bounding box center [238, 70] width 81 height 10
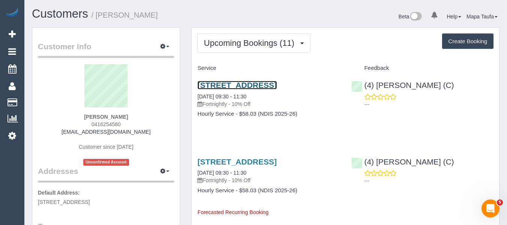
click at [253, 83] on link "[STREET_ADDRESS]" at bounding box center [236, 85] width 79 height 9
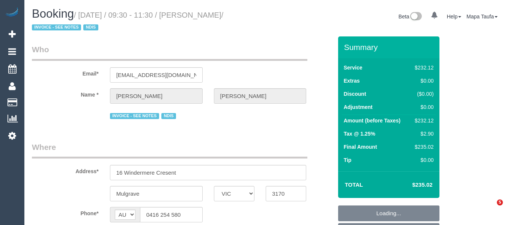
select select "VIC"
select select "object:525"
select select "number:32"
select select "number:14"
select select "number:18"
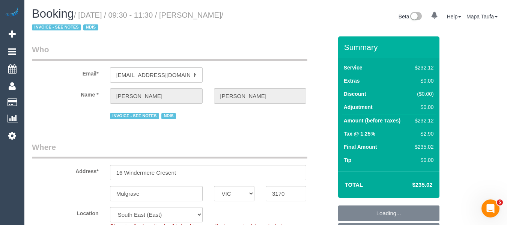
select select "object:1166"
select select "240"
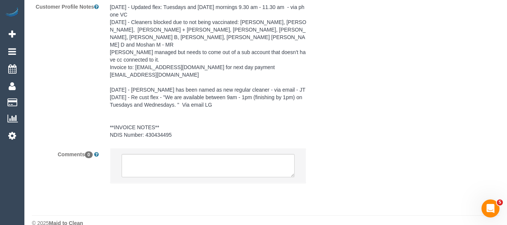
scroll to position [1221, 0]
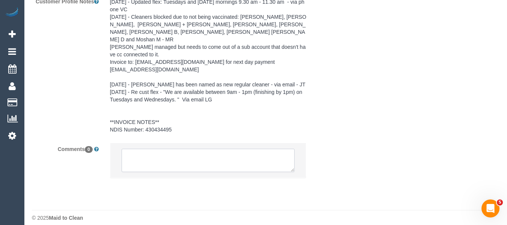
click at [202, 156] on textarea at bounding box center [207, 159] width 173 height 23
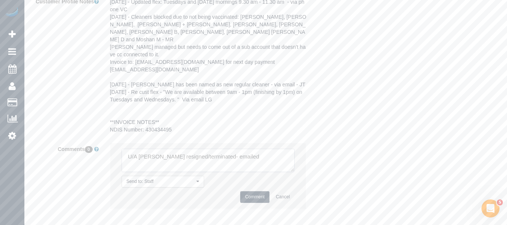
type textarea "U/A [PERSON_NAME] resigned/terminated- emailed"
click at [255, 191] on button "Comment" at bounding box center [254, 197] width 29 height 12
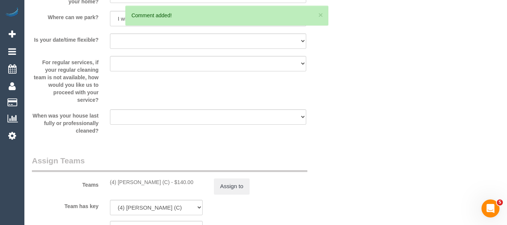
scroll to position [856, 0]
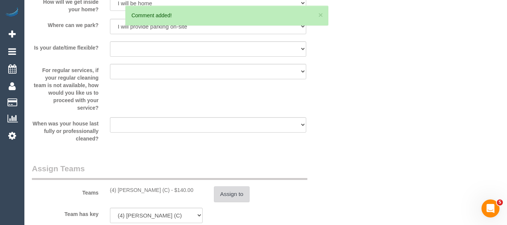
click at [240, 192] on button "Assign to" at bounding box center [232, 194] width 36 height 16
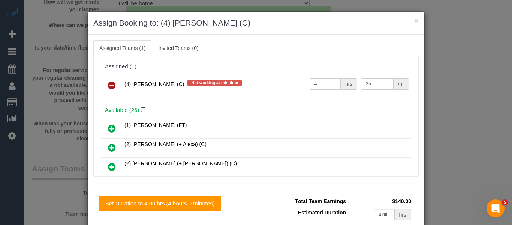
click at [108, 84] on icon at bounding box center [112, 85] width 8 height 9
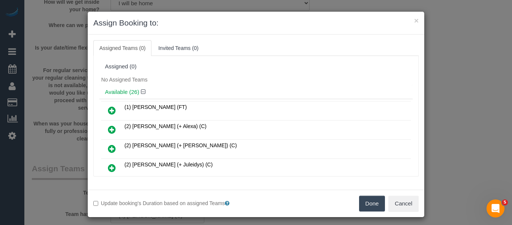
click at [371, 205] on button "Done" at bounding box center [372, 203] width 26 height 16
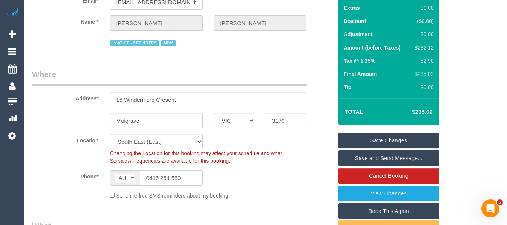
scroll to position [75, 0]
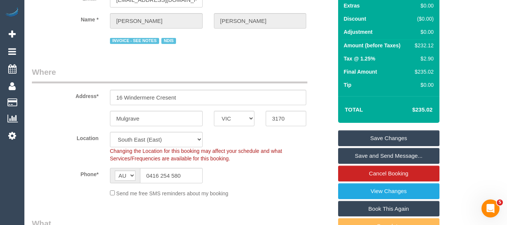
click at [402, 140] on link "Save Changes" at bounding box center [388, 138] width 101 height 16
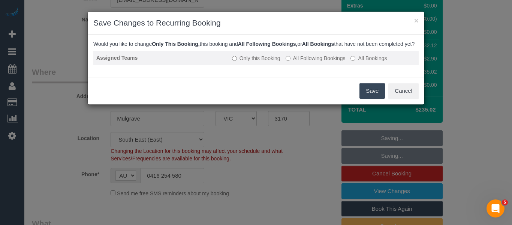
click at [298, 62] on label "All Following Bookings" at bounding box center [316, 57] width 60 height 7
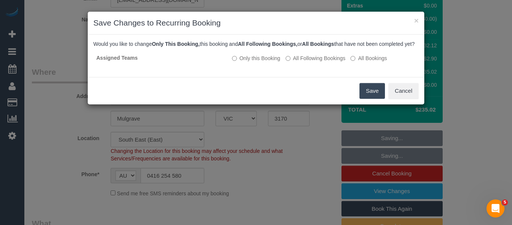
click at [371, 99] on button "Save" at bounding box center [372, 91] width 25 height 16
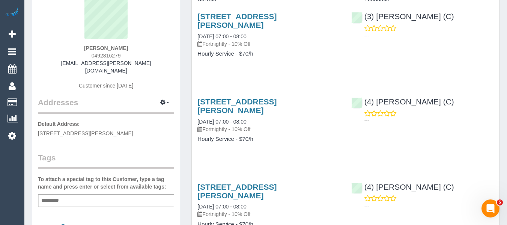
scroll to position [37, 0]
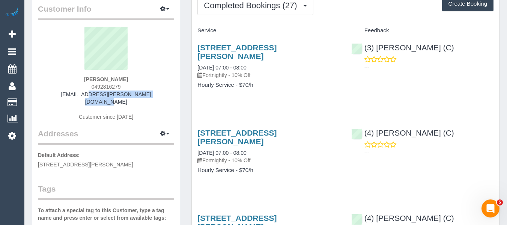
drag, startPoint x: 147, startPoint y: 94, endPoint x: 61, endPoint y: 96, distance: 85.9
click at [60, 95] on div "Sue Drummond 0492816279 sue.drummond@optusnet.com.au Customer since 2023" at bounding box center [106, 77] width 136 height 101
copy link "[EMAIL_ADDRESS][PERSON_NAME][DOMAIN_NAME]"
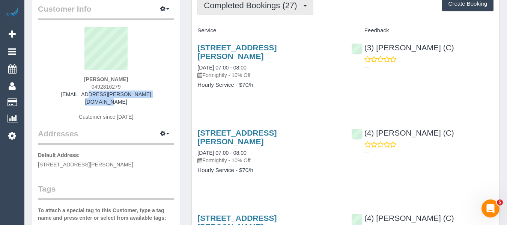
drag, startPoint x: 247, startPoint y: 5, endPoint x: 249, endPoint y: 30, distance: 24.8
click at [247, 6] on span "Completed Bookings (27)" at bounding box center [252, 5] width 97 height 9
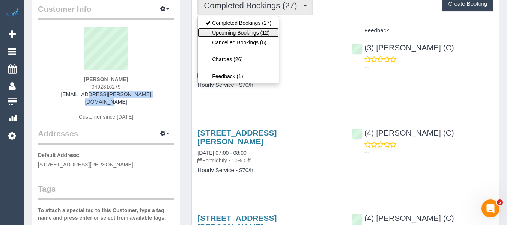
click at [249, 32] on link "Upcoming Bookings (12)" at bounding box center [238, 33] width 81 height 10
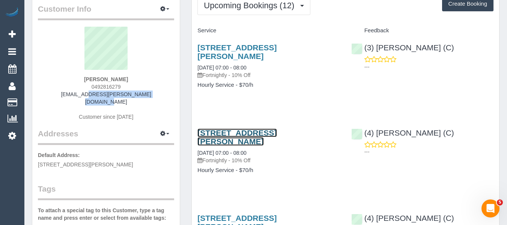
click at [268, 128] on link "5 Field Street, Mckinnon, VIC 3204" at bounding box center [236, 136] width 79 height 17
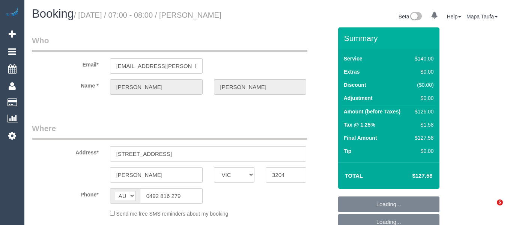
select select "VIC"
select select "string:stripe-pm_1PLbwW2GScqysDRVrSqgO6Gw"
select select "number:28"
select select "number:15"
select select "number:19"
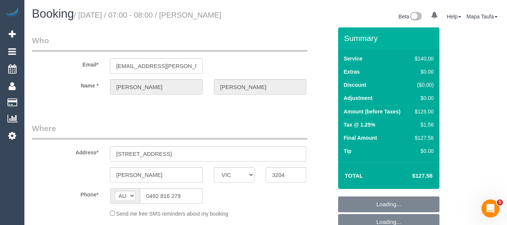
select select "number:22"
select select "number:33"
select select "number:26"
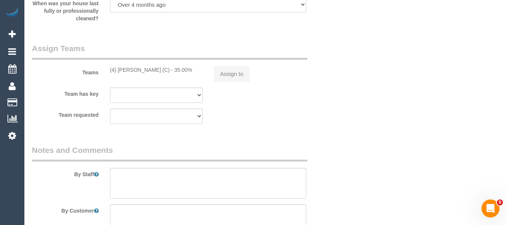
select select "object:845"
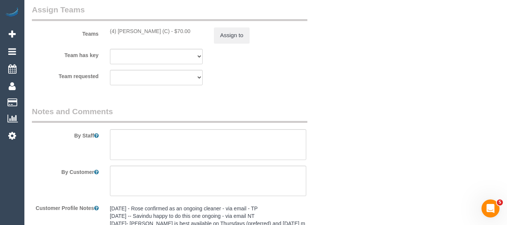
scroll to position [1266, 0]
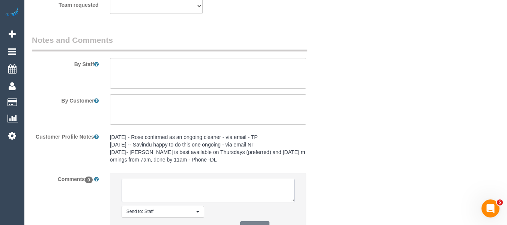
click at [188, 181] on textarea at bounding box center [207, 189] width 173 height 23
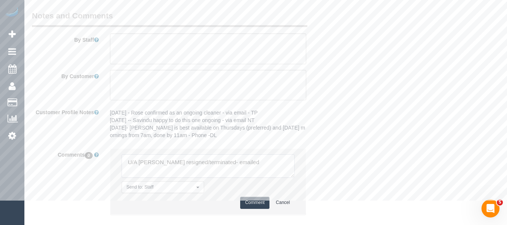
scroll to position [1303, 0]
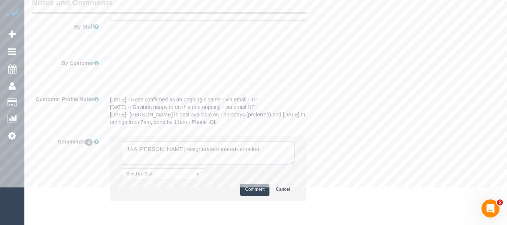
type textarea "U/A [PERSON_NAME] resigned/terminated- emailed"
click at [252, 189] on button "Comment" at bounding box center [254, 189] width 29 height 12
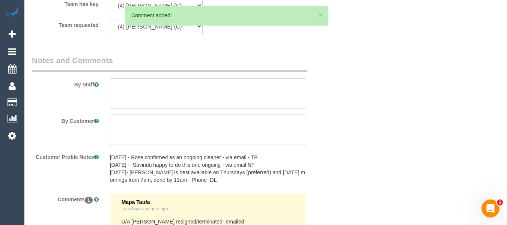
scroll to position [1191, 0]
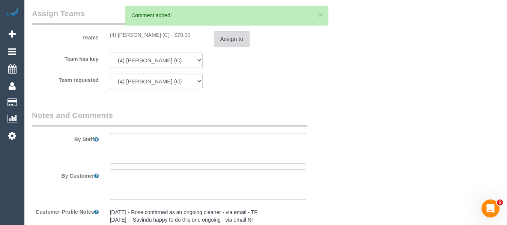
click at [230, 45] on button "Assign to" at bounding box center [232, 39] width 36 height 16
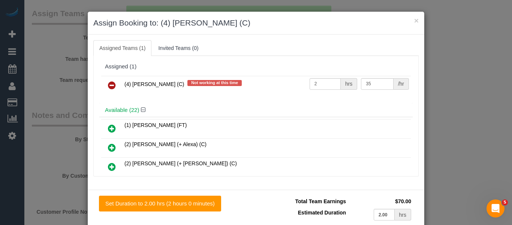
click at [108, 87] on icon at bounding box center [112, 85] width 8 height 9
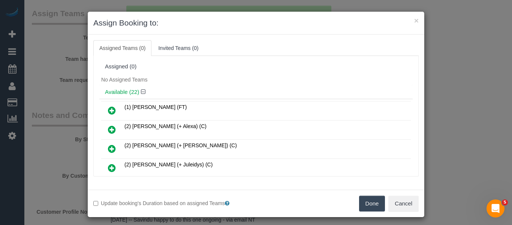
drag, startPoint x: 369, startPoint y: 202, endPoint x: 376, endPoint y: 201, distance: 7.1
click at [372, 202] on button "Done" at bounding box center [372, 203] width 26 height 16
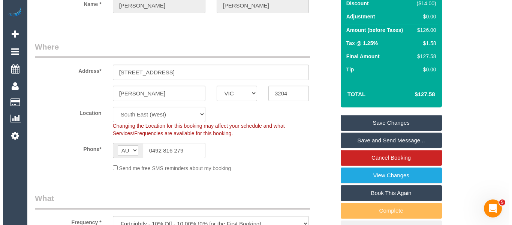
scroll to position [0, 0]
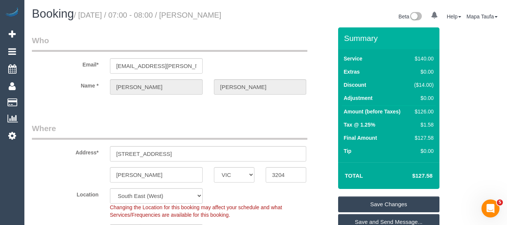
click at [382, 199] on link "Save Changes" at bounding box center [388, 204] width 101 height 16
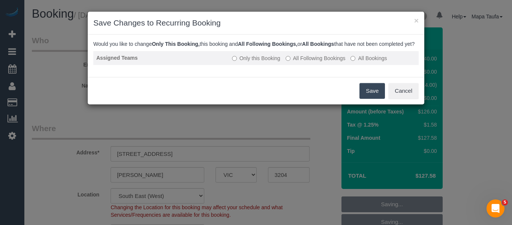
click at [313, 62] on label "All Following Bookings" at bounding box center [316, 57] width 60 height 7
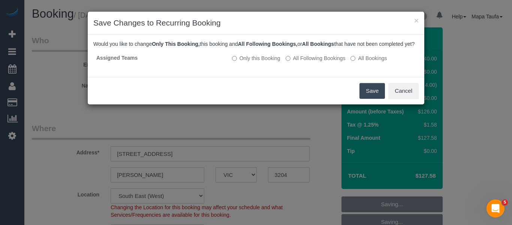
click at [362, 93] on button "Save" at bounding box center [372, 91] width 25 height 16
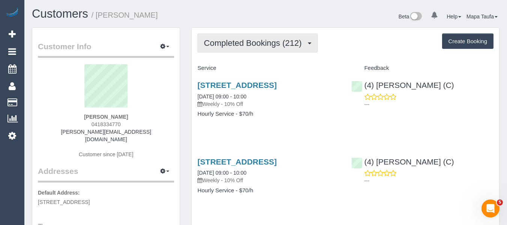
drag, startPoint x: 279, startPoint y: 38, endPoint x: 252, endPoint y: 65, distance: 38.2
click at [276, 40] on button "Completed Bookings (212)" at bounding box center [257, 42] width 120 height 19
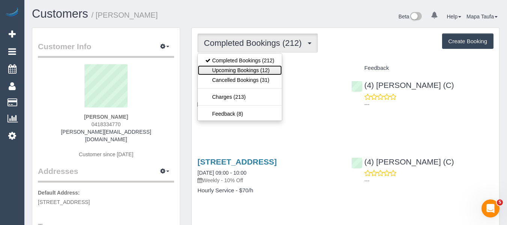
click at [252, 66] on link "Upcoming Bookings (12)" at bounding box center [240, 70] width 84 height 10
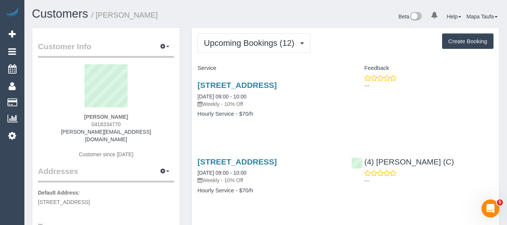
scroll to position [75, 0]
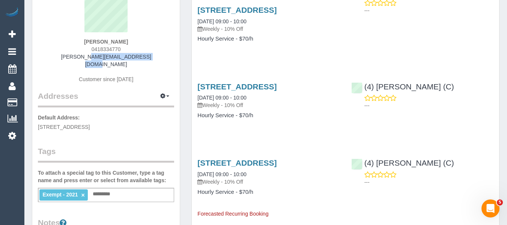
drag, startPoint x: 106, startPoint y: 57, endPoint x: 73, endPoint y: 56, distance: 33.4
click at [73, 56] on div "[PERSON_NAME] 0418334770 [PERSON_NAME][EMAIL_ADDRESS][DOMAIN_NAME] Customer sin…" at bounding box center [106, 39] width 136 height 101
click at [213, 91] on link "[STREET_ADDRESS]" at bounding box center [236, 86] width 79 height 9
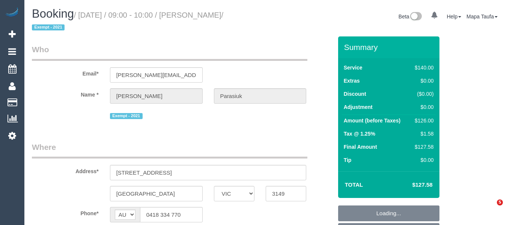
select select "VIC"
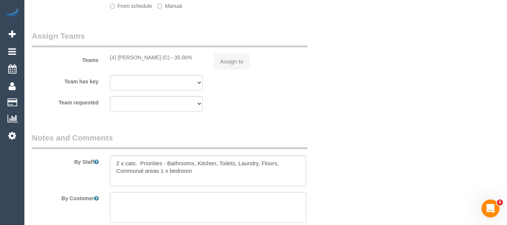
select select "string:stripe-pm_1Ii7D32GScqysDRV5dxfz2ED"
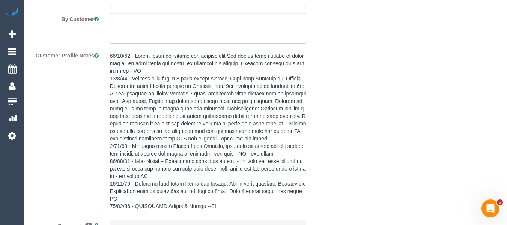
drag, startPoint x: 511, startPoint y: 27, endPoint x: 12, endPoint y: 16, distance: 498.8
select select "object:690"
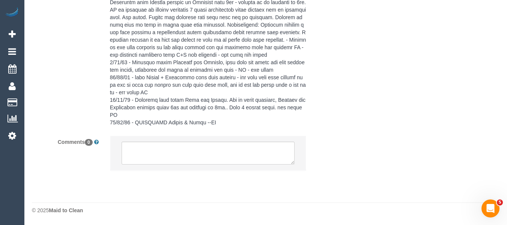
select select "number:29"
select select "number:14"
select select "number:19"
select select "number:22"
select select "number:26"
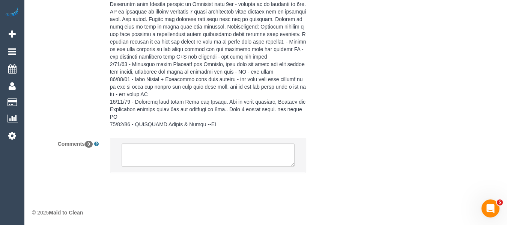
scroll to position [1450, 0]
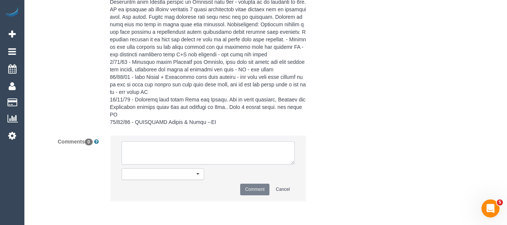
click at [228, 155] on textarea at bounding box center [207, 152] width 173 height 23
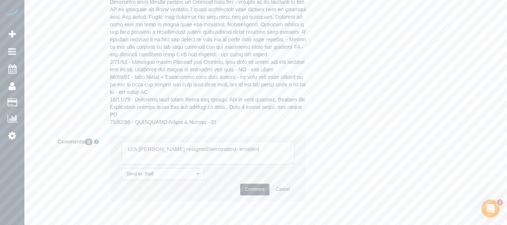
type textarea "U/A [PERSON_NAME] resigned/terminated- emailed"
click at [250, 186] on button "Comment" at bounding box center [254, 189] width 29 height 12
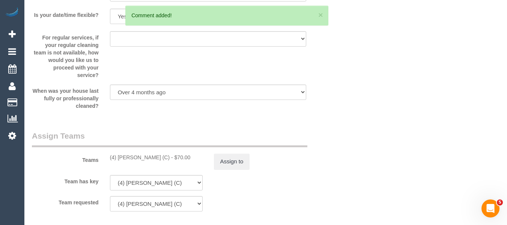
scroll to position [1096, 0]
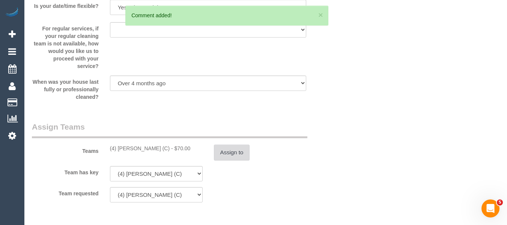
drag, startPoint x: 250, startPoint y: 153, endPoint x: 245, endPoint y: 153, distance: 4.6
click at [247, 153] on div "Assign to" at bounding box center [260, 152] width 104 height 16
drag, startPoint x: 217, startPoint y: 148, endPoint x: 222, endPoint y: 148, distance: 5.2
click at [222, 148] on button "Assign to" at bounding box center [232, 152] width 36 height 16
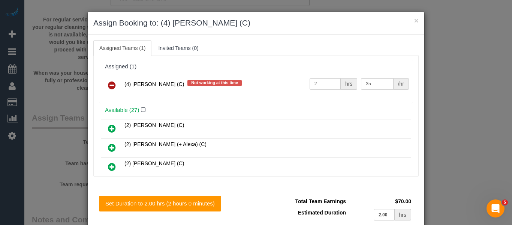
click at [115, 87] on link at bounding box center [112, 85] width 18 height 15
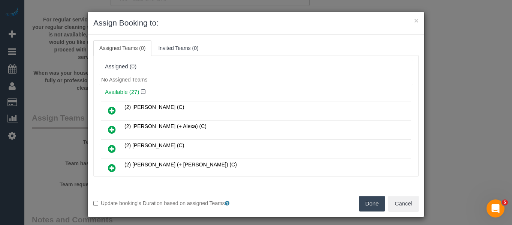
click at [382, 201] on button "Done" at bounding box center [372, 203] width 26 height 16
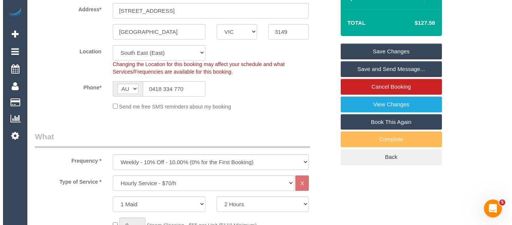
scroll to position [0, 0]
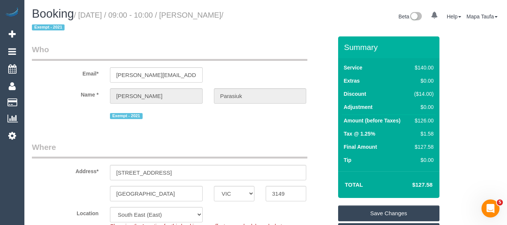
click at [382, 210] on link "Save Changes" at bounding box center [388, 213] width 101 height 16
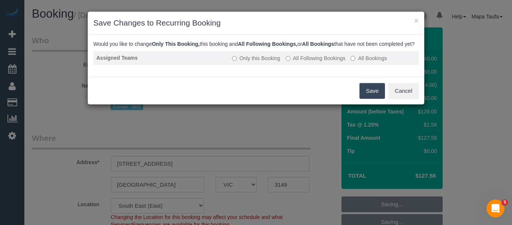
click at [310, 62] on label "All Following Bookings" at bounding box center [316, 57] width 60 height 7
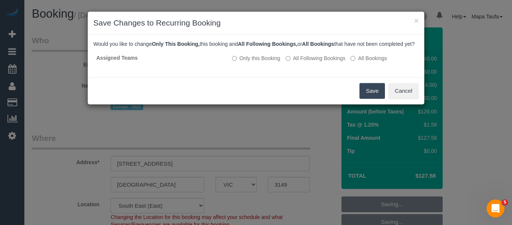
click at [361, 94] on button "Save" at bounding box center [372, 91] width 25 height 16
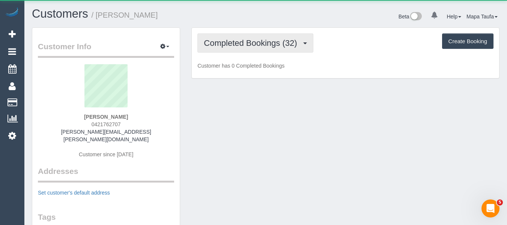
drag, startPoint x: 280, startPoint y: 42, endPoint x: 270, endPoint y: 62, distance: 22.8
click at [279, 42] on span "Completed Bookings (32)" at bounding box center [252, 42] width 97 height 9
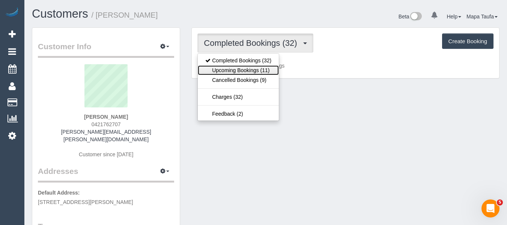
click at [268, 65] on link "Upcoming Bookings (11)" at bounding box center [238, 70] width 81 height 10
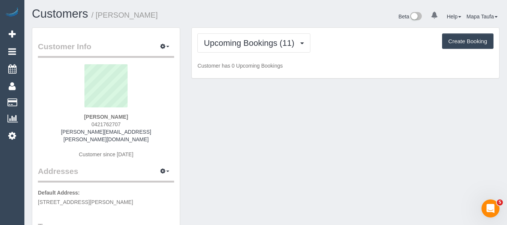
click at [336, 48] on div "Upcoming Bookings (11) Completed Bookings (32) Upcoming Bookings (11) Cancelled…" at bounding box center [345, 42] width 296 height 19
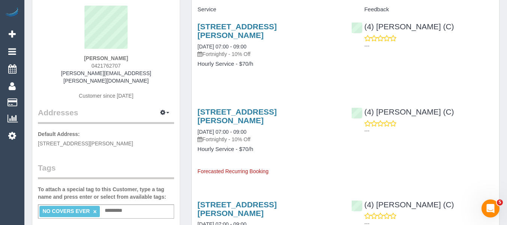
scroll to position [75, 0]
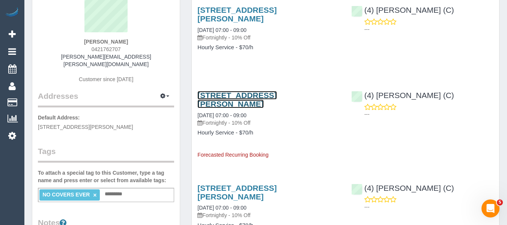
click at [264, 97] on link "102 Thomas Mitchell Drive, Endeavour Hills, VIC 3802" at bounding box center [236, 99] width 79 height 17
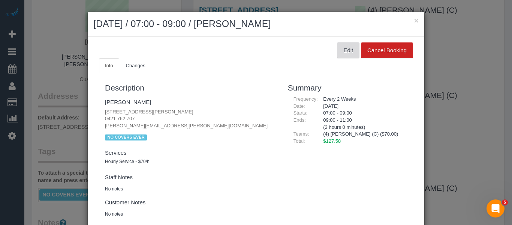
drag, startPoint x: 343, startPoint y: 55, endPoint x: 342, endPoint y: 68, distance: 12.8
click at [343, 55] on button "Edit" at bounding box center [348, 50] width 22 height 16
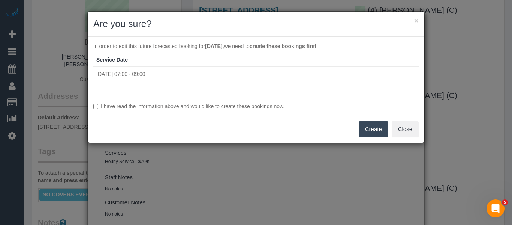
click at [258, 111] on div "I have read the information above and would like to create these bookings now. …" at bounding box center [256, 118] width 337 height 50
click at [257, 109] on label "I have read the information above and would like to create these bookings now." at bounding box center [255, 105] width 325 height 7
click at [374, 129] on button "Create" at bounding box center [374, 129] width 30 height 16
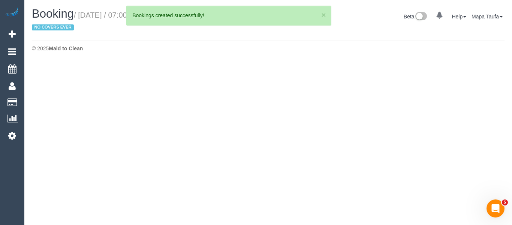
select select "VIC"
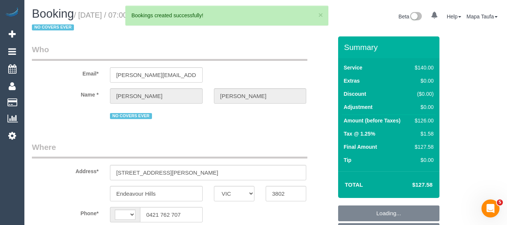
select select "number:27"
select select "number:14"
select select "number:19"
select select "number:36"
select select "number:35"
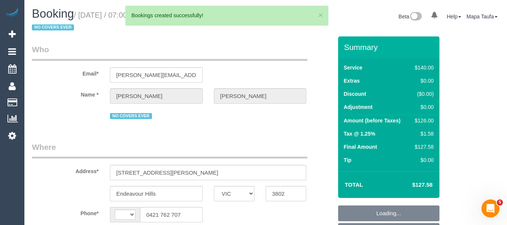
select select "number:11"
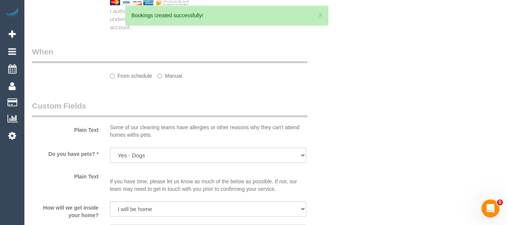
select select "string:AU"
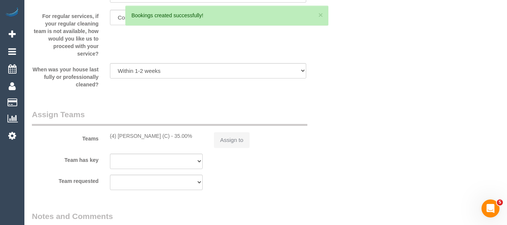
select select "string:stripe-pm_1OZ8TD2GScqysDRVj76NFVLR"
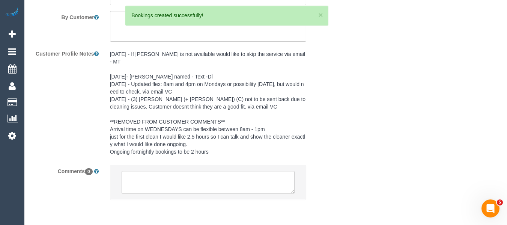
select select "object:2064"
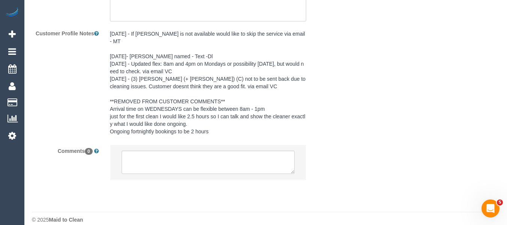
scroll to position [1390, 0]
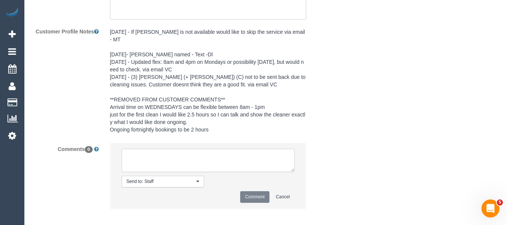
click at [204, 151] on textarea at bounding box center [207, 159] width 173 height 23
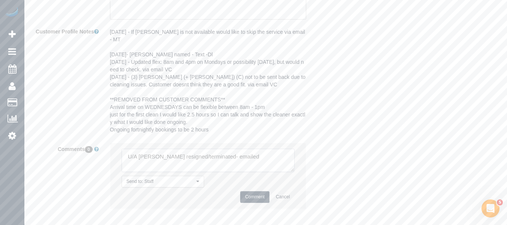
type textarea "U/A [PERSON_NAME] resigned/terminated- emailed"
click at [263, 192] on button "Comment" at bounding box center [254, 197] width 29 height 12
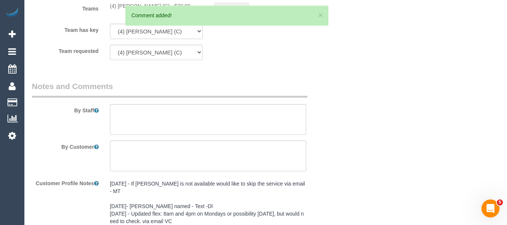
scroll to position [1202, 0]
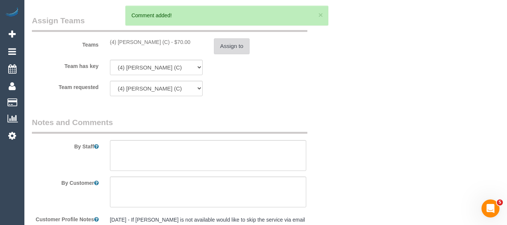
click at [226, 44] on button "Assign to" at bounding box center [232, 46] width 36 height 16
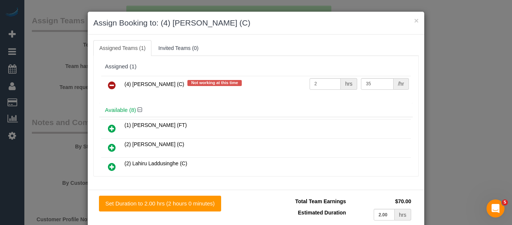
click at [109, 79] on link at bounding box center [112, 85] width 18 height 15
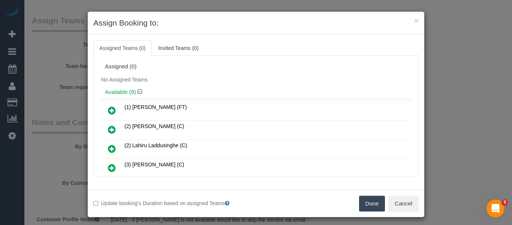
click at [366, 202] on button "Done" at bounding box center [372, 203] width 26 height 16
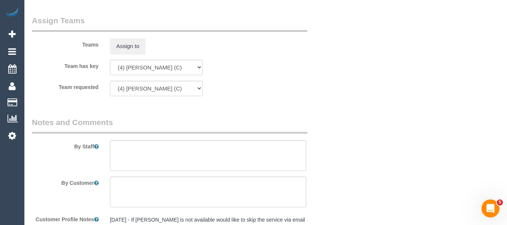
drag, startPoint x: 488, startPoint y: 100, endPoint x: 489, endPoint y: 106, distance: 6.1
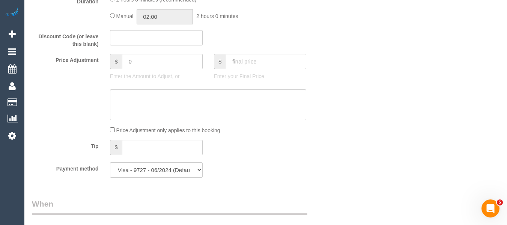
scroll to position [0, 0]
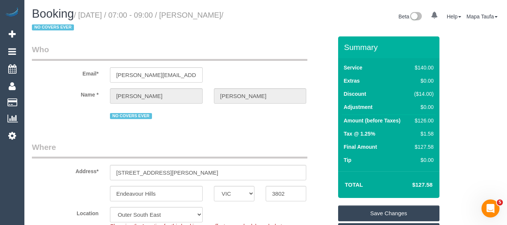
click at [187, 83] on sui-booking-customer "Email* rachel.waters@hotmail.com.au Name * Rachel Correnti NO COVERS EVER" at bounding box center [182, 82] width 300 height 77
click at [186, 78] on input "rachel.waters@hotmail.com.au" at bounding box center [156, 74] width 93 height 15
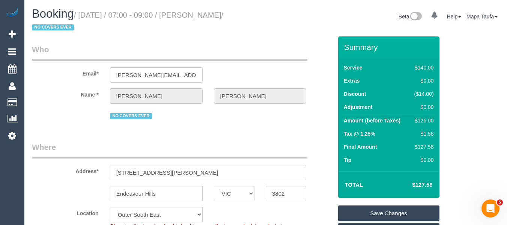
click at [378, 211] on link "Save Changes" at bounding box center [388, 213] width 101 height 16
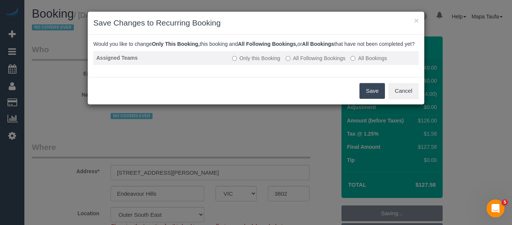
click at [309, 62] on label "All Following Bookings" at bounding box center [316, 57] width 60 height 7
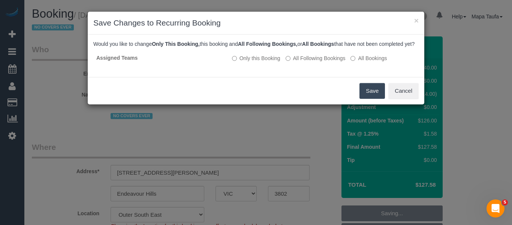
click at [369, 95] on button "Save" at bounding box center [372, 91] width 25 height 16
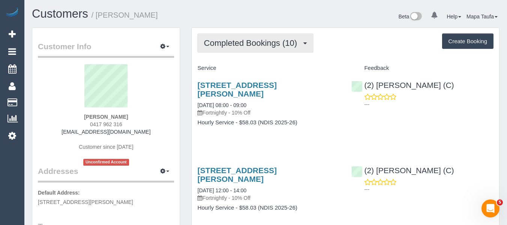
click at [275, 47] on span "Completed Bookings (10)" at bounding box center [252, 42] width 97 height 9
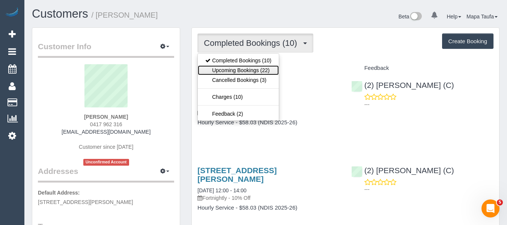
click at [268, 71] on link "Upcoming Bookings (22)" at bounding box center [238, 70] width 81 height 10
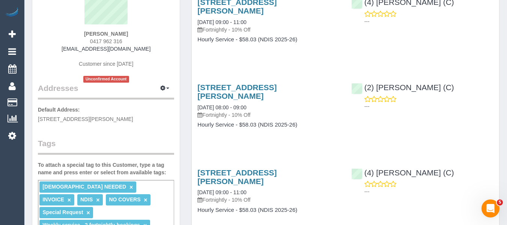
scroll to position [112, 0]
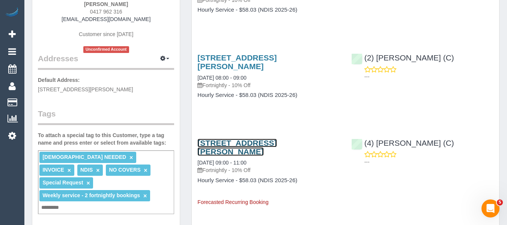
click at [276, 138] on link "4 Bayles Court, Donvale, VIC 3111" at bounding box center [236, 146] width 79 height 17
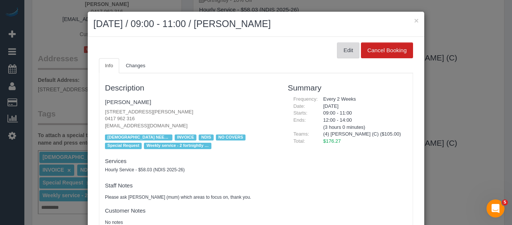
click at [346, 51] on button "Edit" at bounding box center [348, 50] width 22 height 16
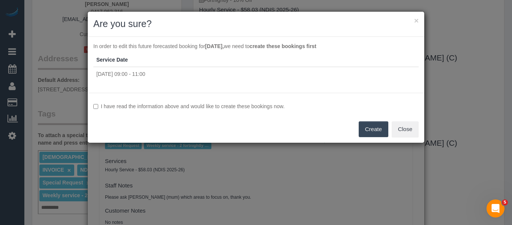
click at [228, 106] on label "I have read the information above and would like to create these bookings now." at bounding box center [255, 105] width 325 height 7
click at [363, 125] on button "Create" at bounding box center [374, 129] width 30 height 16
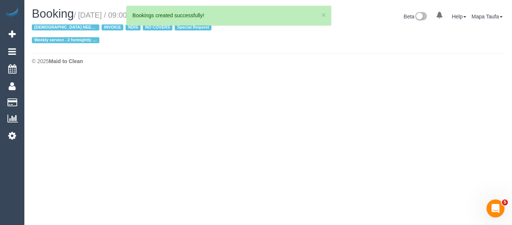
select select "VIC"
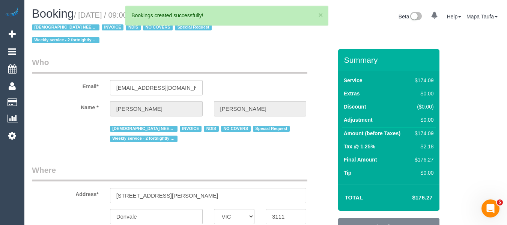
select select "string:AU"
select select "object:2001"
select select "180"
select select "number:28"
select select "number:14"
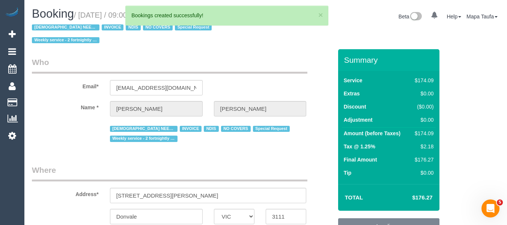
select select "number:19"
select select "number:25"
select select "number:35"
select select "number:11"
select select "object:2213"
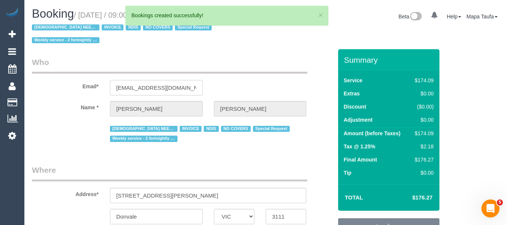
click at [174, 90] on input "brettfi@tpg.com.au" at bounding box center [156, 87] width 93 height 15
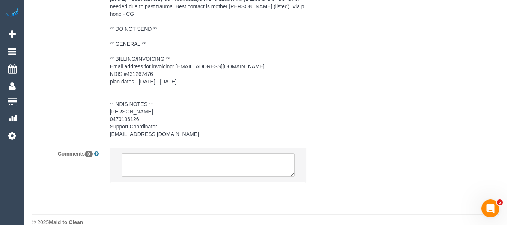
scroll to position [1296, 0]
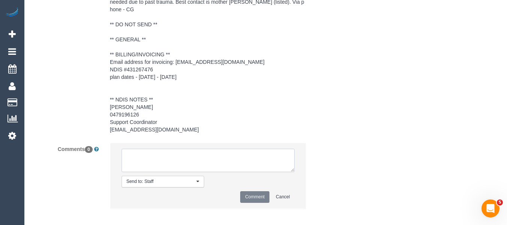
click at [195, 148] on textarea at bounding box center [207, 159] width 173 height 23
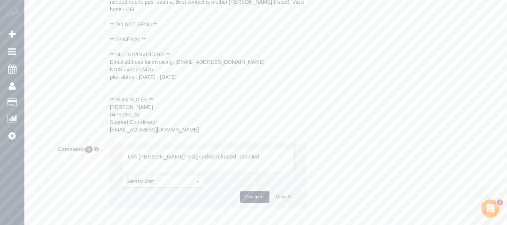
type textarea "U/A [PERSON_NAME] resigned/terminated- emailed"
drag, startPoint x: 249, startPoint y: 192, endPoint x: 260, endPoint y: 190, distance: 11.7
click at [249, 192] on button "Comment" at bounding box center [254, 197] width 29 height 12
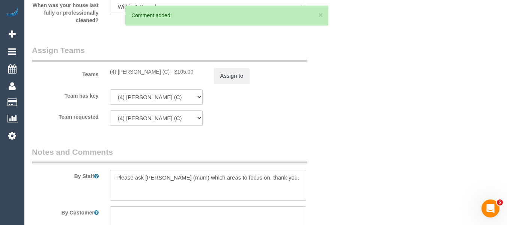
scroll to position [972, 0]
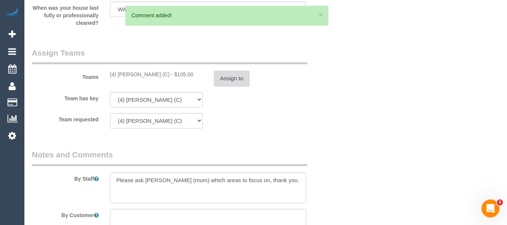
click at [239, 82] on button "Assign to" at bounding box center [232, 78] width 36 height 16
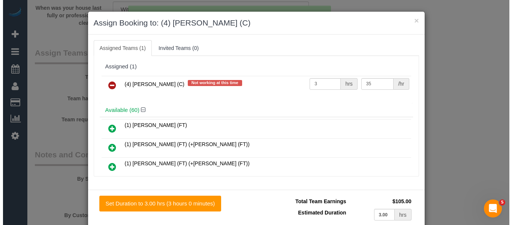
scroll to position [959, 0]
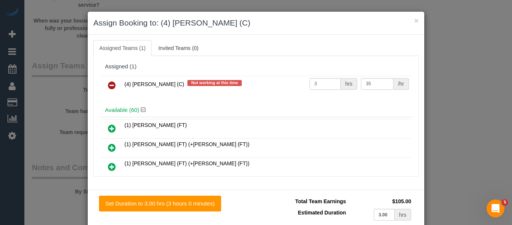
click at [109, 85] on icon at bounding box center [112, 85] width 8 height 9
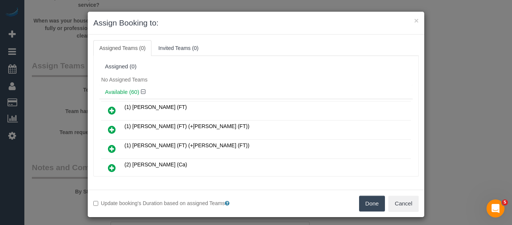
drag, startPoint x: 371, startPoint y: 200, endPoint x: 369, endPoint y: 204, distance: 4.2
click at [371, 200] on button "Done" at bounding box center [372, 203] width 26 height 16
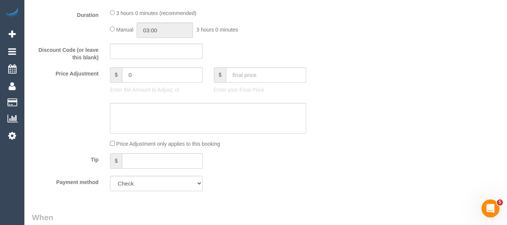
scroll to position [123, 0]
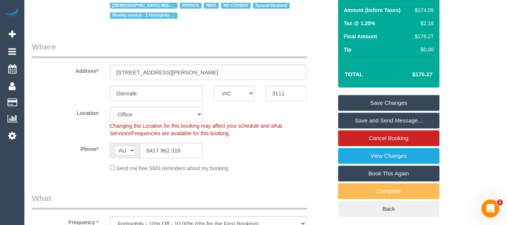
click at [415, 102] on link "Save Changes" at bounding box center [388, 103] width 101 height 16
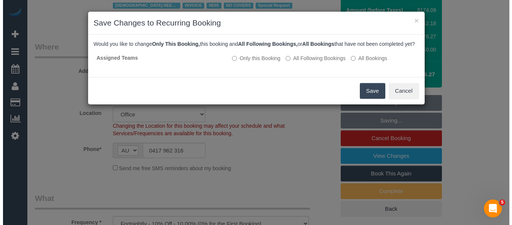
scroll to position [110, 0]
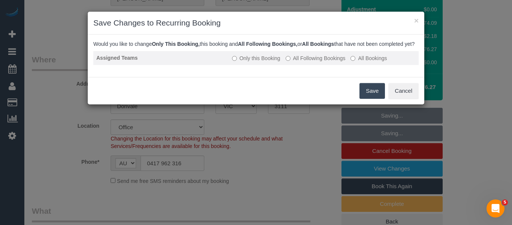
click at [323, 62] on label "All Following Bookings" at bounding box center [316, 57] width 60 height 7
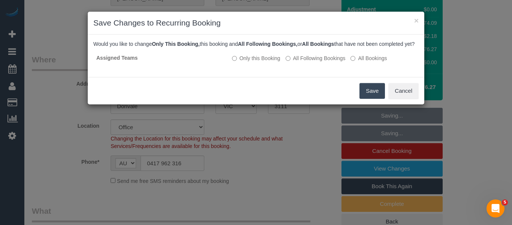
click at [366, 95] on button "Save" at bounding box center [372, 91] width 25 height 16
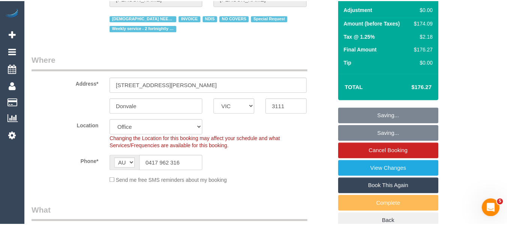
scroll to position [123, 0]
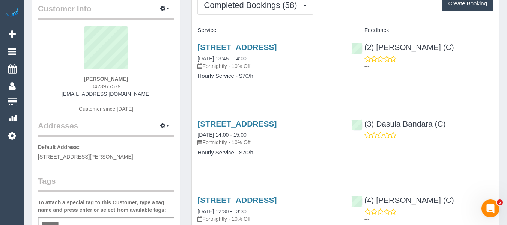
scroll to position [37, 0]
drag, startPoint x: 148, startPoint y: 91, endPoint x: 79, endPoint y: 93, distance: 69.0
click at [79, 93] on div "[PERSON_NAME] 0423977579 [EMAIL_ADDRESS][DOMAIN_NAME] Customer since [DATE]" at bounding box center [106, 74] width 136 height 94
copy link "[EMAIL_ADDRESS][DOMAIN_NAME]"
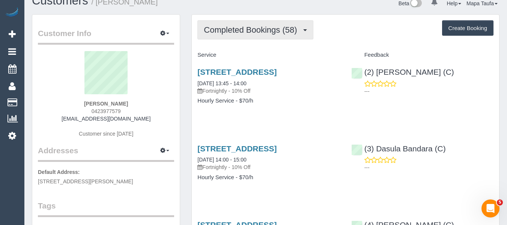
scroll to position [0, 0]
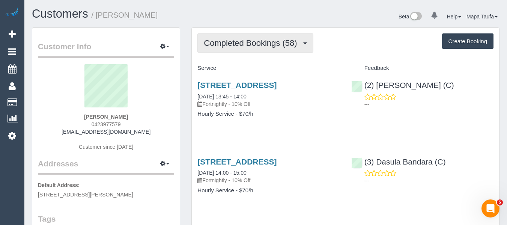
drag, startPoint x: 239, startPoint y: 34, endPoint x: 238, endPoint y: 44, distance: 10.2
click at [238, 35] on button "Completed Bookings (58)" at bounding box center [254, 42] width 115 height 19
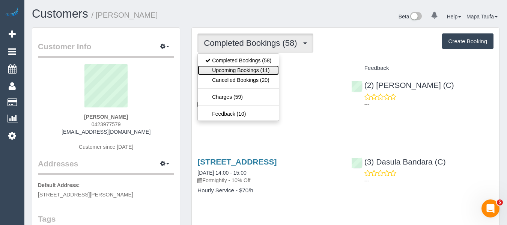
click at [242, 68] on link "Upcoming Bookings (11)" at bounding box center [238, 70] width 81 height 10
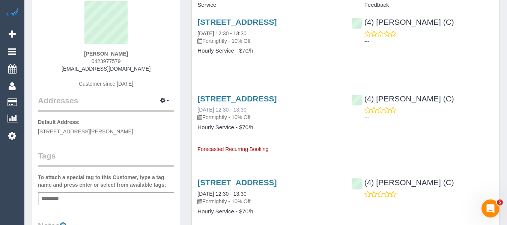
scroll to position [75, 0]
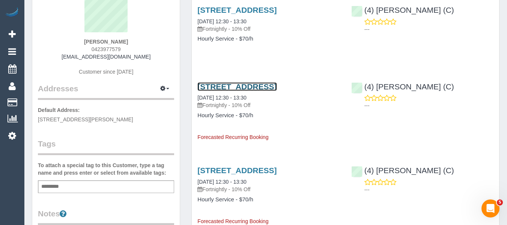
click at [231, 91] on link "[STREET_ADDRESS]" at bounding box center [236, 86] width 79 height 9
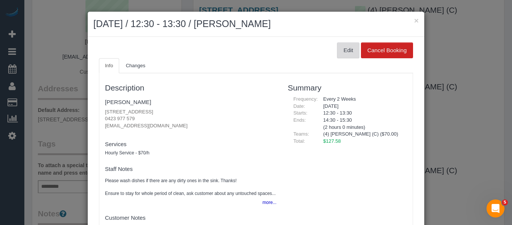
click at [342, 53] on button "Edit" at bounding box center [348, 50] width 22 height 16
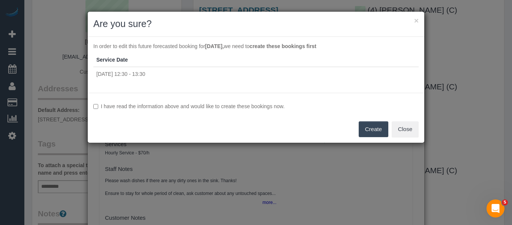
click at [165, 109] on label "I have read the information above and would like to create these bookings now." at bounding box center [255, 105] width 325 height 7
click at [364, 132] on button "Create" at bounding box center [374, 129] width 30 height 16
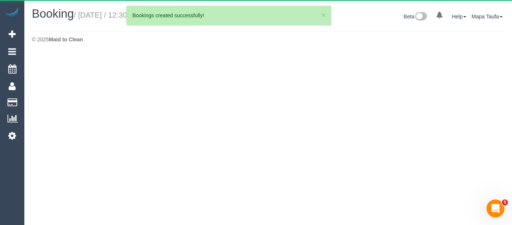
select select "VIC"
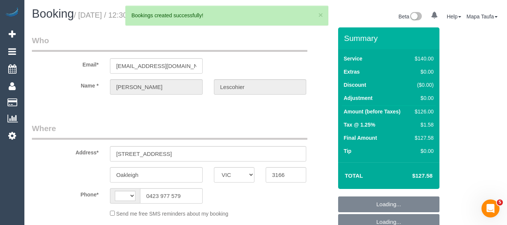
select select "string:AU"
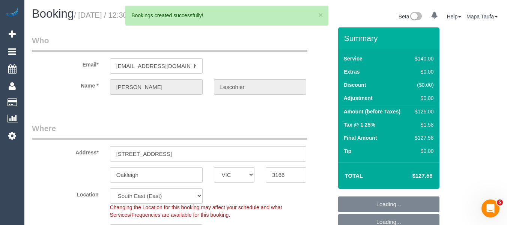
select select "object:2246"
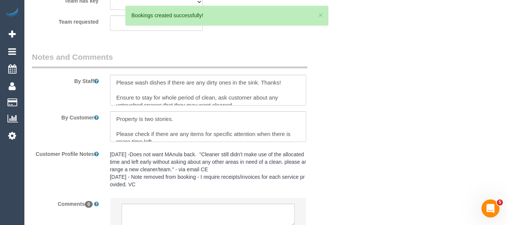
select select "string:stripe-pm_1LjI742GScqysDRVtACuh1bw"
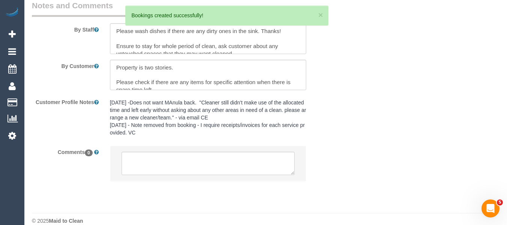
select select "number:27"
select select "number:14"
select select "number:19"
select select "number:22"
select select "number:34"
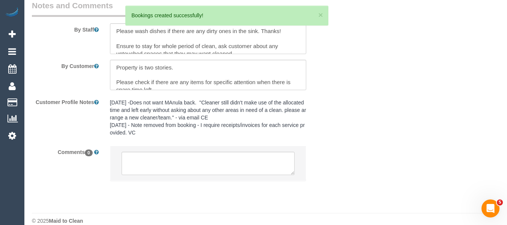
select select "number:11"
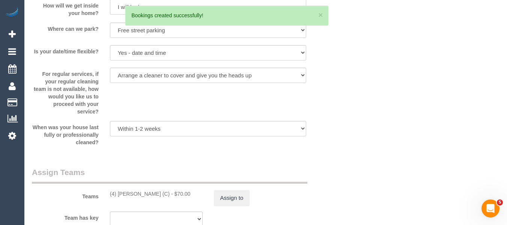
scroll to position [1300, 0]
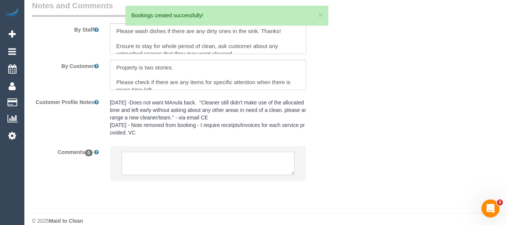
click at [222, 174] on textarea at bounding box center [207, 162] width 173 height 23
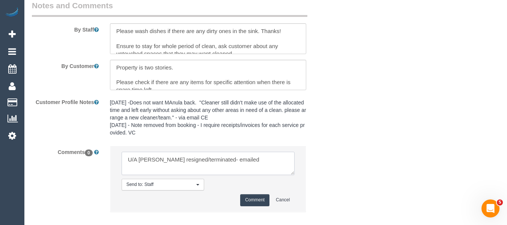
type textarea "U/A [PERSON_NAME] resigned/terminated- emailed"
click at [247, 205] on button "Comment" at bounding box center [254, 200] width 29 height 12
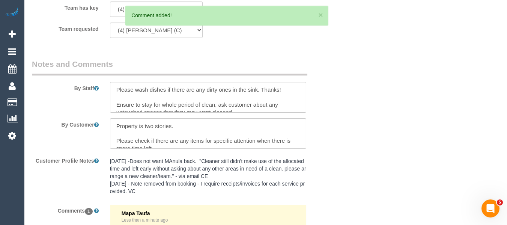
scroll to position [1150, 0]
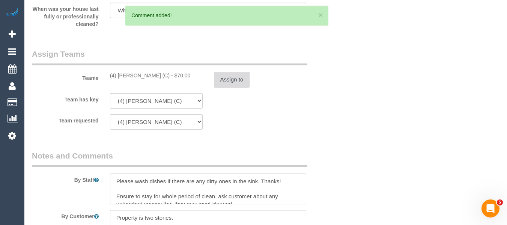
click at [223, 87] on button "Assign to" at bounding box center [232, 80] width 36 height 16
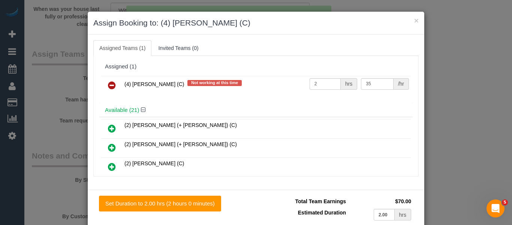
drag, startPoint x: 106, startPoint y: 84, endPoint x: 304, endPoint y: 158, distance: 211.1
click at [108, 84] on icon at bounding box center [112, 85] width 8 height 9
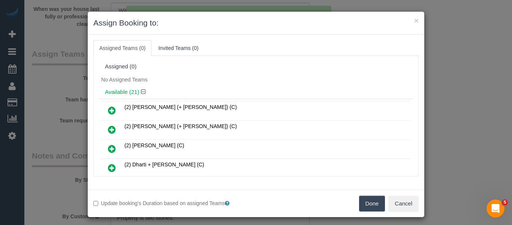
drag, startPoint x: 367, startPoint y: 198, endPoint x: 362, endPoint y: 198, distance: 5.3
click at [368, 198] on button "Done" at bounding box center [372, 203] width 26 height 16
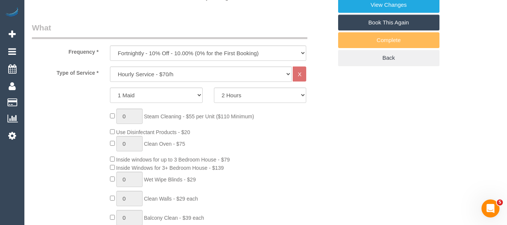
scroll to position [124, 0]
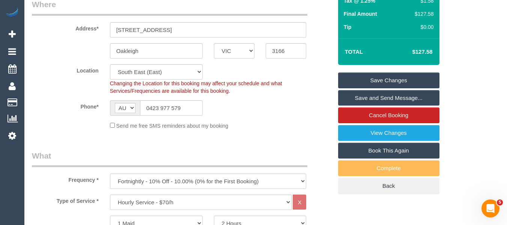
click at [399, 88] on link "Save Changes" at bounding box center [388, 80] width 101 height 16
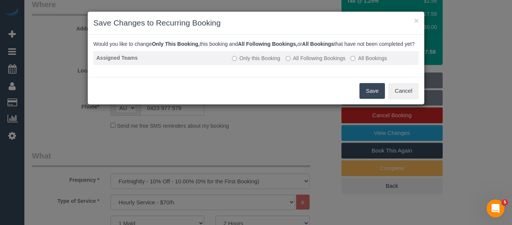
click at [300, 62] on label "All Following Bookings" at bounding box center [316, 57] width 60 height 7
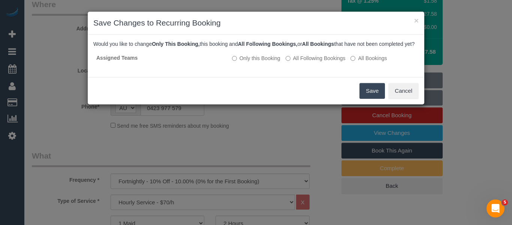
click at [363, 95] on button "Save" at bounding box center [372, 91] width 25 height 16
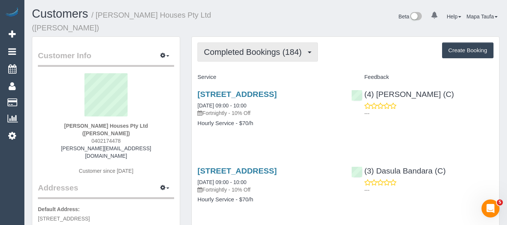
click at [256, 48] on button "Completed Bookings (184)" at bounding box center [257, 51] width 120 height 19
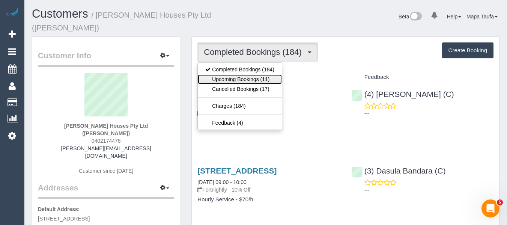
click at [254, 74] on link "Upcoming Bookings (11)" at bounding box center [240, 79] width 84 height 10
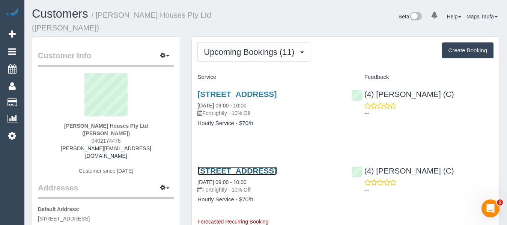
click at [224, 169] on link "50 Cratloe Rd, Mount Waverly, VIC 3149" at bounding box center [236, 170] width 79 height 9
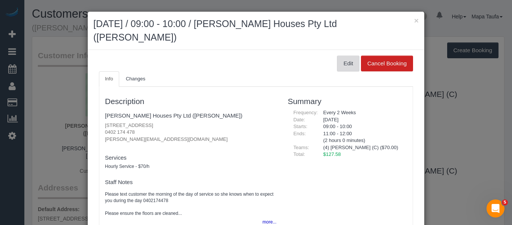
click at [344, 55] on button "Edit" at bounding box center [348, 63] width 22 height 16
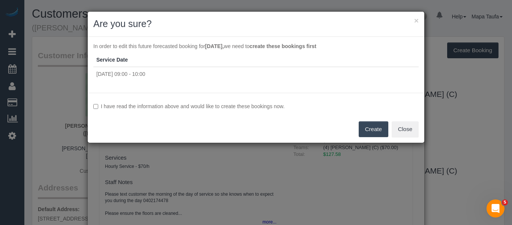
click at [186, 102] on div "I have read the information above and would like to create these bookings now. …" at bounding box center [256, 118] width 337 height 50
click at [185, 103] on label "I have read the information above and would like to create these bookings now." at bounding box center [255, 105] width 325 height 7
click at [368, 126] on button "Create" at bounding box center [374, 129] width 30 height 16
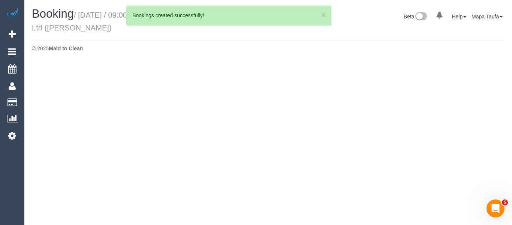
select select "VIC"
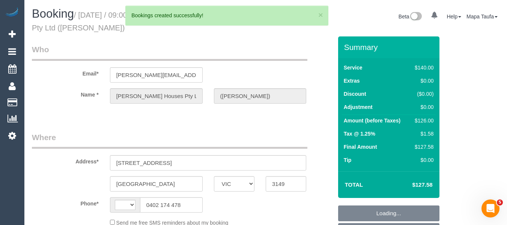
select select "string:AU"
select select "object:2066"
click at [173, 72] on input "lisa@lisabuyshouses.com.au" at bounding box center [156, 74] width 93 height 15
select select "string:stripe-pm_1NB6UL2GScqysDRVWTQp27ov"
select select "number:28"
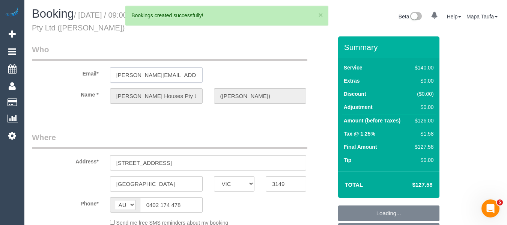
select select "number:14"
select select "number:19"
select select "number:23"
select select "number:34"
select select "number:11"
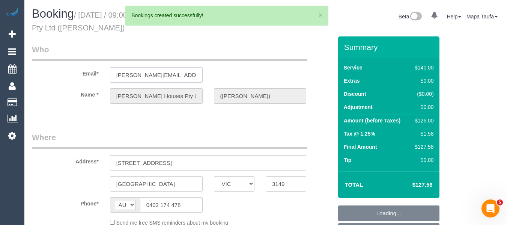
click at [173, 72] on input "lisa@lisabuyshouses.com.au" at bounding box center [156, 74] width 93 height 15
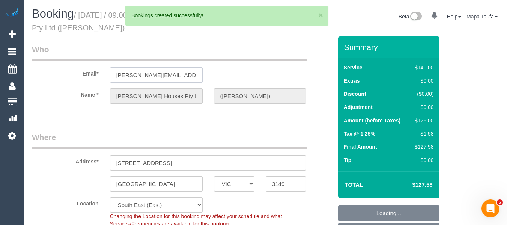
click at [173, 72] on input "lisa@lisabuyshouses.com.au" at bounding box center [156, 74] width 93 height 15
select select "object:2900"
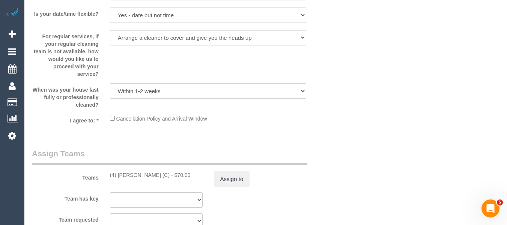
scroll to position [1406, 0]
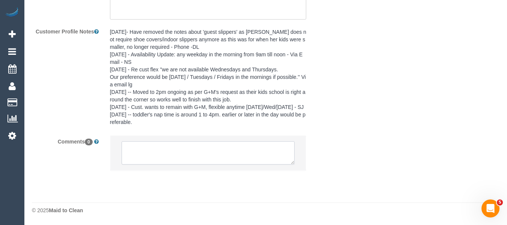
click at [197, 141] on textarea at bounding box center [207, 152] width 173 height 23
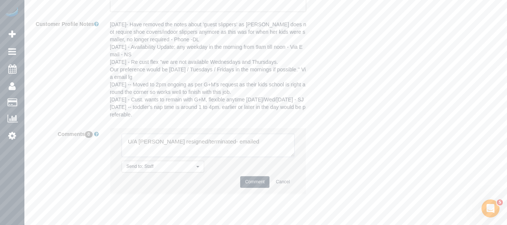
type textarea "U/A [PERSON_NAME] resigned/terminated- emailed"
click at [255, 187] on button "Comment" at bounding box center [254, 182] width 29 height 12
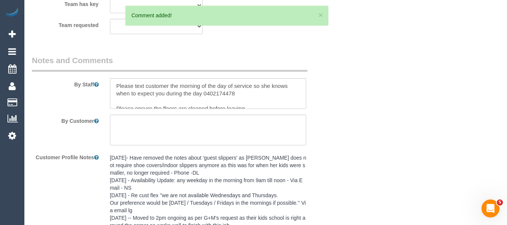
scroll to position [1181, 0]
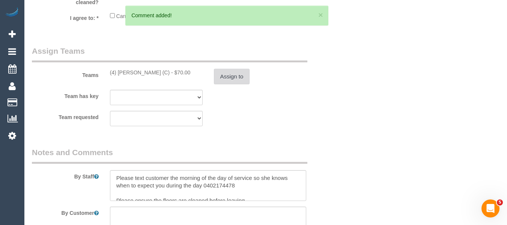
click at [238, 79] on button "Assign to" at bounding box center [232, 77] width 36 height 16
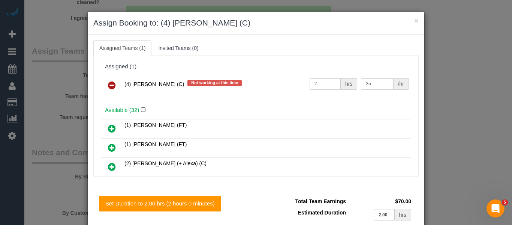
drag, startPoint x: 98, startPoint y: 84, endPoint x: 108, endPoint y: 85, distance: 9.8
click at [100, 84] on div "(4) Rose Southam (C) Not working at this time 2 hrs 35 /hr" at bounding box center [255, 88] width 313 height 29
click at [108, 85] on icon at bounding box center [112, 85] width 8 height 9
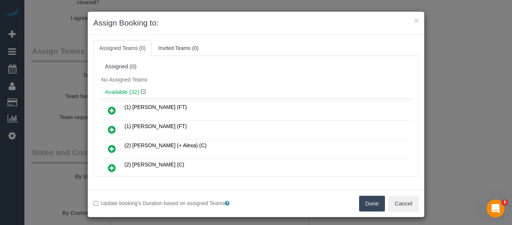
click at [367, 205] on button "Done" at bounding box center [372, 203] width 26 height 16
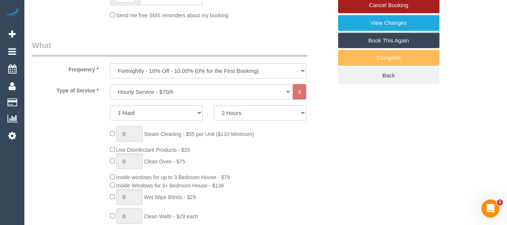
scroll to position [130, 0]
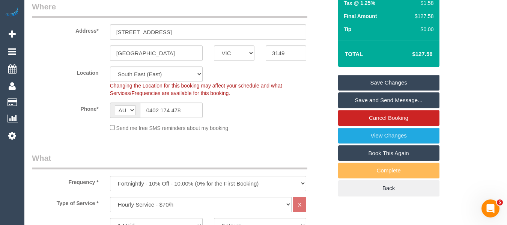
click at [412, 77] on link "Save Changes" at bounding box center [388, 83] width 101 height 16
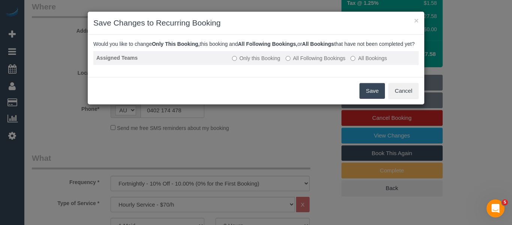
click at [308, 60] on td "Only this Booking All Following Bookings All Bookings" at bounding box center [324, 58] width 190 height 14
drag, startPoint x: 308, startPoint y: 64, endPoint x: 320, endPoint y: 70, distance: 13.4
click at [307, 62] on label "All Following Bookings" at bounding box center [316, 57] width 60 height 7
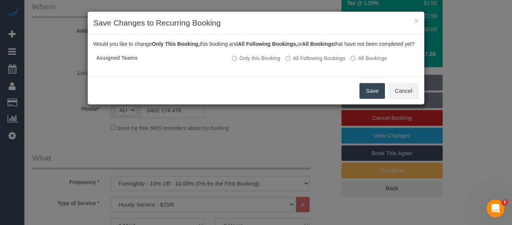
click at [363, 96] on button "Save" at bounding box center [372, 91] width 25 height 16
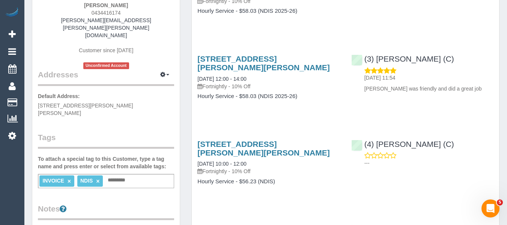
scroll to position [75, 0]
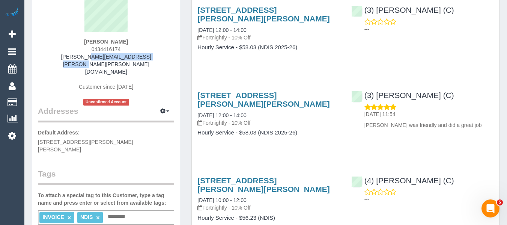
drag, startPoint x: 155, startPoint y: 56, endPoint x: 148, endPoint y: 73, distance: 17.8
click at [73, 57] on div "[PERSON_NAME] 0434416174 [PERSON_NAME][EMAIL_ADDRESS][PERSON_NAME][PERSON_NAME]…" at bounding box center [106, 47] width 136 height 116
copy link "[PERSON_NAME][EMAIL_ADDRESS][PERSON_NAME][PERSON_NAME][DOMAIN_NAME]"
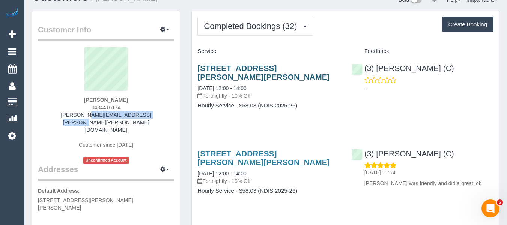
scroll to position [0, 0]
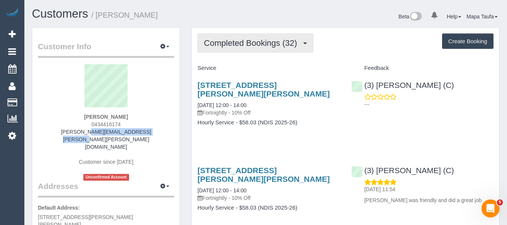
drag, startPoint x: 269, startPoint y: 48, endPoint x: 265, endPoint y: 58, distance: 11.0
click at [268, 48] on button "Completed Bookings (32)" at bounding box center [254, 42] width 115 height 19
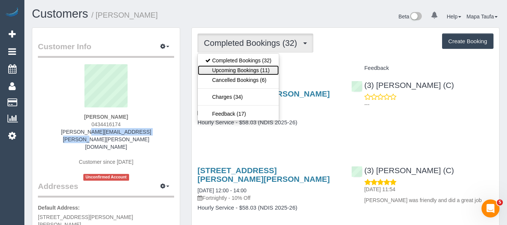
click at [264, 65] on link "Upcoming Bookings (11)" at bounding box center [238, 70] width 81 height 10
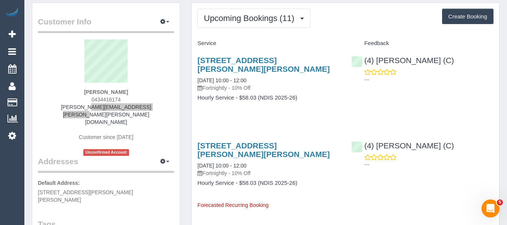
scroll to position [37, 0]
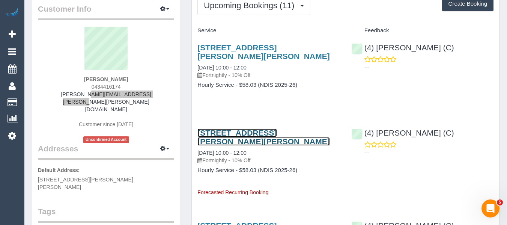
click at [225, 135] on link "4/ 23 Fitzgibbon Cres, Caulfield North, VIC 3161" at bounding box center [263, 136] width 132 height 17
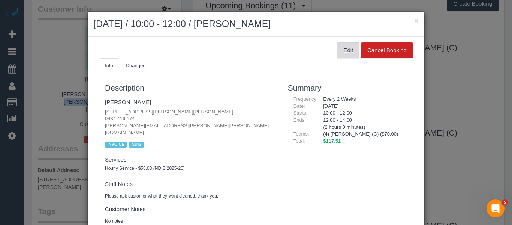
click at [342, 54] on button "Edit" at bounding box center [348, 50] width 22 height 16
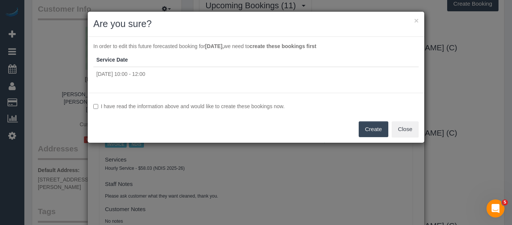
click at [226, 108] on label "I have read the information above and would like to create these bookings now." at bounding box center [255, 105] width 325 height 7
click at [253, 112] on div "I have read the information above and would like to create these bookings now. …" at bounding box center [256, 118] width 337 height 50
click at [249, 107] on label "I have read the information above and would like to create these bookings now." at bounding box center [255, 105] width 325 height 7
click at [366, 130] on button "Create" at bounding box center [374, 129] width 30 height 16
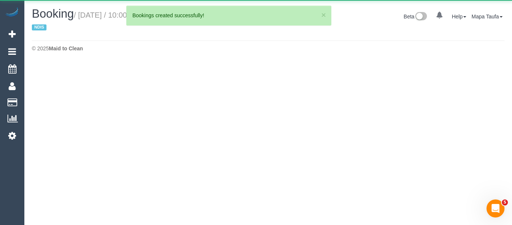
select select "VIC"
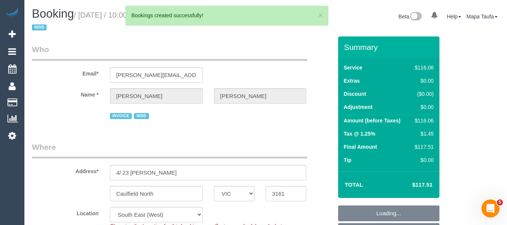
select select "object:2126"
select select "string:AU"
select select "spot3"
select select "number:28"
select select "number:14"
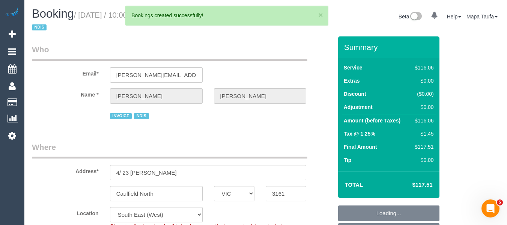
select select "number:19"
select select "number:36"
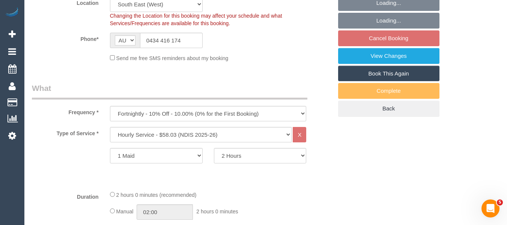
scroll to position [1086, 0]
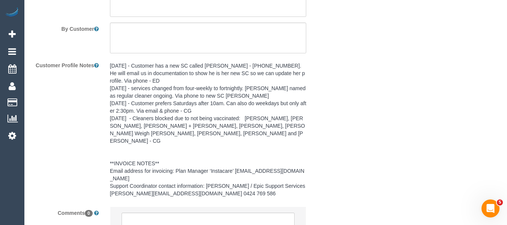
drag, startPoint x: 510, startPoint y: 32, endPoint x: 11, endPoint y: 1, distance: 500.4
click at [182, 212] on textarea at bounding box center [207, 223] width 173 height 23
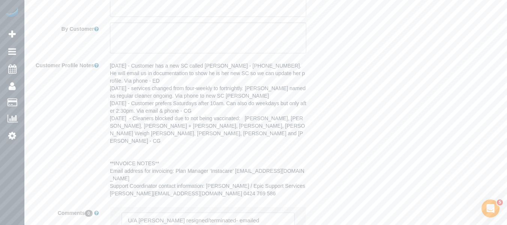
scroll to position [1124, 0]
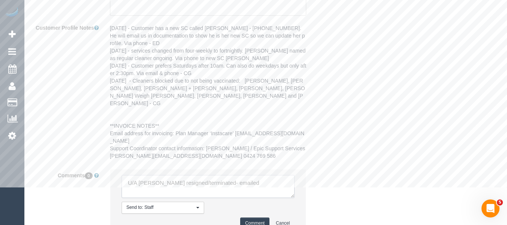
type textarea "U/A [PERSON_NAME] resigned/terminated- emailed"
click at [257, 217] on button "Comment" at bounding box center [254, 223] width 29 height 12
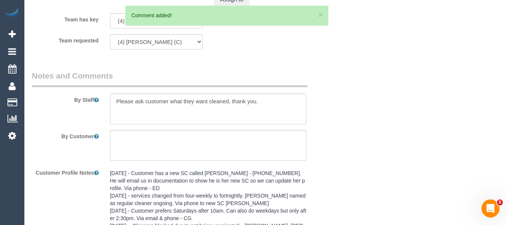
scroll to position [921, 0]
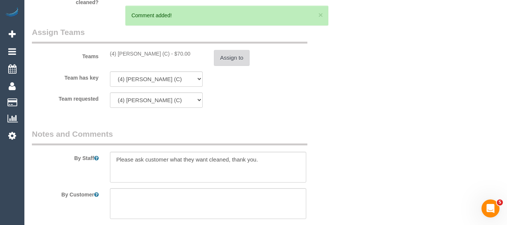
click at [240, 61] on button "Assign to" at bounding box center [232, 58] width 36 height 16
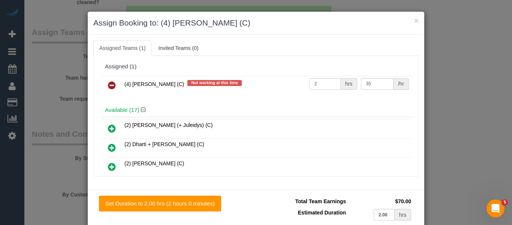
click at [103, 84] on link at bounding box center [112, 85] width 18 height 15
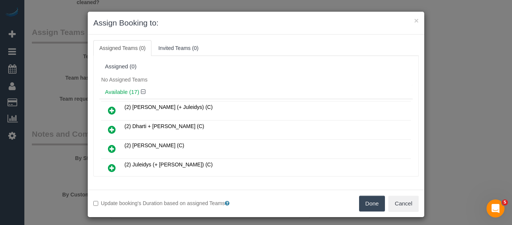
click at [362, 195] on button "Done" at bounding box center [372, 203] width 26 height 16
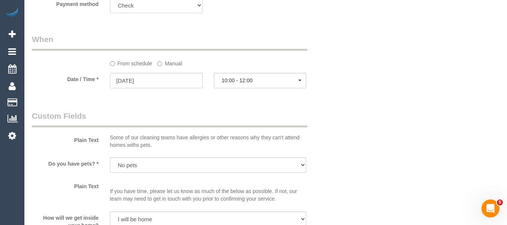
scroll to position [202, 0]
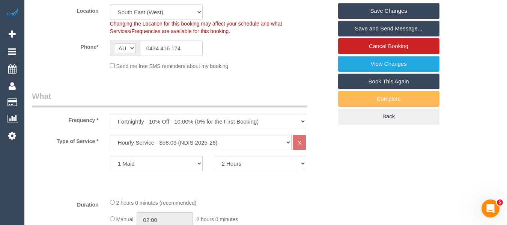
click at [376, 6] on link "Save Changes" at bounding box center [388, 11] width 101 height 16
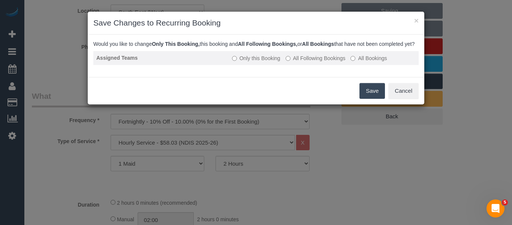
click at [301, 65] on td "Only this Booking All Following Bookings All Bookings" at bounding box center [324, 58] width 190 height 14
click at [301, 62] on label "All Following Bookings" at bounding box center [316, 57] width 60 height 7
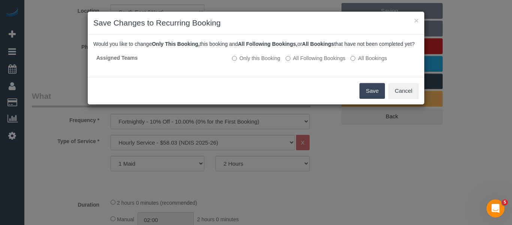
click at [363, 92] on button "Save" at bounding box center [372, 91] width 25 height 16
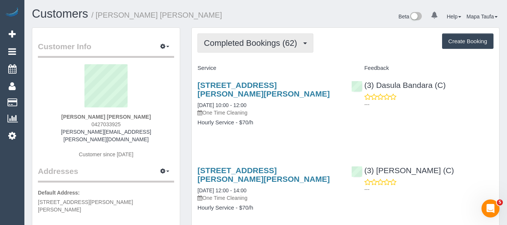
drag, startPoint x: 245, startPoint y: 46, endPoint x: 244, endPoint y: 53, distance: 7.1
click at [244, 45] on span "Completed Bookings (62)" at bounding box center [252, 42] width 97 height 9
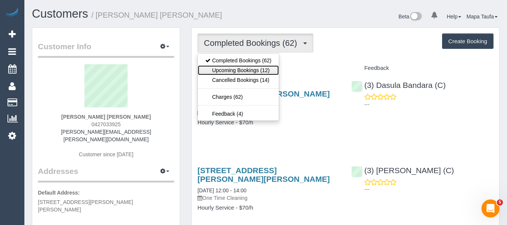
click at [243, 65] on link "Upcoming Bookings (12)" at bounding box center [238, 70] width 81 height 10
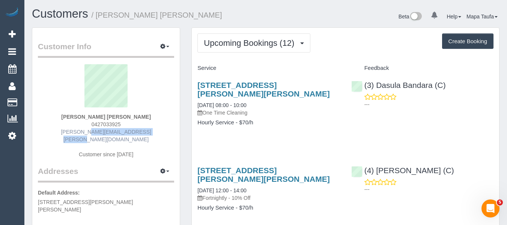
drag, startPoint x: 145, startPoint y: 132, endPoint x: 71, endPoint y: 130, distance: 73.9
click at [71, 130] on div "[PERSON_NAME] [PERSON_NAME] 0427033925 [PERSON_NAME][EMAIL_ADDRESS][PERSON_NAME…" at bounding box center [106, 114] width 136 height 101
copy link "[PERSON_NAME][EMAIL_ADDRESS][PERSON_NAME][DOMAIN_NAME]"
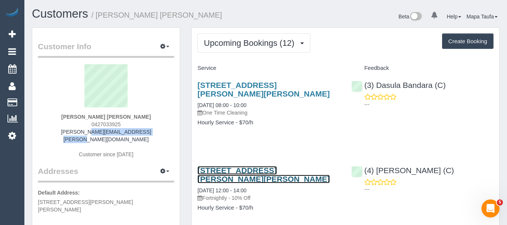
click at [269, 171] on link "[STREET_ADDRESS][PERSON_NAME][PERSON_NAME]" at bounding box center [263, 174] width 132 height 17
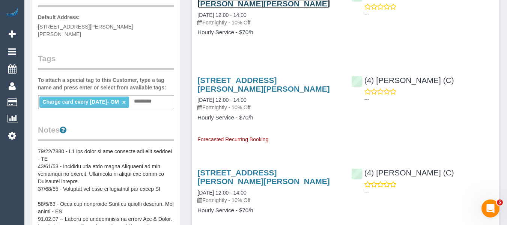
scroll to position [187, 0]
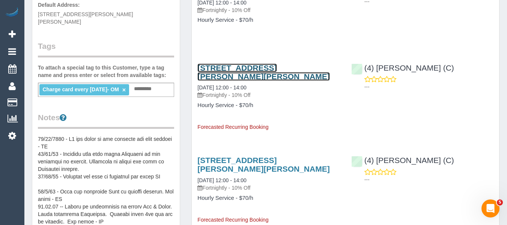
click at [219, 70] on link "[STREET_ADDRESS][PERSON_NAME][PERSON_NAME]" at bounding box center [263, 71] width 132 height 17
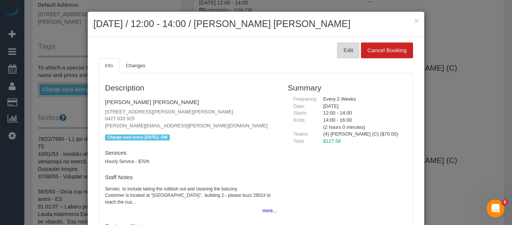
click at [342, 53] on button "Edit" at bounding box center [348, 50] width 22 height 16
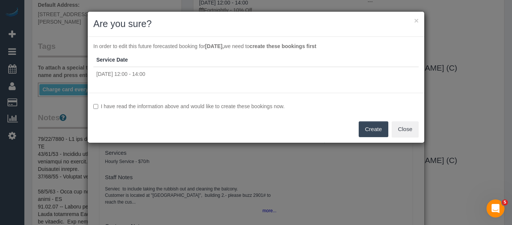
drag, startPoint x: 211, startPoint y: 99, endPoint x: 207, endPoint y: 102, distance: 4.5
click at [207, 102] on div "I have read the information above and would like to create these bookings now. …" at bounding box center [256, 118] width 337 height 50
click at [208, 108] on label "I have read the information above and would like to create these bookings now." at bounding box center [255, 105] width 325 height 7
click at [367, 130] on button "Create" at bounding box center [374, 129] width 30 height 16
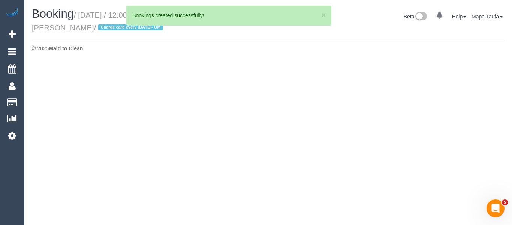
select select "VIC"
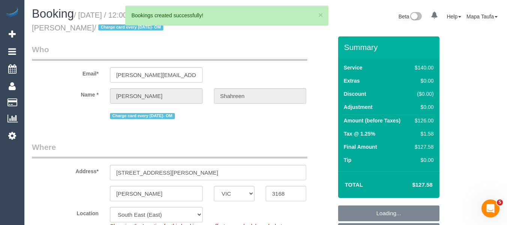
select select "string:AU"
select select "object:2150"
select select "spot4"
select select "number:28"
select select "number:14"
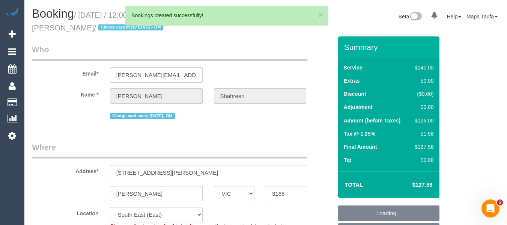
select select "number:19"
select select "number:25"
select select "number:13"
select select "object:2807"
select select "string:stripe-pm_1RbaBD2GScqysDRVJCkPLOKz"
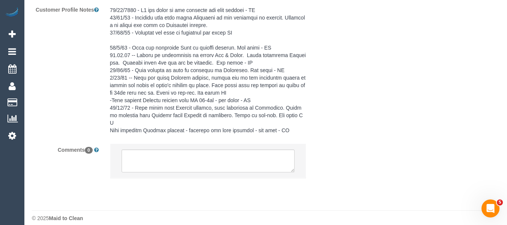
scroll to position [1363, 0]
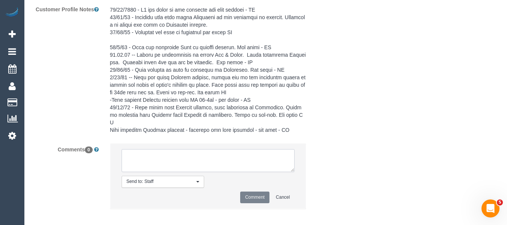
click at [182, 157] on textarea at bounding box center [207, 160] width 173 height 23
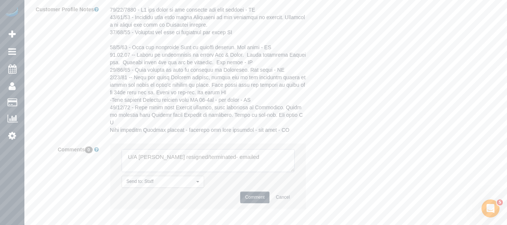
type textarea "U/A [PERSON_NAME] resigned/terminated- emailed"
click at [249, 191] on button "Comment" at bounding box center [254, 197] width 29 height 12
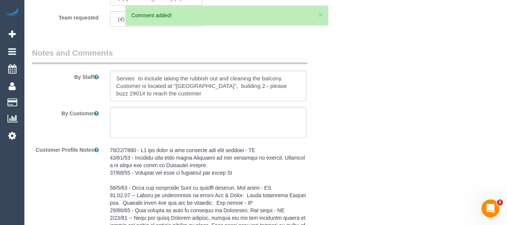
scroll to position [1138, 0]
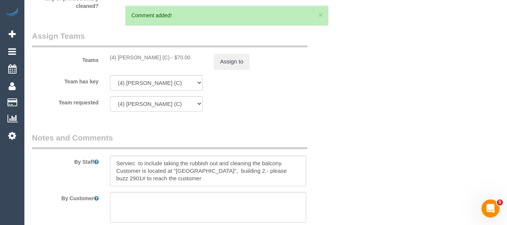
click at [234, 69] on sui-booking-teams "Teams (4) [PERSON_NAME] (C) - $70.00 Assign to Team has key (4) [PERSON_NAME] (…" at bounding box center [182, 70] width 300 height 81
click at [232, 60] on button "Assign to" at bounding box center [232, 62] width 36 height 16
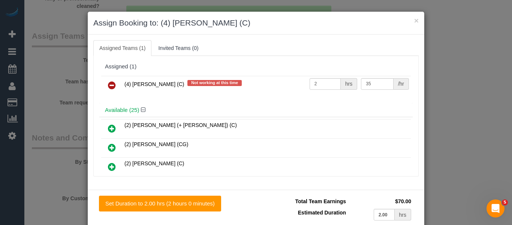
drag, startPoint x: 111, startPoint y: 84, endPoint x: 125, endPoint y: 91, distance: 15.6
click at [110, 84] on icon at bounding box center [112, 85] width 8 height 9
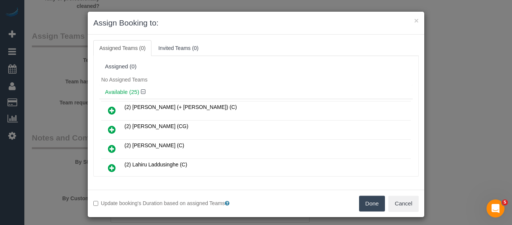
drag, startPoint x: 366, startPoint y: 203, endPoint x: 348, endPoint y: 208, distance: 19.2
click at [367, 202] on button "Done" at bounding box center [372, 203] width 26 height 16
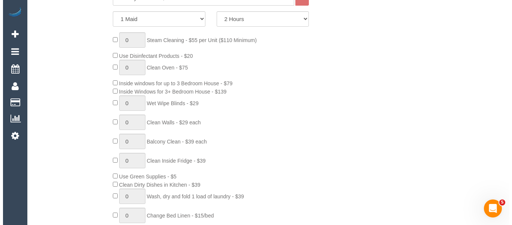
scroll to position [0, 0]
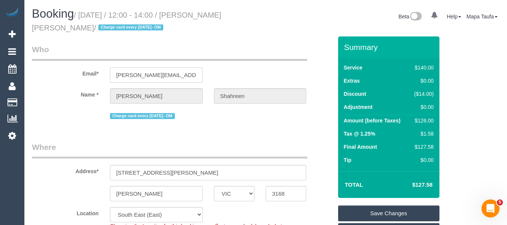
click at [141, 81] on input "sanjana.shahreen@gmail.com" at bounding box center [156, 74] width 93 height 15
click at [400, 210] on link "Save Changes" at bounding box center [388, 213] width 101 height 16
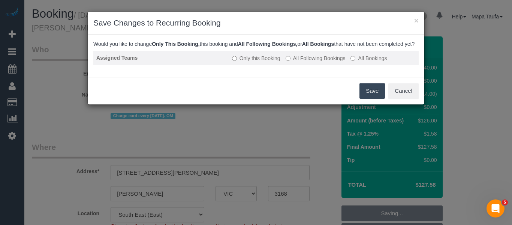
click at [303, 62] on label "All Following Bookings" at bounding box center [316, 57] width 60 height 7
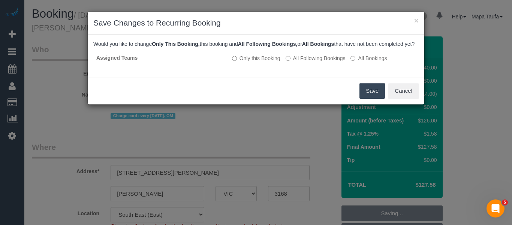
drag, startPoint x: 364, startPoint y: 96, endPoint x: 352, endPoint y: 99, distance: 12.7
click at [365, 96] on button "Save" at bounding box center [372, 91] width 25 height 16
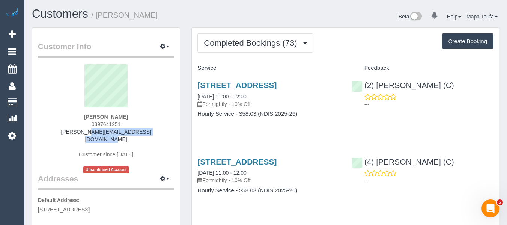
drag, startPoint x: 106, startPoint y: 130, endPoint x: 66, endPoint y: 131, distance: 40.5
click at [66, 131] on div "Robert Angrakian 0397641251 robert.angrakian@yahoo.com.au Customer since 2022 U…" at bounding box center [106, 118] width 136 height 109
copy link "robert.angrakian@yahoo.com.au"
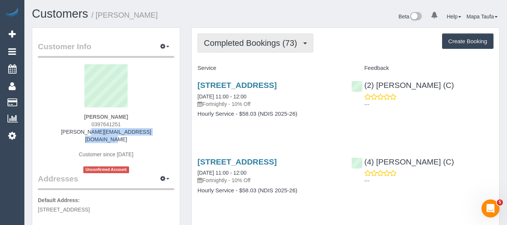
drag, startPoint x: 232, startPoint y: 50, endPoint x: 231, endPoint y: 58, distance: 8.4
click at [232, 49] on button "Completed Bookings (73)" at bounding box center [254, 42] width 115 height 19
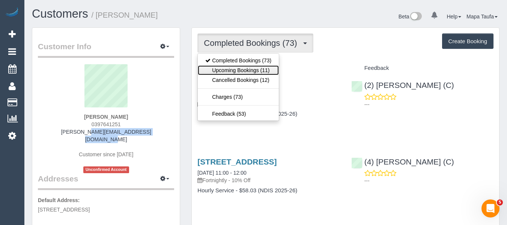
click at [231, 65] on link "Upcoming Bookings (11)" at bounding box center [238, 70] width 81 height 10
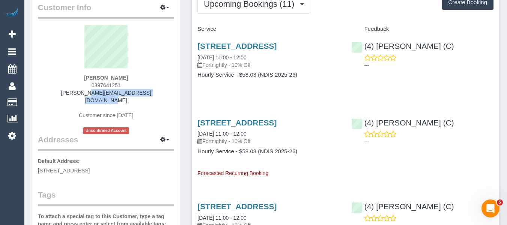
scroll to position [75, 0]
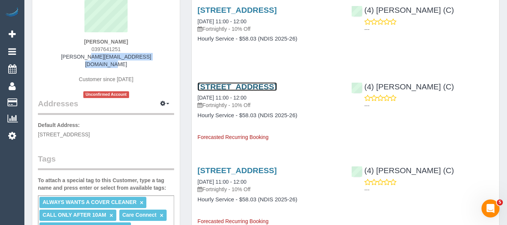
click at [214, 91] on link "48 Lakeview Avenue, Rowville, VIC 3178" at bounding box center [236, 86] width 79 height 9
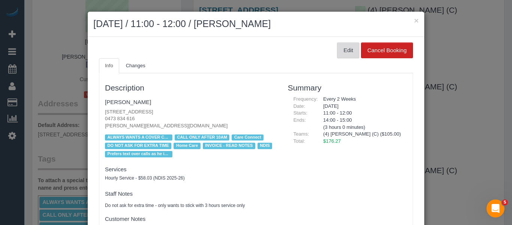
click at [340, 55] on button "Edit" at bounding box center [348, 50] width 22 height 16
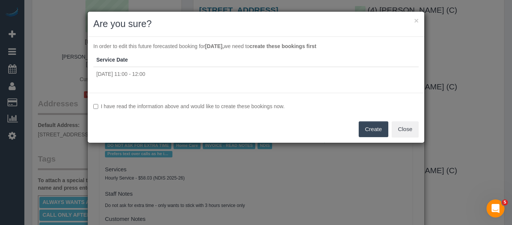
drag, startPoint x: 238, startPoint y: 113, endPoint x: 239, endPoint y: 103, distance: 9.4
click at [238, 112] on div "I have read the information above and would like to create these bookings now. …" at bounding box center [256, 118] width 337 height 50
click at [239, 103] on label "I have read the information above and would like to create these bookings now." at bounding box center [255, 105] width 325 height 7
click at [370, 127] on button "Create" at bounding box center [374, 129] width 30 height 16
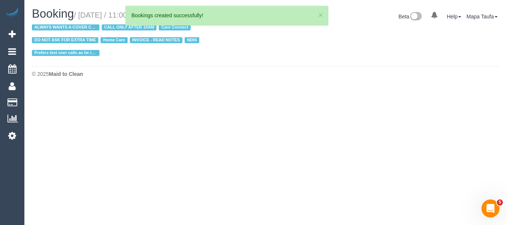
select select "VIC"
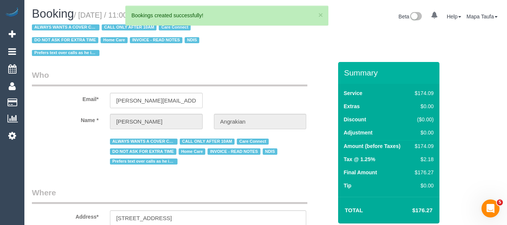
select select "object:1968"
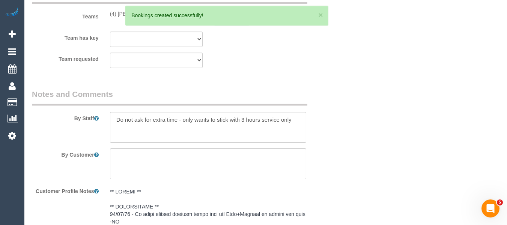
select select "180"
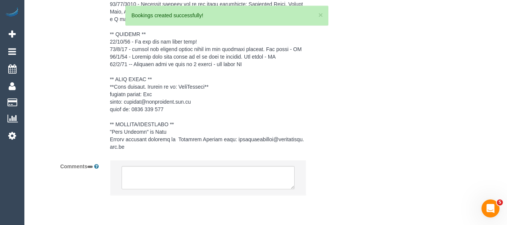
select select "string:AU"
select select "number:28"
select select "number:14"
select select "number:19"
select select "number:22"
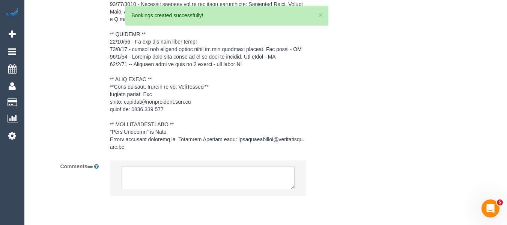
select select "number:34"
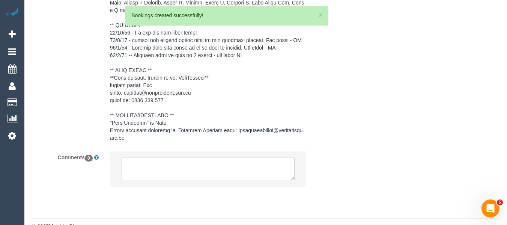
scroll to position [1379, 0]
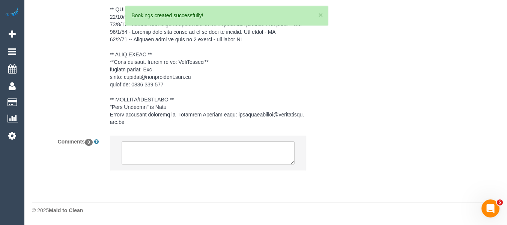
select select "object:2929"
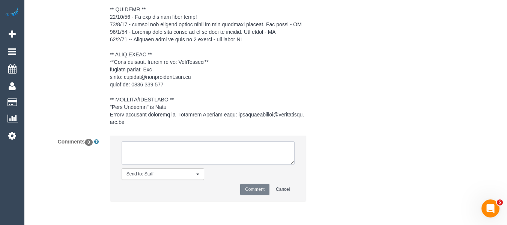
click at [210, 146] on textarea at bounding box center [207, 152] width 173 height 23
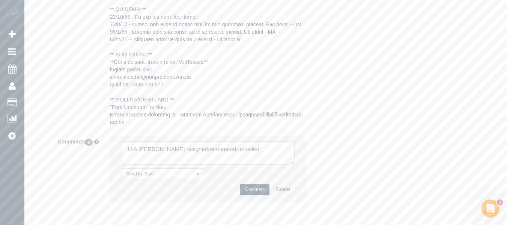
type textarea "U/A [PERSON_NAME] resigned/terminated- emailed"
click at [255, 186] on button "Comment" at bounding box center [254, 189] width 29 height 12
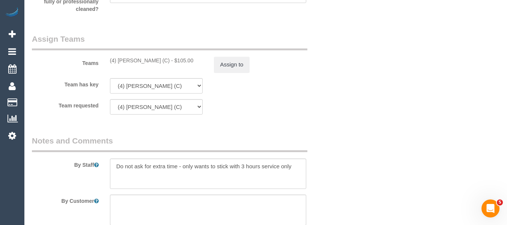
scroll to position [929, 0]
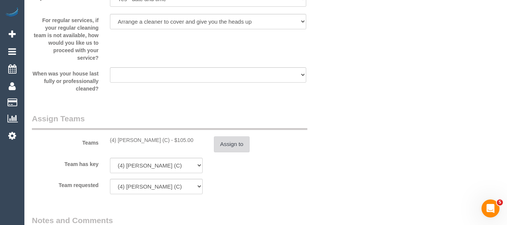
click at [231, 136] on div "Teams (4) Rose Southam (C) - $105.00 Assign to" at bounding box center [182, 132] width 312 height 39
click at [233, 139] on button "Assign to" at bounding box center [232, 144] width 36 height 16
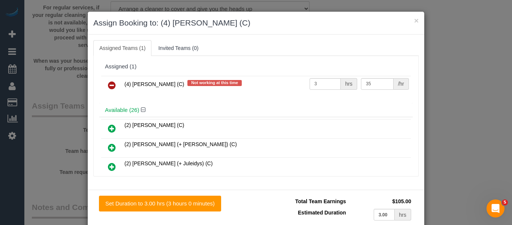
click at [112, 84] on icon at bounding box center [112, 85] width 8 height 9
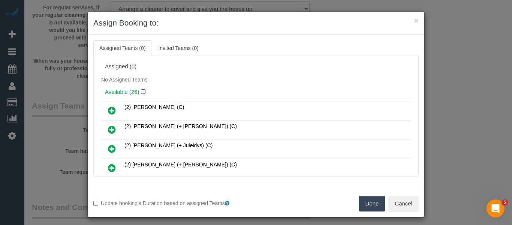
drag, startPoint x: 361, startPoint y: 199, endPoint x: 356, endPoint y: 202, distance: 6.4
click at [363, 199] on button "Done" at bounding box center [372, 203] width 26 height 16
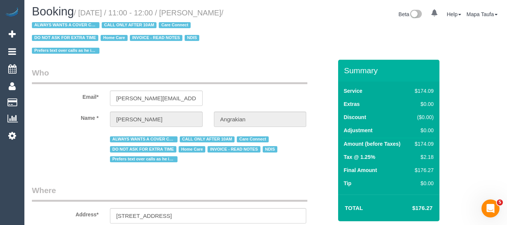
scroll to position [150, 0]
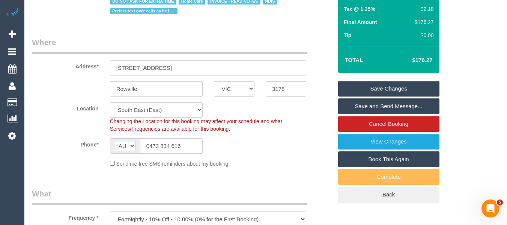
click at [379, 86] on link "Save Changes" at bounding box center [388, 89] width 101 height 16
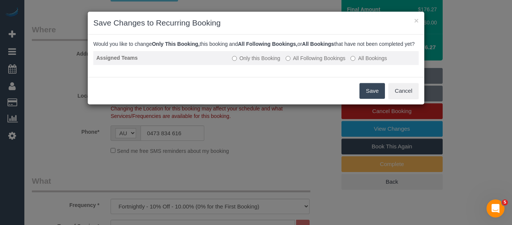
click at [295, 62] on label "All Following Bookings" at bounding box center [316, 57] width 60 height 7
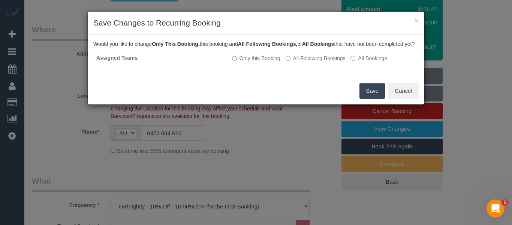
click at [367, 94] on button "Save" at bounding box center [372, 91] width 25 height 16
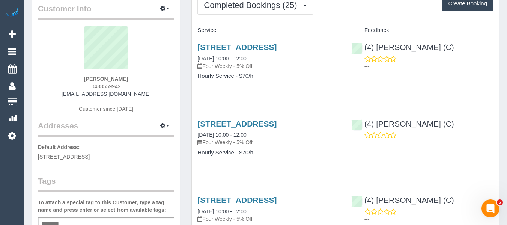
scroll to position [37, 0]
drag, startPoint x: 152, startPoint y: 92, endPoint x: 80, endPoint y: 95, distance: 72.4
click at [75, 93] on div "[PERSON_NAME] 0438559942 [EMAIL_ADDRESS][DOMAIN_NAME] Customer since [DATE]" at bounding box center [106, 74] width 136 height 94
copy link "[EMAIL_ADDRESS][DOMAIN_NAME]"
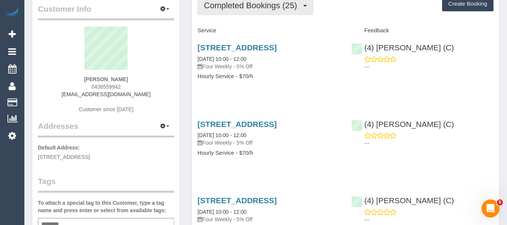
click at [232, 6] on span "Completed Bookings (25)" at bounding box center [252, 5] width 97 height 9
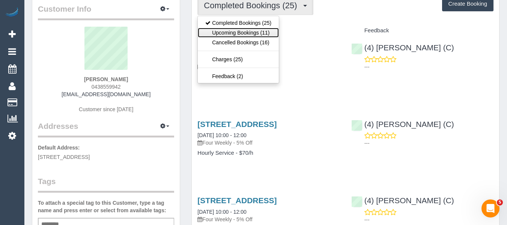
click at [233, 32] on link "Upcoming Bookings (11)" at bounding box center [238, 33] width 81 height 10
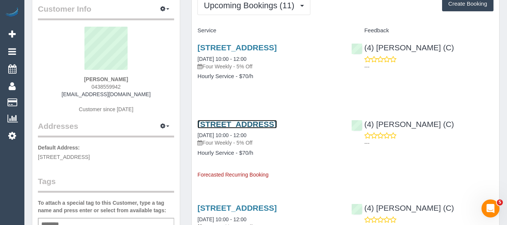
click at [250, 122] on link "[STREET_ADDRESS]" at bounding box center [236, 124] width 79 height 9
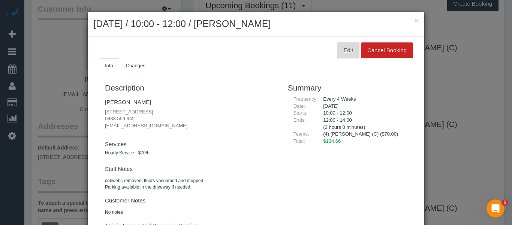
click at [348, 49] on button "Edit" at bounding box center [348, 50] width 22 height 16
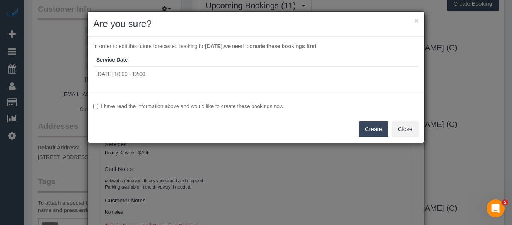
click at [225, 105] on label "I have read the information above and would like to create these bookings now." at bounding box center [255, 105] width 325 height 7
click at [385, 130] on button "Create" at bounding box center [374, 129] width 30 height 16
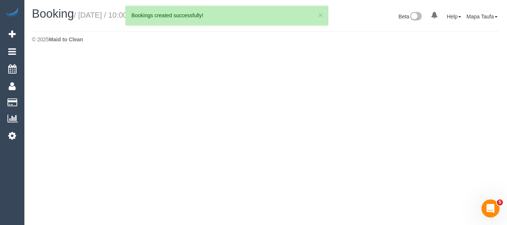
select select "VIC"
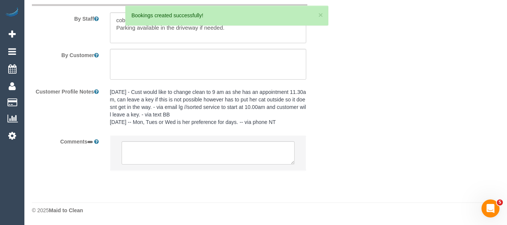
select select "object:1867"
select select "string:stripe-pm_1L6iKX2GScqysDRViljK7YDT"
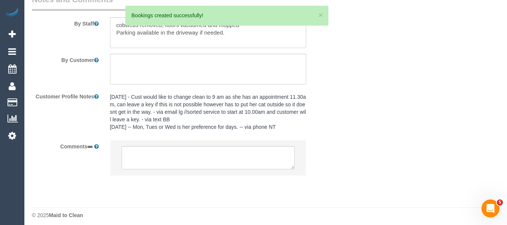
select select "string:AU"
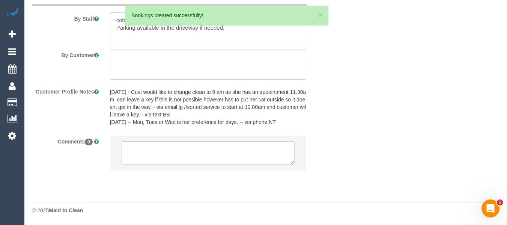
select select "object:2267"
select select "number:28"
select select "number:14"
select select "number:19"
select select "number:36"
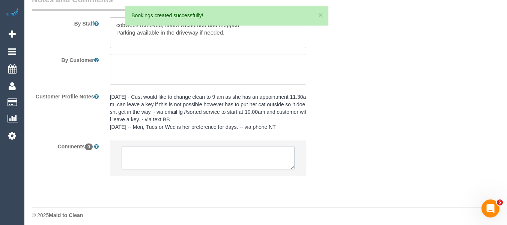
click at [229, 152] on textarea at bounding box center [207, 157] width 173 height 23
select select "spot3"
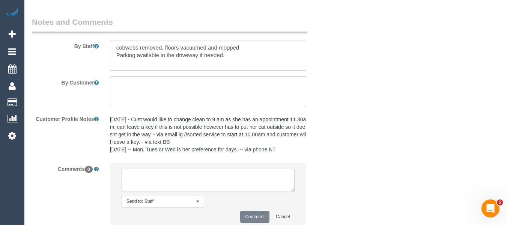
scroll to position [1257, 0]
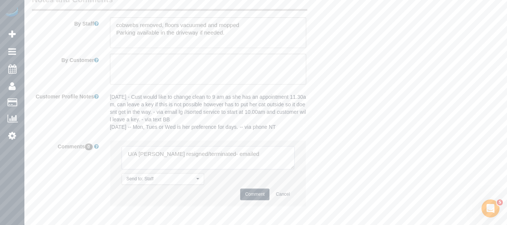
type textarea "U/A [PERSON_NAME] resigned/terminated- emailed"
click at [249, 194] on button "Comment" at bounding box center [254, 194] width 29 height 12
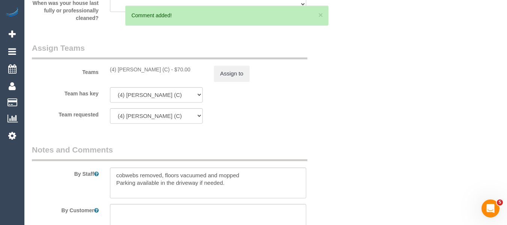
scroll to position [1032, 0]
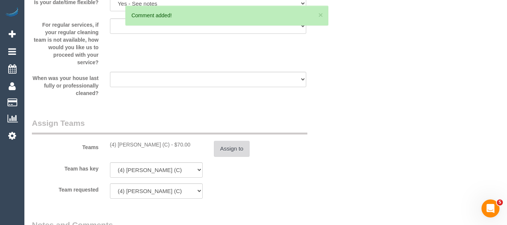
click at [224, 145] on button "Assign to" at bounding box center [232, 149] width 36 height 16
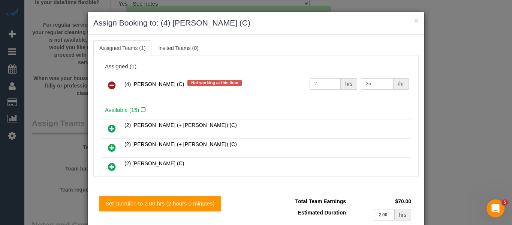
click at [109, 83] on icon at bounding box center [112, 85] width 8 height 9
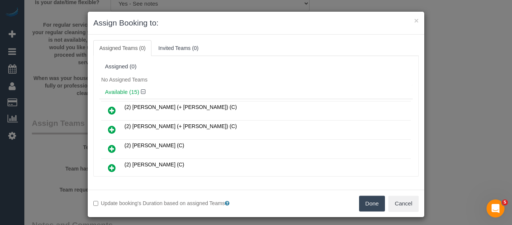
click at [373, 201] on button "Done" at bounding box center [372, 203] width 26 height 16
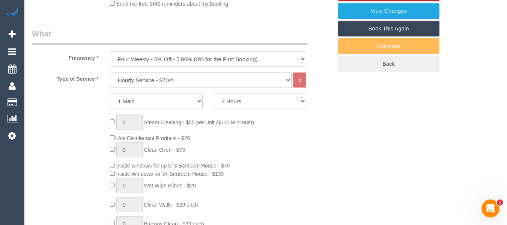
scroll to position [78, 0]
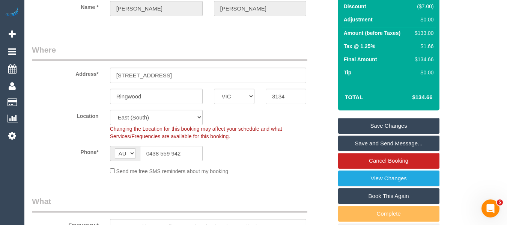
click at [401, 127] on link "Save Changes" at bounding box center [388, 126] width 101 height 16
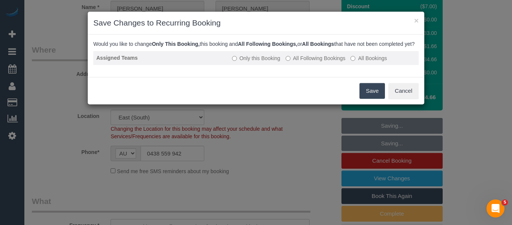
click at [325, 60] on td "Only this Booking All Following Bookings All Bookings" at bounding box center [324, 58] width 190 height 14
click at [336, 65] on td "Only this Booking All Following Bookings All Bookings" at bounding box center [324, 58] width 190 height 14
click at [330, 62] on label "All Following Bookings" at bounding box center [316, 57] width 60 height 7
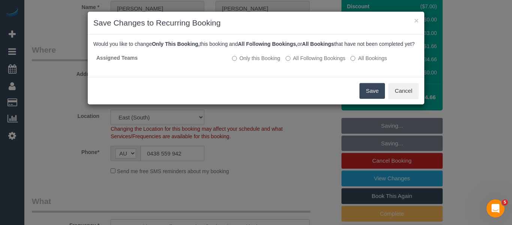
click at [371, 93] on button "Save" at bounding box center [372, 91] width 25 height 16
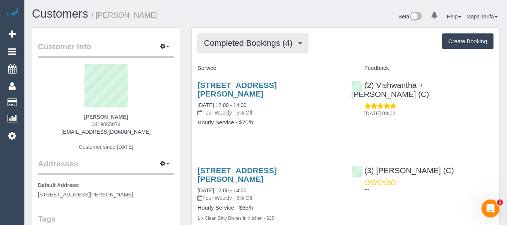
click at [252, 45] on span "Completed Bookings (4)" at bounding box center [250, 42] width 92 height 9
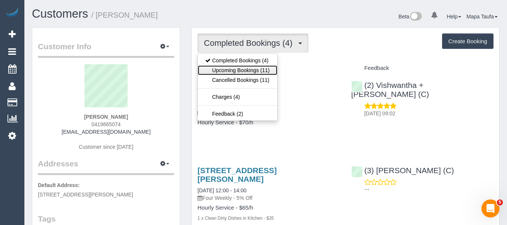
click at [249, 68] on link "Upcoming Bookings (11)" at bounding box center [237, 70] width 79 height 10
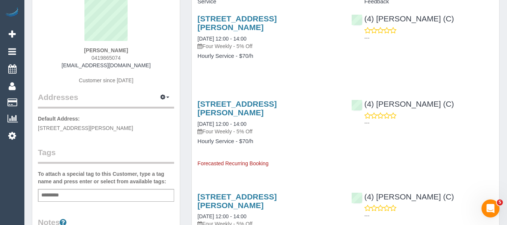
scroll to position [75, 0]
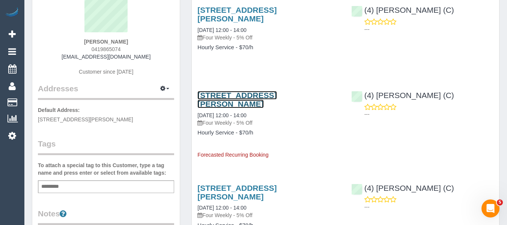
click at [222, 97] on link "[STREET_ADDRESS][PERSON_NAME]" at bounding box center [236, 99] width 79 height 17
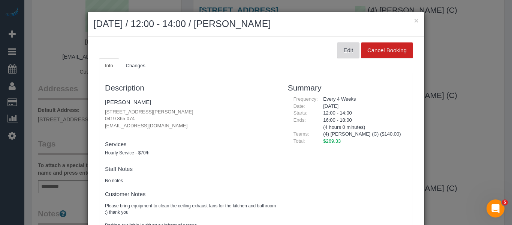
click at [342, 52] on button "Edit" at bounding box center [348, 50] width 22 height 16
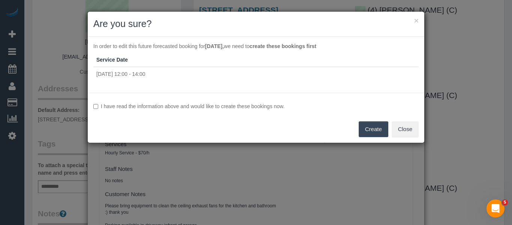
click at [222, 105] on div "I have read the information above and would like to create these bookings now. …" at bounding box center [256, 118] width 337 height 50
click at [222, 105] on label "I have read the information above and would like to create these bookings now." at bounding box center [255, 105] width 325 height 7
click at [369, 130] on button "Create" at bounding box center [374, 129] width 30 height 16
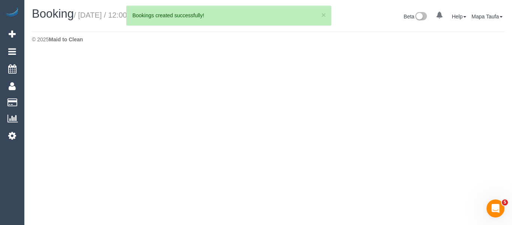
select select "VIC"
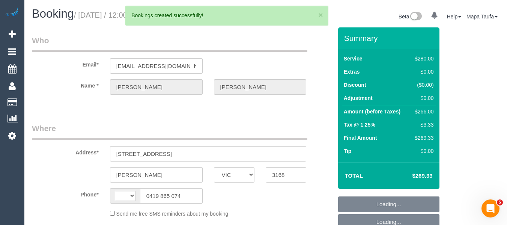
select select "string:AU"
select select "object:1321"
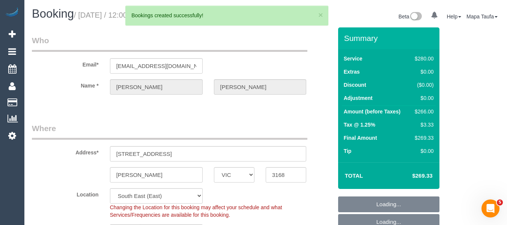
select select "string:stripe-pm_1PbG2M2GScqysDRVxXWQpQ5o"
select select "number:32"
select select "number:14"
select select "number:21"
select select "number:24"
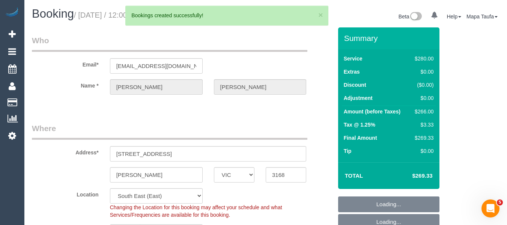
select select "number:34"
select select "number:26"
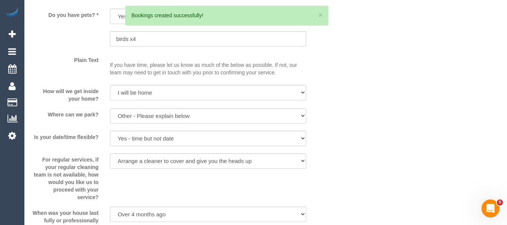
select select "spot4"
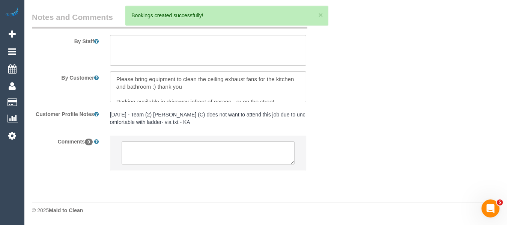
select select "object:2131"
select select "240"
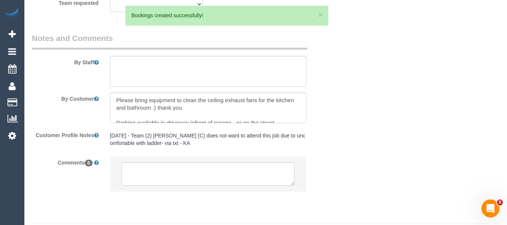
drag, startPoint x: 512, startPoint y: 19, endPoint x: 3, endPoint y: 6, distance: 509.4
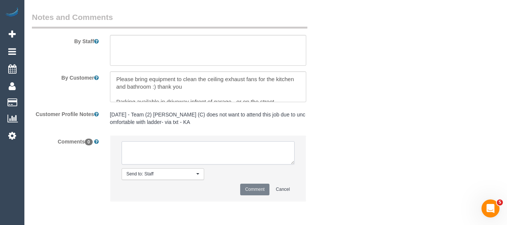
click at [205, 157] on textarea at bounding box center [207, 152] width 173 height 23
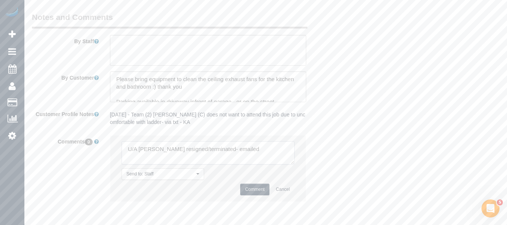
drag, startPoint x: 239, startPoint y: 145, endPoint x: 288, endPoint y: 145, distance: 49.5
click at [286, 145] on textarea at bounding box center [207, 152] width 173 height 23
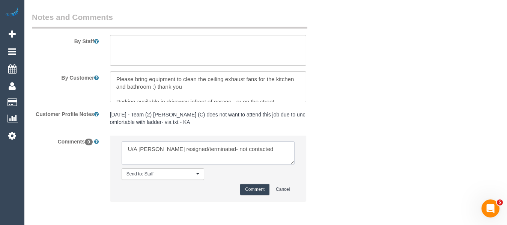
type textarea "U/A Rose Southam resigned/terminated- not contacted"
click at [244, 188] on button "Comment" at bounding box center [254, 189] width 29 height 12
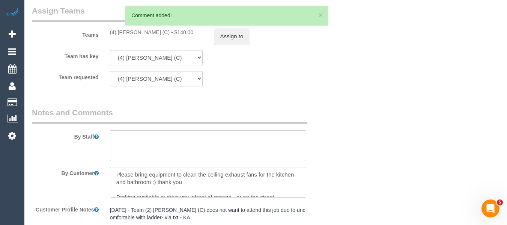
scroll to position [1150, 0]
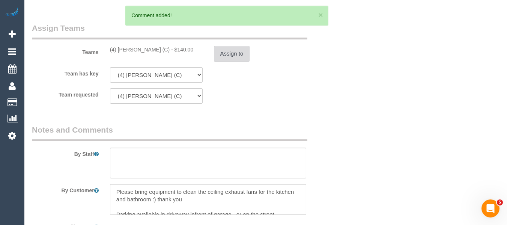
click at [241, 52] on button "Assign to" at bounding box center [232, 54] width 36 height 16
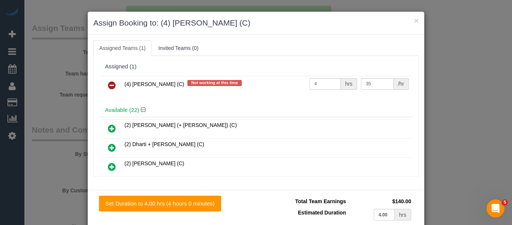
click at [112, 86] on icon at bounding box center [112, 85] width 8 height 9
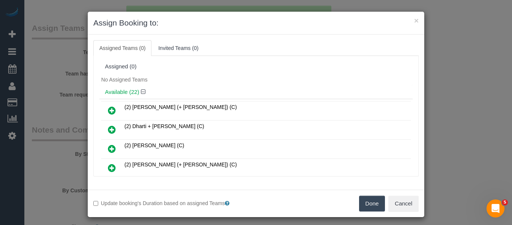
click at [375, 198] on button "Done" at bounding box center [372, 203] width 26 height 16
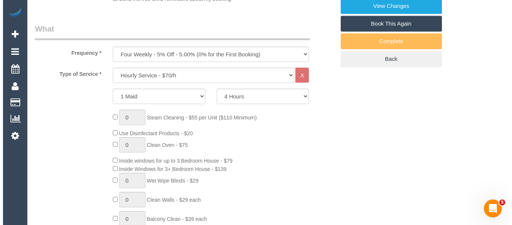
scroll to position [0, 0]
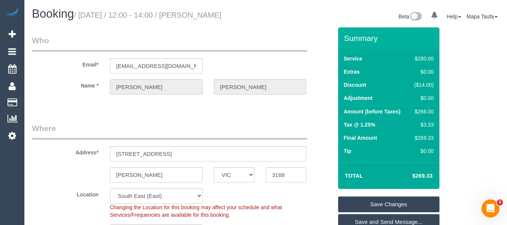
click at [393, 204] on link "Save Changes" at bounding box center [388, 204] width 101 height 16
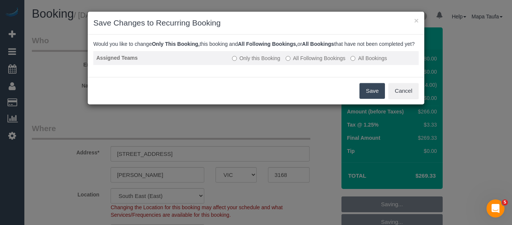
click at [311, 62] on label "All Following Bookings" at bounding box center [316, 57] width 60 height 7
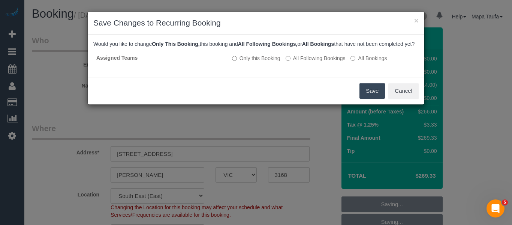
click at [371, 99] on button "Save" at bounding box center [372, 91] width 25 height 16
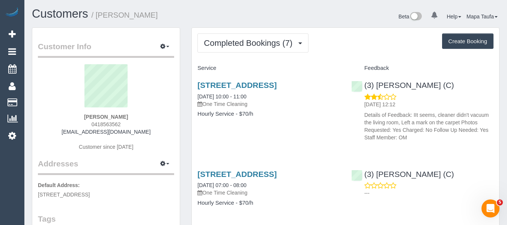
drag, startPoint x: 130, startPoint y: 122, endPoint x: 84, endPoint y: 121, distance: 46.5
click at [84, 121] on div "[PERSON_NAME] 0418563562 [EMAIL_ADDRESS][DOMAIN_NAME] Customer since [DATE]" at bounding box center [106, 111] width 136 height 94
click at [210, 89] on link "[STREET_ADDRESS]" at bounding box center [236, 85] width 79 height 9
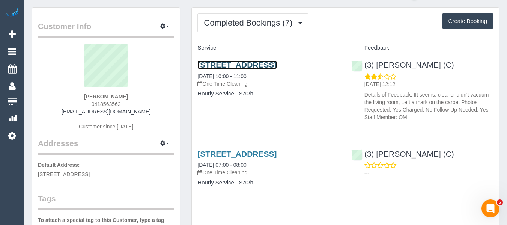
scroll to position [37, 0]
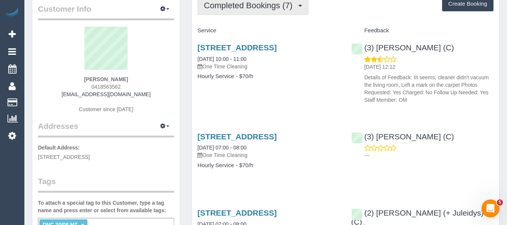
click at [228, 9] on span "Completed Bookings (7)" at bounding box center [250, 5] width 92 height 9
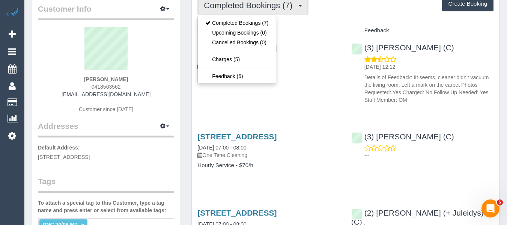
click at [322, 30] on h4 "Service" at bounding box center [268, 30] width 142 height 6
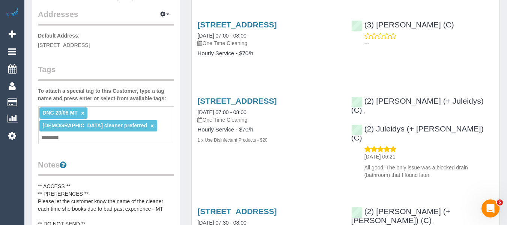
scroll to position [150, 0]
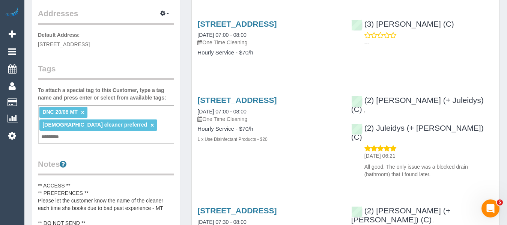
click at [83, 112] on link "×" at bounding box center [82, 112] width 3 height 6
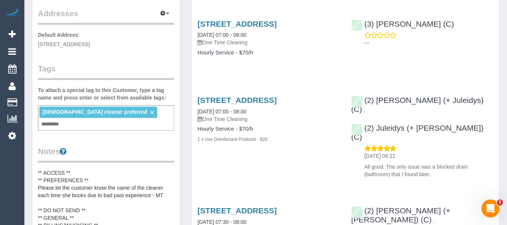
drag, startPoint x: 120, startPoint y: 70, endPoint x: 120, endPoint y: 93, distance: 22.5
click at [121, 70] on legend "Tags" at bounding box center [106, 71] width 136 height 17
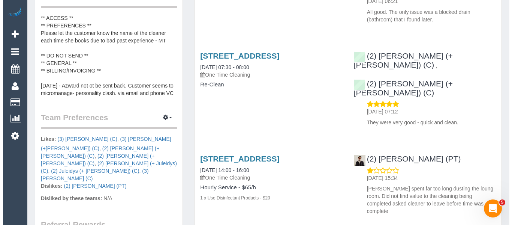
scroll to position [375, 0]
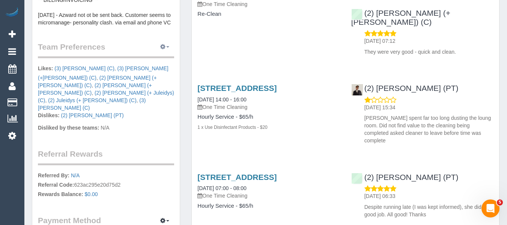
click at [159, 41] on button "button" at bounding box center [164, 47] width 19 height 12
click at [159, 56] on link "Manage Preferences" at bounding box center [142, 61] width 64 height 10
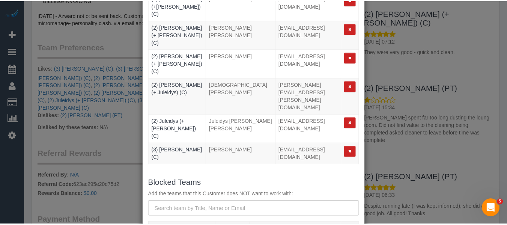
scroll to position [111, 0]
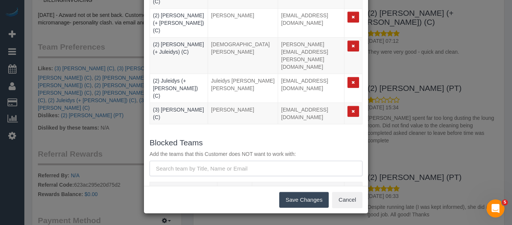
click at [212, 160] on input "text" at bounding box center [256, 167] width 213 height 15
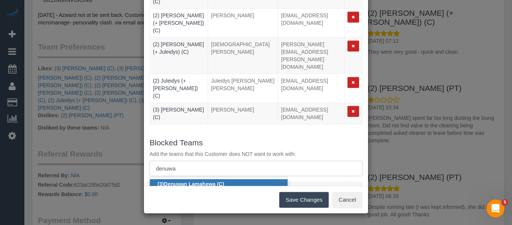
type input "denuwa"
click at [193, 189] on small "Denuwa n Lamahewa" at bounding box center [178, 191] width 43 height 5
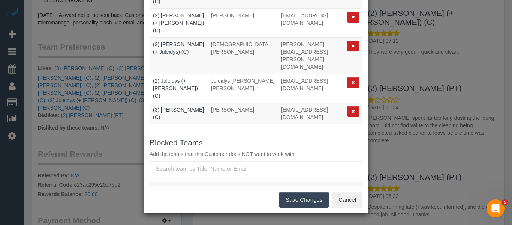
click at [296, 196] on button "Save Changes" at bounding box center [303, 200] width 49 height 16
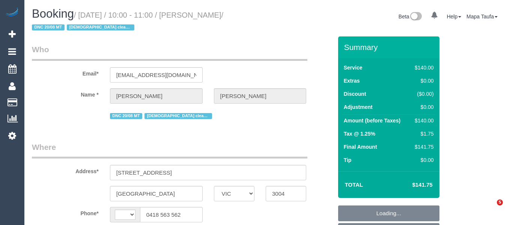
select select "VIC"
select select "string:AU"
select select "object:904"
select select "string:stripe-pm_1QjuFi2GScqysDRVJ4jyGBm4"
select select "number:28"
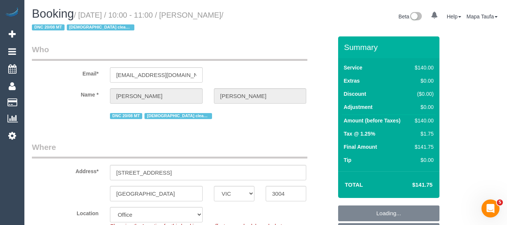
select select "number:14"
select select "number:18"
select select "number:25"
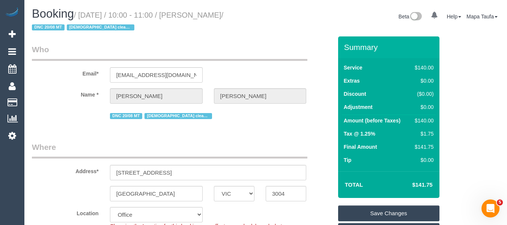
drag, startPoint x: 436, startPoint y: 189, endPoint x: 415, endPoint y: 187, distance: 21.9
click at [415, 187] on div "Total $141.75" at bounding box center [388, 184] width 101 height 27
copy table "Total $"
click at [406, 175] on td "$141.75" at bounding box center [410, 184] width 49 height 19
drag, startPoint x: 434, startPoint y: 183, endPoint x: 416, endPoint y: 183, distance: 17.6
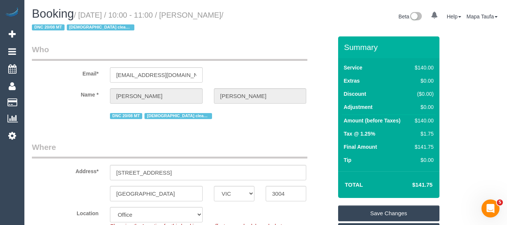
click at [416, 183] on div "Total $141.75" at bounding box center [388, 184] width 101 height 27
copy table "Total $"
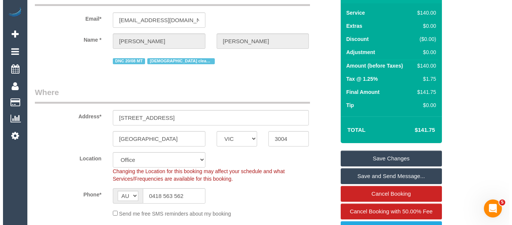
scroll to position [150, 0]
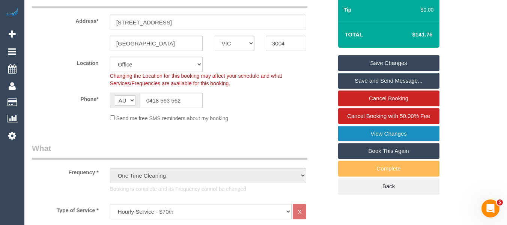
click at [394, 131] on link "View Changes" at bounding box center [388, 134] width 101 height 16
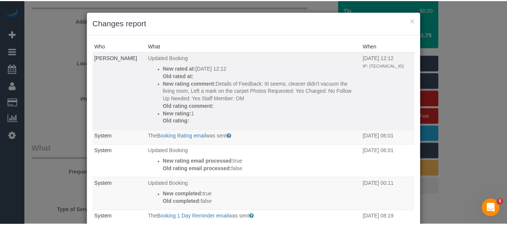
scroll to position [112, 0]
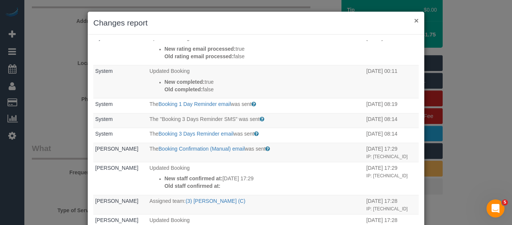
click at [414, 21] on button "×" at bounding box center [416, 20] width 4 height 8
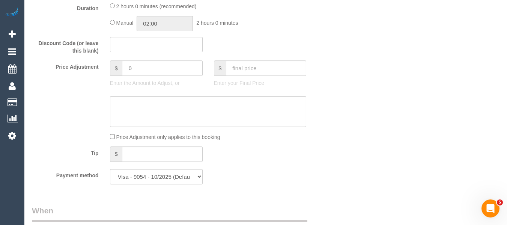
scroll to position [637, 0]
drag, startPoint x: 142, startPoint y: 70, endPoint x: 70, endPoint y: 67, distance: 72.0
click at [72, 67] on div "Price Adjustment $ 0 Enter the Amount to Adjust, or $ Enter your Final Price" at bounding box center [182, 74] width 312 height 30
drag, startPoint x: 432, startPoint y: 93, endPoint x: 512, endPoint y: 98, distance: 79.7
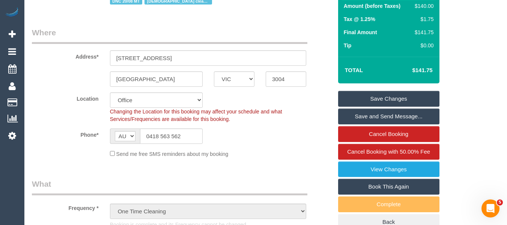
scroll to position [78, 0]
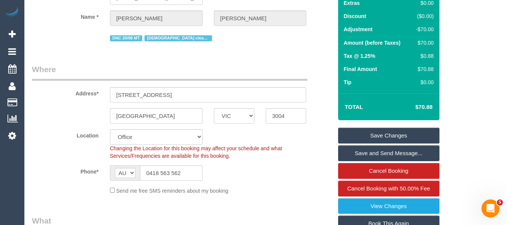
drag, startPoint x: 486, startPoint y: 65, endPoint x: 473, endPoint y: 72, distance: 14.5
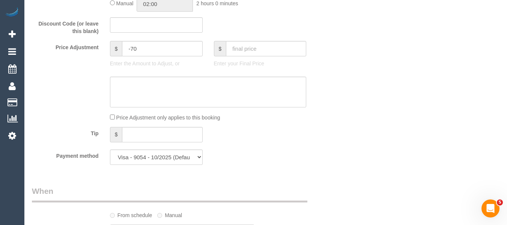
scroll to position [650, 0]
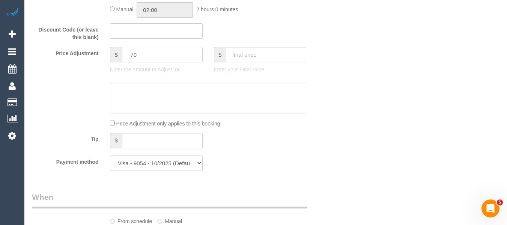
click at [145, 53] on input "-70" at bounding box center [162, 54] width 80 height 15
drag, startPoint x: 432, startPoint y: 129, endPoint x: 512, endPoint y: 92, distance: 87.4
click at [444, 127] on div "Who Email* contact@bioconsult.com.au Name * Elane Zelcer DNC 20/08 MT Female cl…" at bounding box center [265, 221] width 467 height 1668
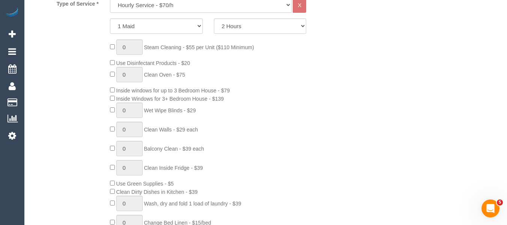
scroll to position [182, 0]
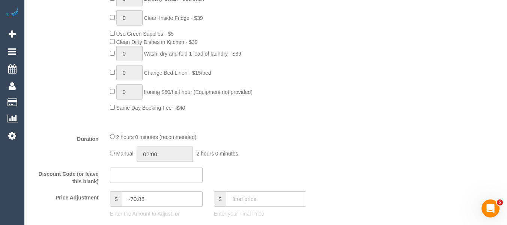
scroll to position [558, 0]
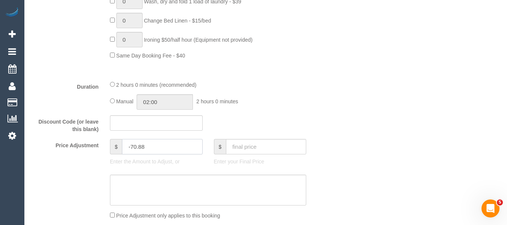
click at [157, 146] on input "-70.88" at bounding box center [162, 146] width 80 height 15
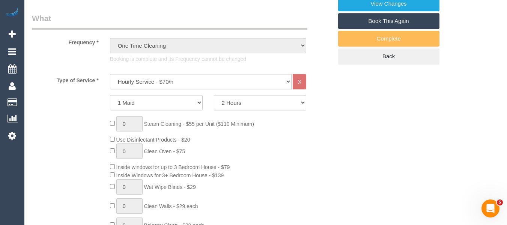
scroll to position [169, 0]
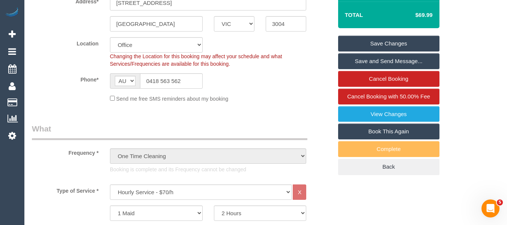
type input "-70.87"
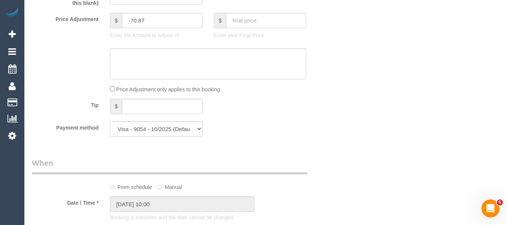
scroll to position [666, 0]
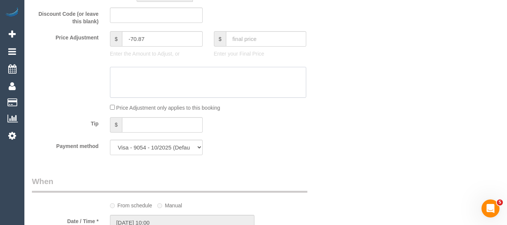
click at [175, 89] on textarea at bounding box center [208, 82] width 196 height 31
type textarea "discount for damage - MT"
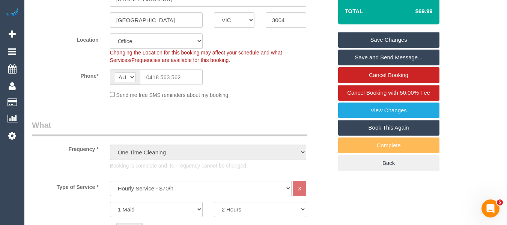
click at [404, 38] on link "Save Changes" at bounding box center [388, 40] width 101 height 16
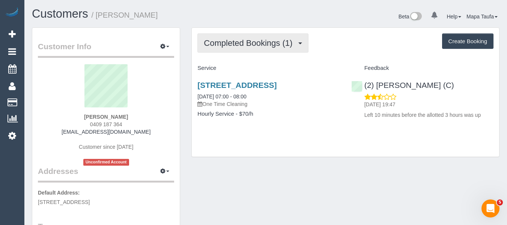
click at [243, 47] on button "Completed Bookings (1)" at bounding box center [252, 42] width 111 height 19
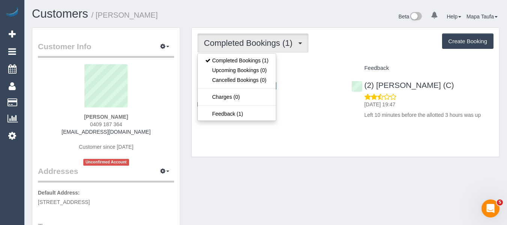
drag, startPoint x: 306, startPoint y: 65, endPoint x: 269, endPoint y: 79, distance: 39.8
click at [306, 66] on h4 "Service" at bounding box center [268, 68] width 142 height 6
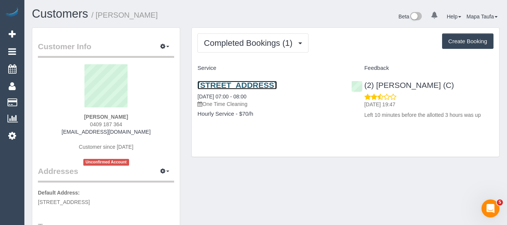
click at [251, 87] on link "2 Iris St, Burwood, VIC 3124" at bounding box center [236, 85] width 79 height 9
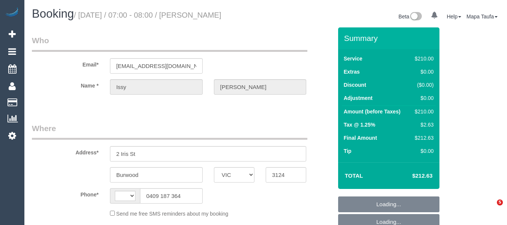
select select "VIC"
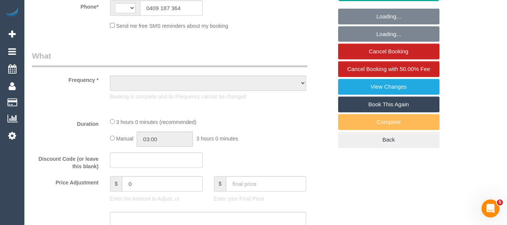
select select "string:AU"
select select "object:594"
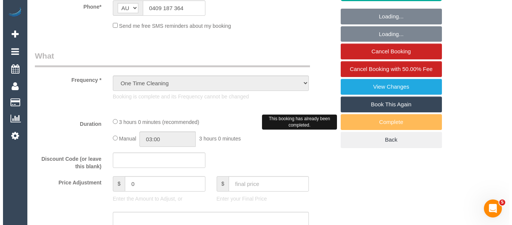
scroll to position [223, 0]
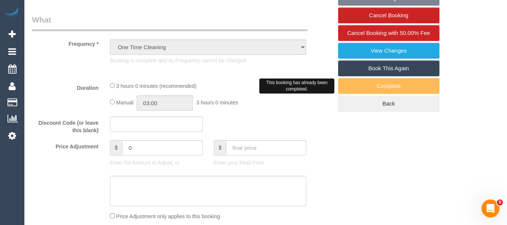
select select "string:stripe-pm_1RvuDt2GScqysDRVEH1rT9eA"
select select "180"
select select "number:30"
select select "number:14"
select select "number:19"
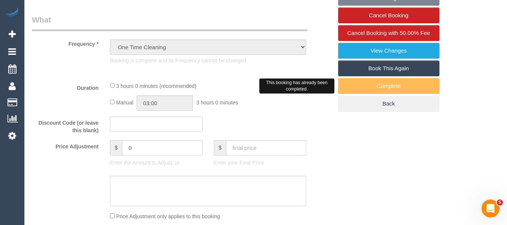
select select "number:24"
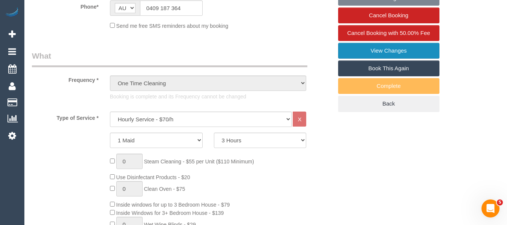
click at [378, 51] on link "View Changes" at bounding box center [388, 51] width 101 height 16
select select "object:1533"
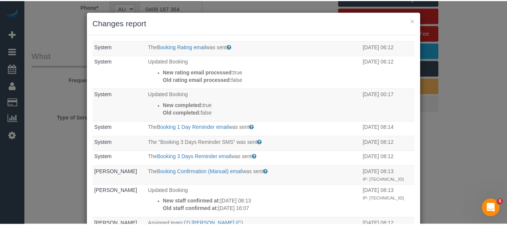
scroll to position [75, 0]
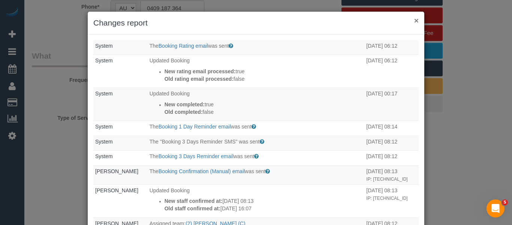
click at [415, 22] on button "×" at bounding box center [416, 20] width 4 height 8
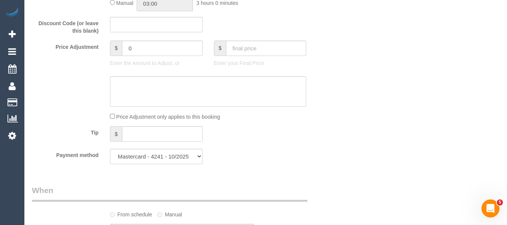
scroll to position [619, 0]
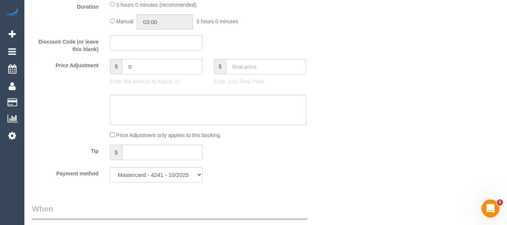
drag, startPoint x: 142, startPoint y: 69, endPoint x: 91, endPoint y: 66, distance: 50.7
click at [91, 66] on div "Price Adjustment $ 0 Enter the Amount to Adjust, or $ Enter your Final Price" at bounding box center [182, 74] width 312 height 30
type input "-30"
click at [148, 103] on textarea at bounding box center [208, 109] width 196 height 31
type textarea "discount for cleaner leaving early - MT"
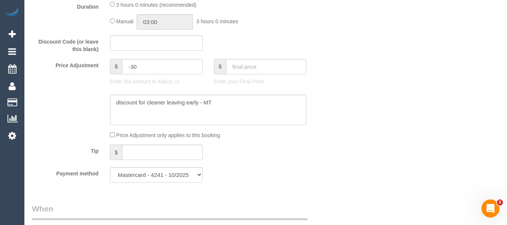
drag, startPoint x: 363, startPoint y: 81, endPoint x: 314, endPoint y: 42, distance: 62.7
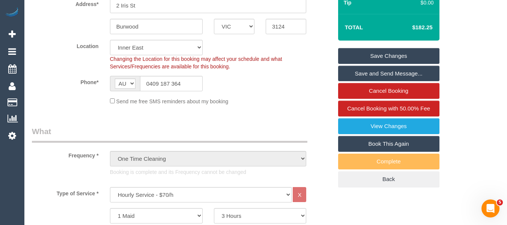
scroll to position [135, 0]
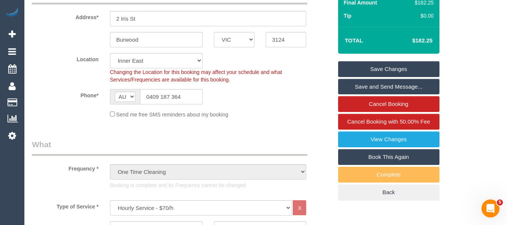
click at [407, 68] on link "Save Changes" at bounding box center [388, 69] width 101 height 16
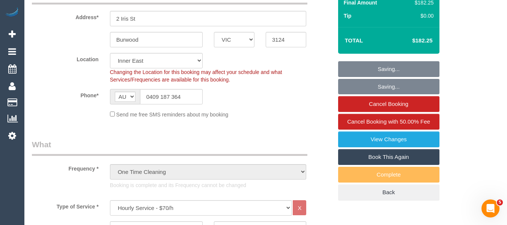
scroll to position [247, 0]
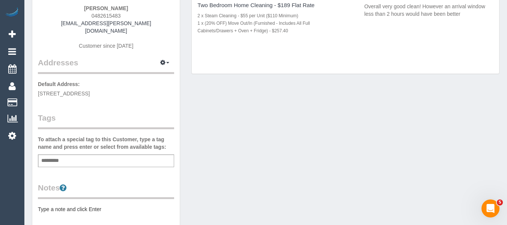
scroll to position [112, 0]
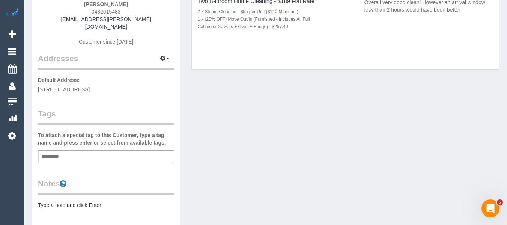
click at [79, 150] on div "Add a tag" at bounding box center [106, 156] width 136 height 13
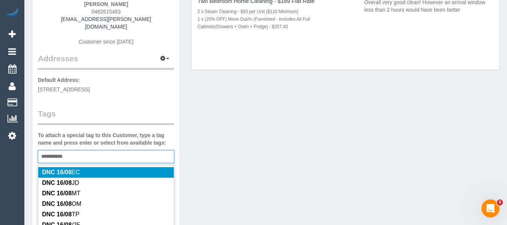
type input "**********"
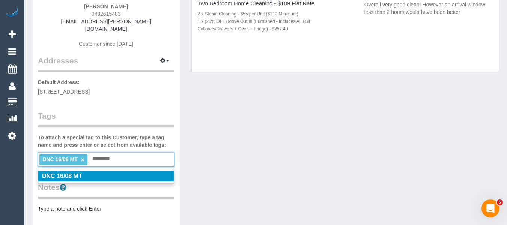
scroll to position [0, 0]
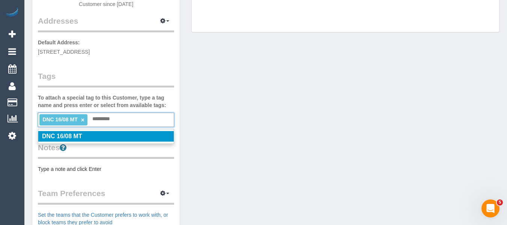
click at [237, 138] on div "Customer Info Edit Contact Info Send Message Email Preferences Special Sales Ta…" at bounding box center [265, 129] width 478 height 504
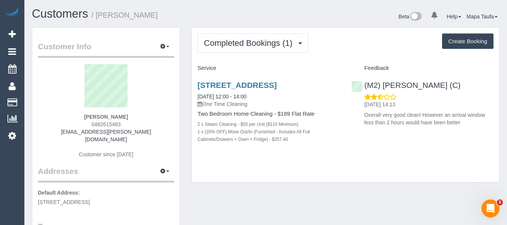
drag, startPoint x: 130, startPoint y: 123, endPoint x: 91, endPoint y: 121, distance: 38.3
click at [91, 121] on div "Coral Pratt 0482615483 coral.jade.pratt@gmail.com Customer since 2025" at bounding box center [106, 114] width 136 height 101
copy span "0482615483"
drag, startPoint x: 183, startPoint y: 88, endPoint x: 146, endPoint y: 110, distance: 43.2
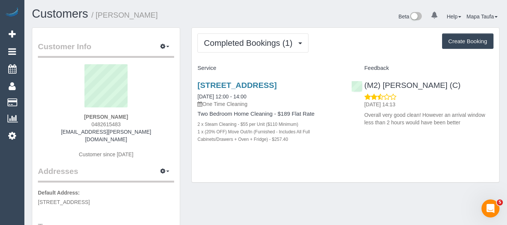
drag, startPoint x: 122, startPoint y: 115, endPoint x: 79, endPoint y: 115, distance: 42.4
click at [78, 112] on div "Coral Pratt 0482615483 coral.jade.pratt@gmail.com Customer since 2025" at bounding box center [106, 114] width 136 height 101
copy div "Coral Pratt"
drag, startPoint x: 456, startPoint y: 88, endPoint x: 382, endPoint y: 84, distance: 74.3
click at [382, 84] on div "(M2) Darshan Gevariya (C) 17/08/2025 14:13 Overall very good clean! However an …" at bounding box center [421, 101] width 153 height 55
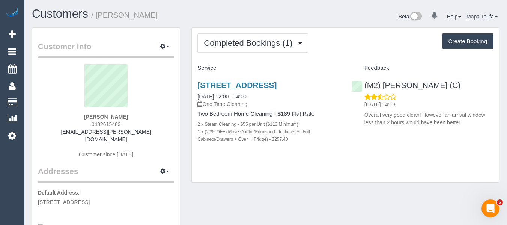
copy link "Darshan Gevariya (C)"
drag, startPoint x: 148, startPoint y: 126, endPoint x: 131, endPoint y: 111, distance: 23.1
click at [148, 124] on div "Coral Pratt 0482615483 coral.jade.pratt@gmail.com Customer since 2025" at bounding box center [106, 114] width 136 height 101
drag, startPoint x: 130, startPoint y: 110, endPoint x: 133, endPoint y: 115, distance: 5.4
click at [127, 112] on sui-profile-pic at bounding box center [105, 88] width 125 height 49
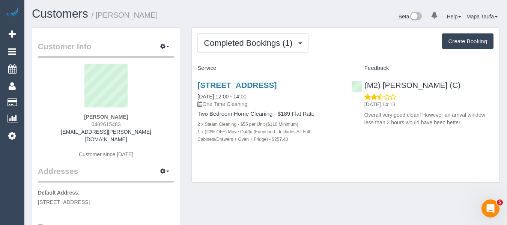
drag, startPoint x: 133, startPoint y: 115, endPoint x: 78, endPoint y: 120, distance: 55.4
click at [64, 114] on div "Coral Pratt 0482615483 coral.jade.pratt@gmail.com Customer since 2025" at bounding box center [106, 114] width 136 height 101
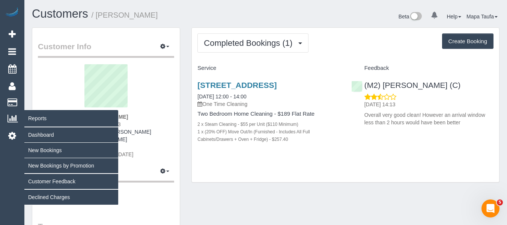
copy strong "Coral Pratt"
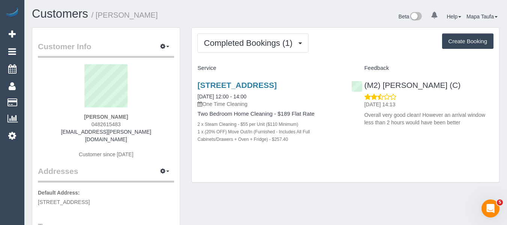
click at [245, 80] on div "100 Keppel Street, 1, Carlton, VIC 3053 16/08/2025 12:00 - 14:00 One Time Clean…" at bounding box center [268, 115] width 153 height 83
click at [220, 80] on div "100 Keppel Street, 1, Carlton, VIC 3053 16/08/2025 12:00 - 14:00 One Time Clean…" at bounding box center [268, 115] width 153 height 83
click at [220, 82] on link "100 Keppel Street, 1, Carlton, VIC 3053" at bounding box center [236, 85] width 79 height 9
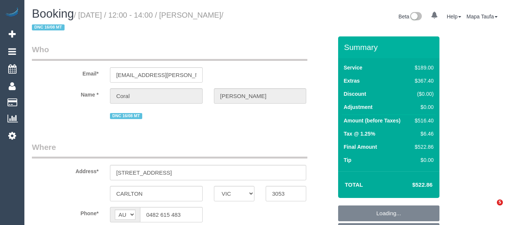
select select "VIC"
select select "object:892"
select select "string:stripe-pm_1Ru5uc2GScqysDRV6bX6Viyu"
select select "number:28"
select select "number:14"
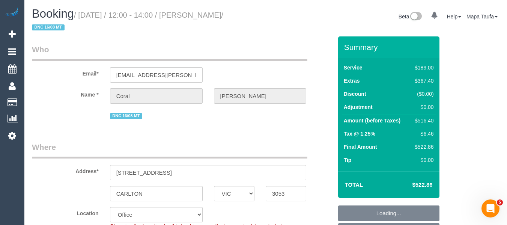
select select "number:18"
select select "number:22"
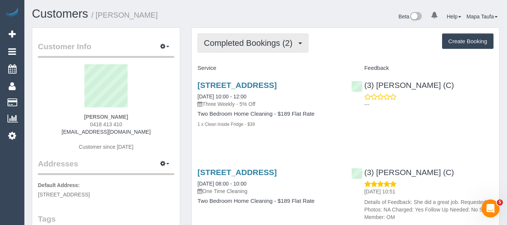
click at [256, 46] on span "Completed Bookings (2)" at bounding box center [250, 42] width 92 height 9
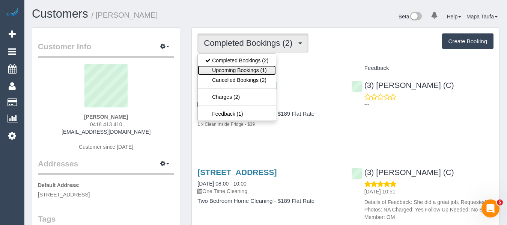
click at [253, 66] on link "Upcoming Bookings (1)" at bounding box center [237, 70] width 78 height 10
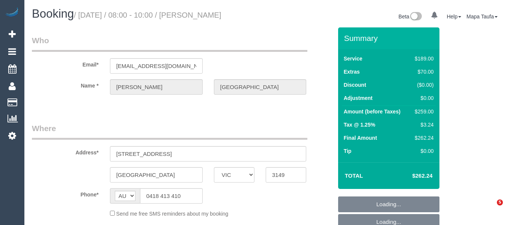
select select "VIC"
select select "number:28"
select select "number:14"
select select "number:18"
select select "number:25"
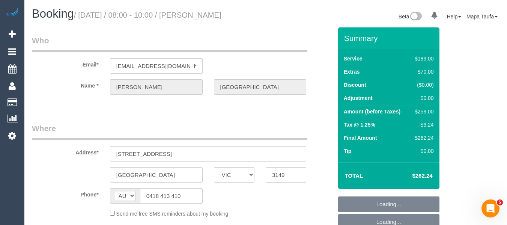
select select "number:13"
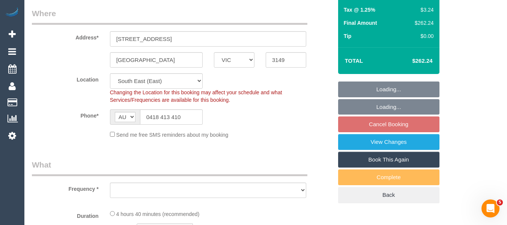
select select "object:719"
select select "spot1"
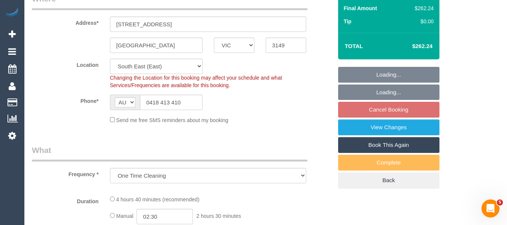
select select "object:729"
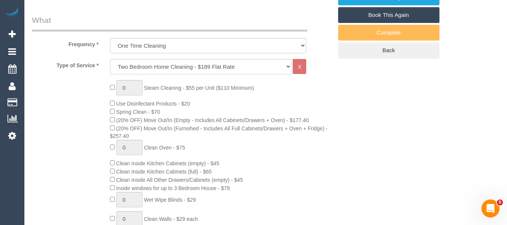
select select "string:stripe-pm_1RsvhJ2GScqysDRVq7g8kbVR"
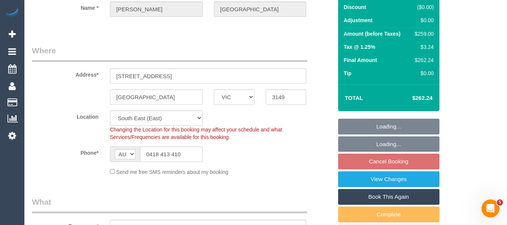
scroll to position [75, 0]
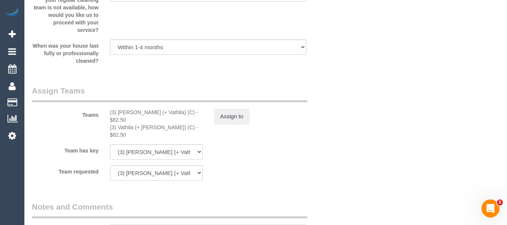
scroll to position [1116, 0]
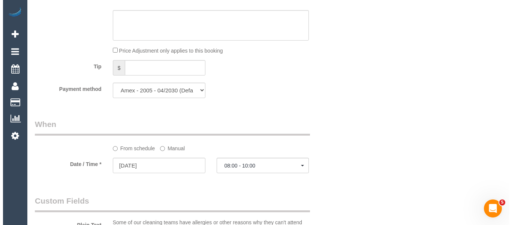
scroll to position [1034, 0]
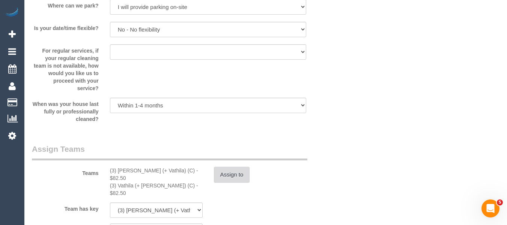
click at [247, 172] on button "Assign to" at bounding box center [232, 174] width 36 height 16
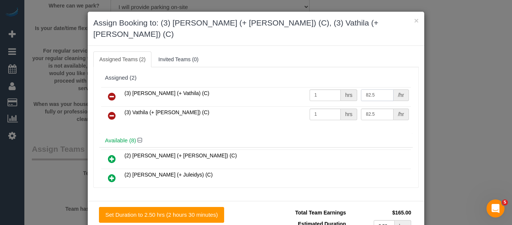
drag, startPoint x: 366, startPoint y: 82, endPoint x: 330, endPoint y: 78, distance: 36.6
click at [330, 87] on tr "(3) Suchetha (+ Vathila) (C) 1 hrs 82.5 /hr" at bounding box center [256, 96] width 310 height 19
type input "60"
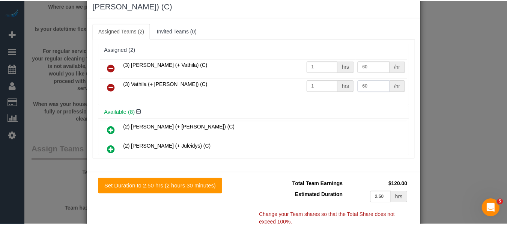
scroll to position [55, 0]
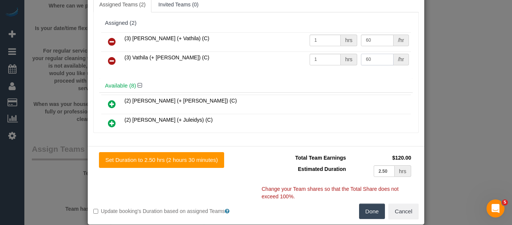
type input "60"
click at [373, 203] on button "Done" at bounding box center [372, 211] width 26 height 16
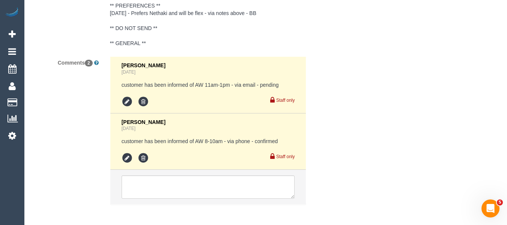
scroll to position [1425, 0]
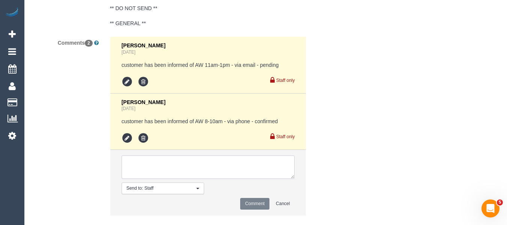
click at [200, 155] on textarea at bounding box center [207, 166] width 173 height 23
type textarea "removed spring clean as requested by customer"
drag, startPoint x: 254, startPoint y: 187, endPoint x: 230, endPoint y: 176, distance: 25.9
click at [254, 198] on button "Comment" at bounding box center [254, 204] width 29 height 12
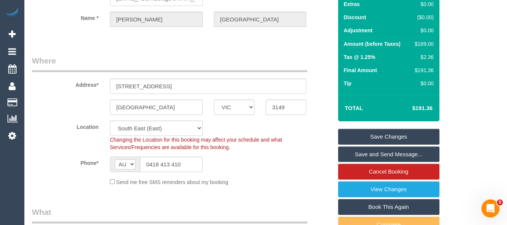
scroll to position [58, 0]
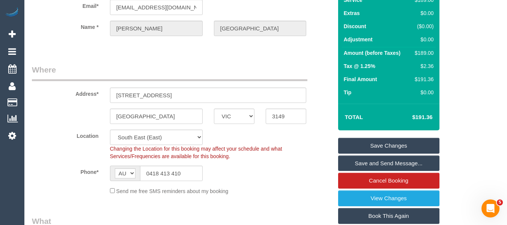
click at [376, 144] on link "Save Changes" at bounding box center [388, 146] width 101 height 16
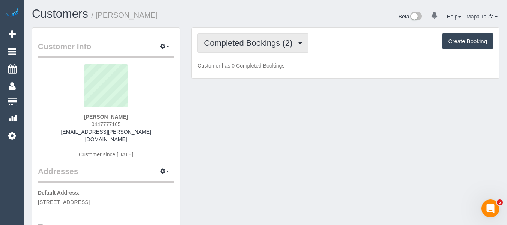
click at [229, 44] on span "Completed Bookings (2)" at bounding box center [250, 42] width 92 height 9
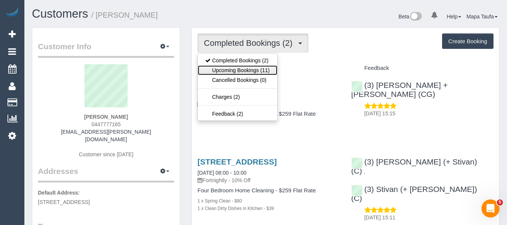
click at [234, 69] on link "Upcoming Bookings (11)" at bounding box center [237, 70] width 79 height 10
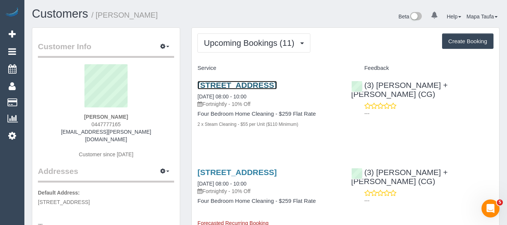
click at [235, 89] on link "[STREET_ADDRESS]" at bounding box center [236, 85] width 79 height 9
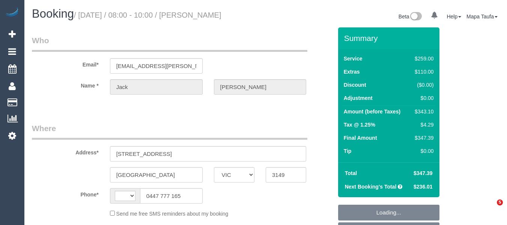
select select "VIC"
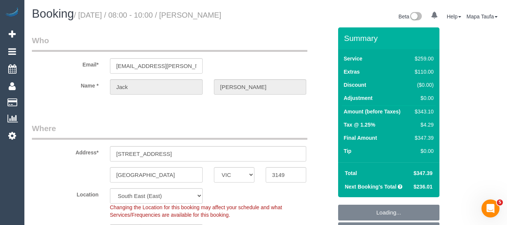
select select "string:AU"
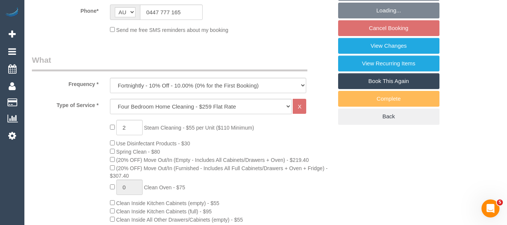
select select "object:782"
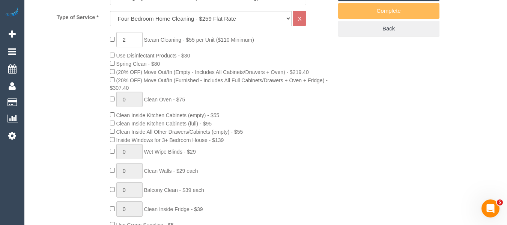
select select "string:stripe-pm_1RrvYX2GScqysDRV3I0sJlLW"
select select "number:30"
select select "number:14"
select select "number:19"
select select "number:24"
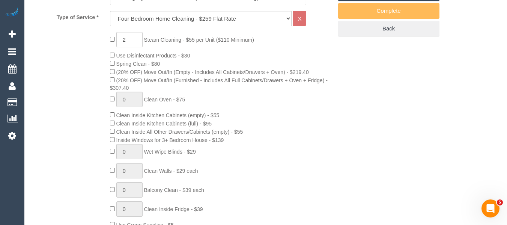
select select "number:33"
select select "number:11"
select select "spot2"
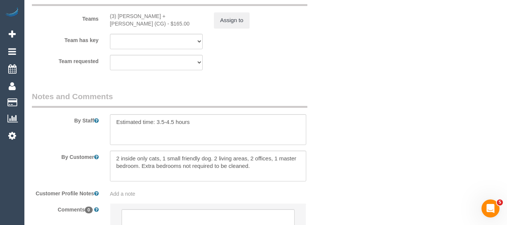
scroll to position [1204, 0]
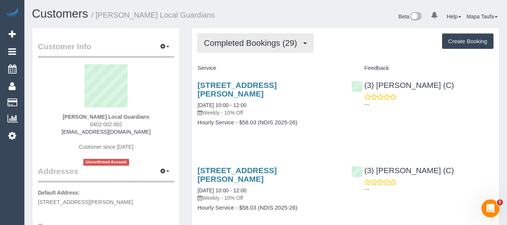
click at [237, 44] on span "Completed Bookings (29)" at bounding box center [252, 42] width 97 height 9
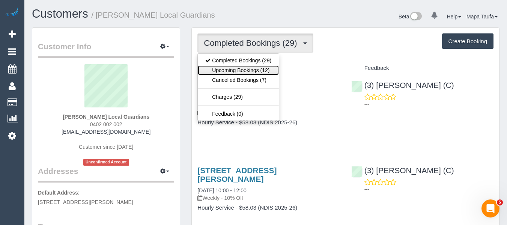
click at [235, 69] on link "Upcoming Bookings (12)" at bounding box center [238, 70] width 81 height 10
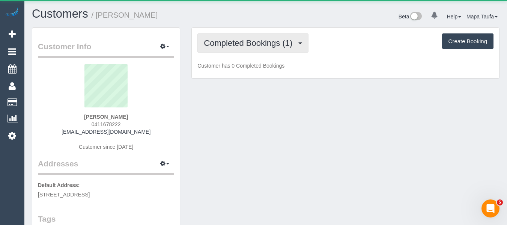
click at [265, 43] on span "Completed Bookings (1)" at bounding box center [250, 42] width 92 height 9
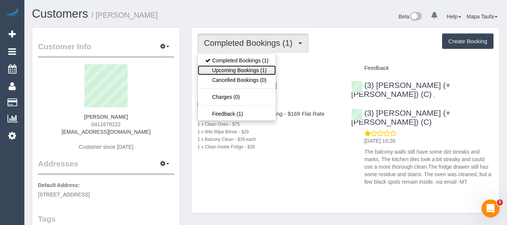
click at [256, 69] on link "Upcoming Bookings (1)" at bounding box center [237, 70] width 78 height 10
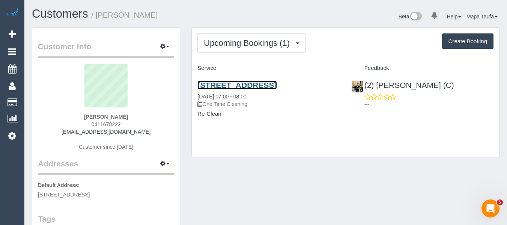
click at [234, 81] on link "412/72 Wests Road, 412, Maribyrnong, VIC 3032" at bounding box center [236, 85] width 79 height 9
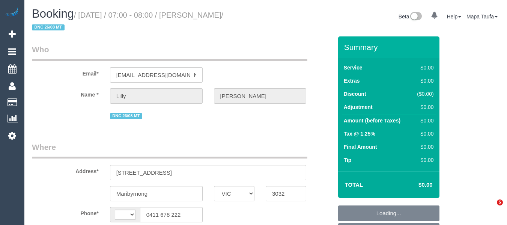
select select "VIC"
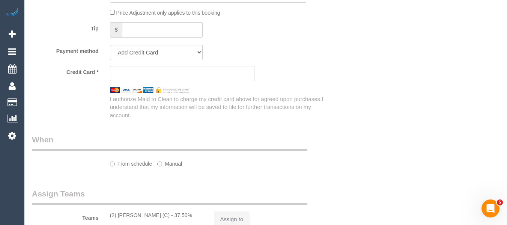
scroll to position [566, 0]
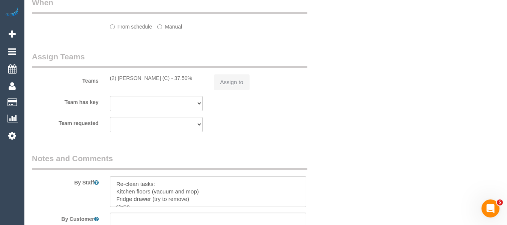
select select "string:stripe-pm_1RyY0H2GScqysDRVJ6S49ap2"
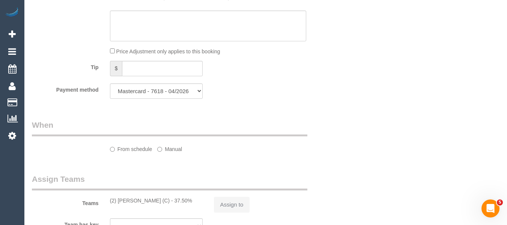
select select "string:AU"
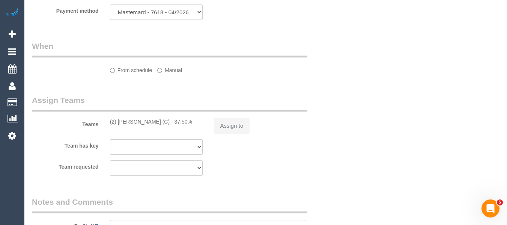
select select "number:28"
select select "number:14"
select select "number:19"
select select "number:24"
select select "number:35"
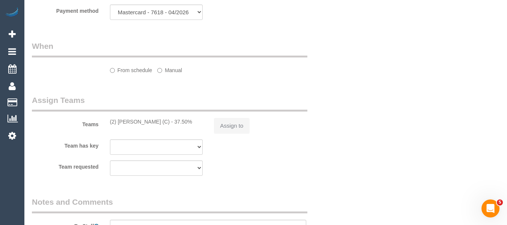
select select "number:13"
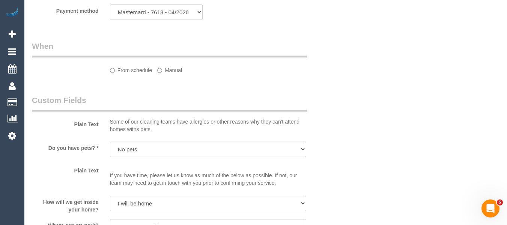
select select "object:768"
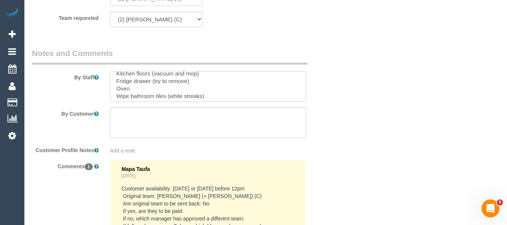
scroll to position [17, 0]
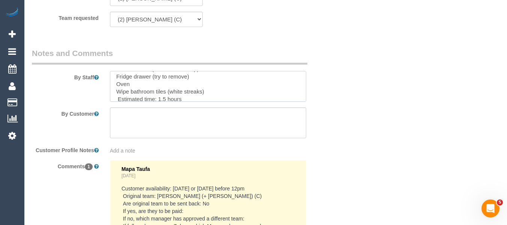
click at [196, 92] on textarea at bounding box center [208, 86] width 196 height 31
click at [195, 92] on textarea at bounding box center [208, 86] width 196 height 31
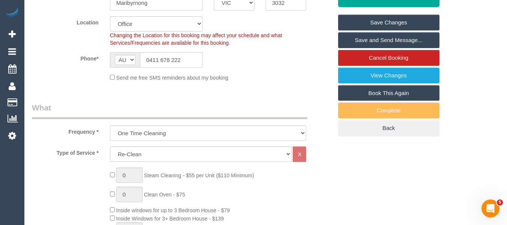
scroll to position [120, 0]
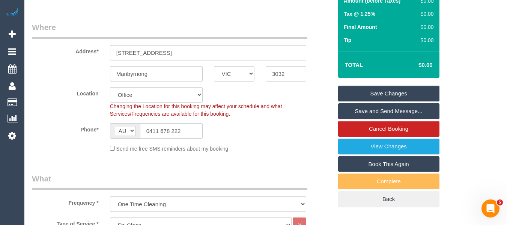
type textarea "Re-clean tasks: Kitchen floors (vacuum and mop) Fridge drawer (try to remove) O…"
click at [395, 88] on link "Save Changes" at bounding box center [388, 93] width 101 height 16
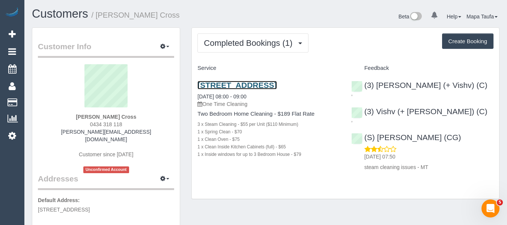
click at [225, 89] on link "5/787 Burwood Road, Hawthorn East, VIC 3123" at bounding box center [236, 85] width 79 height 9
click at [336, 186] on div "Completed Bookings (1) Completed Bookings (1) Upcoming Bookings (0) Cancelled B…" at bounding box center [345, 113] width 307 height 171
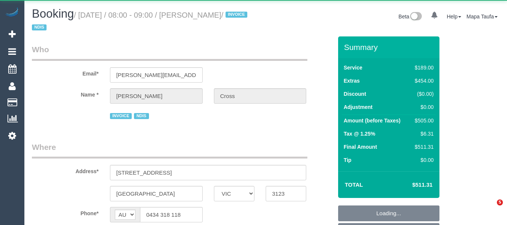
select select "VIC"
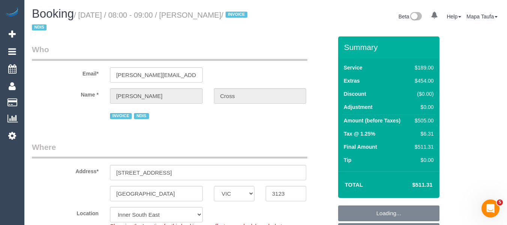
select select "object:679"
select select "number:28"
select select "number:14"
select select "number:19"
select select "number:24"
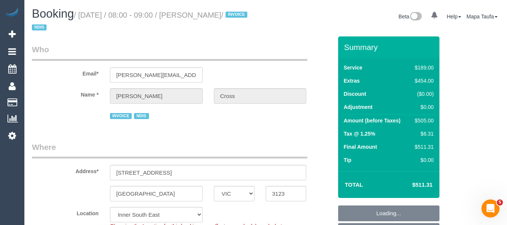
select select "object:830"
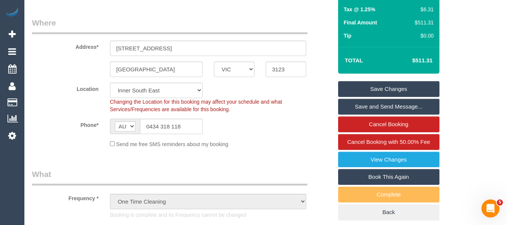
scroll to position [108, 0]
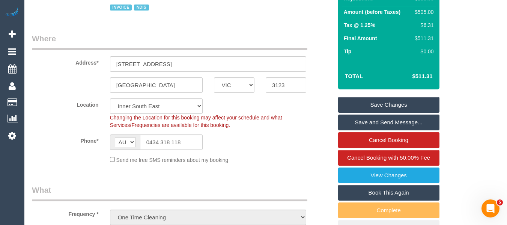
click at [279, 138] on div "Phone* AF AL DZ AD AO AI AQ AG AR AM AW AU AT AZ BS BH BD BB BY BE BZ BJ BM BT …" at bounding box center [182, 141] width 312 height 15
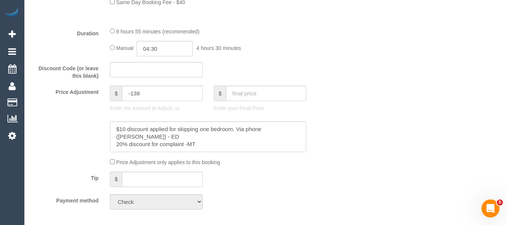
scroll to position [642, 0]
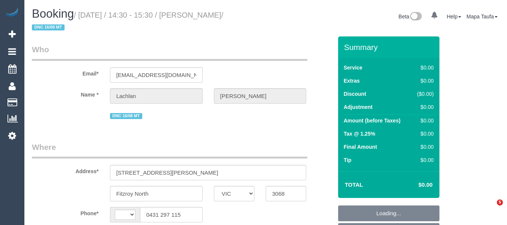
select select "VIC"
select select "string:stripe-pm_1RutRM2GScqysDRVB29IUe5m"
select select "number:28"
select select "number:14"
select select "number:19"
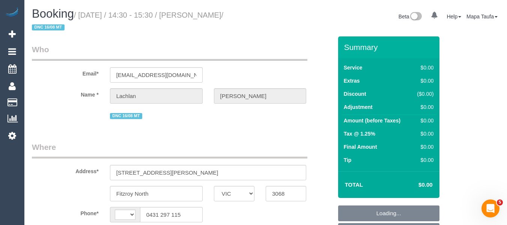
select select "number:24"
select select "number:26"
select select "string:AU"
select select "object:729"
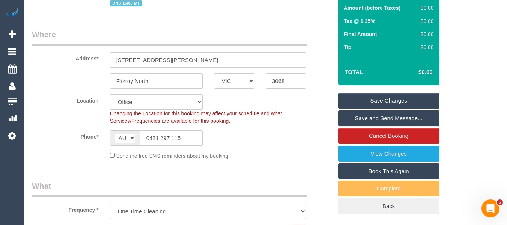
scroll to position [187, 0]
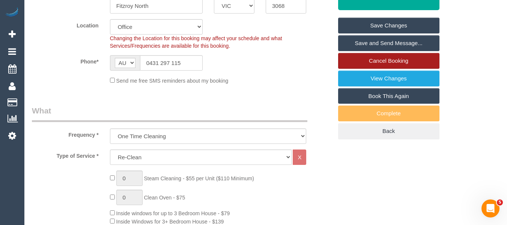
click at [391, 64] on link "Cancel Booking" at bounding box center [388, 61] width 101 height 16
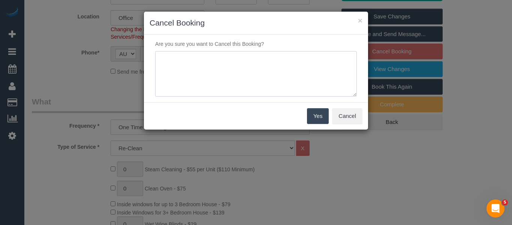
click at [232, 64] on textarea at bounding box center [256, 74] width 202 height 46
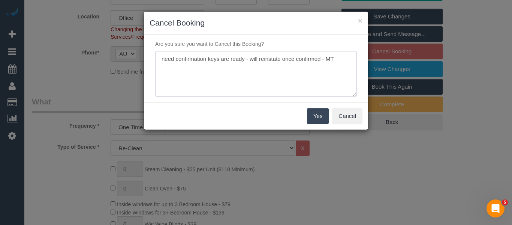
type textarea "need confirmation keys are ready - will reinstate once confirmed - MT"
click at [312, 113] on button "Yes" at bounding box center [318, 116] width 22 height 16
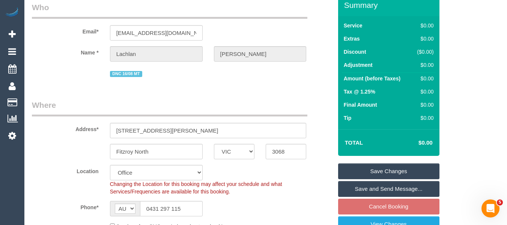
scroll to position [37, 0]
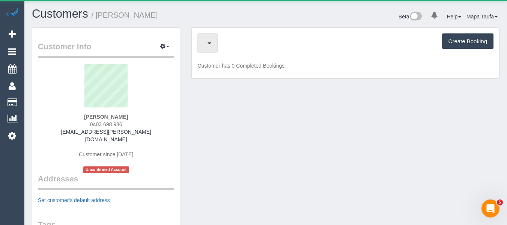
click at [207, 39] on span "button" at bounding box center [206, 42] width 4 height 9
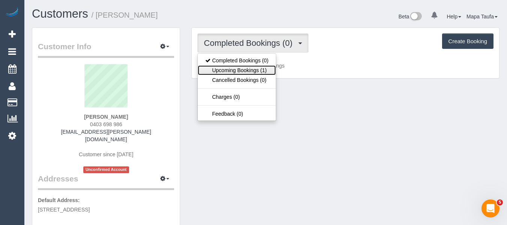
click at [250, 67] on link "Upcoming Bookings (1)" at bounding box center [237, 70] width 78 height 10
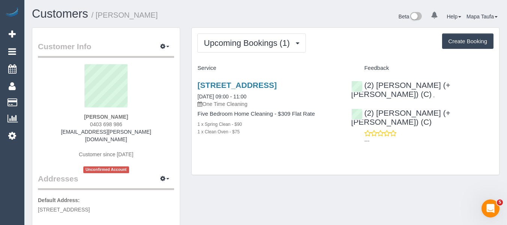
drag, startPoint x: 111, startPoint y: 113, endPoint x: 78, endPoint y: 115, distance: 33.1
click at [78, 114] on div "[PERSON_NAME] 0403 698 986 [EMAIL_ADDRESS][PERSON_NAME][DOMAIN_NAME] Customer s…" at bounding box center [106, 118] width 136 height 109
copy strong "[PERSON_NAME]"
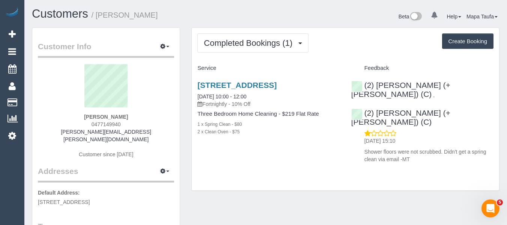
drag, startPoint x: 123, startPoint y: 120, endPoint x: 79, endPoint y: 120, distance: 43.9
click at [79, 120] on div "Jenna Foster 0477149940 jenna.foster@pm.me Customer since 2025" at bounding box center [106, 114] width 136 height 101
copy span "0477149940"
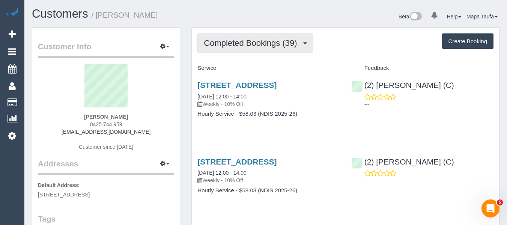
click at [225, 41] on span "Completed Bookings (39)" at bounding box center [252, 42] width 97 height 9
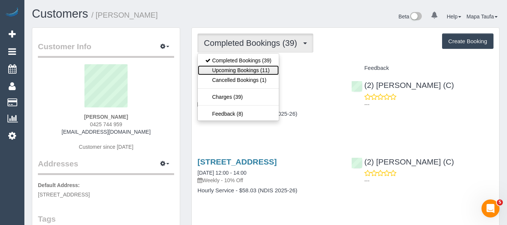
click at [231, 68] on link "Upcoming Bookings (11)" at bounding box center [238, 70] width 81 height 10
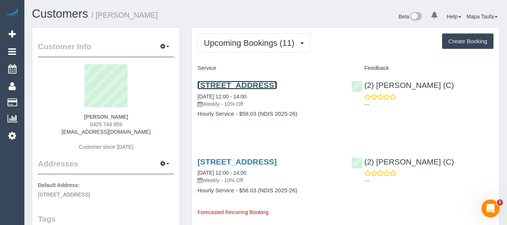
click at [207, 88] on link "3/15 Leyden St, Brunswick East, VIC 3057" at bounding box center [236, 85] width 79 height 9
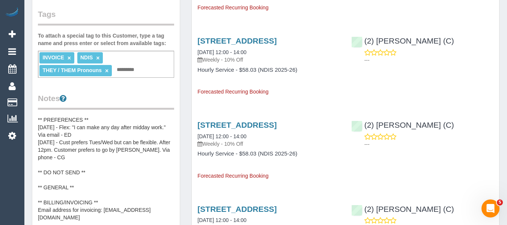
scroll to position [187, 0]
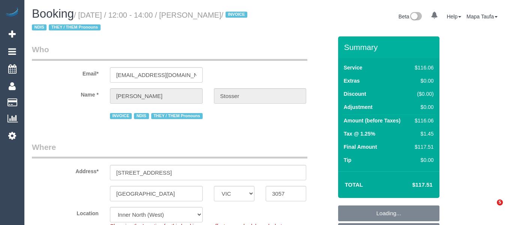
select select "VIC"
select select "object:435"
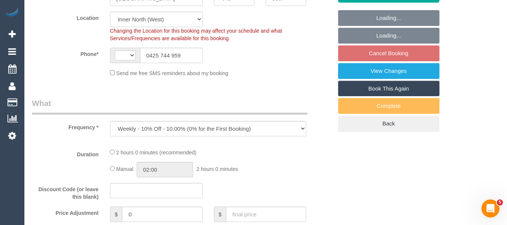
select select "string:AU"
select select "number:28"
select select "number:14"
select select "number:19"
select select "number:36"
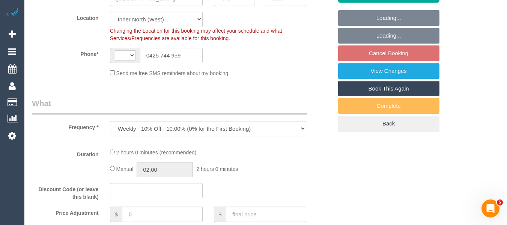
select select "number:35"
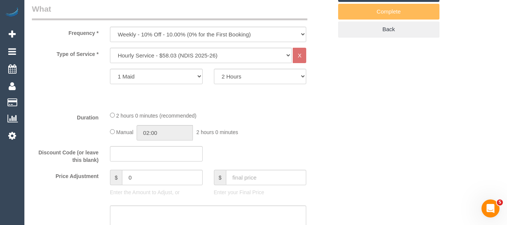
select select "spot6"
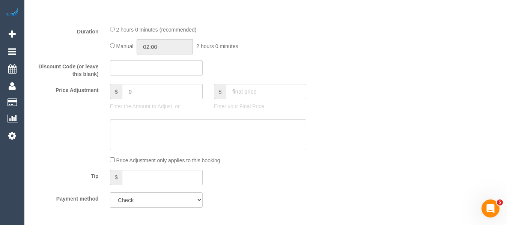
scroll to position [1019, 0]
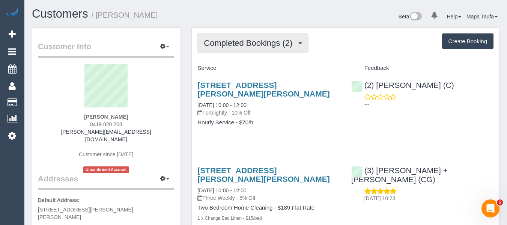
click at [237, 46] on span "Completed Bookings (2)" at bounding box center [250, 42] width 92 height 9
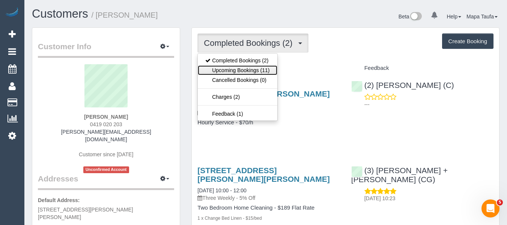
click at [246, 72] on link "Upcoming Bookings (11)" at bounding box center [237, 70] width 79 height 10
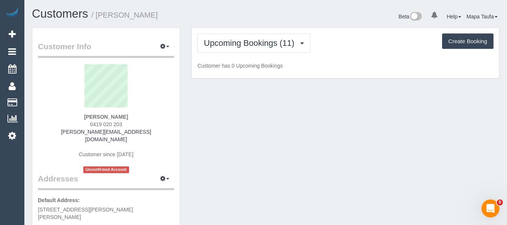
click at [340, 51] on div "Upcoming Bookings (11) Completed Bookings (2) Upcoming Bookings (11) Cancelled …" at bounding box center [345, 42] width 296 height 19
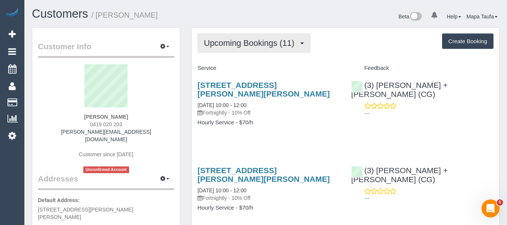
drag, startPoint x: 281, startPoint y: 45, endPoint x: 267, endPoint y: 51, distance: 15.4
click at [280, 45] on span "Upcoming Bookings (11)" at bounding box center [251, 42] width 94 height 9
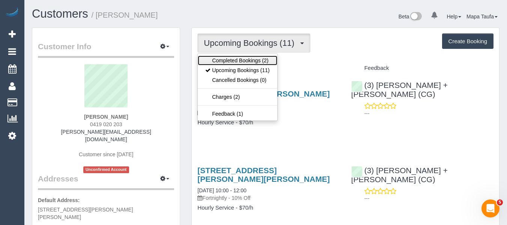
click at [261, 55] on link "Completed Bookings (2)" at bounding box center [237, 60] width 79 height 10
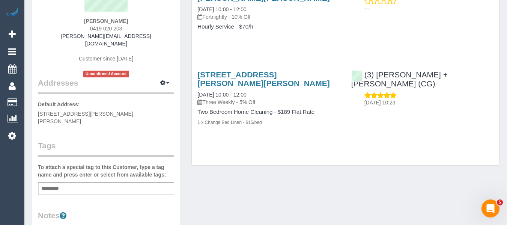
scroll to position [37, 0]
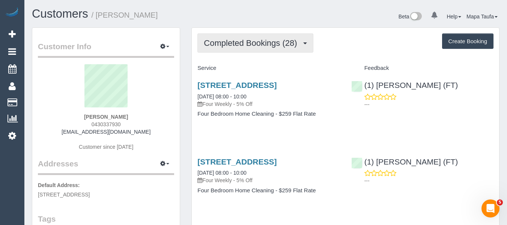
click at [232, 48] on button "Completed Bookings (28)" at bounding box center [254, 42] width 115 height 19
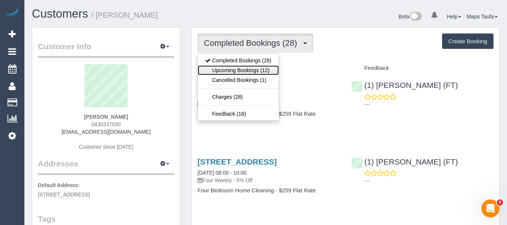
click at [235, 66] on link "Upcoming Bookings (12)" at bounding box center [238, 70] width 81 height 10
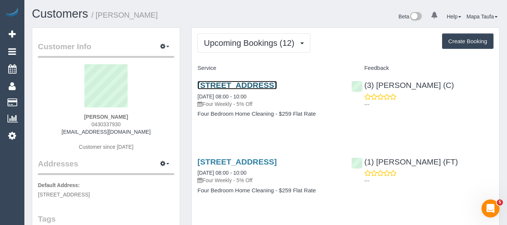
click at [223, 85] on link "13 Nestan Drive, Ringwood, VIC 3134" at bounding box center [236, 85] width 79 height 9
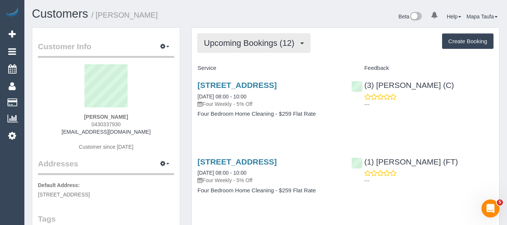
click at [234, 48] on button "Upcoming Bookings (12)" at bounding box center [253, 42] width 113 height 19
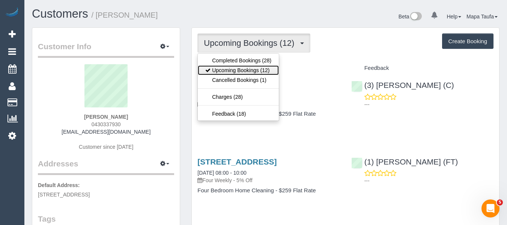
click at [237, 66] on link "Upcoming Bookings (12)" at bounding box center [238, 70] width 81 height 10
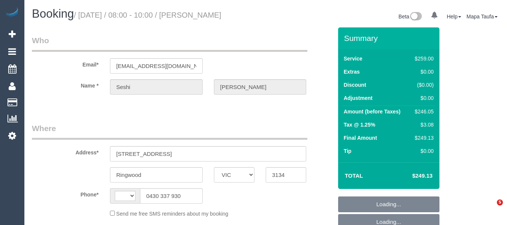
select select "VIC"
select select "string:AU"
select select "string:stripe-pm_1NOacj2GScqysDRVCgKmUEQz"
select select "number:28"
select select "number:14"
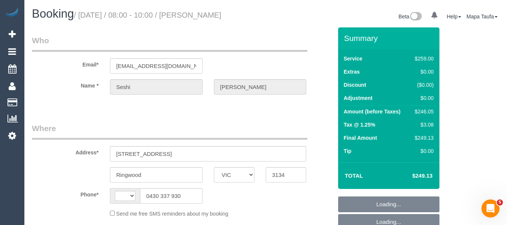
select select "number:18"
select select "number:22"
select select "number:34"
select select "number:13"
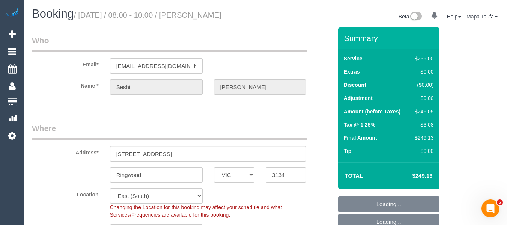
select select "object:798"
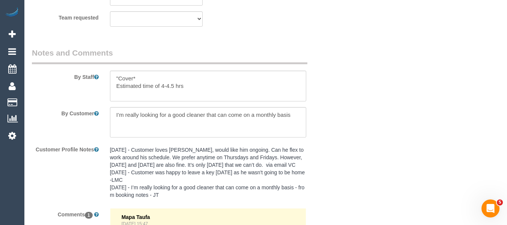
scroll to position [1296, 0]
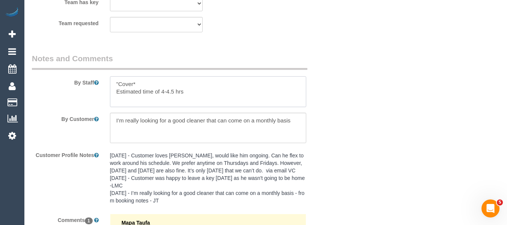
click at [209, 96] on textarea at bounding box center [208, 91] width 196 height 31
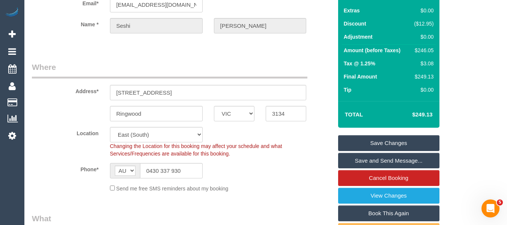
scroll to position [58, 0]
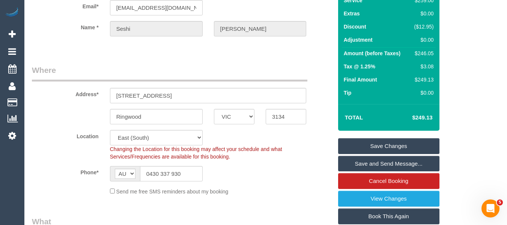
type textarea ""Cover* Estimated time of 4-4.5 hrs Customer wont be home till 9.15am - if you …"
click at [379, 141] on link "Save Changes" at bounding box center [388, 146] width 101 height 16
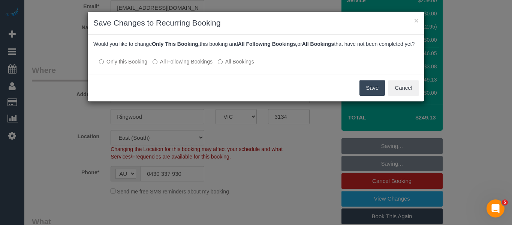
click at [367, 92] on button "Save" at bounding box center [372, 88] width 25 height 16
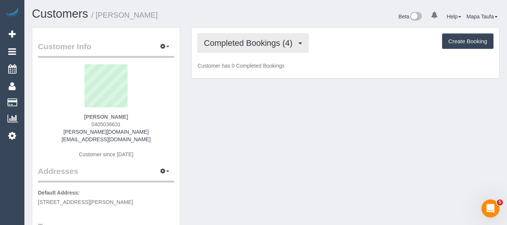
click at [270, 51] on button "Completed Bookings (4)" at bounding box center [252, 42] width 111 height 19
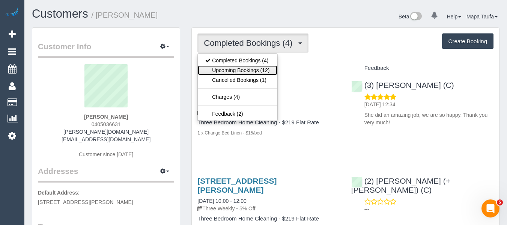
click at [265, 70] on link "Upcoming Bookings (12)" at bounding box center [237, 70] width 79 height 10
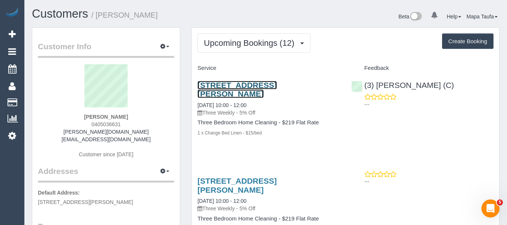
click at [232, 84] on link "6/6 Reid Street, Fitzroy North, VIC 3068" at bounding box center [236, 89] width 79 height 17
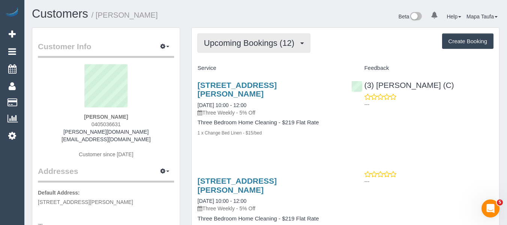
click at [208, 45] on span "Upcoming Bookings (12)" at bounding box center [251, 42] width 94 height 9
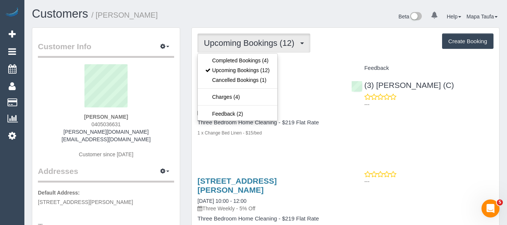
click at [209, 52] on button "Upcoming Bookings (12)" at bounding box center [253, 42] width 113 height 19
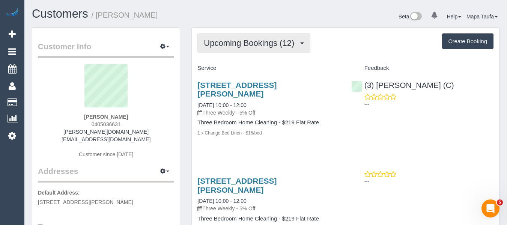
drag, startPoint x: 216, startPoint y: 47, endPoint x: 222, endPoint y: 66, distance: 20.2
click at [217, 51] on button "Upcoming Bookings (12)" at bounding box center [253, 42] width 113 height 19
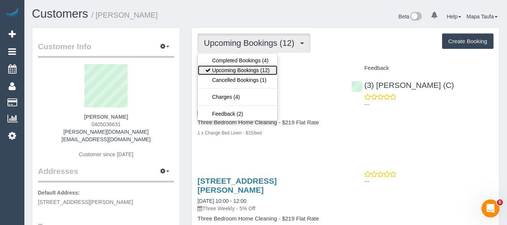
click at [222, 67] on link "Upcoming Bookings (12)" at bounding box center [237, 70] width 79 height 10
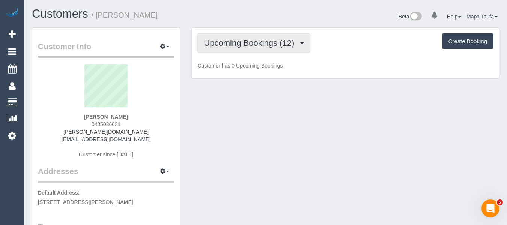
drag, startPoint x: 225, startPoint y: 46, endPoint x: 226, endPoint y: 56, distance: 10.2
click at [226, 49] on button "Upcoming Bookings (12)" at bounding box center [253, 42] width 113 height 19
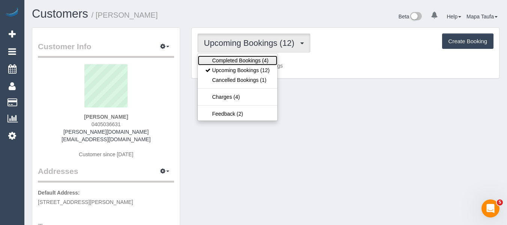
click at [226, 57] on link "Completed Bookings (4)" at bounding box center [237, 60] width 79 height 10
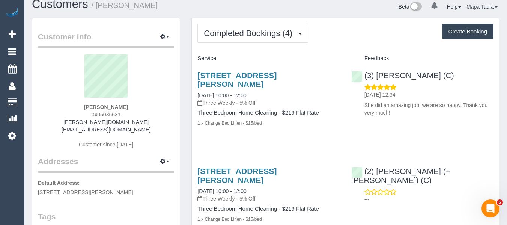
scroll to position [7, 0]
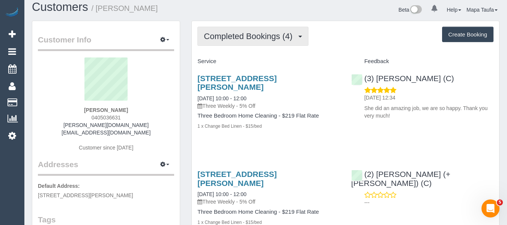
click at [251, 31] on button "Completed Bookings (4)" at bounding box center [252, 36] width 111 height 19
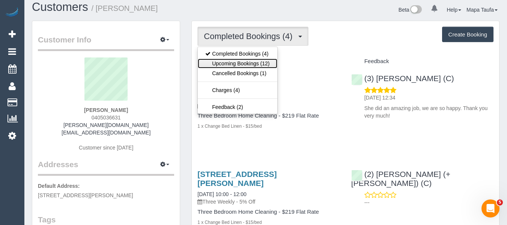
click at [243, 63] on link "Upcoming Bookings (12)" at bounding box center [237, 63] width 79 height 10
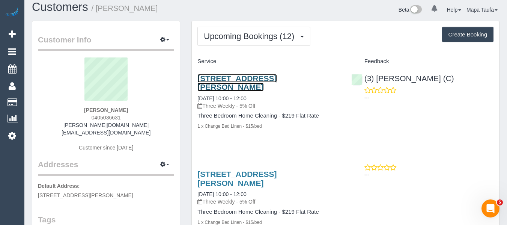
click at [205, 79] on link "6/6 Reid Street, Fitzroy North, VIC 3068" at bounding box center [236, 82] width 79 height 17
click at [297, 141] on div "6/6 Reid Street, Fitzroy North, VIC 3068 03/09/2025 10:00 - 12:00 Three Weekly …" at bounding box center [268, 105] width 153 height 77
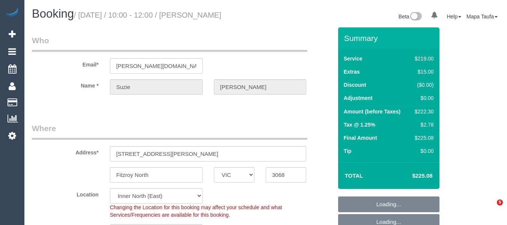
select select "VIC"
select select "spot24"
select select "number:27"
select select "number:16"
select select "number:19"
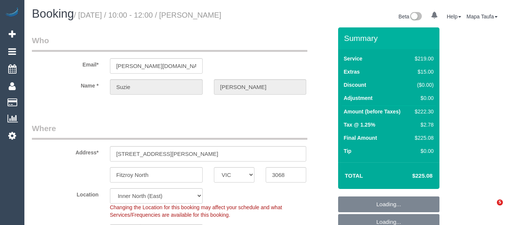
select select "number:24"
select select "number:33"
select select "number:11"
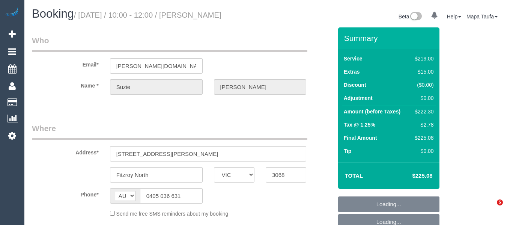
select select "VIC"
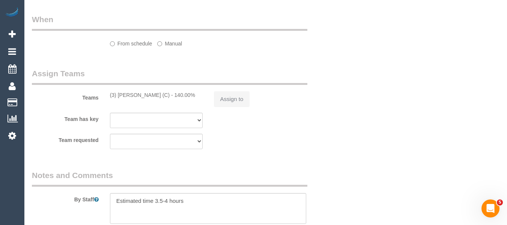
select select "object:535"
select select "string:stripe-pm_1RKA2K2GScqysDRVfuMdeZJH"
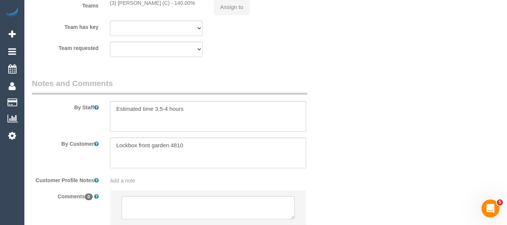
select select "number:27"
select select "number:16"
select select "number:19"
select select "number:24"
select select "number:33"
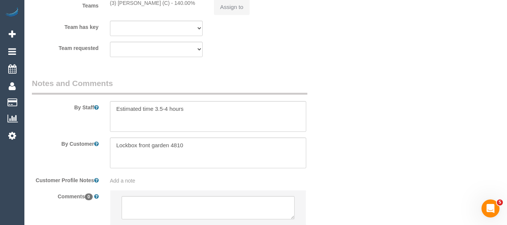
select select "number:11"
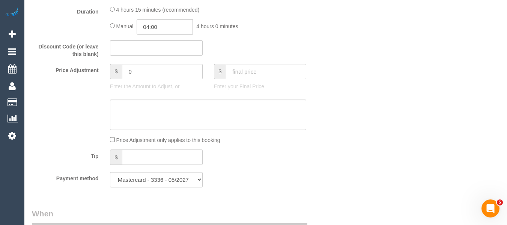
scroll to position [1285, 0]
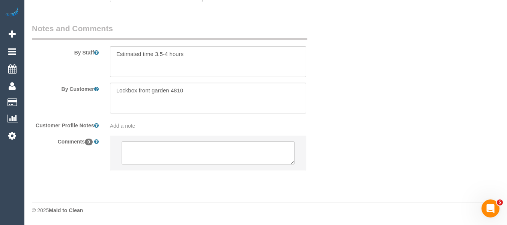
select select "spot3"
click at [198, 54] on textarea at bounding box center [208, 61] width 196 height 31
type textarea "Estimated time 3.5-4 hours"
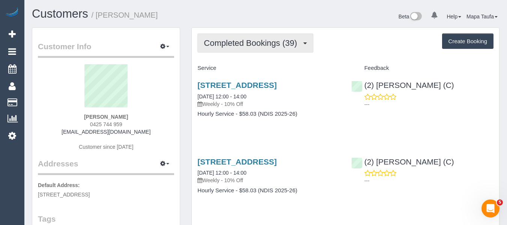
click at [261, 43] on span "Completed Bookings (39)" at bounding box center [252, 42] width 97 height 9
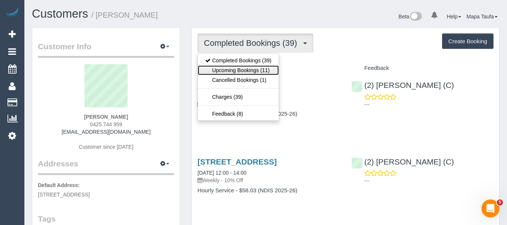
click at [257, 71] on link "Upcoming Bookings (11)" at bounding box center [238, 70] width 81 height 10
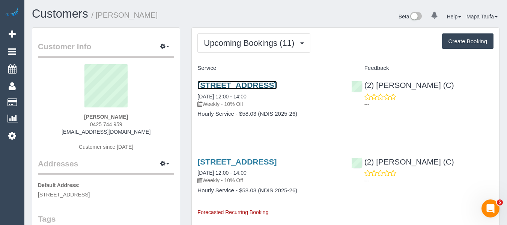
click at [251, 88] on link "3/15 Leyden St, Brunswick East, VIC 3057" at bounding box center [236, 85] width 79 height 9
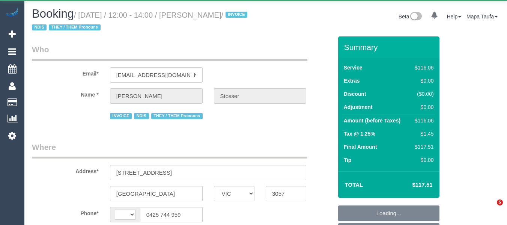
select select "VIC"
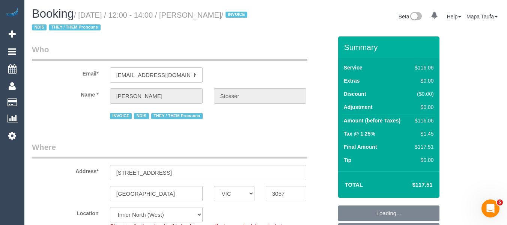
select select "string:AU"
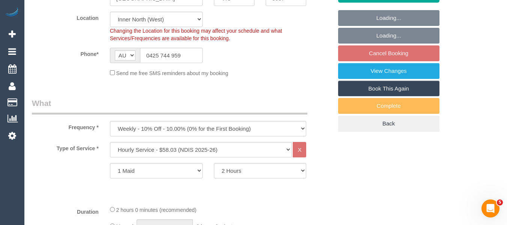
select select "object:1594"
select select "number:28"
select select "number:14"
select select "number:19"
select select "number:36"
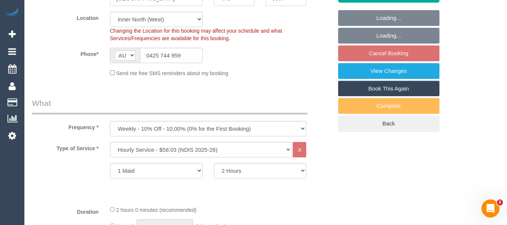
select select "number:35"
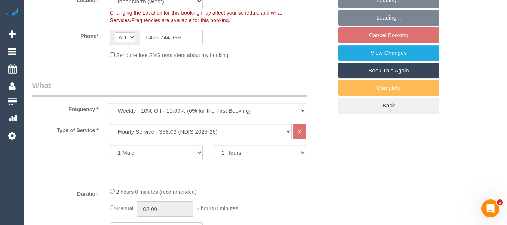
select select "spot6"
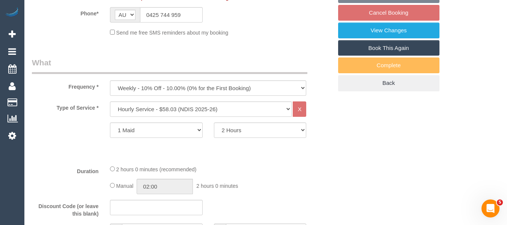
scroll to position [285, 0]
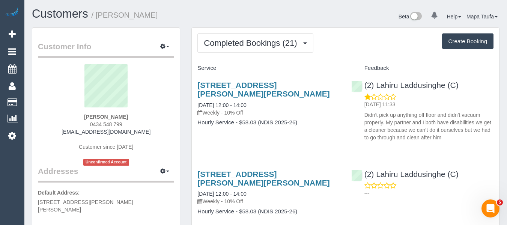
drag, startPoint x: 96, startPoint y: 117, endPoint x: 107, endPoint y: 117, distance: 11.6
click at [107, 117] on div "Aysha Keith 0434 548 799 aysha0803@gmail.com Customer since 2025 Unconfirmed Ac…" at bounding box center [106, 114] width 136 height 101
copy strong "Aysha"
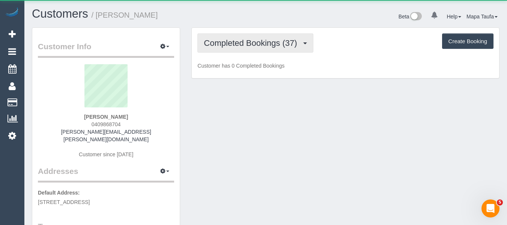
click at [238, 48] on button "Completed Bookings (37)" at bounding box center [254, 42] width 115 height 19
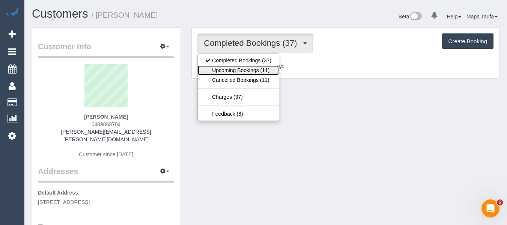
click at [240, 65] on link "Upcoming Bookings (11)" at bounding box center [238, 70] width 81 height 10
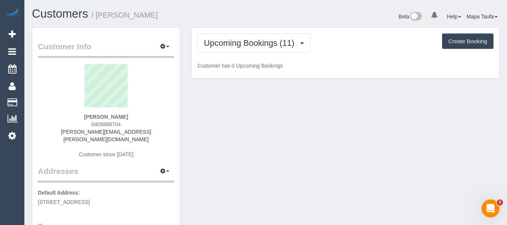
click at [249, 21] on div "Customers / Shelley Butler" at bounding box center [145, 15] width 239 height 16
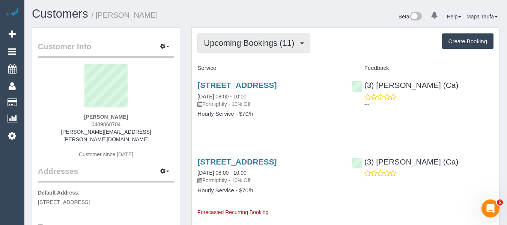
click at [240, 47] on span "Upcoming Bookings (11)" at bounding box center [251, 42] width 94 height 9
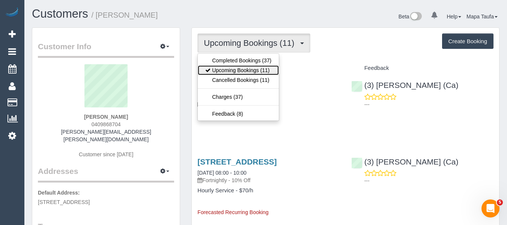
click at [240, 70] on link "Upcoming Bookings (11)" at bounding box center [238, 70] width 81 height 10
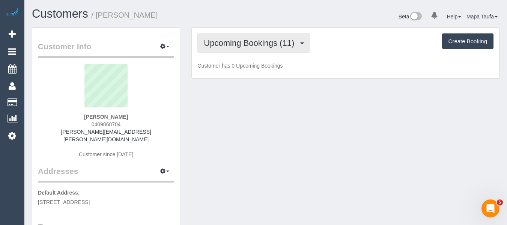
click at [246, 42] on span "Upcoming Bookings (11)" at bounding box center [251, 42] width 94 height 9
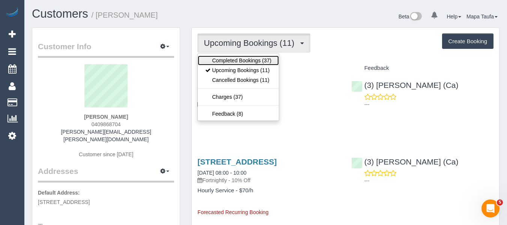
click at [244, 58] on link "Completed Bookings (37)" at bounding box center [238, 60] width 81 height 10
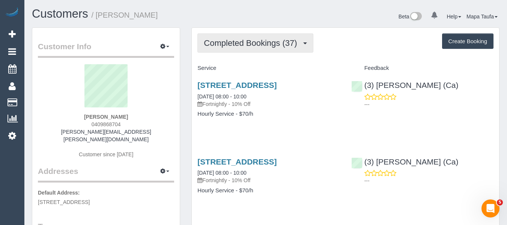
drag, startPoint x: 244, startPoint y: 45, endPoint x: 244, endPoint y: 50, distance: 5.2
click at [244, 45] on span "Completed Bookings (37)" at bounding box center [252, 42] width 97 height 9
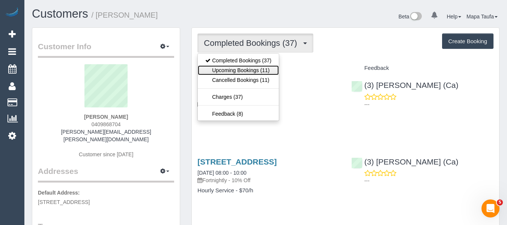
click at [243, 67] on link "Upcoming Bookings (11)" at bounding box center [238, 70] width 81 height 10
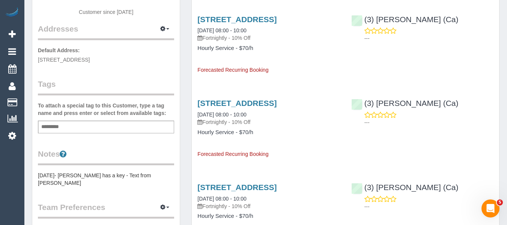
scroll to position [150, 0]
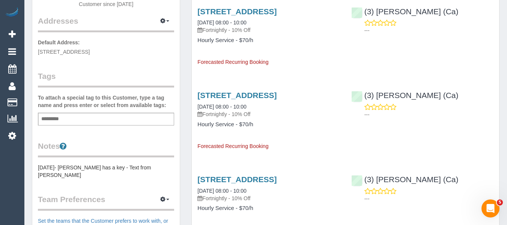
click at [90, 112] on div "Add a tag" at bounding box center [106, 118] width 136 height 13
type input "*********"
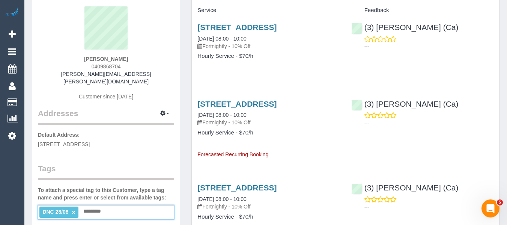
scroll to position [0, 0]
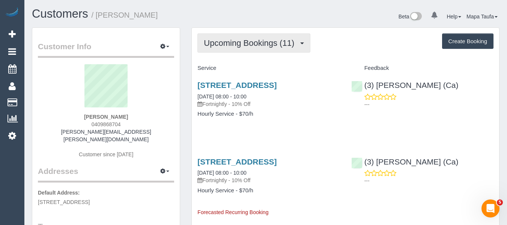
click at [235, 44] on span "Upcoming Bookings (11)" at bounding box center [251, 42] width 94 height 9
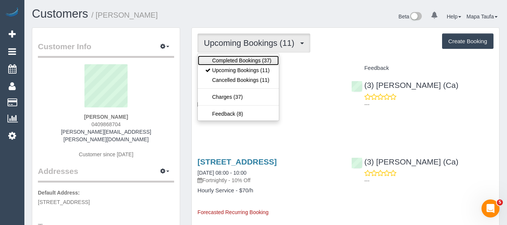
click at [233, 57] on link "Completed Bookings (37)" at bounding box center [238, 60] width 81 height 10
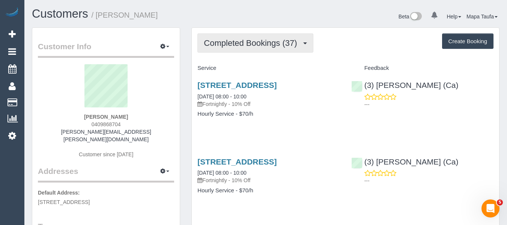
click at [241, 42] on span "Completed Bookings (37)" at bounding box center [252, 42] width 97 height 9
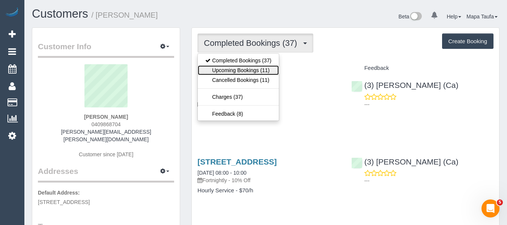
drag, startPoint x: 228, startPoint y: 72, endPoint x: 311, endPoint y: 59, distance: 83.8
click at [229, 72] on link "Upcoming Bookings (11)" at bounding box center [238, 70] width 81 height 10
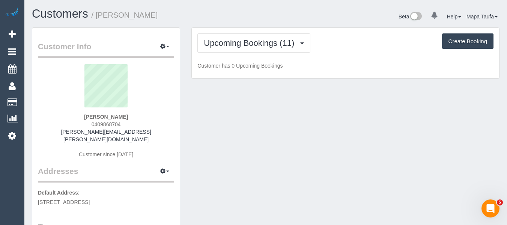
click at [334, 57] on div "Upcoming Bookings (11) Completed Bookings (37) Upcoming Bookings (11) Cancelled…" at bounding box center [345, 53] width 307 height 51
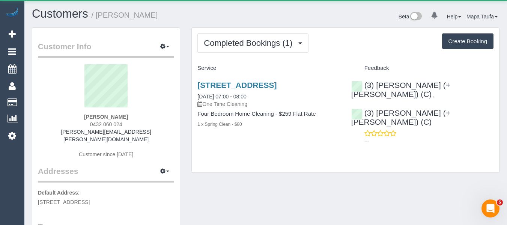
drag, startPoint x: 127, startPoint y: 116, endPoint x: 80, endPoint y: 117, distance: 47.6
click at [80, 115] on div "Mike Stuart 0432 060 024 mike.r.stuart@hotmail.com Customer since 2025" at bounding box center [106, 114] width 136 height 101
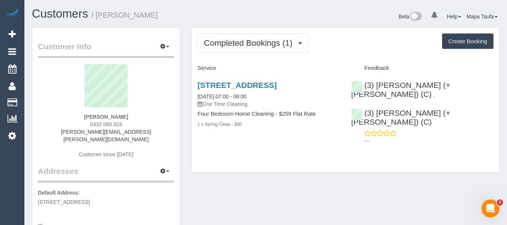
copy strong "Mike Stuart"
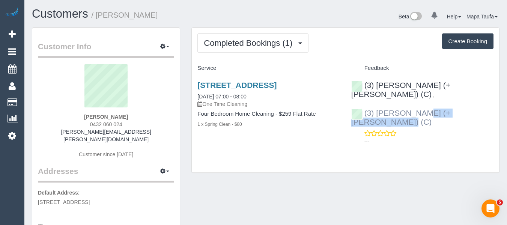
drag, startPoint x: 453, startPoint y: 109, endPoint x: 377, endPoint y: 102, distance: 76.0
click at [377, 102] on div "(3) Gazi (+ Juireya) (C) , (3) Juireya (+ Gazi) (C) ---" at bounding box center [421, 110] width 153 height 73
copy link "Juireya (+ Gazi) (C)"
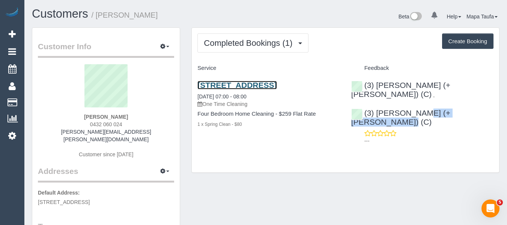
click at [240, 86] on link "2 Lightwood Way, Maidstone, VIC 3012" at bounding box center [236, 85] width 79 height 9
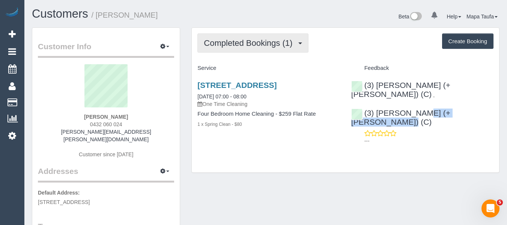
drag, startPoint x: 215, startPoint y: 43, endPoint x: 216, endPoint y: 49, distance: 6.4
click at [216, 44] on span "Completed Bookings (1)" at bounding box center [250, 42] width 92 height 9
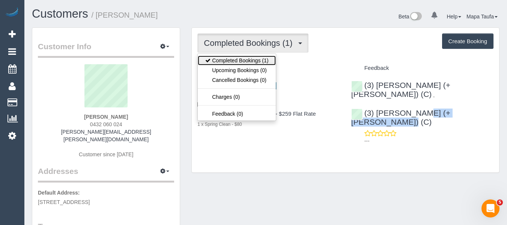
click at [219, 58] on link "Completed Bookings (1)" at bounding box center [237, 60] width 78 height 10
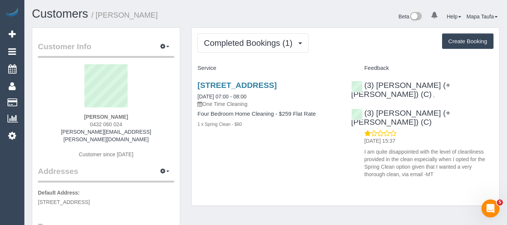
drag, startPoint x: 130, startPoint y: 116, endPoint x: 72, endPoint y: 119, distance: 57.8
click at [72, 118] on div "Mike Stuart 0432 060 024 mike.r.stuart@hotmail.com Customer since 2025" at bounding box center [106, 114] width 136 height 101
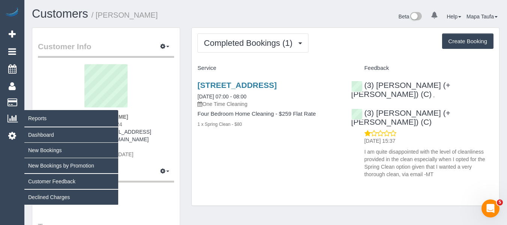
copy strong "Mike Stuart"
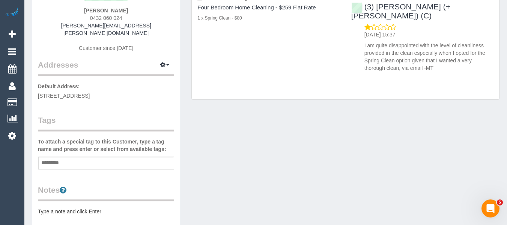
scroll to position [112, 0]
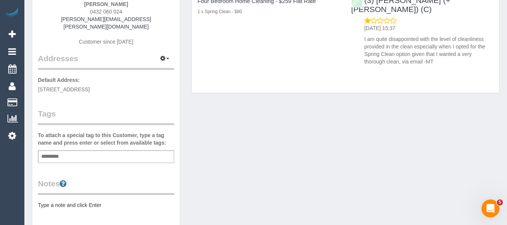
click at [89, 150] on div "Add a tag" at bounding box center [106, 156] width 136 height 13
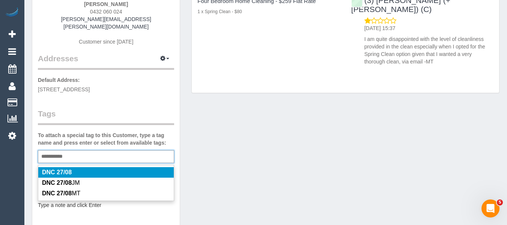
type input "**********"
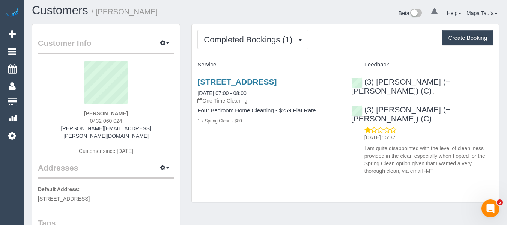
scroll to position [0, 0]
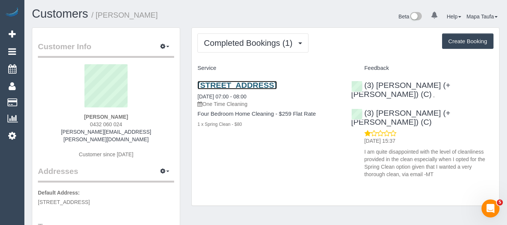
click at [224, 88] on link "2 Lightwood Way, Maidstone, VIC 3012" at bounding box center [236, 85] width 79 height 9
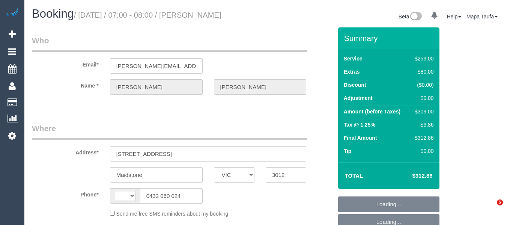
select select "VIC"
select select "string:stripe-pm_1RwGHu2GScqysDRVaqGgx1Tp"
select select "number:28"
select select "number:14"
select select "number:19"
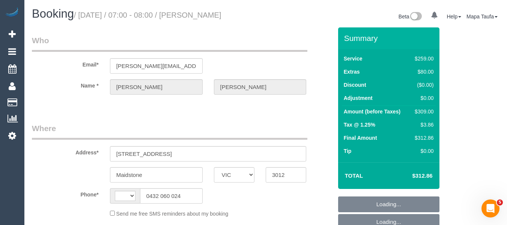
select select "number:24"
select select "string:AU"
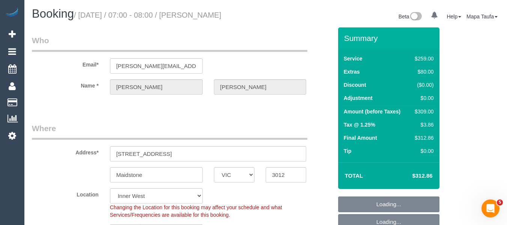
select select "object:1383"
select select "spot1"
select select "object:1493"
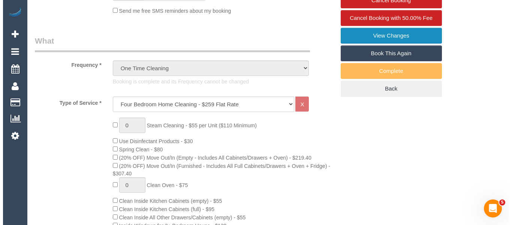
scroll to position [225, 0]
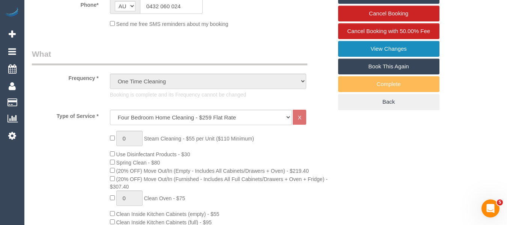
click at [378, 51] on link "View Changes" at bounding box center [388, 49] width 101 height 16
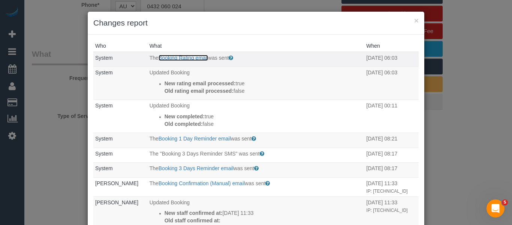
click at [186, 57] on link "Booking Rating email" at bounding box center [183, 58] width 49 height 6
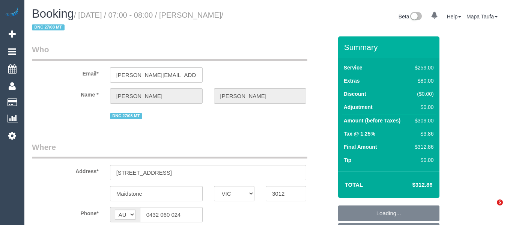
select select "VIC"
select select "object:724"
select select "string:stripe-pm_1RwGHu2GScqysDRVaqGgx1Tp"
select select "number:28"
select select "number:14"
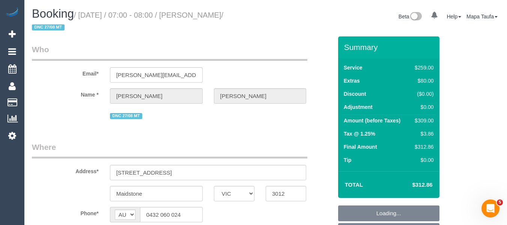
select select "number:19"
select select "number:24"
select select "spot1"
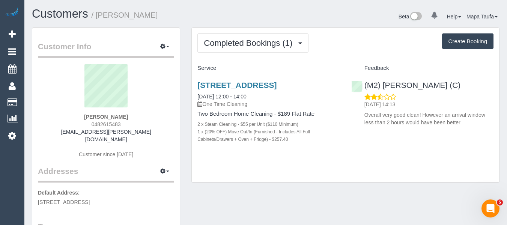
drag, startPoint x: 125, startPoint y: 118, endPoint x: 76, endPoint y: 121, distance: 49.2
click at [77, 120] on div "[PERSON_NAME] 0482615483 [EMAIL_ADDRESS][PERSON_NAME][DOMAIN_NAME] Customer sin…" at bounding box center [106, 114] width 136 height 101
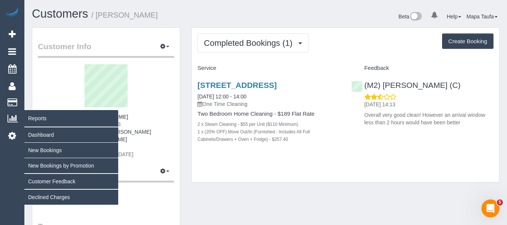
copy strong "[PERSON_NAME]"
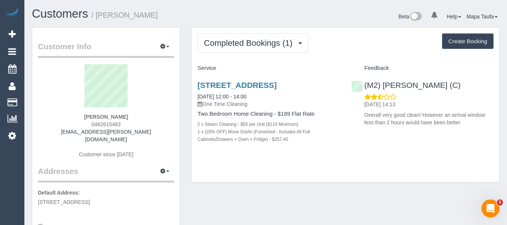
drag, startPoint x: 228, startPoint y: 91, endPoint x: 193, endPoint y: 82, distance: 35.4
click at [193, 82] on div "100 Keppel Street, 1, Carlton, VIC 3053 16/08/2025 12:00 - 14:00 One Time Clean…" at bounding box center [268, 115] width 153 height 83
copy link "100 Keppel Street, 1, Carlton, VIC 3053"
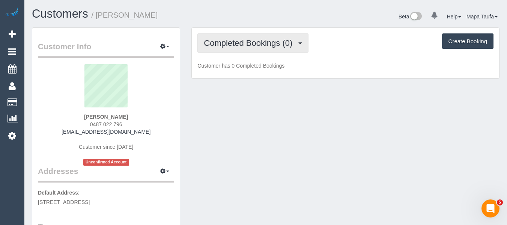
click at [234, 48] on button "Completed Bookings (0)" at bounding box center [252, 42] width 111 height 19
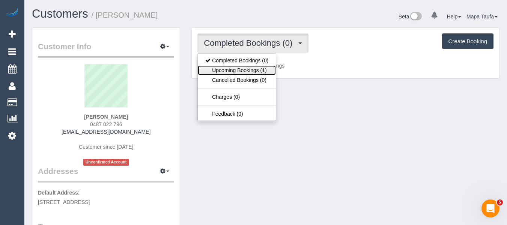
click at [235, 67] on link "Upcoming Bookings (1)" at bounding box center [237, 70] width 78 height 10
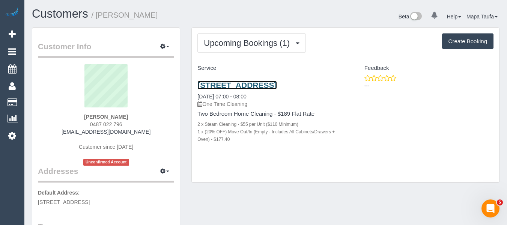
click at [225, 89] on link "311/1 Olive York Way, Brunswick West, VIC 3055" at bounding box center [236, 85] width 79 height 9
click at [295, 168] on div "Upcoming Bookings (1) Completed Bookings (0) Upcoming Bookings (1) Cancelled Bo…" at bounding box center [345, 105] width 307 height 154
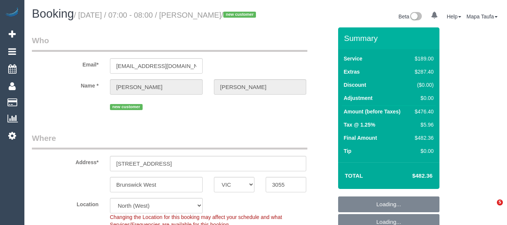
select select "VIC"
select select "number:28"
select select "number:15"
select select "number:18"
select select "number:24"
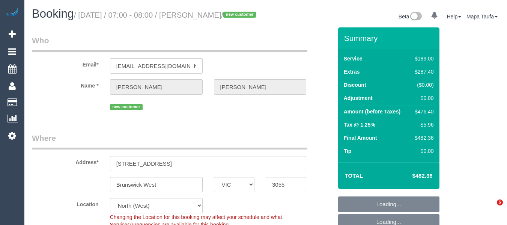
select select "spot1"
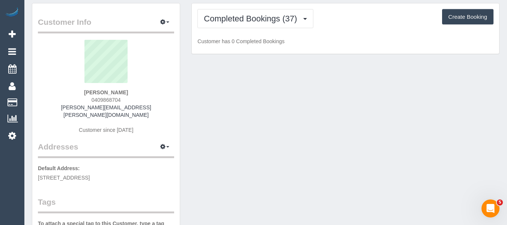
scroll to position [37, 0]
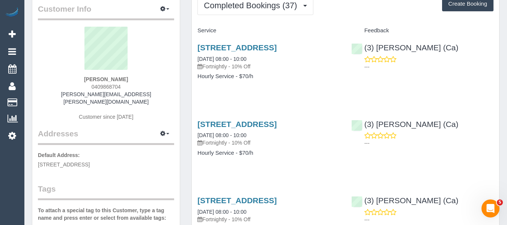
drag, startPoint x: 106, startPoint y: 86, endPoint x: 92, endPoint y: 85, distance: 13.9
click at [92, 85] on div "Shelley Butler 0409868704 shelley.butler@bigpond.com Customer since 2023" at bounding box center [106, 77] width 136 height 101
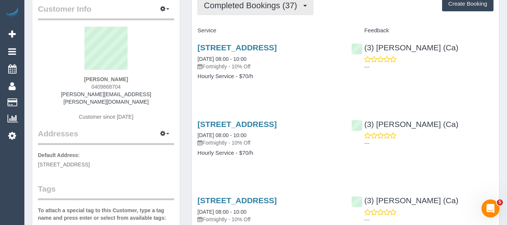
click at [217, 10] on span "Completed Bookings (37)" at bounding box center [252, 5] width 97 height 9
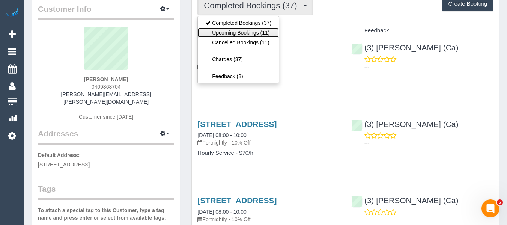
click at [222, 29] on link "Upcoming Bookings (11)" at bounding box center [238, 33] width 81 height 10
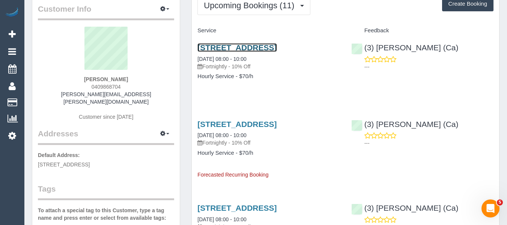
click at [222, 46] on link "10 Prospect Street, Essendon West, VIC 3040" at bounding box center [236, 47] width 79 height 9
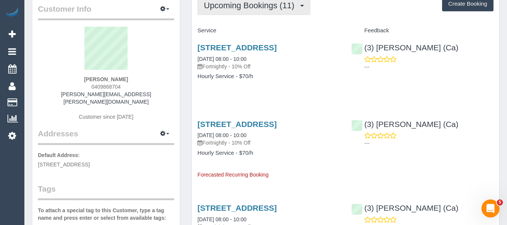
click at [228, 12] on button "Upcoming Bookings (11)" at bounding box center [253, 5] width 113 height 19
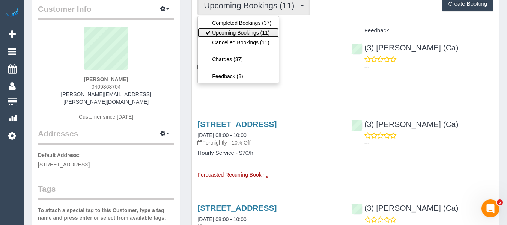
click at [227, 28] on link "Upcoming Bookings (11)" at bounding box center [238, 33] width 81 height 10
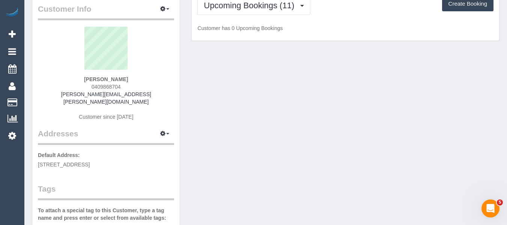
click at [329, 23] on div "Upcoming Bookings (11) Completed Bookings (37) Upcoming Bookings (11) Cancelled…" at bounding box center [345, 15] width 307 height 51
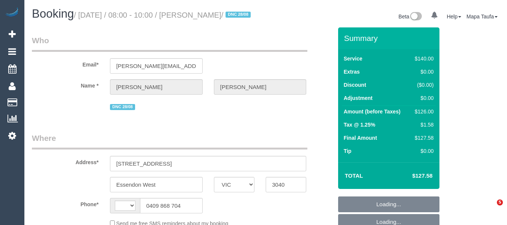
select select "VIC"
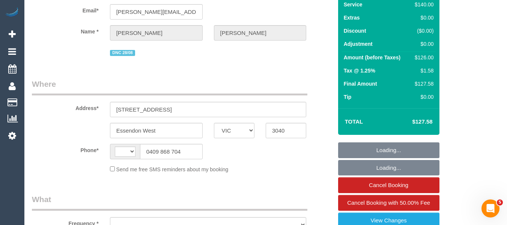
select select "string:stripe-pm_1O38Yz2GScqysDRVPW85i4gB"
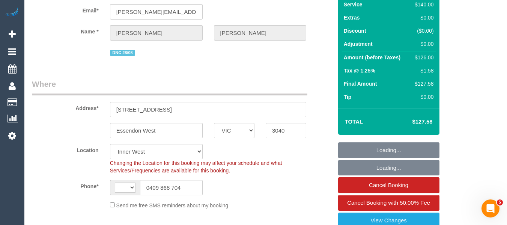
scroll to position [150, 0]
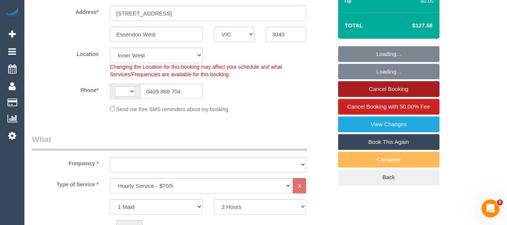
select select "string:AU"
select select "number:27"
select select "number:15"
select select "number:18"
select select "number:22"
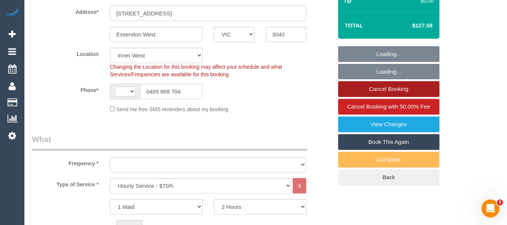
select select "number:35"
select select "number:26"
select select "object:868"
select select "25121"
select select "spot1"
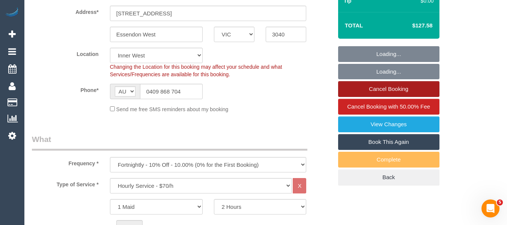
click at [404, 97] on link "Cancel Booking" at bounding box center [388, 89] width 101 height 16
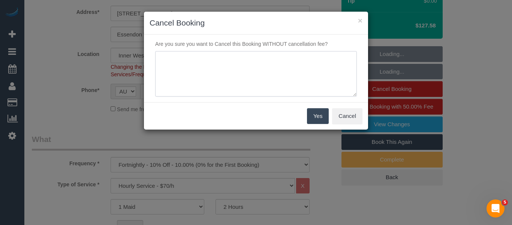
click at [183, 74] on textarea at bounding box center [256, 74] width 202 height 46
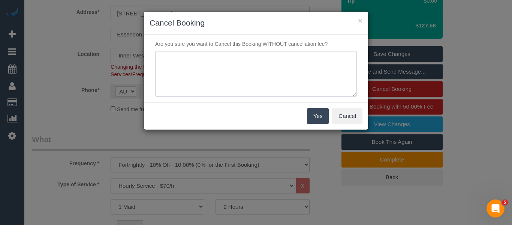
type textarea "D"
type textarea "Service not completed via phone -MT"
click at [320, 121] on button "Yes" at bounding box center [318, 116] width 22 height 16
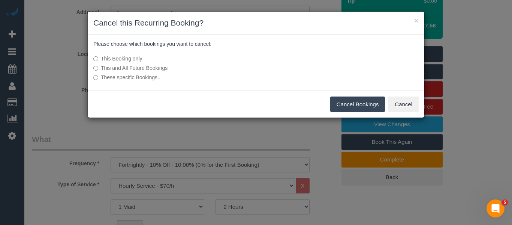
click at [342, 106] on button "Cancel Bookings" at bounding box center [357, 104] width 55 height 16
